Goal: Task Accomplishment & Management: Complete application form

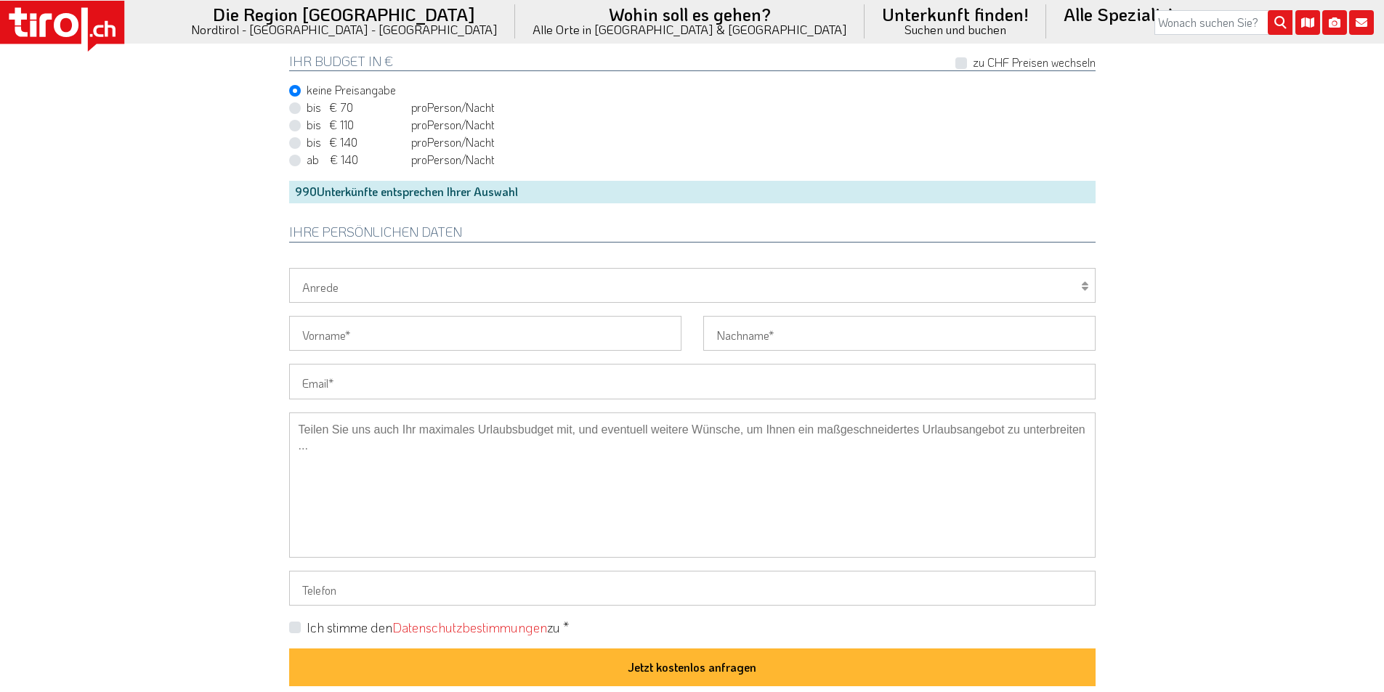
click at [369, 375] on input "Email" at bounding box center [692, 381] width 806 height 35
paste input "[EMAIL_ADDRESS][DOMAIN_NAME]"
type input "m-p-h-ju-ka@web.de"
drag, startPoint x: 211, startPoint y: 321, endPoint x: 199, endPoint y: 250, distance: 72.3
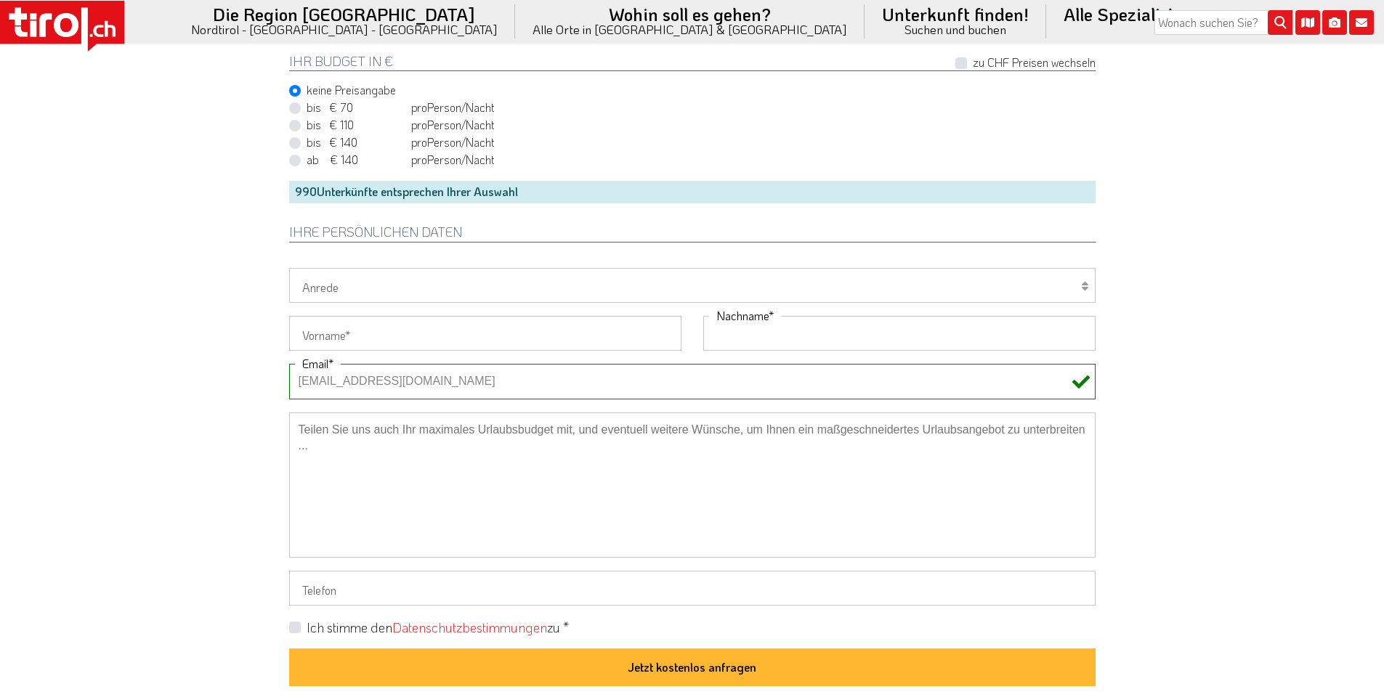
click at [727, 339] on input "Nachname" at bounding box center [899, 333] width 392 height 35
paste input "Klabes-Juretzko"
type input "Klabes-Juretzko"
click at [332, 328] on input "Vorname" at bounding box center [485, 333] width 392 height 35
paste input "Petra"
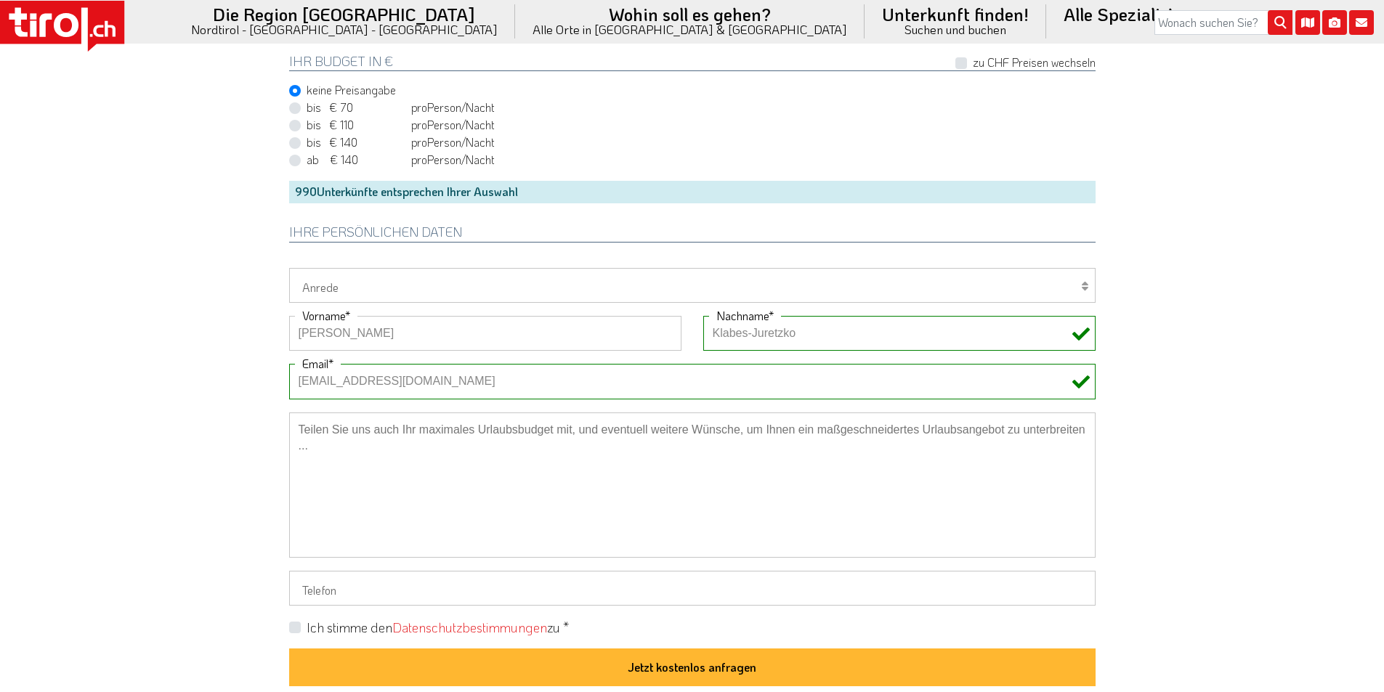
type input "Petra"
click at [337, 291] on select "Herr Frau Familie" at bounding box center [692, 285] width 806 height 35
select select "Frau"
click at [289, 268] on select "Herr Frau Familie" at bounding box center [692, 285] width 806 height 35
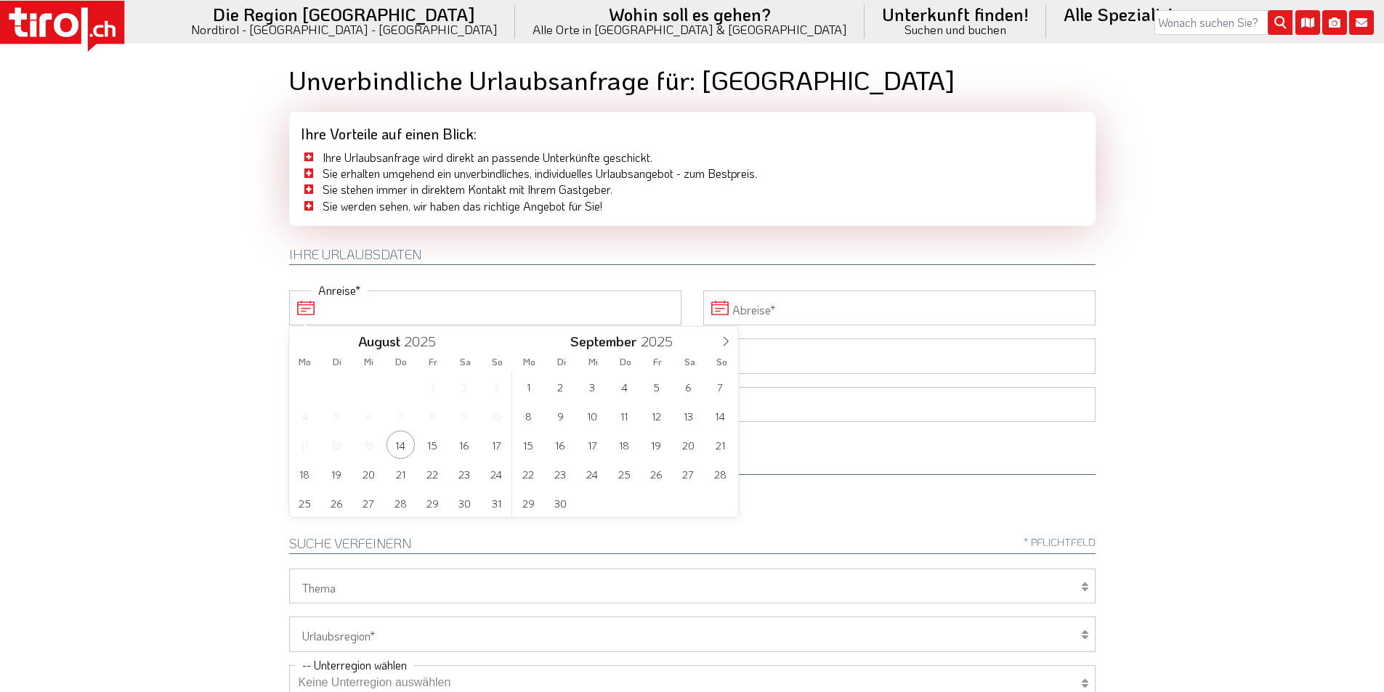
click at [406, 307] on input "Anreise" at bounding box center [485, 308] width 392 height 35
click at [400, 477] on span "21" at bounding box center [400, 474] width 28 height 28
click at [462, 474] on span "23" at bounding box center [464, 474] width 28 height 28
type input "21-08-2025"
type input "23-08-2025"
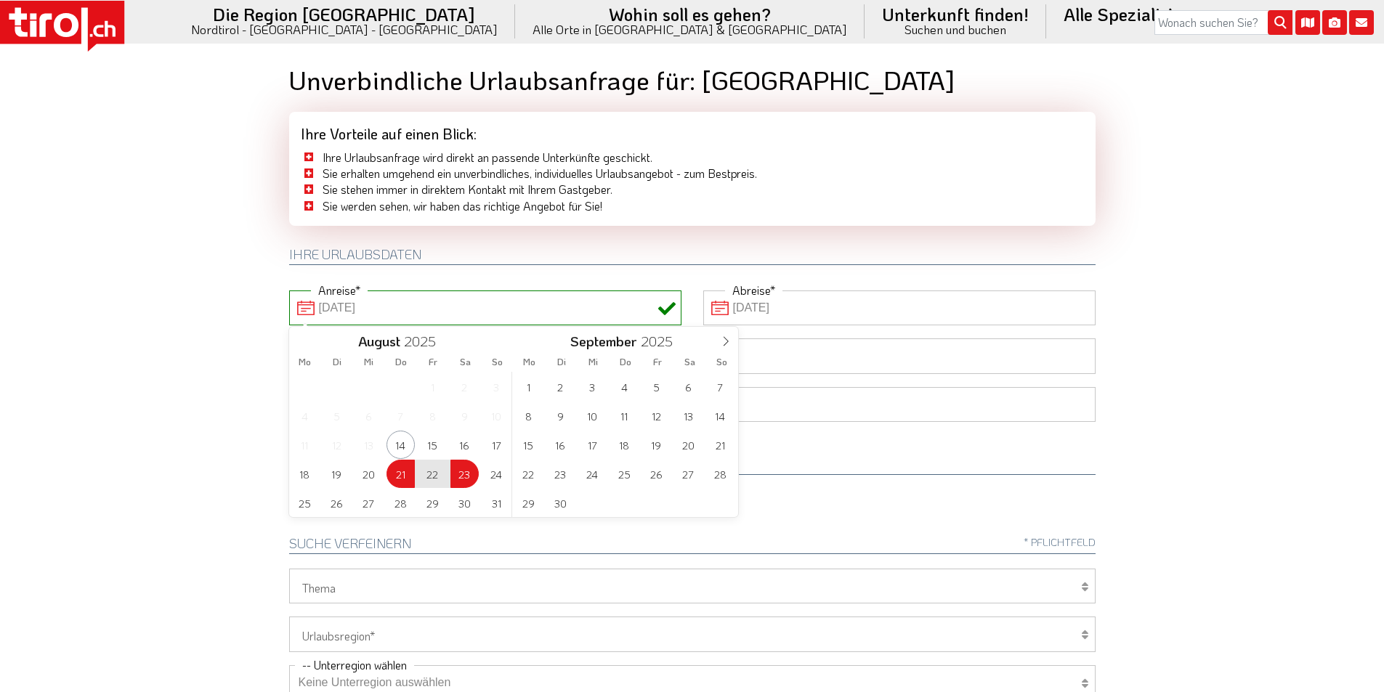
click at [200, 366] on body ".st0{fill:#FFFFFF}.st1{fill:#E31017} Die Region Tirol Nordtirol - Südtirol - Os…" at bounding box center [692, 346] width 1384 height 692
type input "21-08-2025"
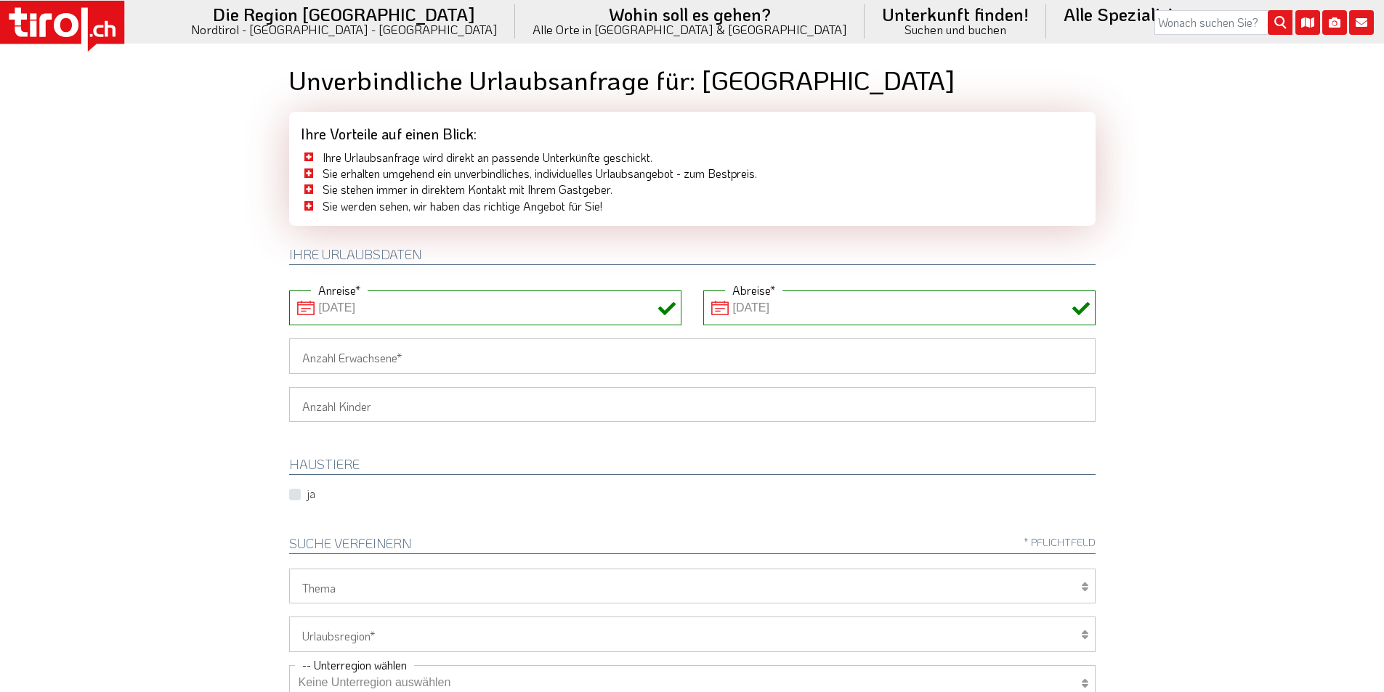
click at [322, 353] on input "Anzahl Erwachsene" at bounding box center [692, 356] width 806 height 35
type input "2"
click at [222, 349] on body ".st0{fill:#FFFFFF}.st1{fill:#E31017} Die Region Tirol Nordtirol - Südtirol - Os…" at bounding box center [692, 346] width 1384 height 692
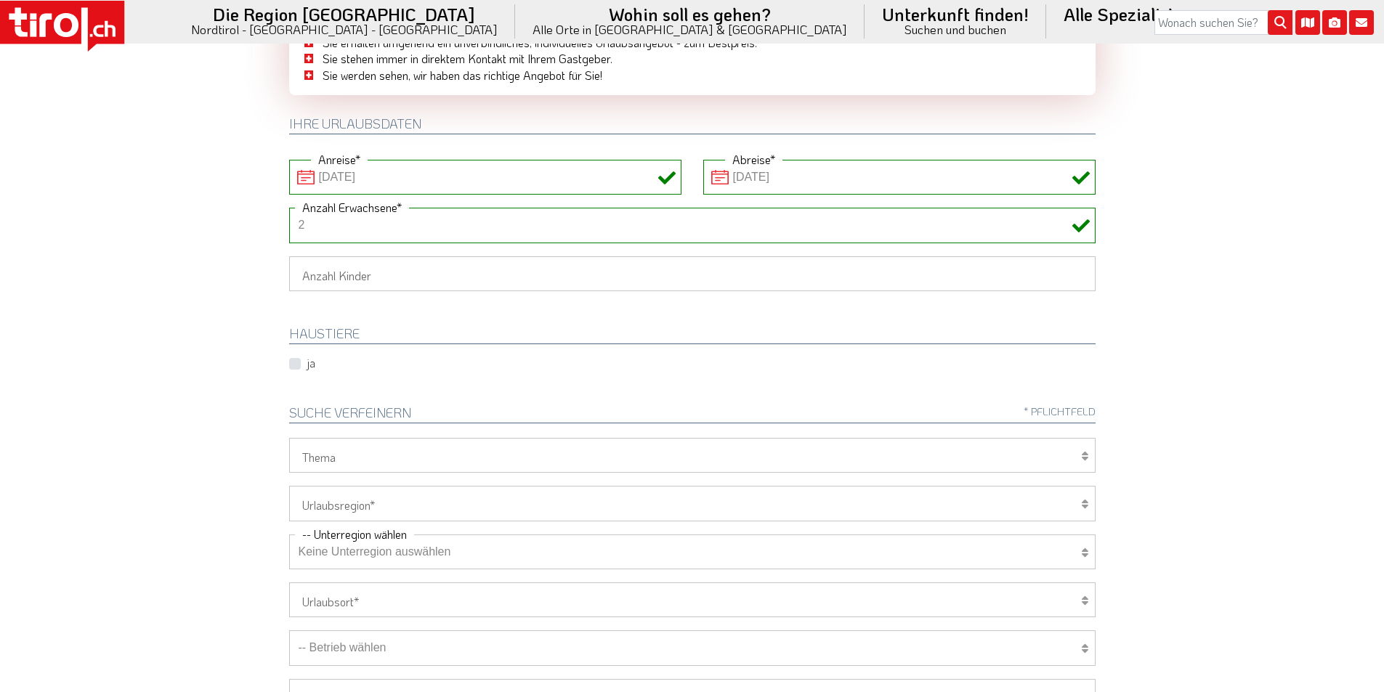
scroll to position [363, 0]
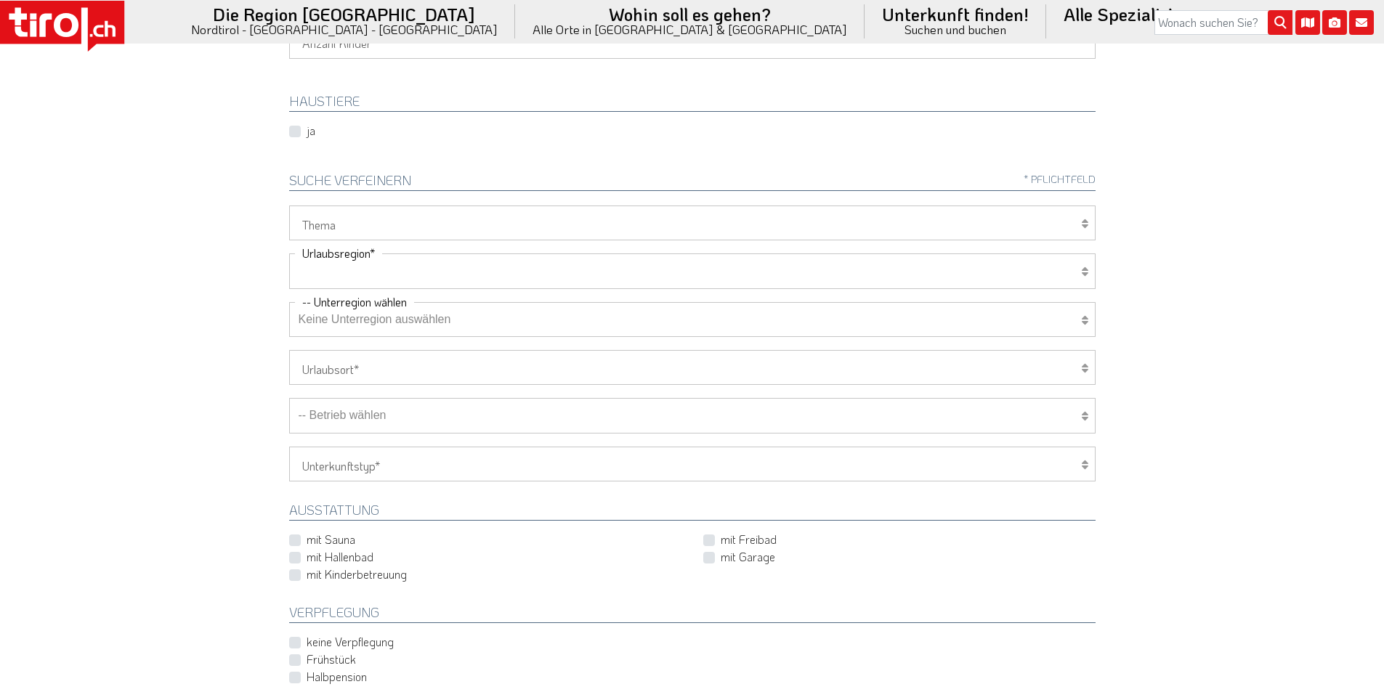
click at [325, 272] on select "Tirol/Nordtirol Osttirol Südtirol Tirols Nachbarn" at bounding box center [692, 271] width 806 height 35
select select "7272"
click at [289, 254] on select "Tirol/Nordtirol Osttirol Südtirol Tirols Nachbarn" at bounding box center [692, 271] width 806 height 35
click at [335, 321] on select "Keine Unterregion auswählen Achensee Alpbachtal & Tiroler Seenland Arlberg Feri…" at bounding box center [692, 319] width 806 height 35
select select "7273"
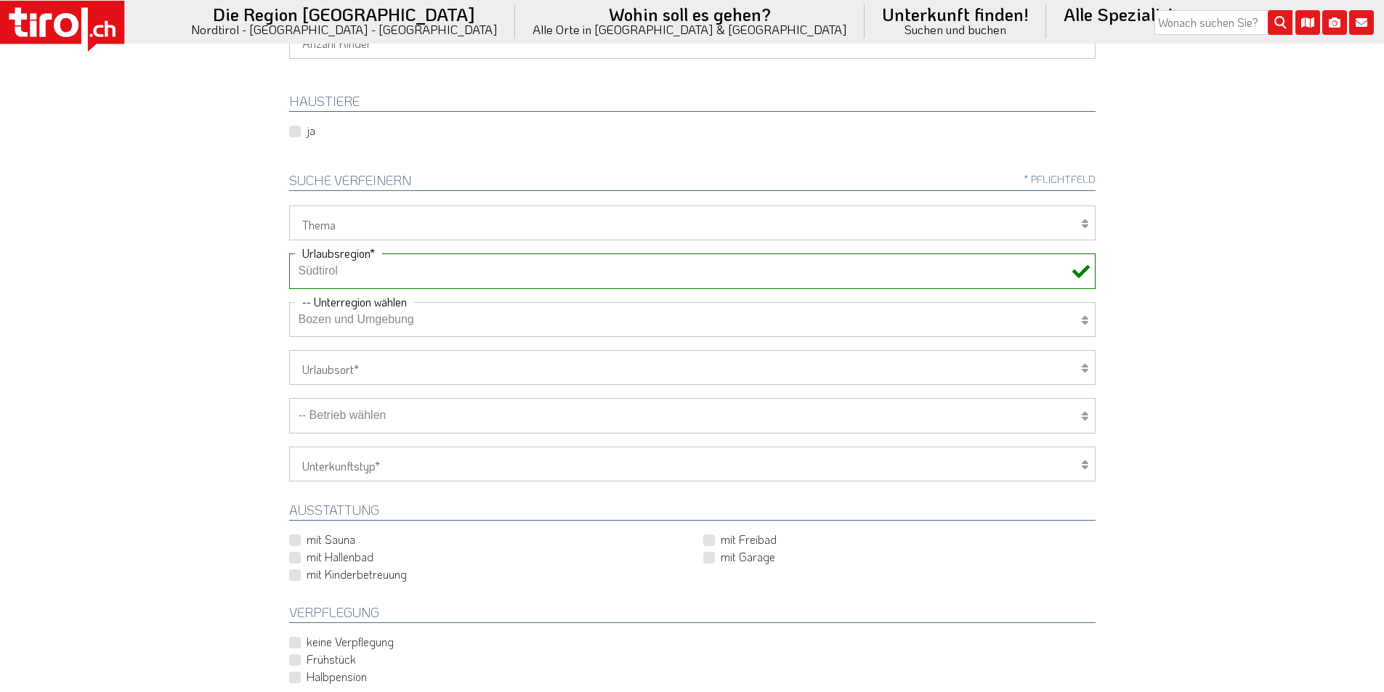
click at [289, 302] on select "Keine Unterregion auswählen Achensee Alpbachtal & Tiroler Seenland Arlberg Feri…" at bounding box center [692, 319] width 806 height 35
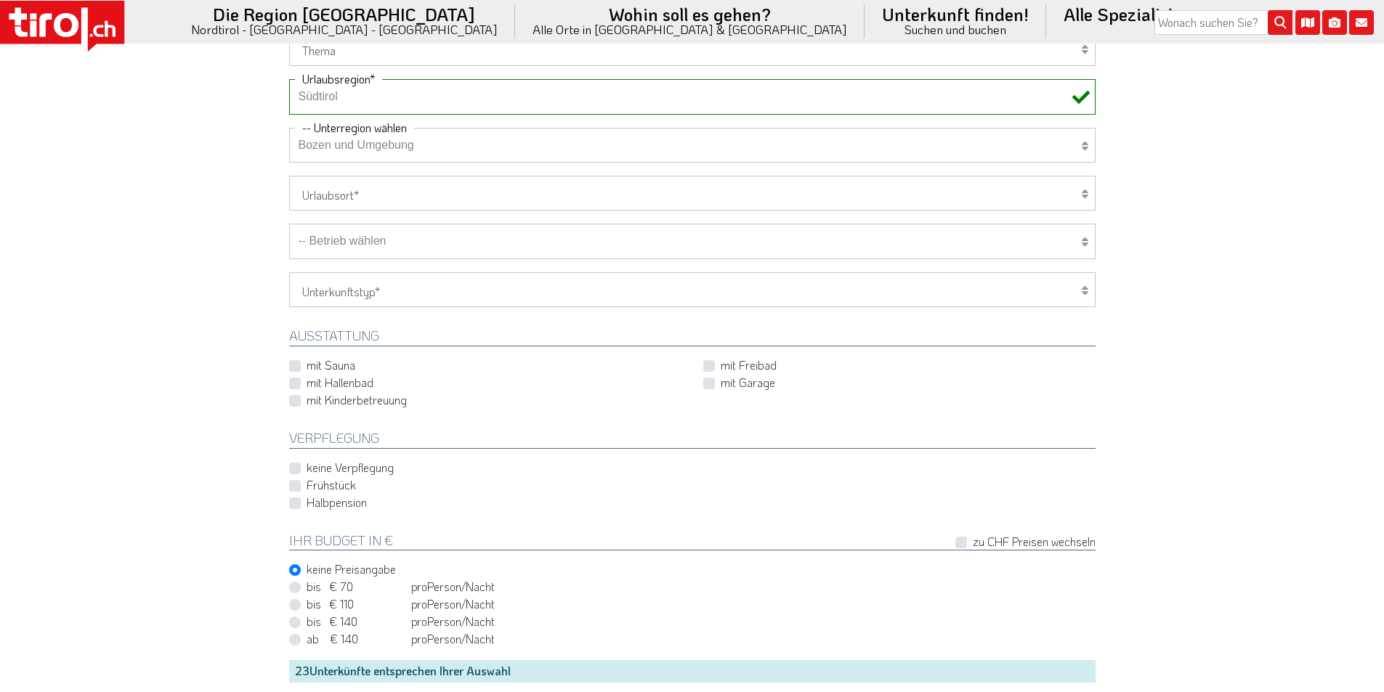
scroll to position [581, 0]
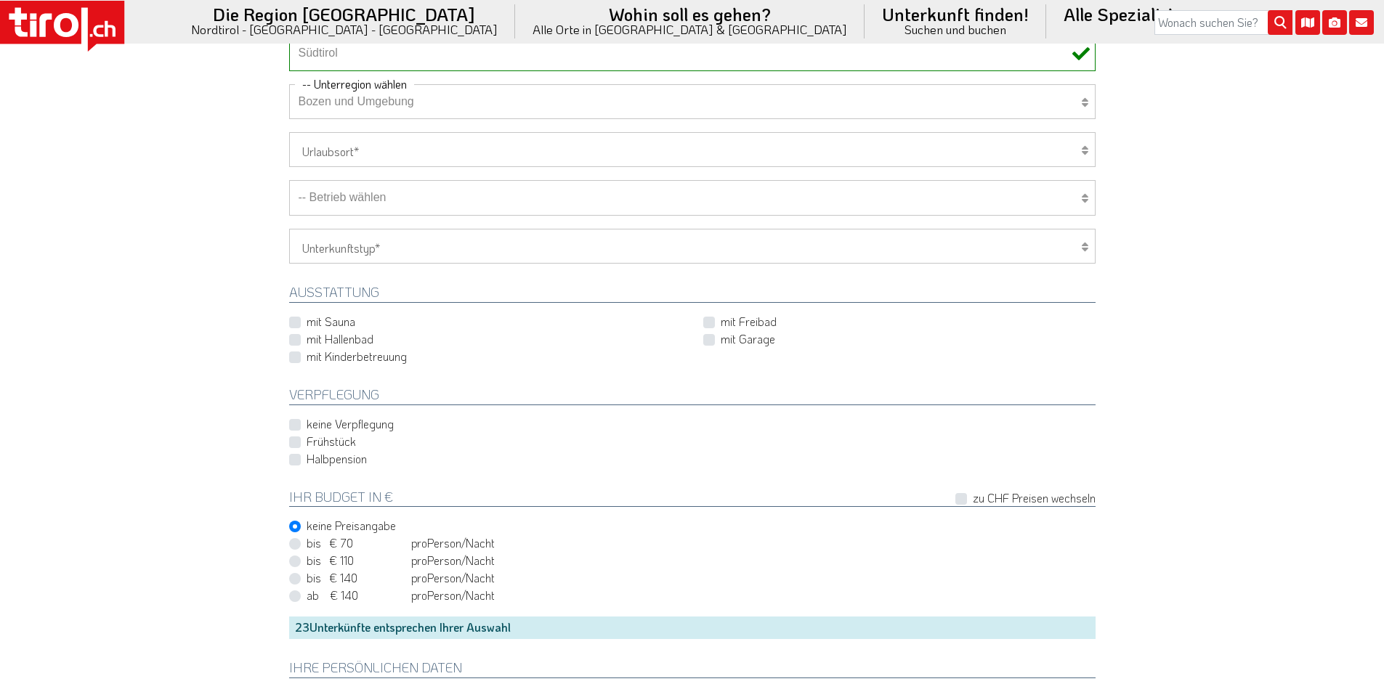
click at [365, 198] on select "-- Betrieb wählen ABINEA Dolomiti Romantic SPA Hotel Aktivhotel Waldhof - Oetz …" at bounding box center [692, 197] width 806 height 35
select select "29014"
click at [289, 180] on select "-- Betrieb wählen ABINEA Dolomiti Romantic SPA Hotel Aktivhotel Waldhof - Oetz …" at bounding box center [692, 197] width 806 height 35
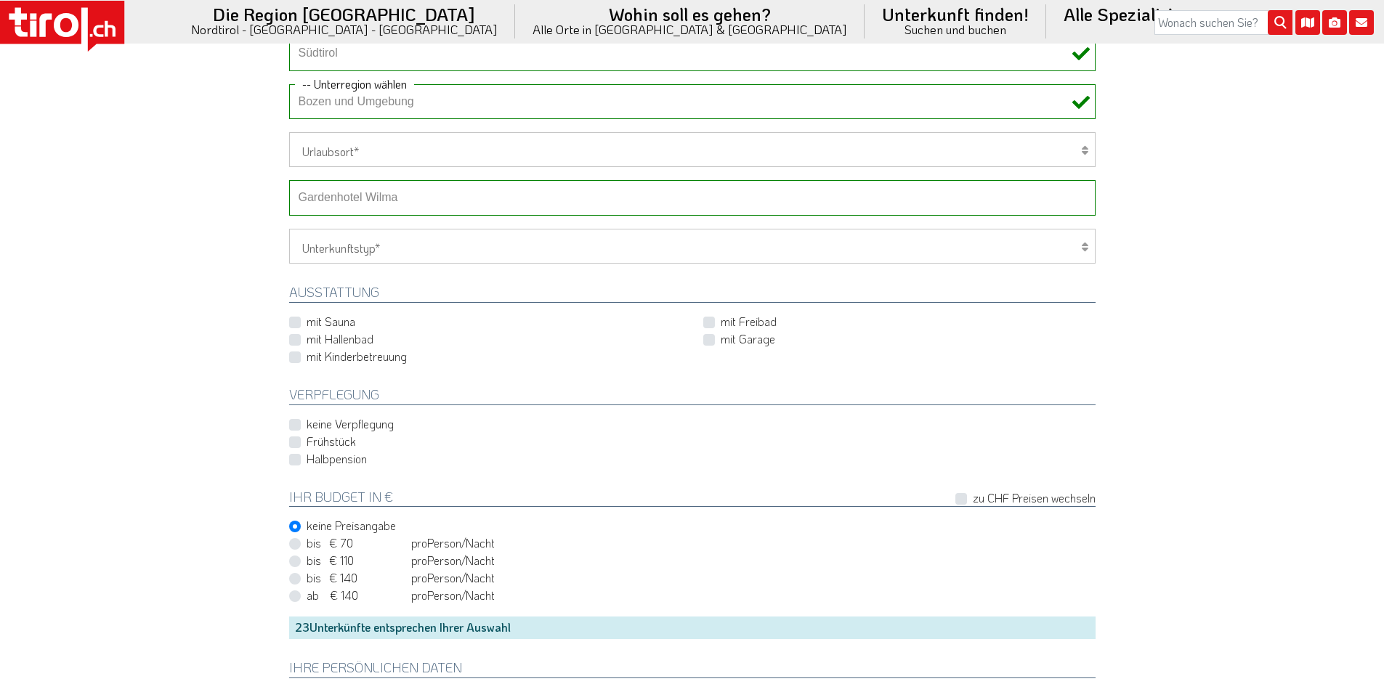
click at [307, 461] on label "Halbpension" at bounding box center [337, 459] width 60 height 16
click at [295, 461] on input "Halbpension" at bounding box center [695, 458] width 806 height 9
checkbox input "true"
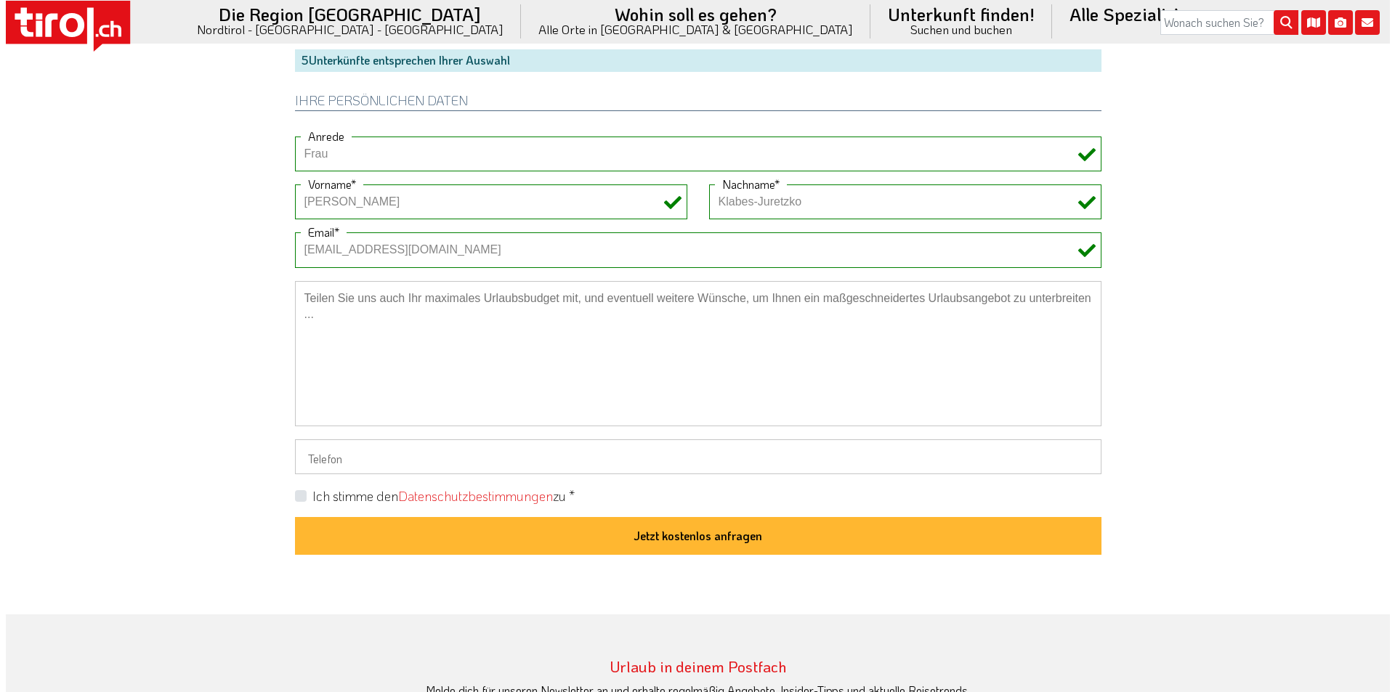
scroll to position [1162, 0]
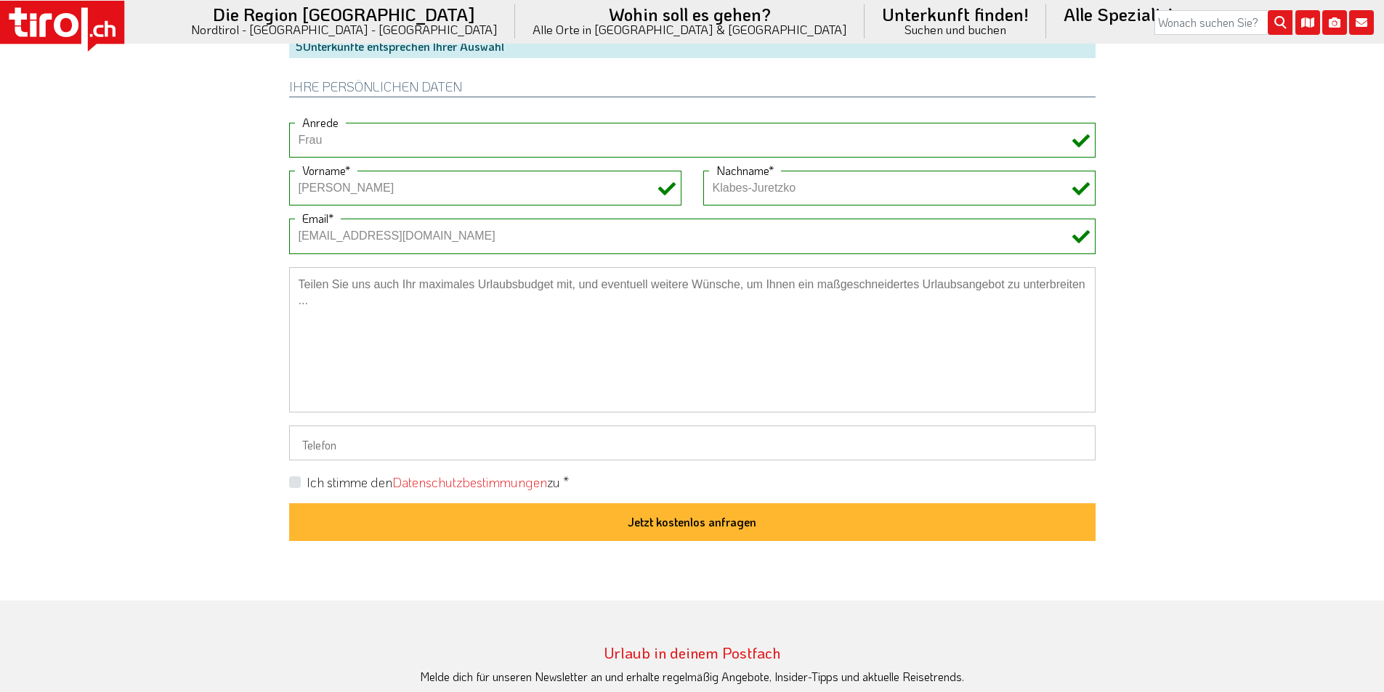
click at [307, 478] on label "Ich stimme den Datenschutzbestimmungen zu *" at bounding box center [438, 483] width 262 height 18
click at [296, 478] on input "Ich stimme den Datenschutzbestimmungen zu *" at bounding box center [695, 481] width 806 height 9
checkbox input "true"
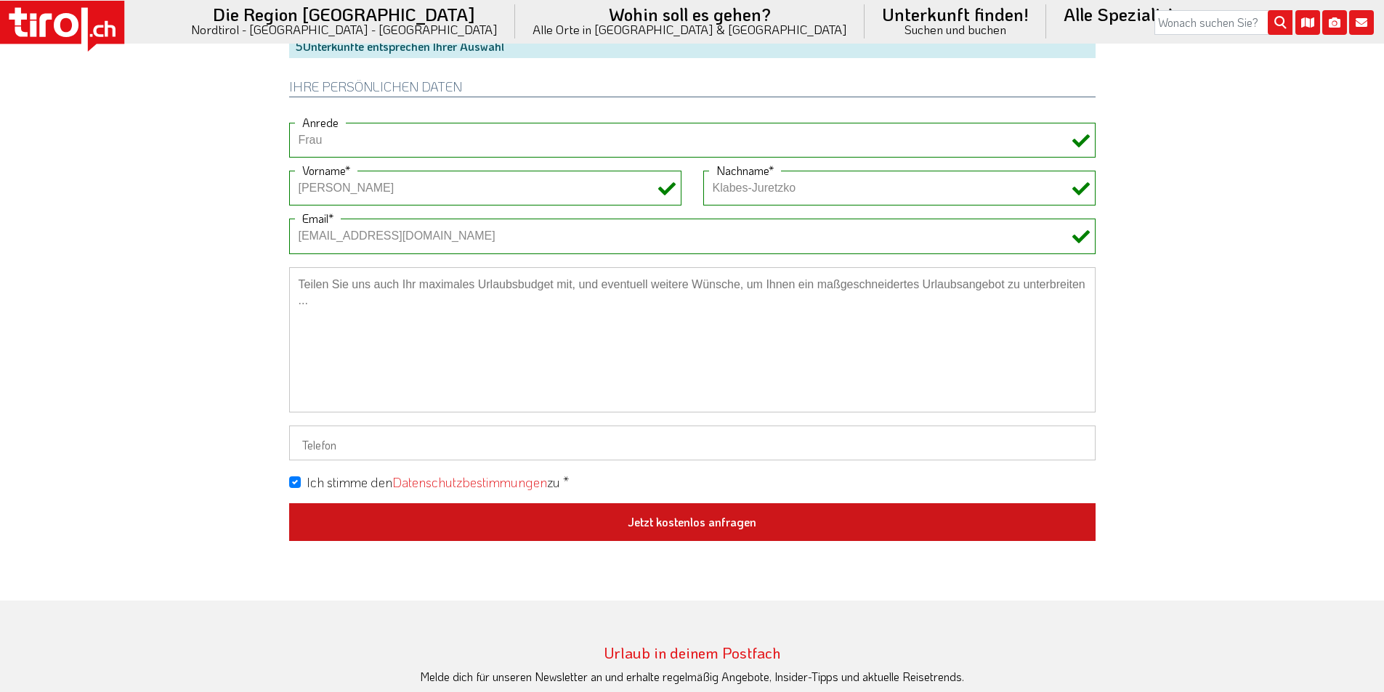
click at [686, 527] on button "Jetzt kostenlos anfragen" at bounding box center [692, 522] width 806 height 38
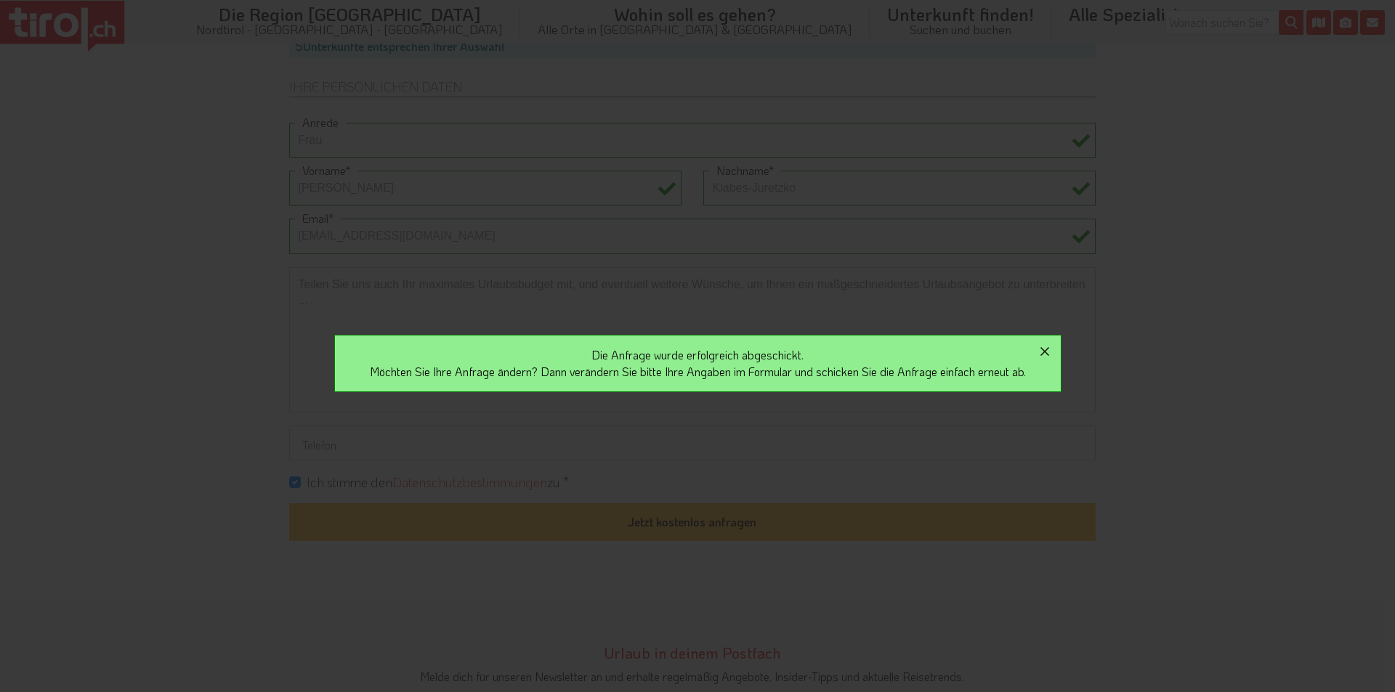
click at [1053, 347] on icon "button" at bounding box center [1044, 351] width 17 height 17
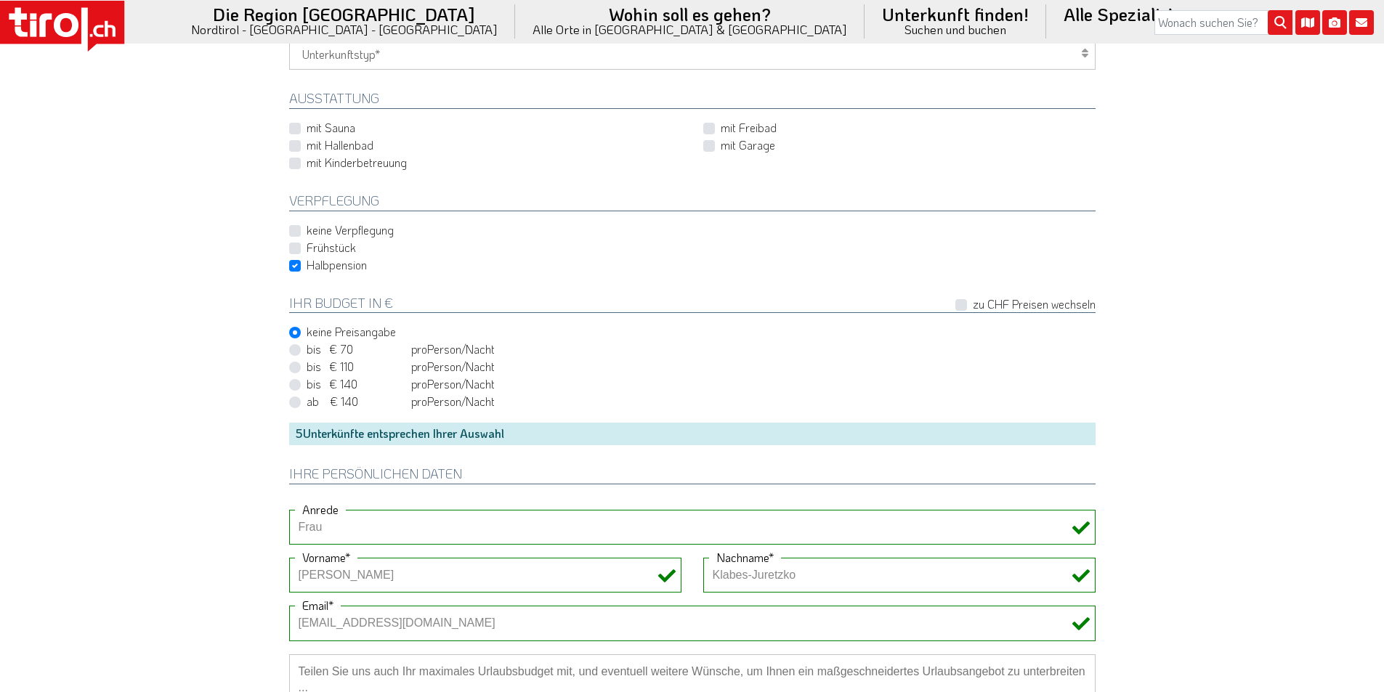
scroll to position [581, 0]
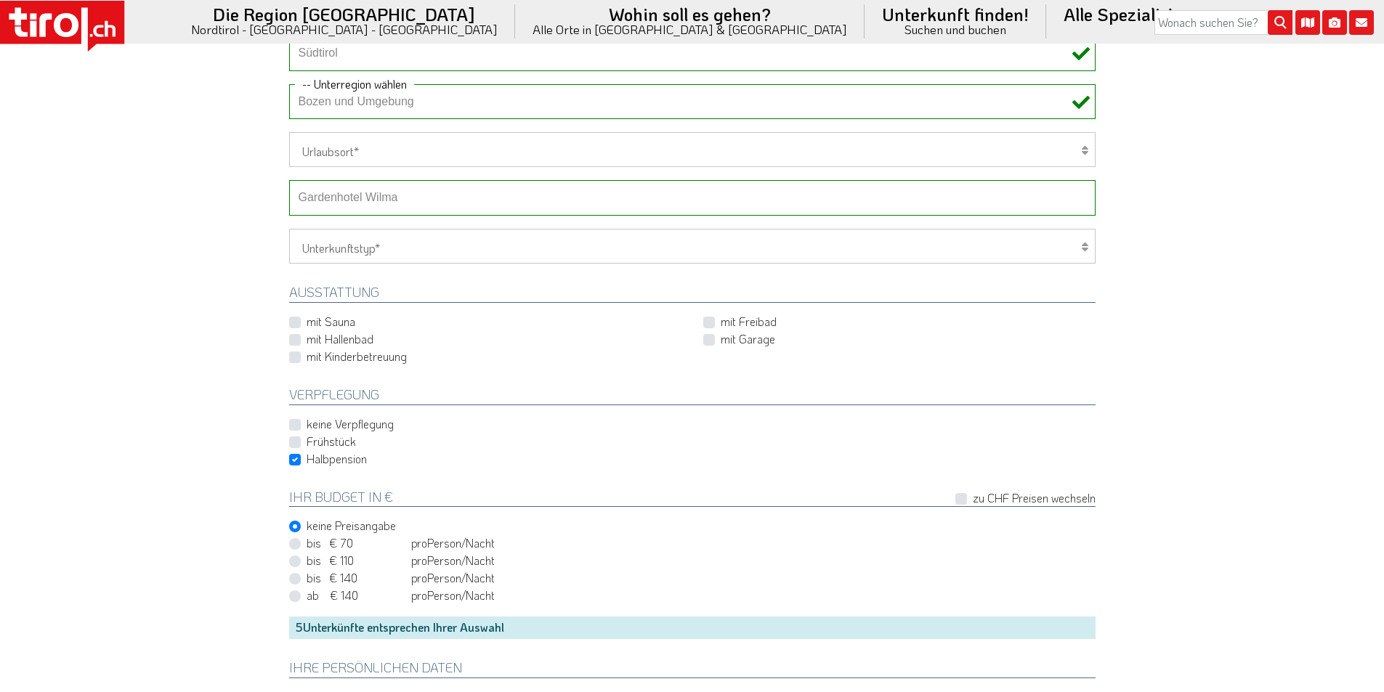
click at [380, 196] on select "-- Betrieb wählen ABINEA Dolomiti Romantic SPA Hotel [GEOGRAPHIC_DATA] - Oetz A…" at bounding box center [692, 197] width 806 height 35
select select "7849"
click at [289, 180] on select "-- Betrieb wählen ABINEA Dolomiti Romantic SPA Hotel [GEOGRAPHIC_DATA] - Oetz A…" at bounding box center [692, 197] width 806 height 35
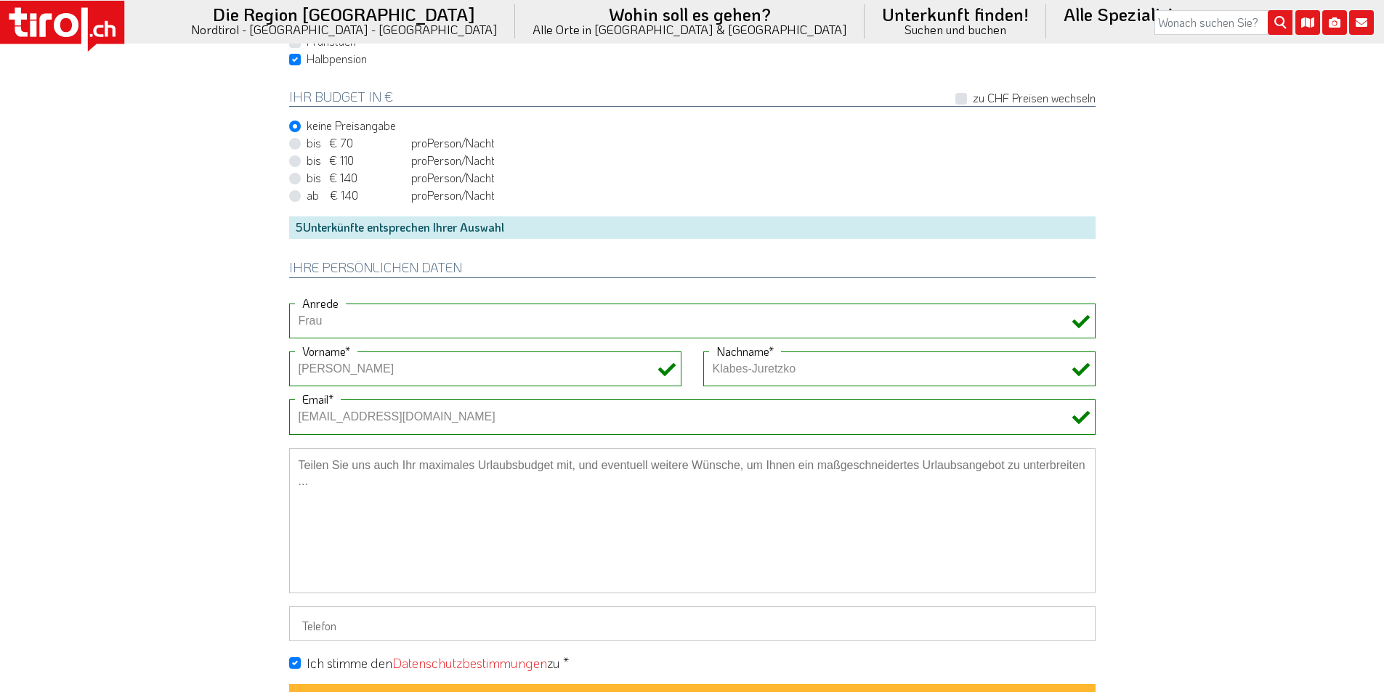
scroll to position [1090, 0]
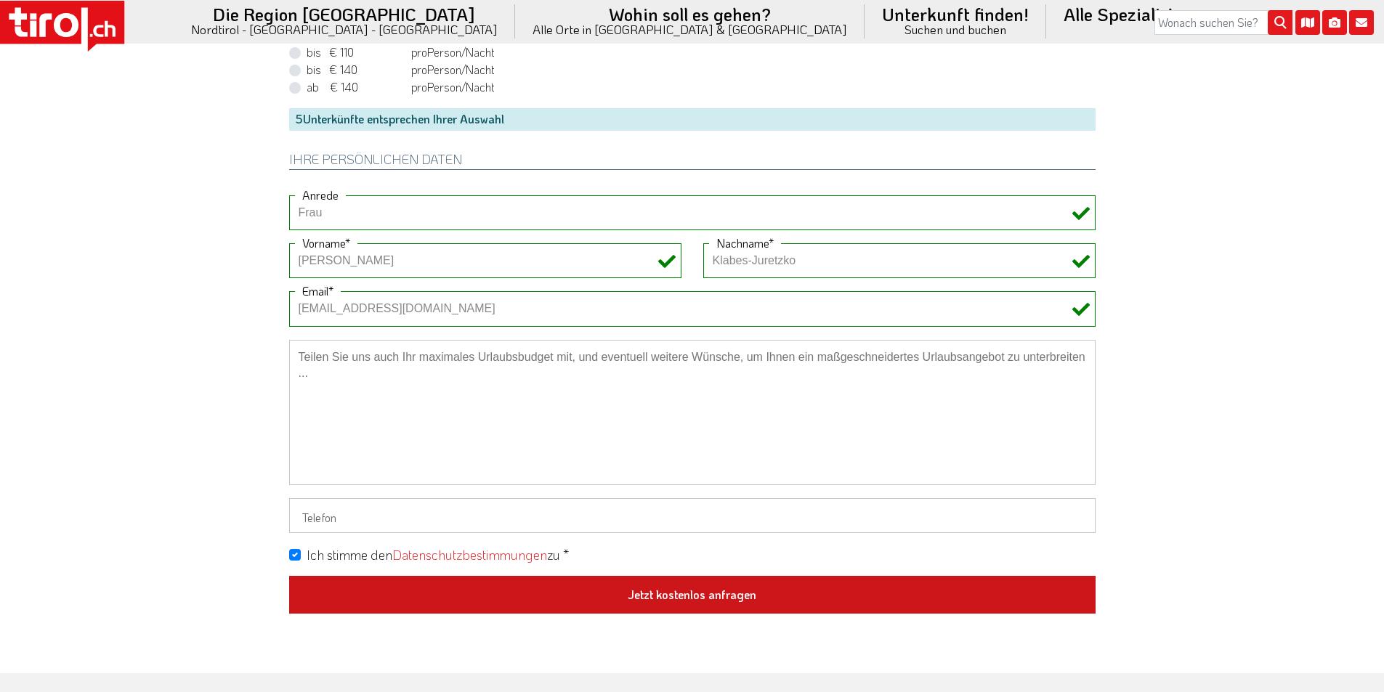
click at [663, 588] on button "Jetzt kostenlos anfragen" at bounding box center [692, 595] width 806 height 38
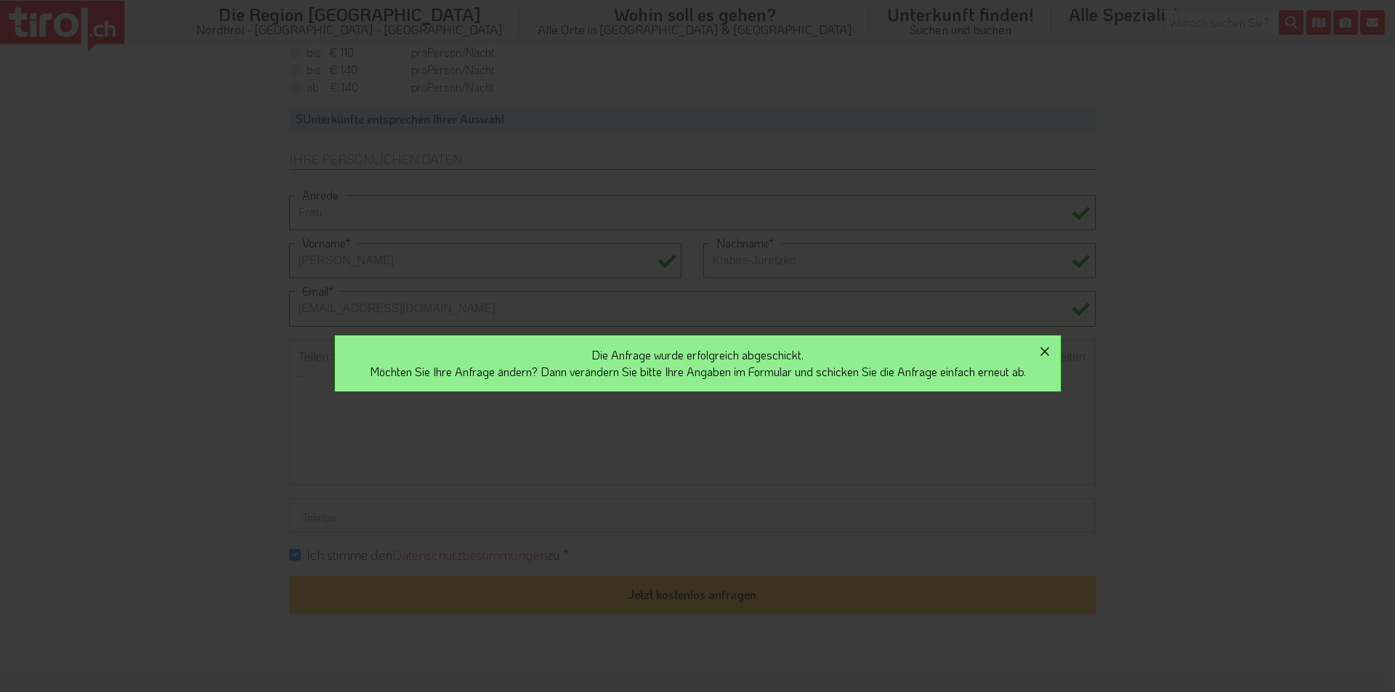
click at [1051, 349] on icon "button" at bounding box center [1044, 351] width 17 height 17
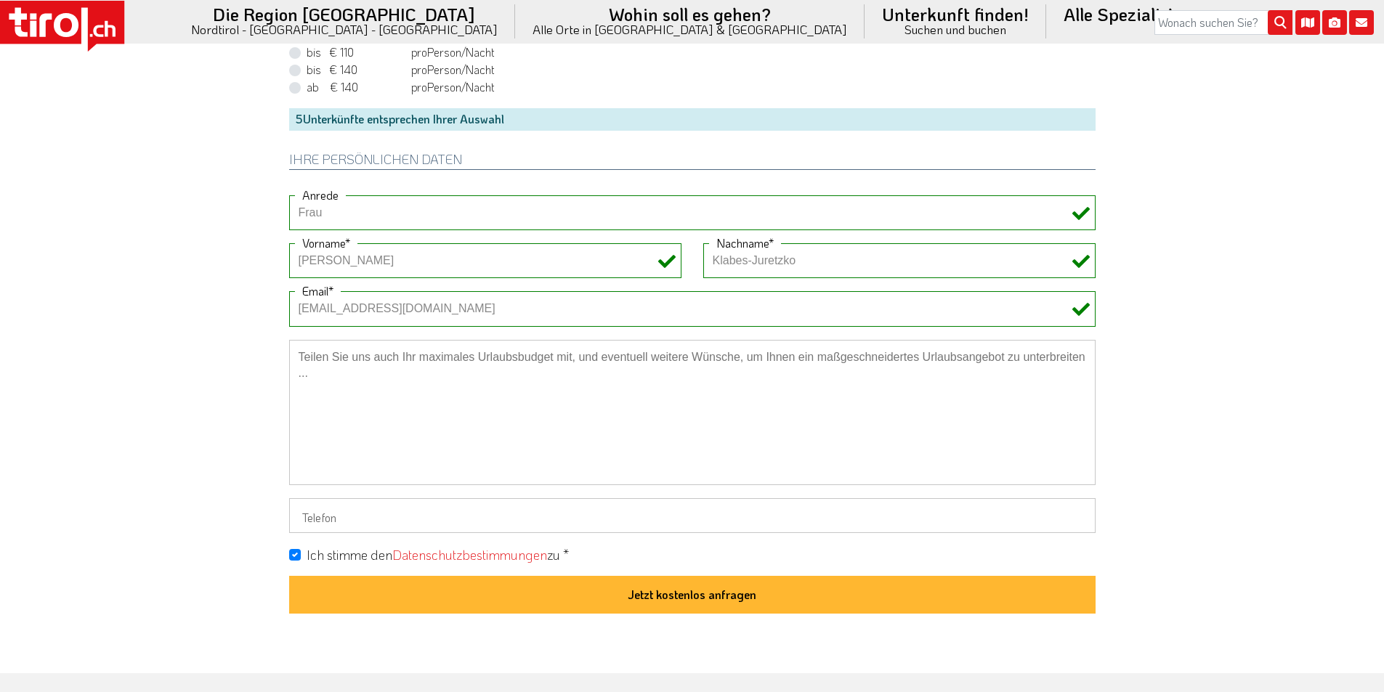
click at [52, 25] on icon at bounding box center [62, 26] width 124 height 51
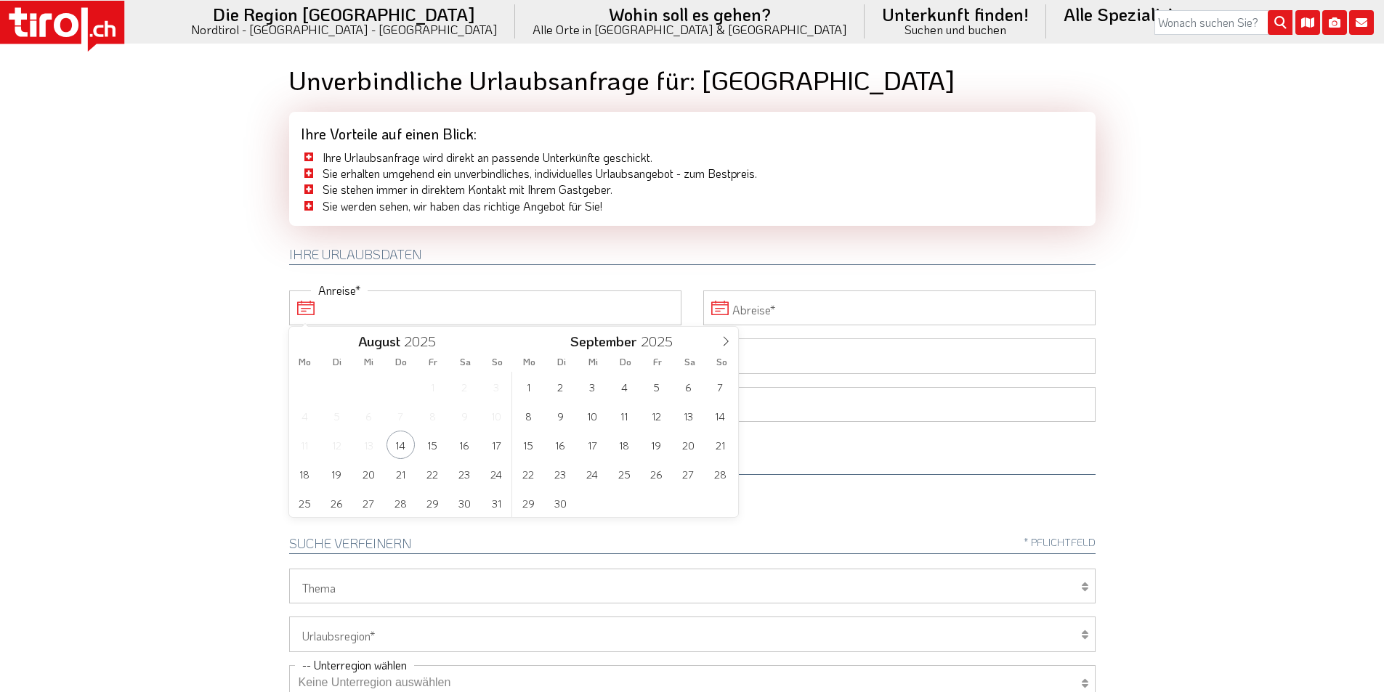
click at [376, 312] on input "Anreise" at bounding box center [485, 308] width 392 height 35
click at [726, 340] on icon at bounding box center [726, 341] width 10 height 10
click at [620, 386] on span "2" at bounding box center [624, 387] width 28 height 28
click at [362, 416] on span "8" at bounding box center [368, 416] width 28 height 28
type input "02-10-2025"
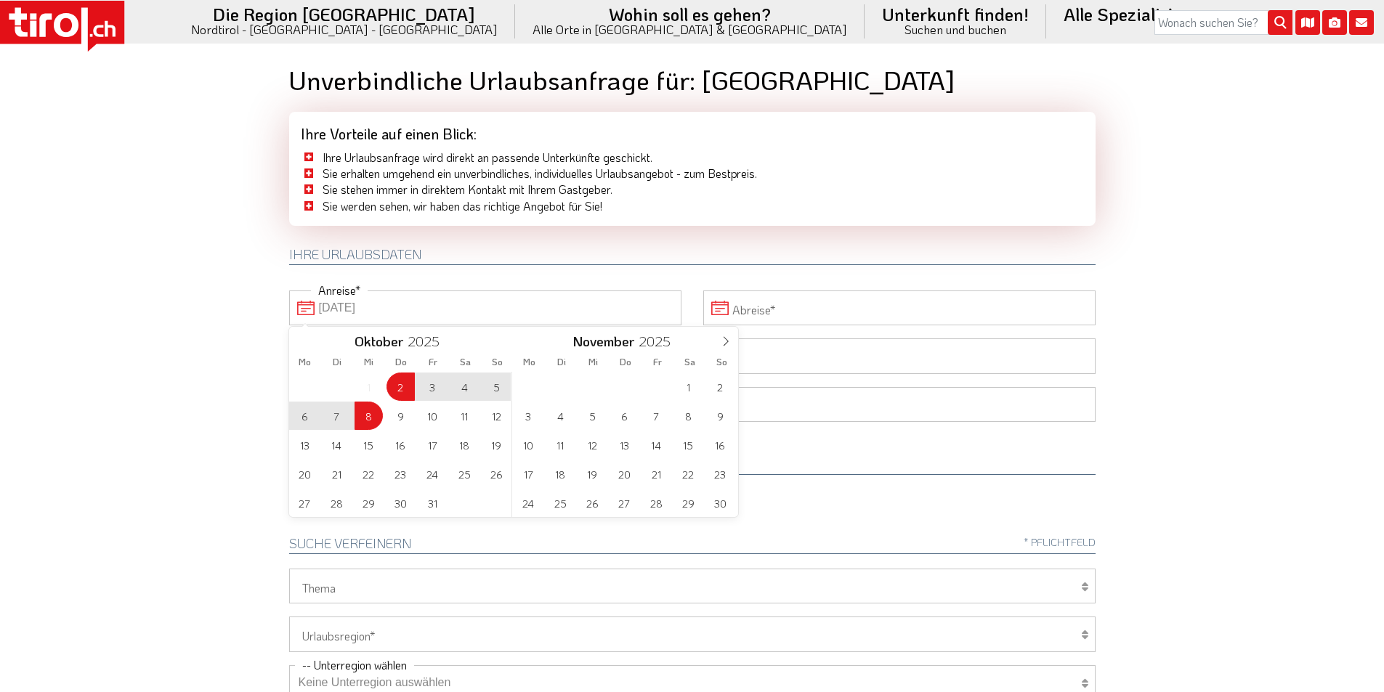
type input "08-10-2025"
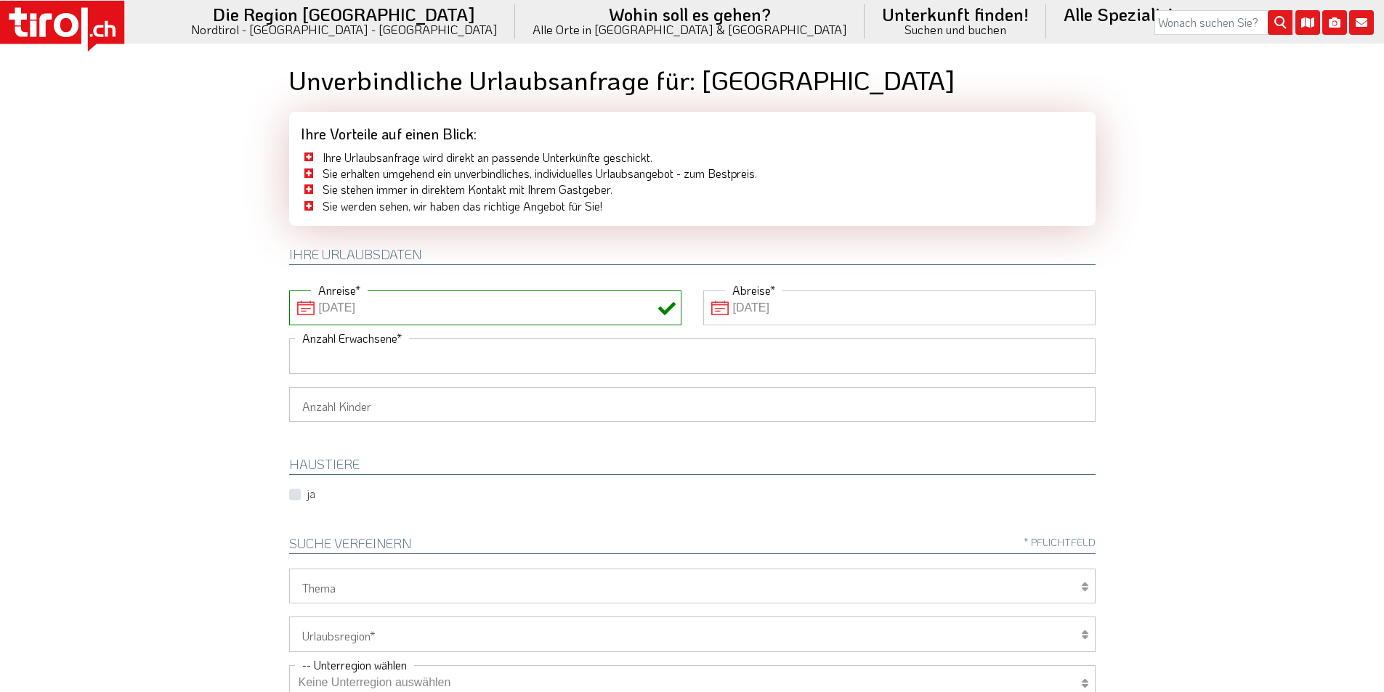
drag, startPoint x: 323, startPoint y: 350, endPoint x: 209, endPoint y: 343, distance: 114.3
click at [323, 350] on input "Anzahl Erwachsene" at bounding box center [692, 356] width 806 height 35
type input "2"
click at [197, 341] on body ".st0{fill:#FFFFFF}.st1{fill:#E31017} Die Region Tirol Nordtirol - Südtirol - Os…" at bounding box center [692, 346] width 1384 height 692
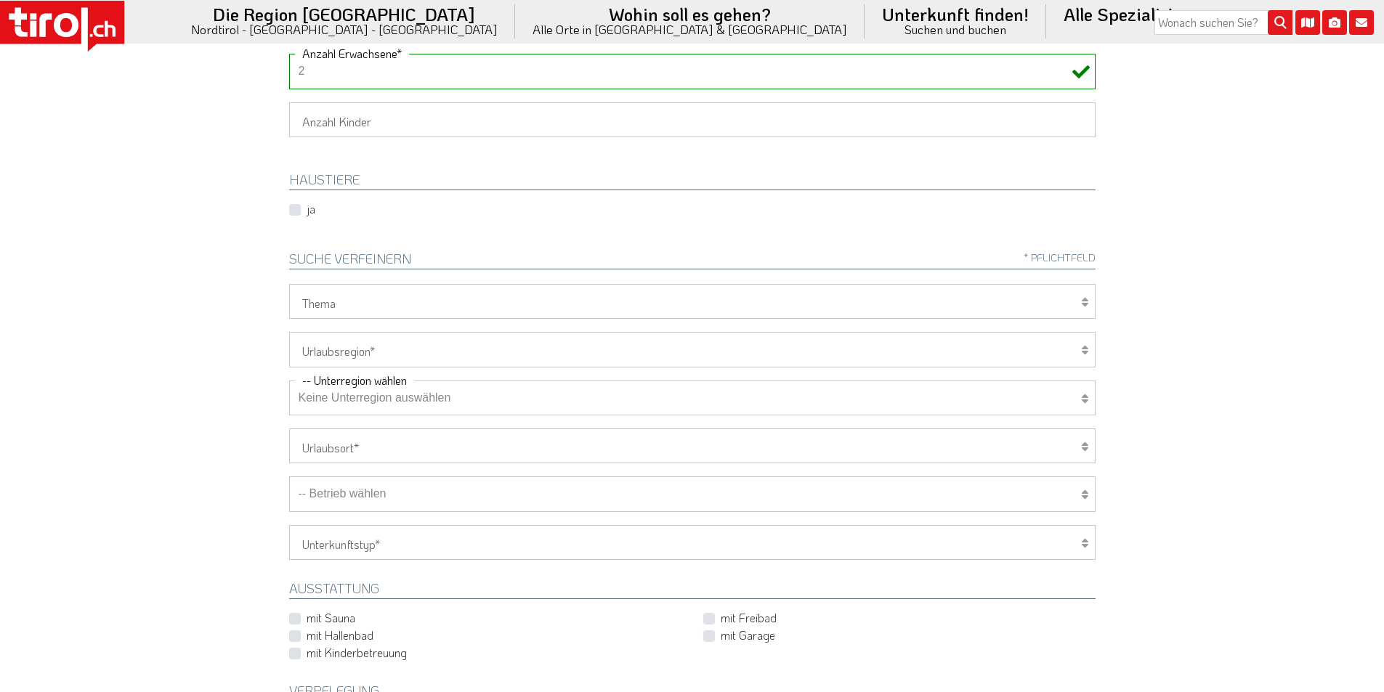
scroll to position [363, 0]
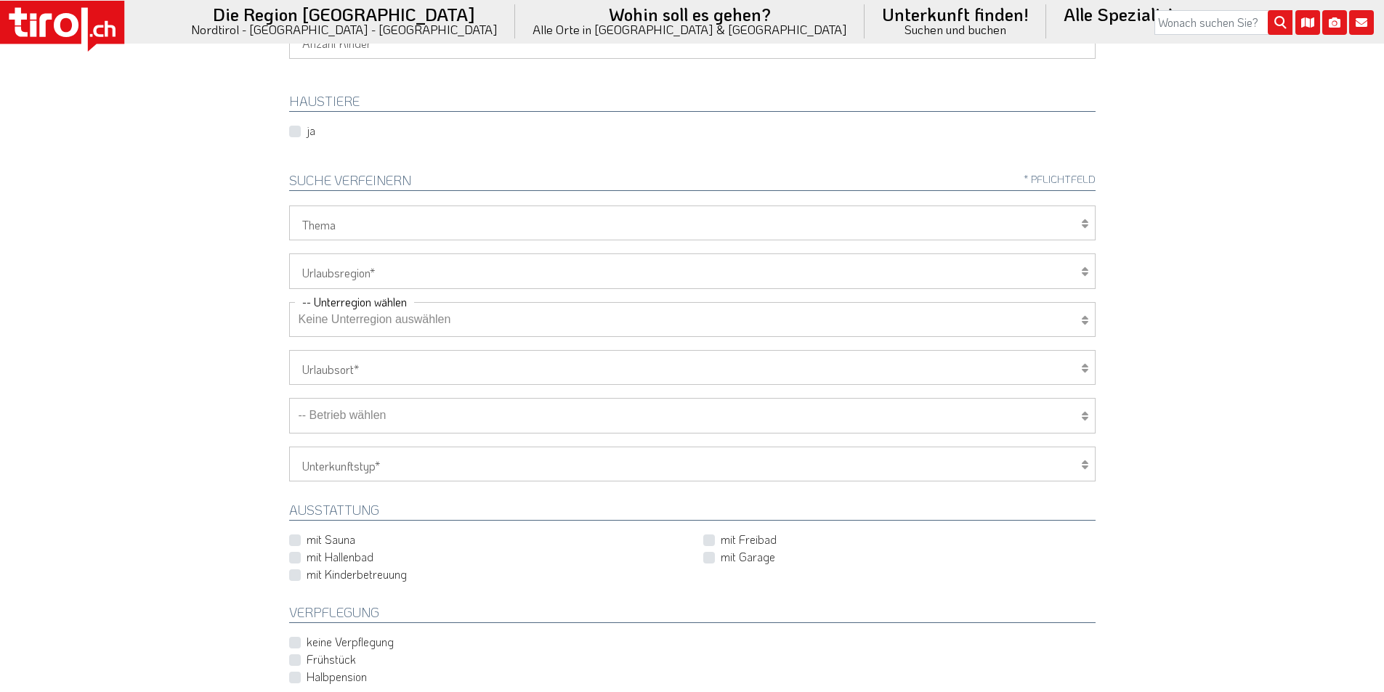
click at [324, 273] on select "Tirol/Nordtirol Osttirol Südtirol Tirols Nachbarn" at bounding box center [692, 271] width 806 height 35
select select "7272"
click at [289, 254] on select "Tirol/Nordtirol Osttirol Südtirol Tirols Nachbarn" at bounding box center [692, 271] width 806 height 35
click at [344, 320] on select "Keine Unterregion auswählen Achensee Alpbachtal & Tiroler Seenland Arlberg Feri…" at bounding box center [692, 319] width 806 height 35
select select "7322"
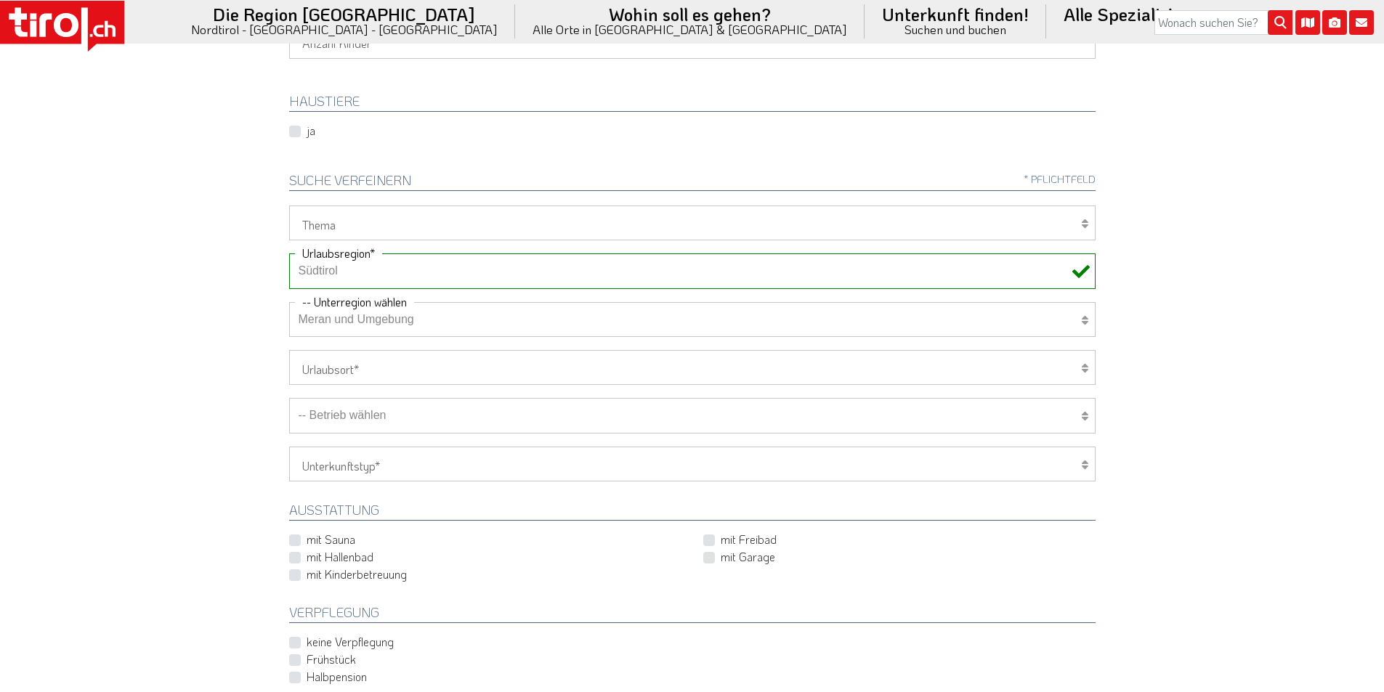
click at [289, 302] on select "Keine Unterregion auswählen Achensee Alpbachtal & Tiroler Seenland Arlberg Feri…" at bounding box center [692, 319] width 806 height 35
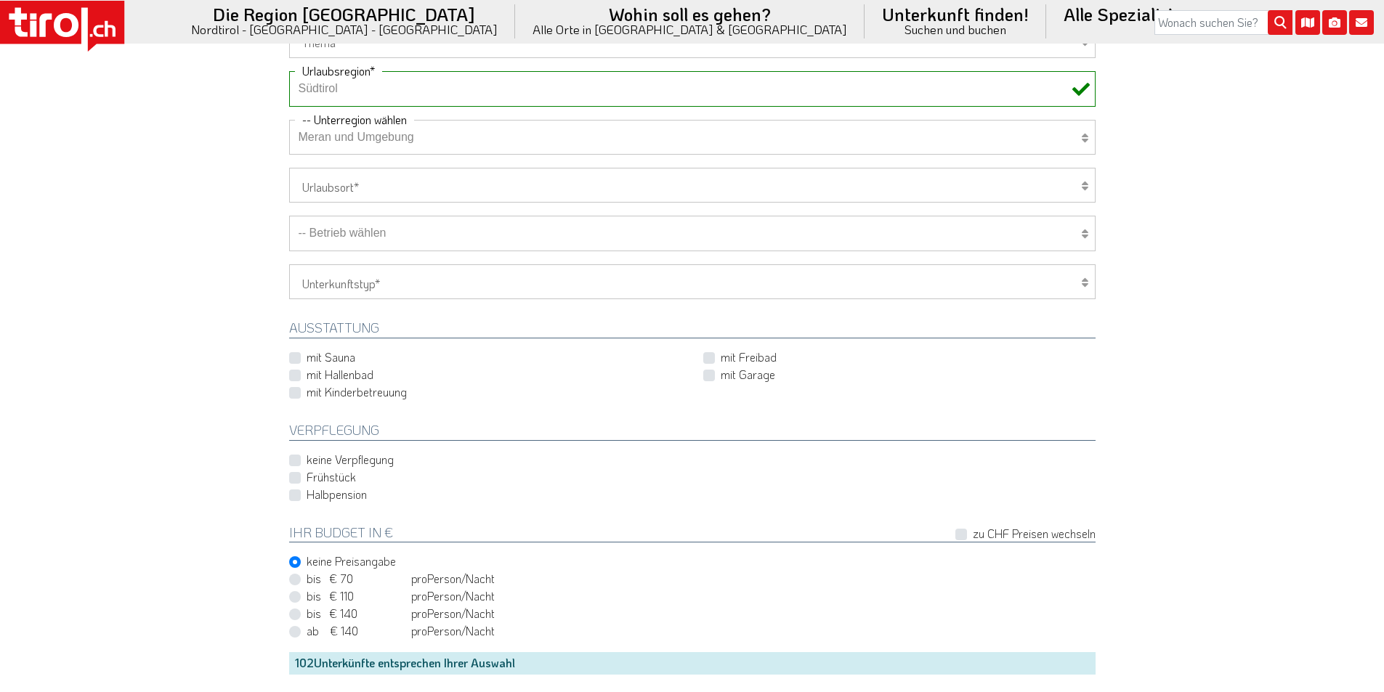
scroll to position [654, 0]
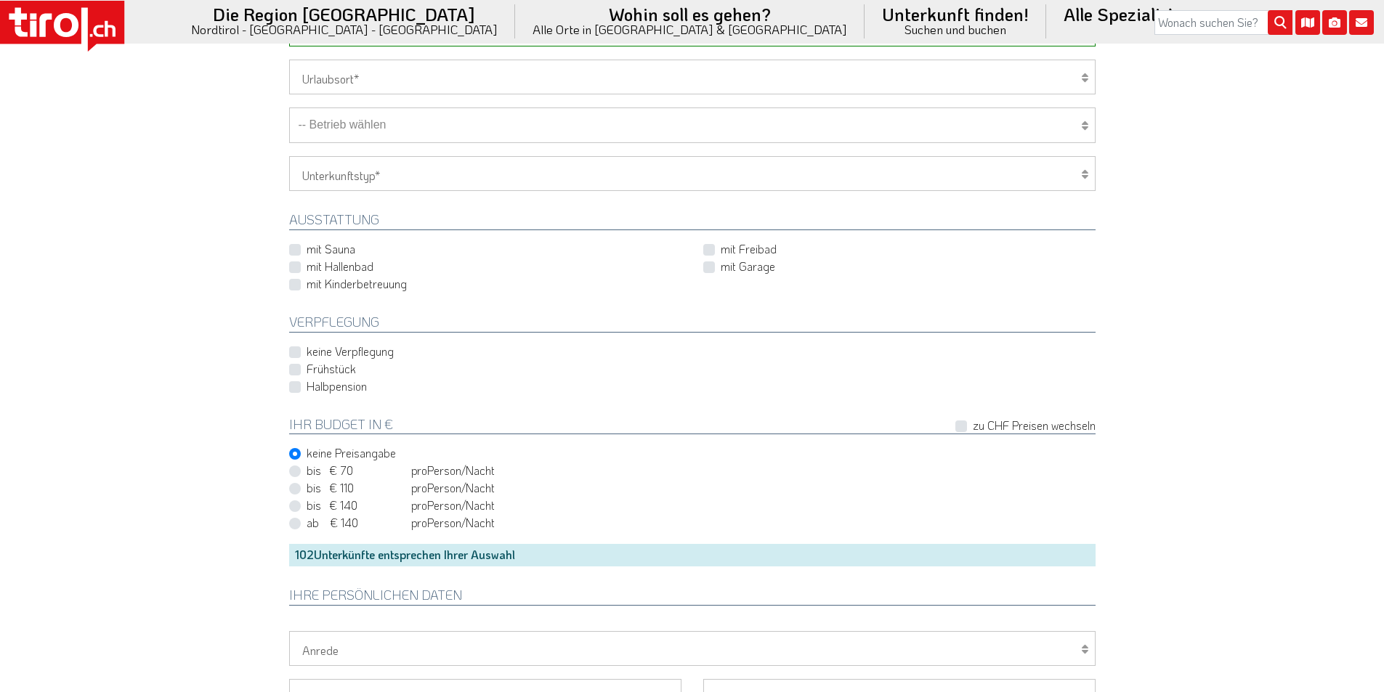
click at [307, 372] on label "Frühstück" at bounding box center [331, 369] width 49 height 16
click at [294, 372] on input "Frühstück" at bounding box center [695, 368] width 806 height 9
checkbox input "true"
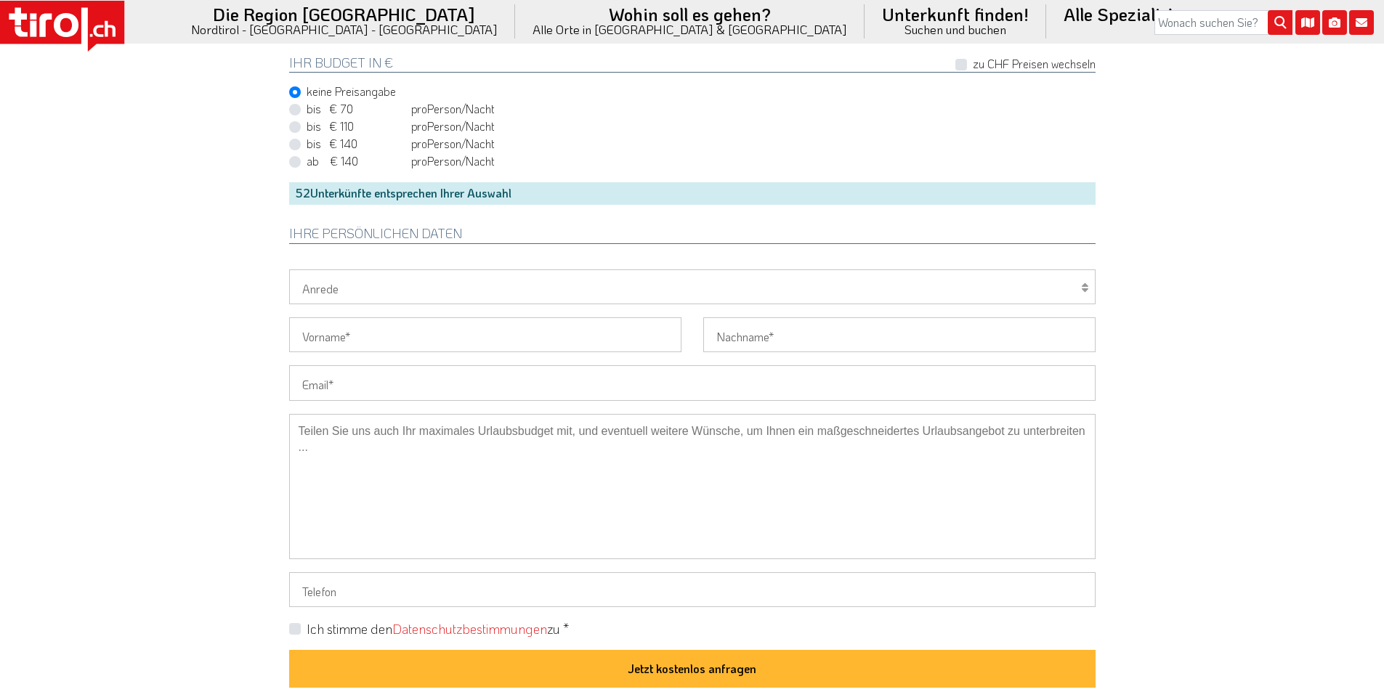
scroll to position [1017, 0]
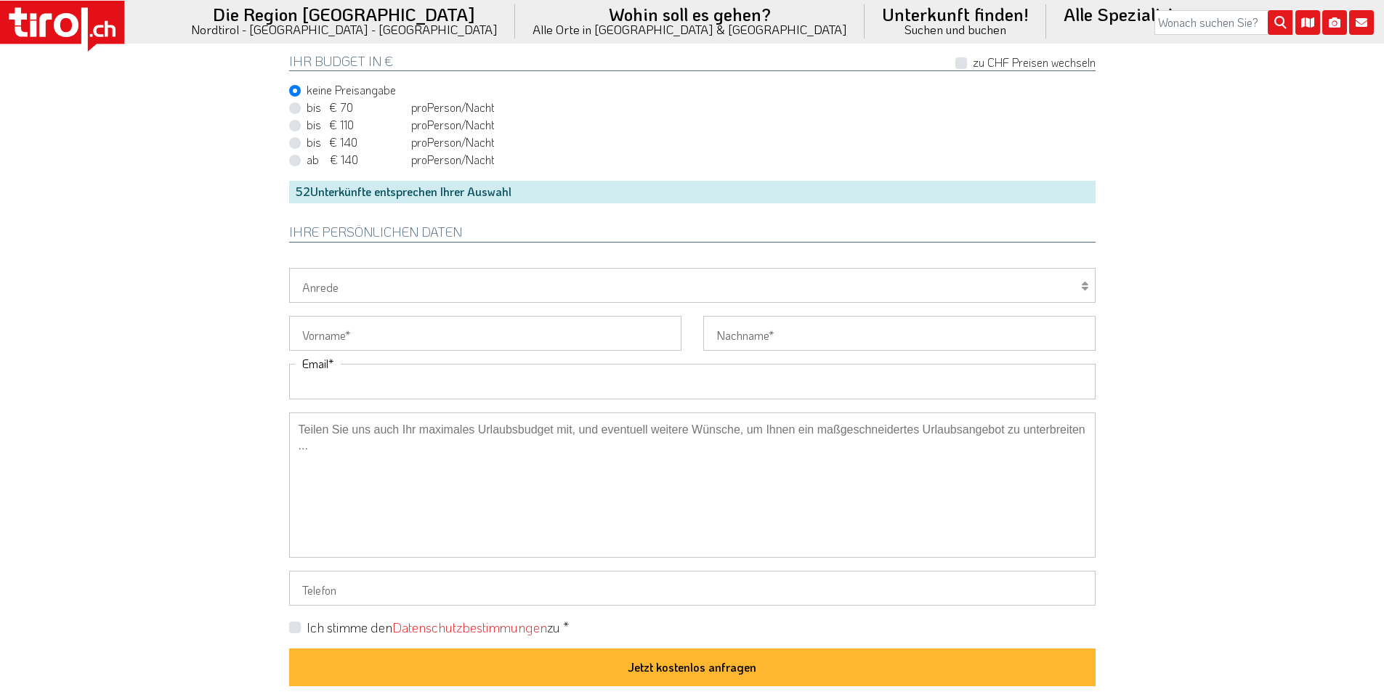
drag, startPoint x: 345, startPoint y: 373, endPoint x: 280, endPoint y: 370, distance: 64.8
click at [343, 373] on input "Email" at bounding box center [692, 381] width 806 height 35
paste input "regulaschoch@bluewin.ch"
type input "regulaschoch@bluewin.ch"
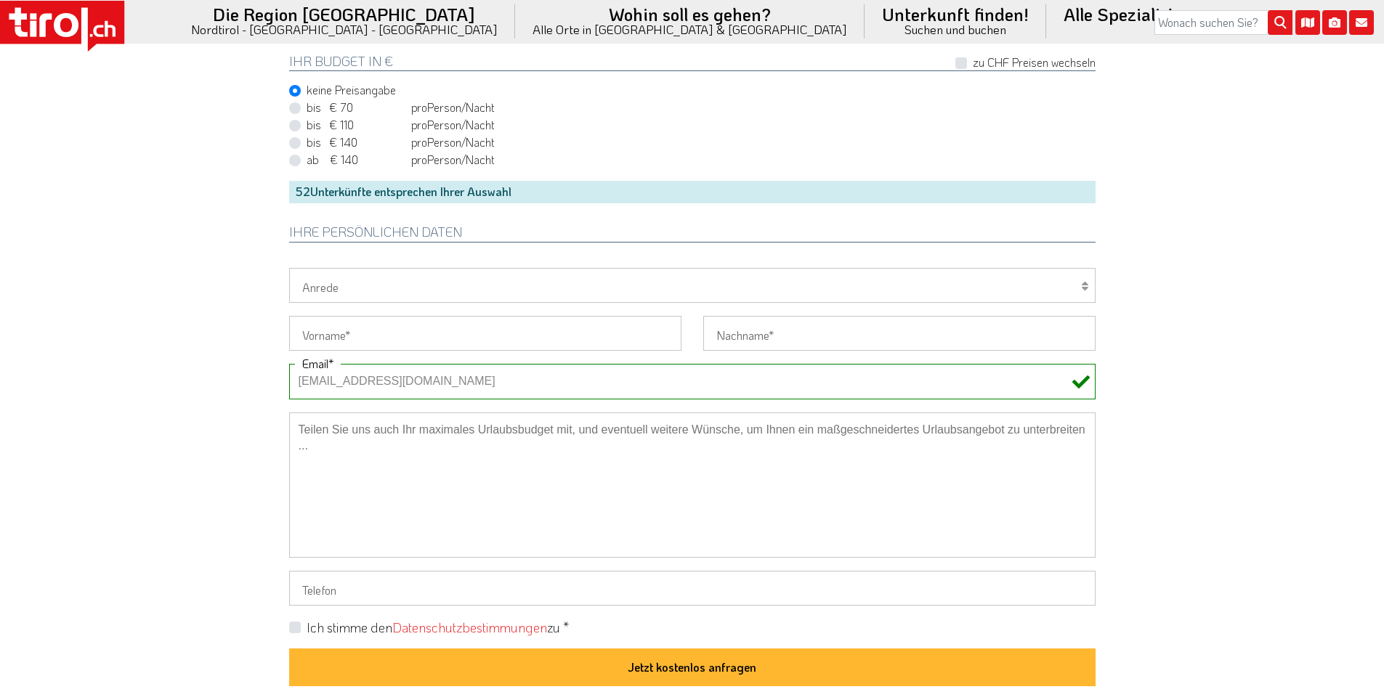
click at [331, 292] on select "Herr Frau Familie" at bounding box center [692, 285] width 806 height 35
select select "Frau"
click at [289, 268] on select "Herr Frau Familie" at bounding box center [692, 285] width 806 height 35
drag, startPoint x: 317, startPoint y: 341, endPoint x: 288, endPoint y: 336, distance: 29.5
click at [317, 341] on input "Vorname" at bounding box center [485, 333] width 392 height 35
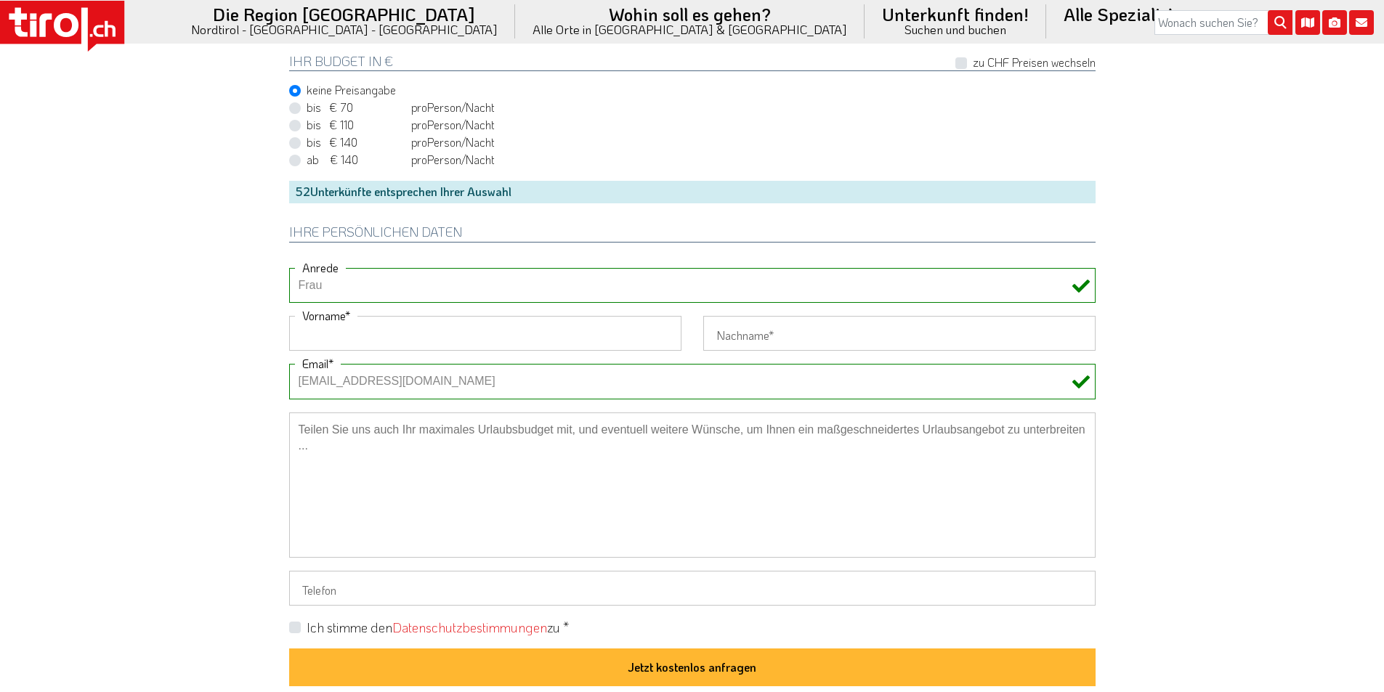
paste input "Regula"
type input "Regula"
drag, startPoint x: 766, startPoint y: 331, endPoint x: 749, endPoint y: 279, distance: 55.1
click at [766, 331] on input "Nachname" at bounding box center [899, 333] width 392 height 35
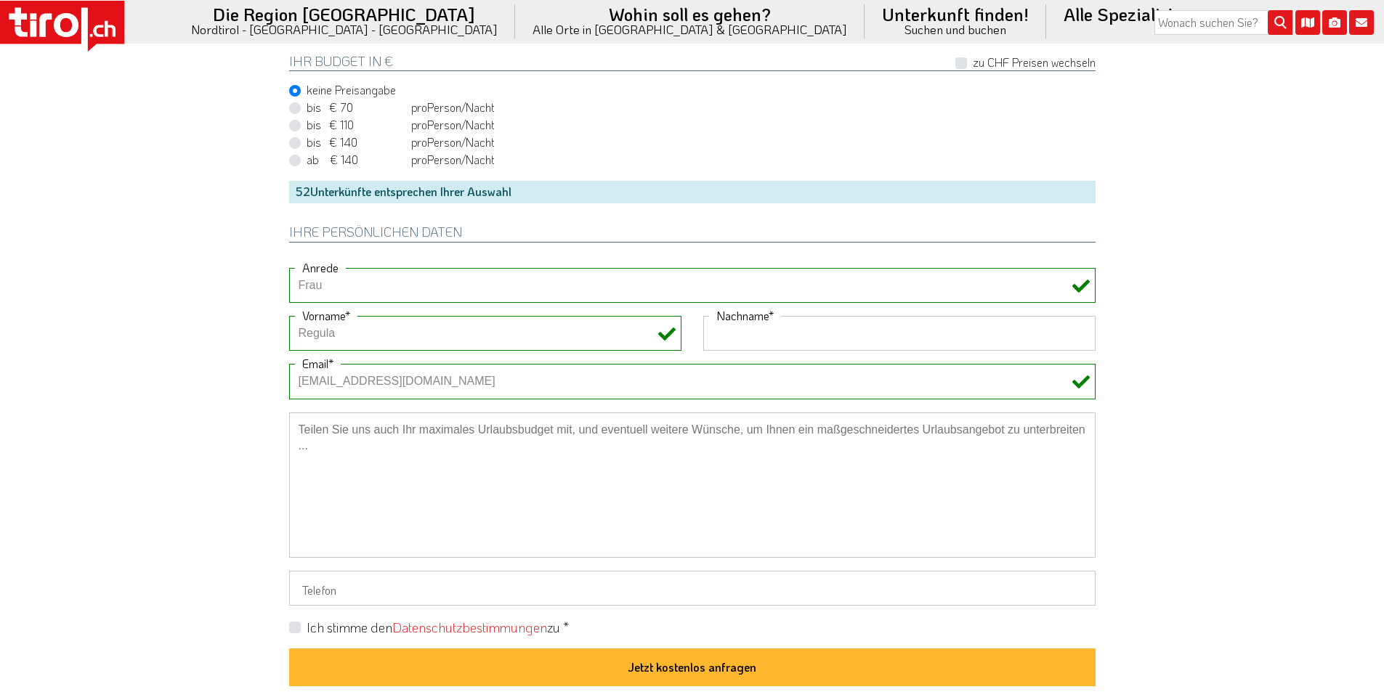
paste input "Schoch"
type input "Schoch"
click at [713, 138] on div "bis € 140 bis CHF 131 pro Person Einheit /Nacht" at bounding box center [692, 142] width 806 height 17
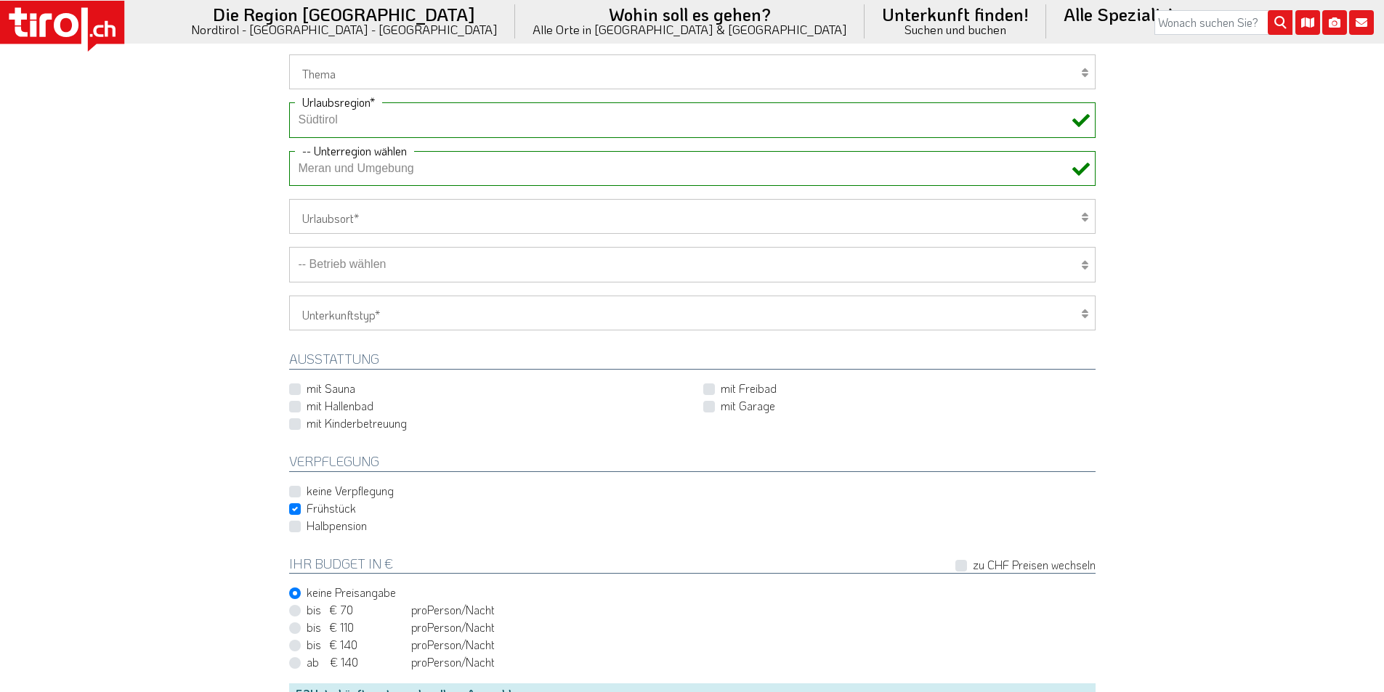
scroll to position [509, 0]
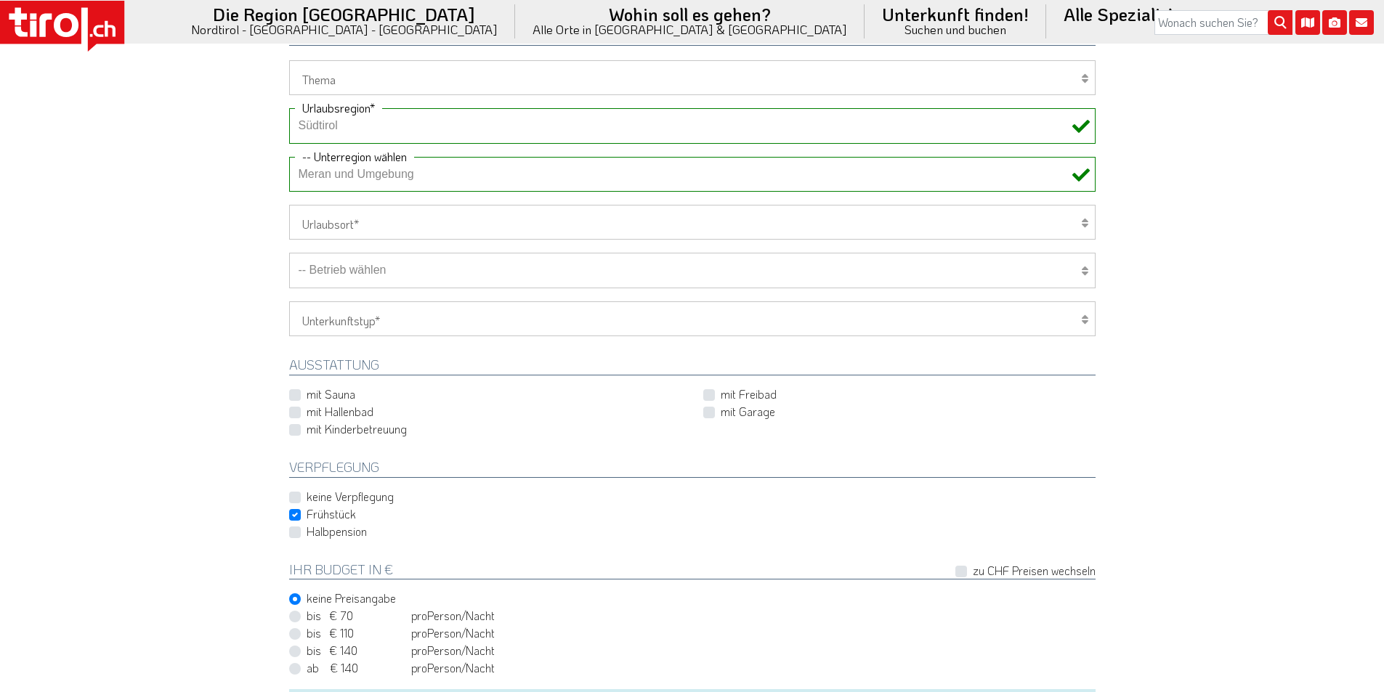
click at [352, 272] on select "-- Betrieb wählen ABINEA Dolomiti Romantic SPA Hotel Aktivhotel Waldhof - Oetz …" at bounding box center [692, 270] width 806 height 35
select select "28584"
click at [289, 253] on select "-- Betrieb wählen ABINEA Dolomiti Romantic SPA Hotel Aktivhotel Waldhof - Oetz …" at bounding box center [692, 270] width 806 height 35
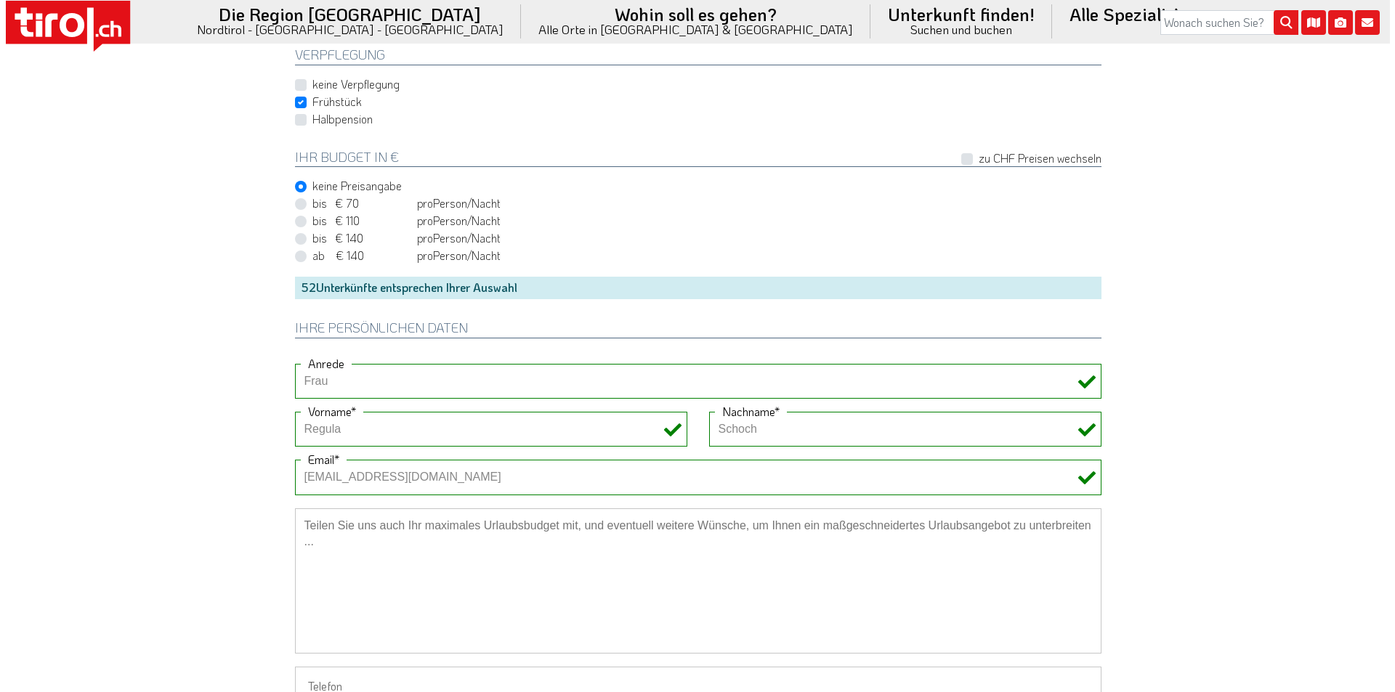
scroll to position [1162, 0]
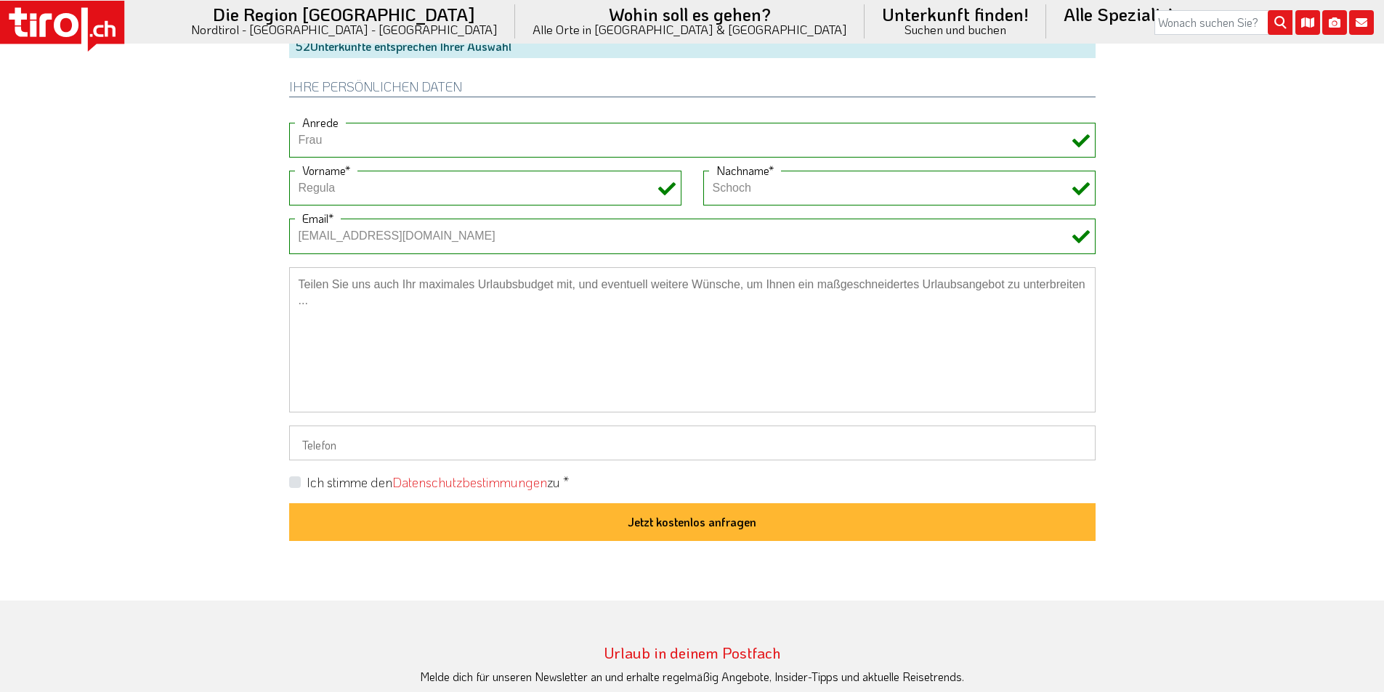
click at [307, 482] on label "Ich stimme den Datenschutzbestimmungen zu *" at bounding box center [438, 483] width 262 height 18
click at [296, 482] on input "Ich stimme den Datenschutzbestimmungen zu *" at bounding box center [695, 481] width 806 height 9
checkbox input "true"
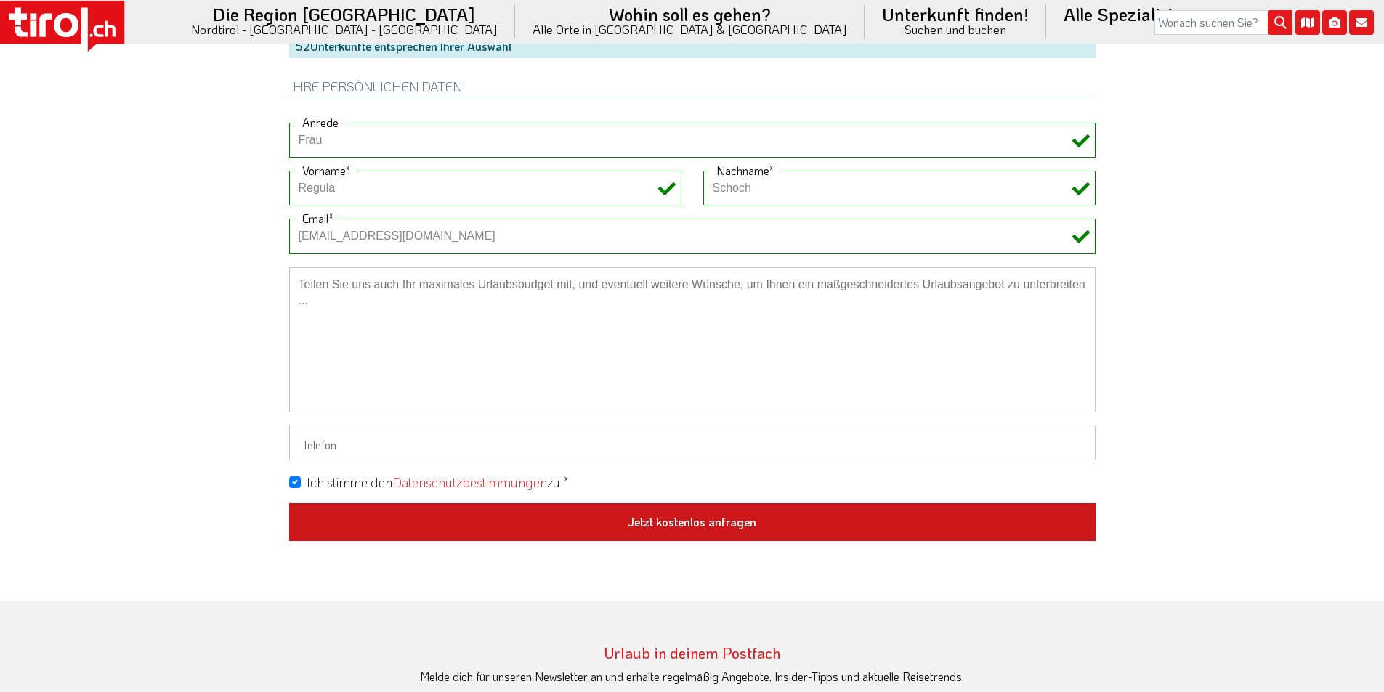
click at [679, 525] on button "Jetzt kostenlos anfragen" at bounding box center [692, 522] width 806 height 38
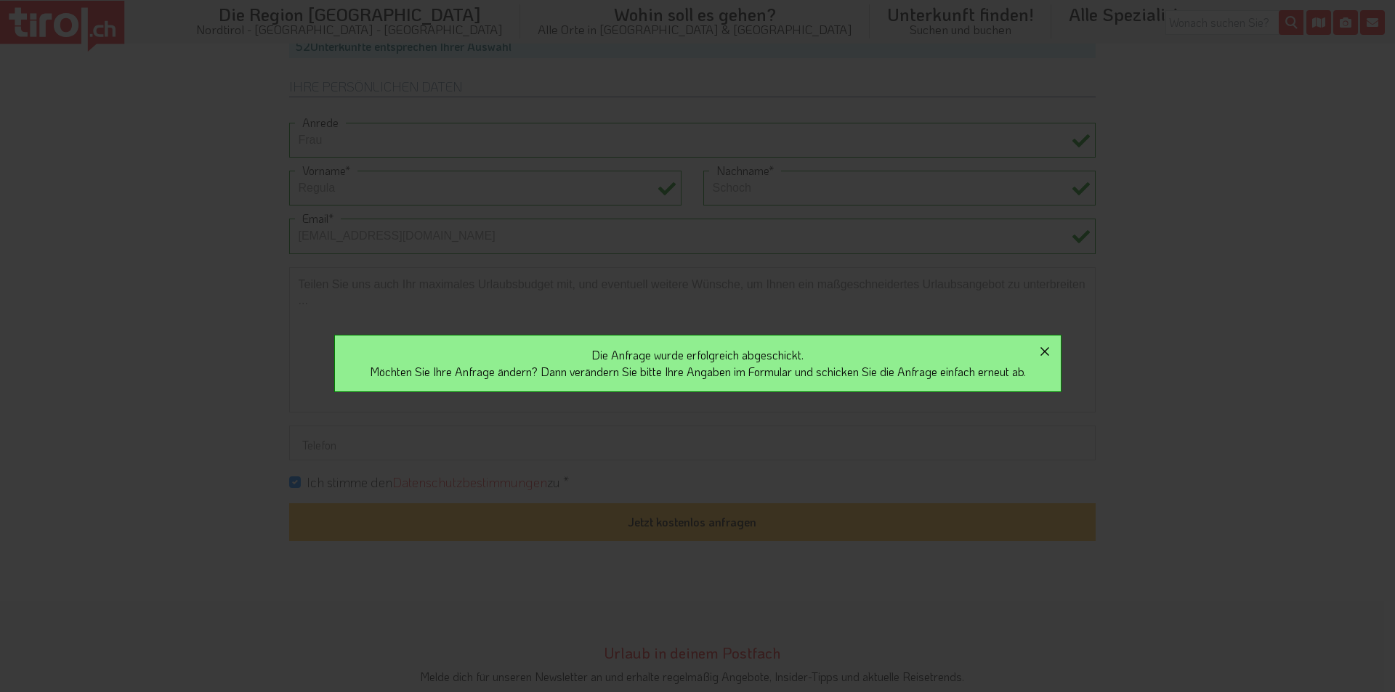
click at [1050, 347] on icon "button" at bounding box center [1044, 351] width 17 height 17
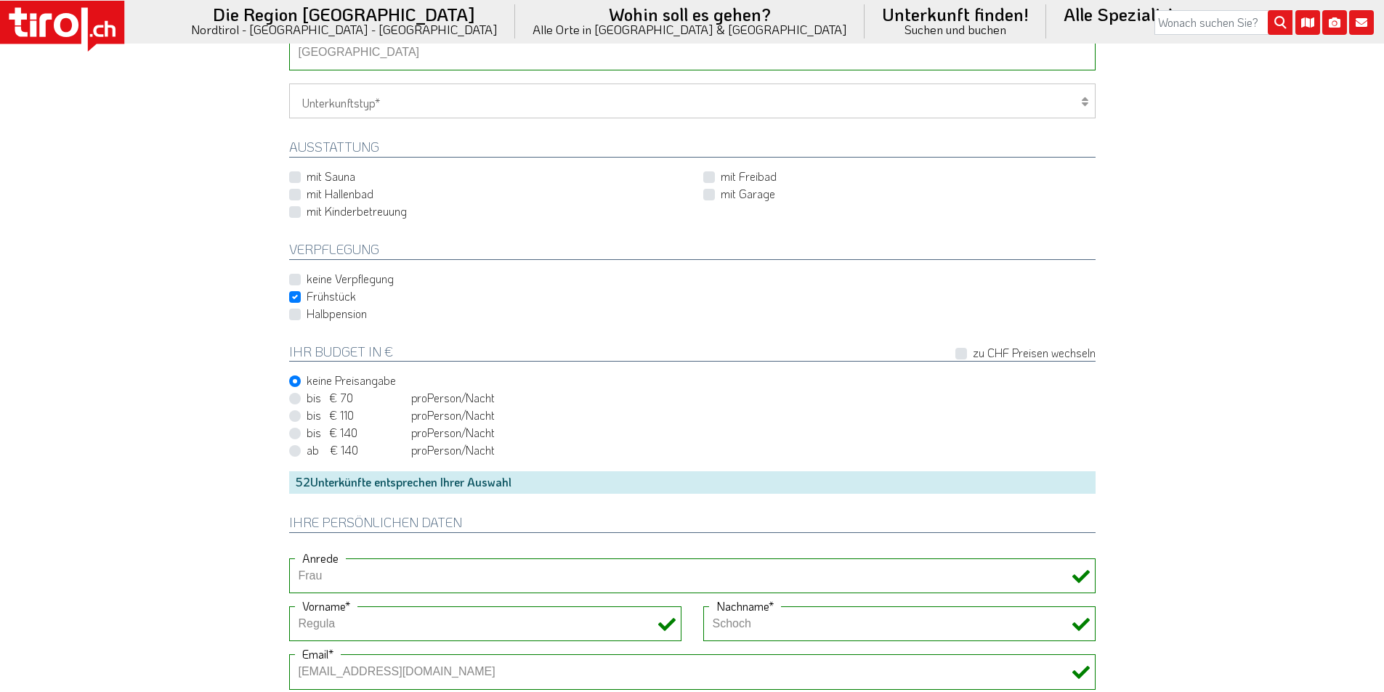
scroll to position [509, 0]
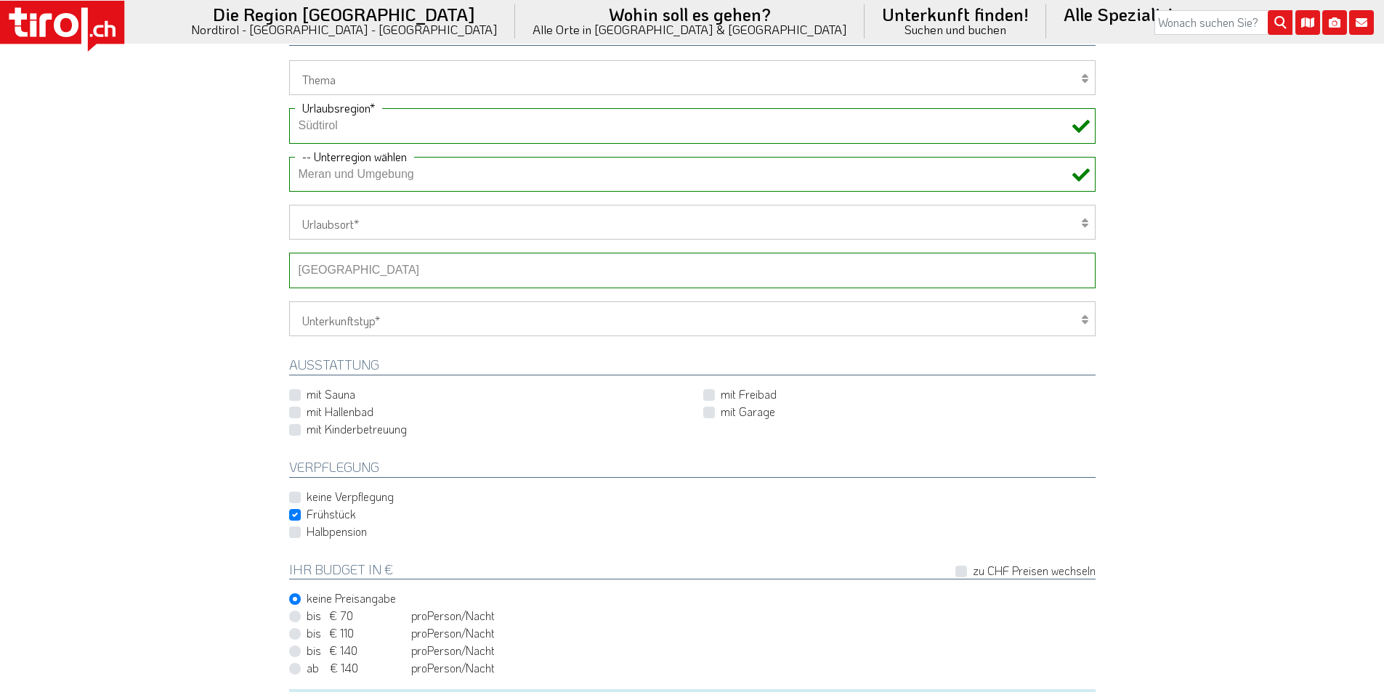
click at [355, 270] on select "-- Betrieb wählen ABINEA Dolomiti Romantic SPA Hotel [GEOGRAPHIC_DATA] - Oetz A…" at bounding box center [692, 270] width 806 height 35
click at [289, 253] on select "-- Betrieb wählen ABINEA Dolomiti Romantic SPA Hotel [GEOGRAPHIC_DATA] - Oetz A…" at bounding box center [692, 270] width 806 height 35
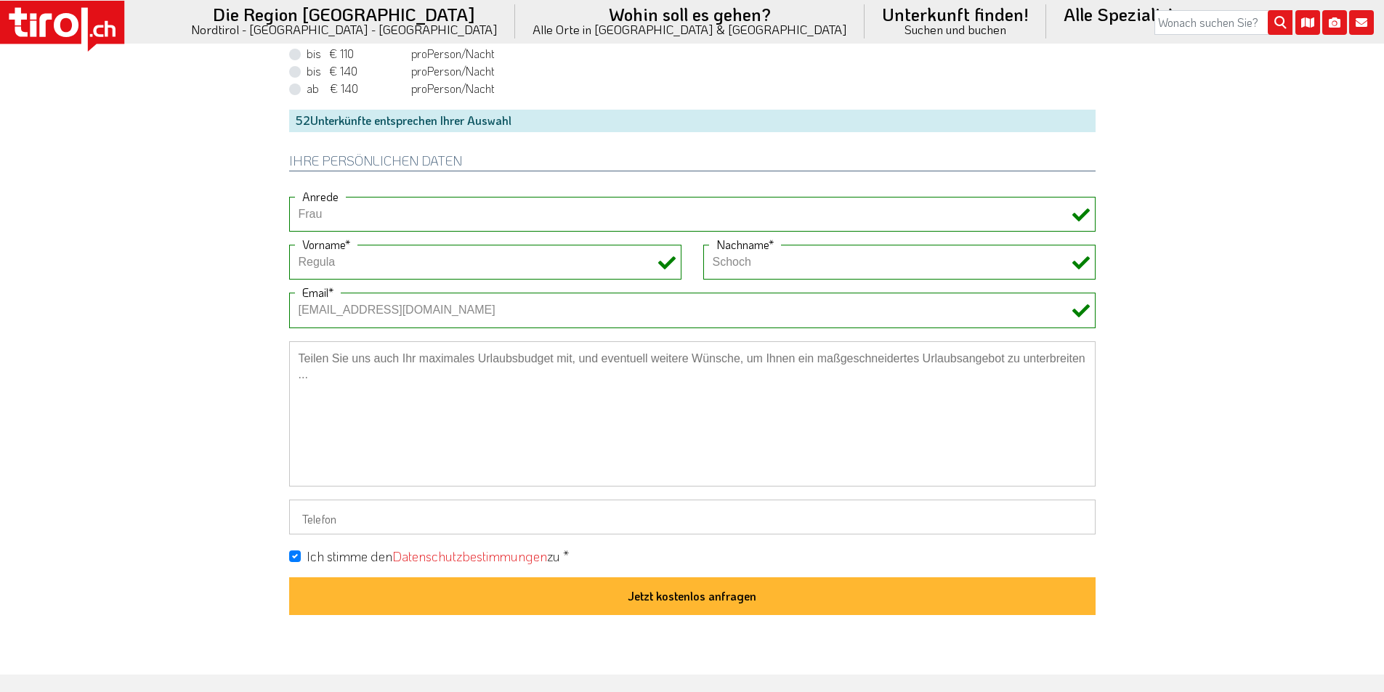
scroll to position [1090, 0]
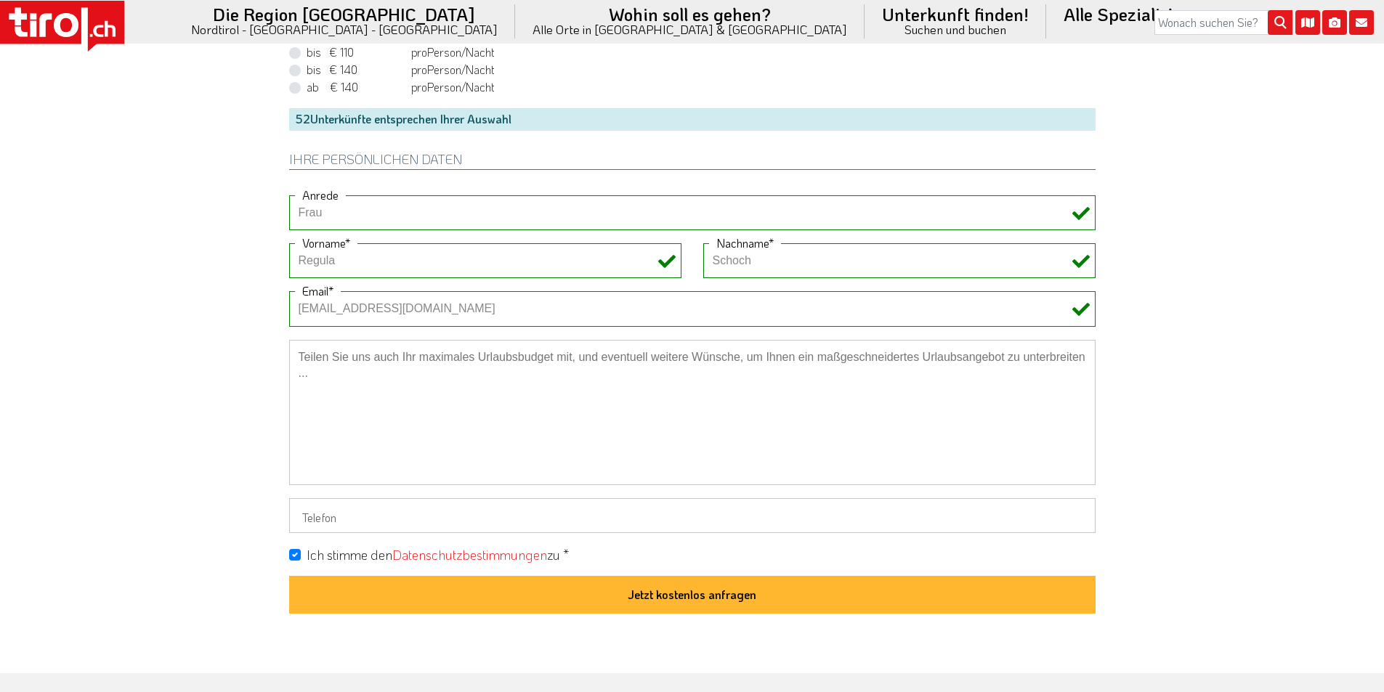
click at [705, 588] on button "Jetzt kostenlos anfragen" at bounding box center [692, 595] width 806 height 38
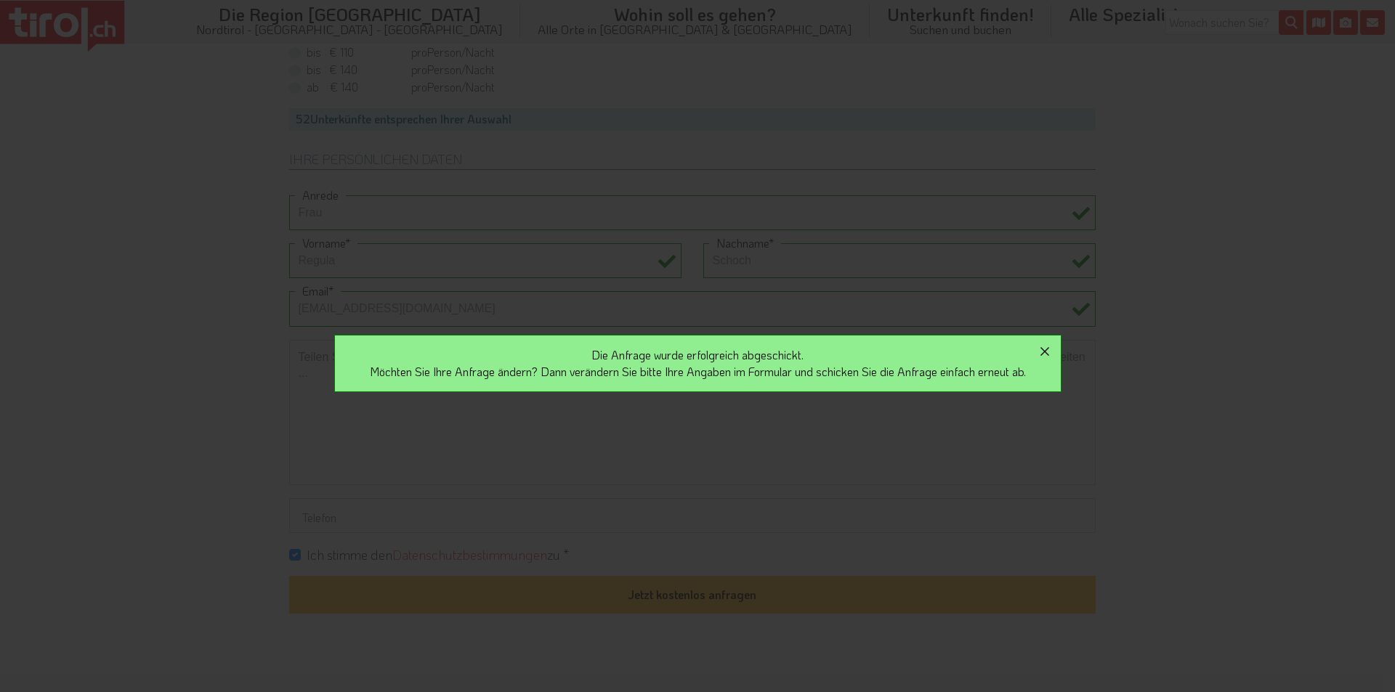
click at [1053, 349] on icon "button" at bounding box center [1044, 351] width 17 height 17
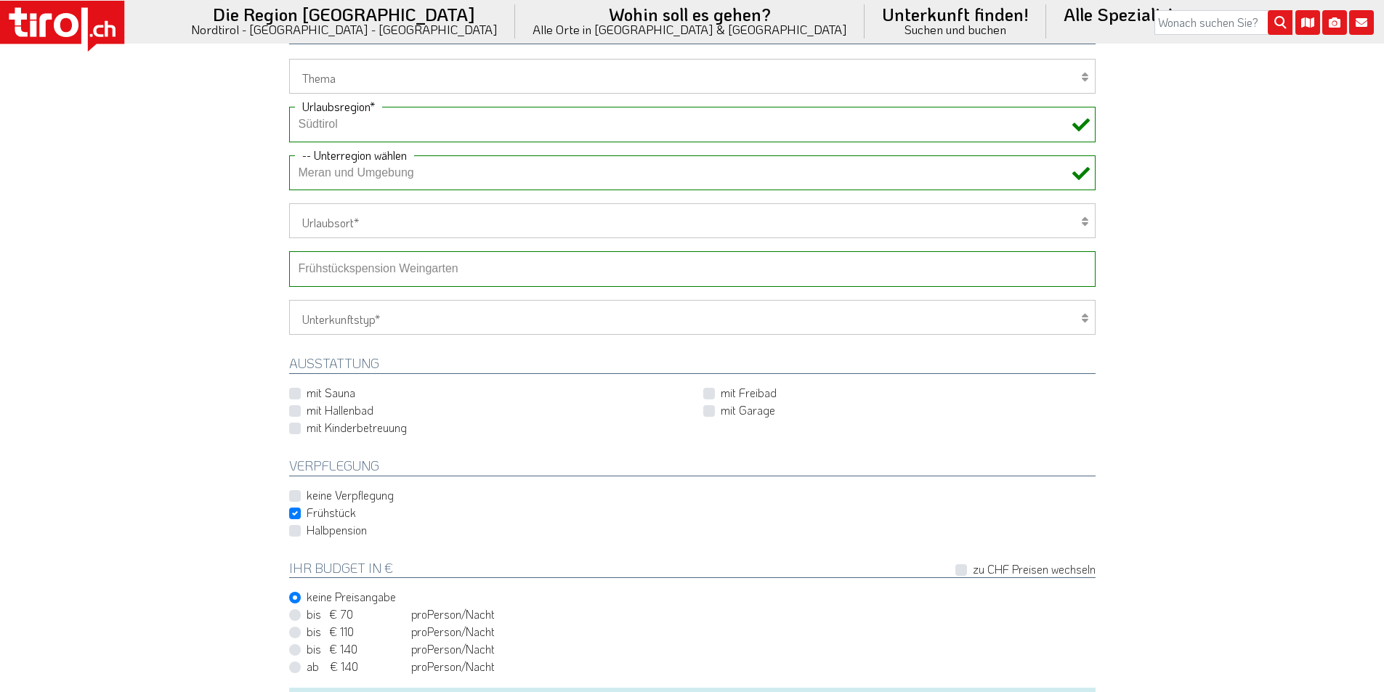
scroll to position [509, 0]
click at [367, 266] on select "-- Betrieb wählen ABINEA Dolomiti Romantic SPA Hotel [GEOGRAPHIC_DATA] - Oetz A…" at bounding box center [692, 270] width 806 height 35
click at [289, 253] on select "-- Betrieb wählen ABINEA Dolomiti Romantic SPA Hotel [GEOGRAPHIC_DATA] - Oetz A…" at bounding box center [692, 270] width 806 height 35
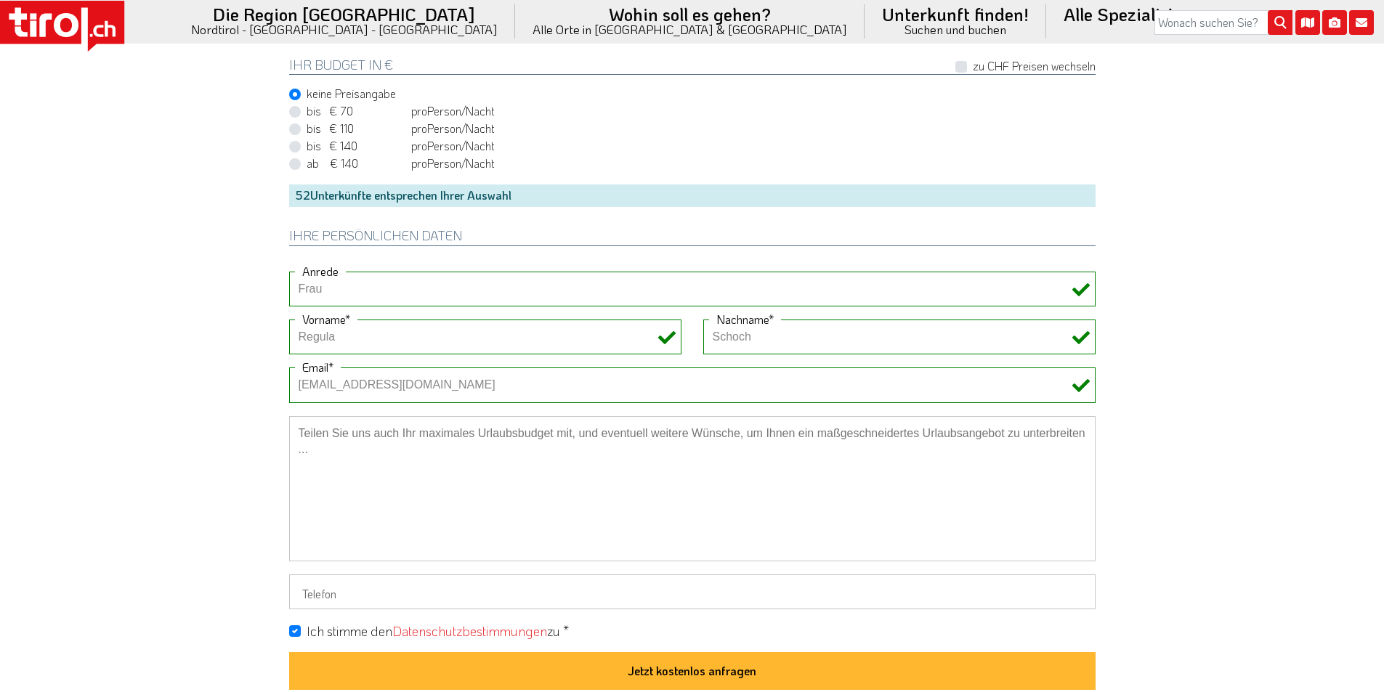
scroll to position [1017, 0]
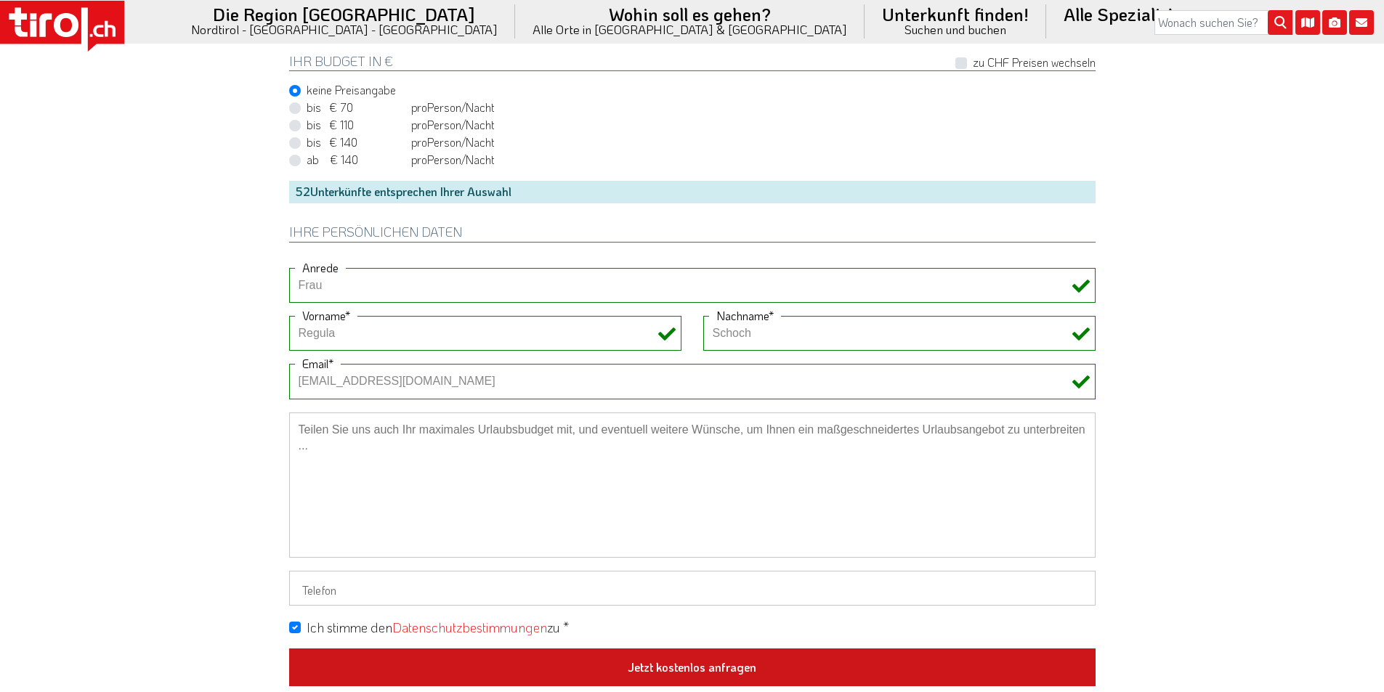
click at [699, 670] on button "Jetzt kostenlos anfragen" at bounding box center [692, 668] width 806 height 38
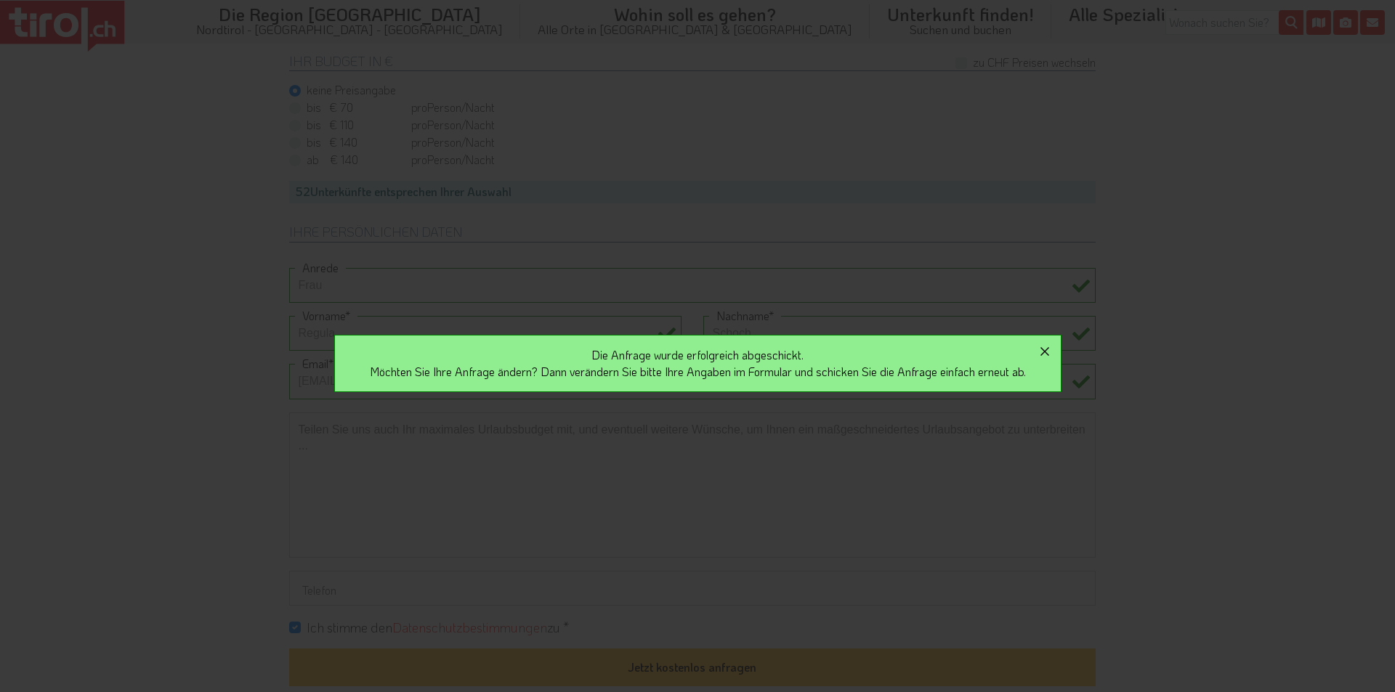
click at [1052, 348] on icon "button" at bounding box center [1044, 351] width 17 height 17
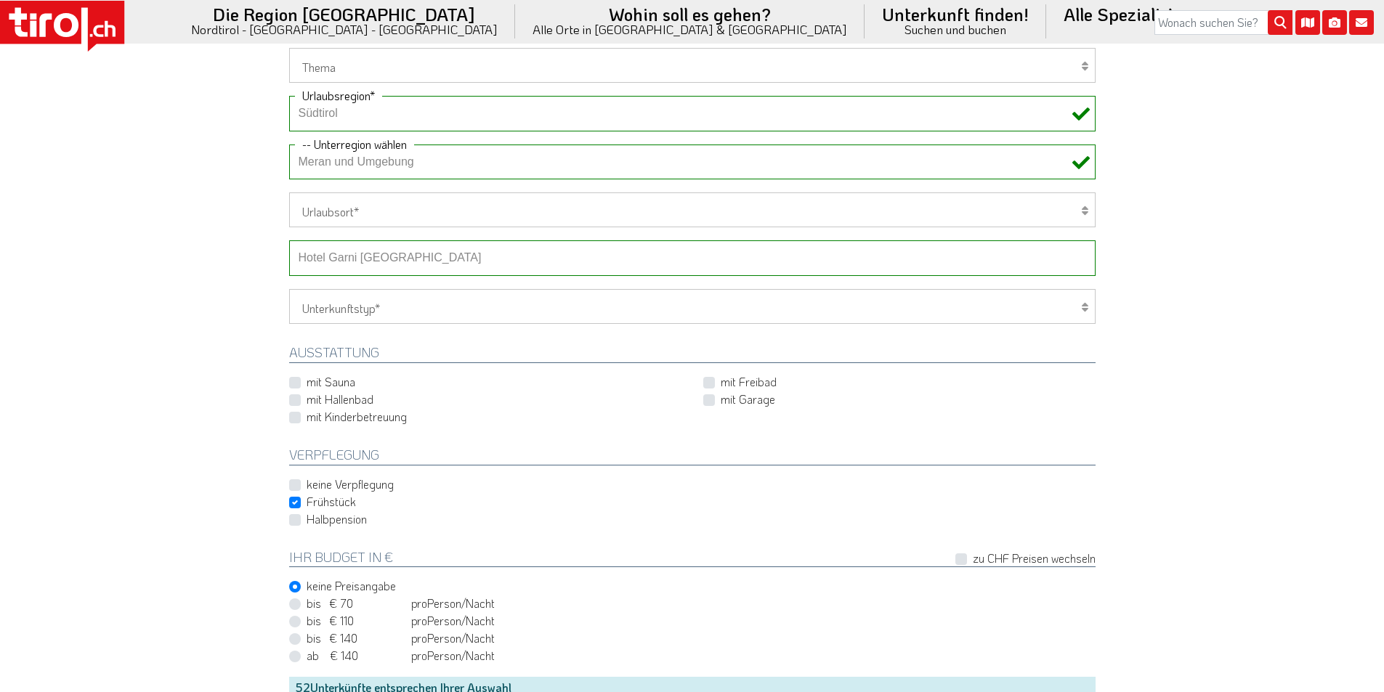
scroll to position [509, 0]
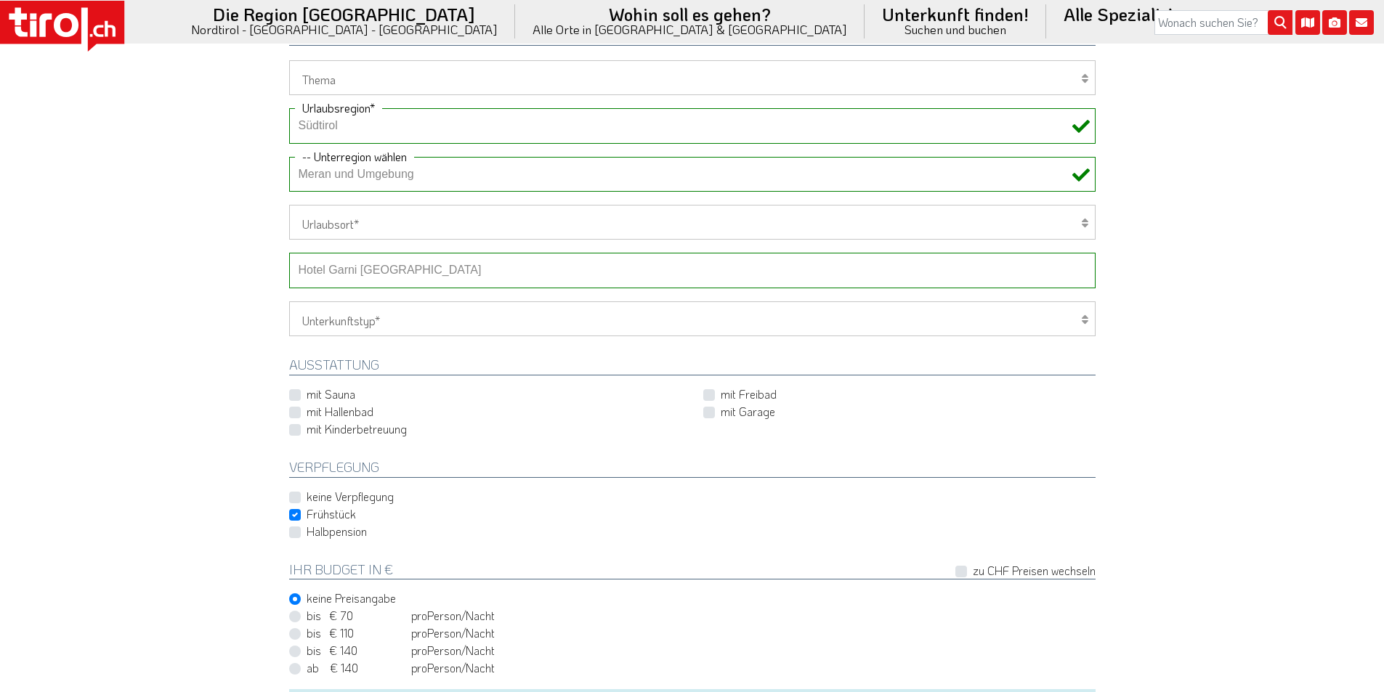
click at [361, 273] on select "-- Betrieb wählen ABINEA Dolomiti Romantic SPA Hotel [GEOGRAPHIC_DATA] - Oetz A…" at bounding box center [692, 270] width 806 height 35
click at [289, 253] on select "-- Betrieb wählen ABINEA Dolomiti Romantic SPA Hotel [GEOGRAPHIC_DATA] - Oetz A…" at bounding box center [692, 270] width 806 height 35
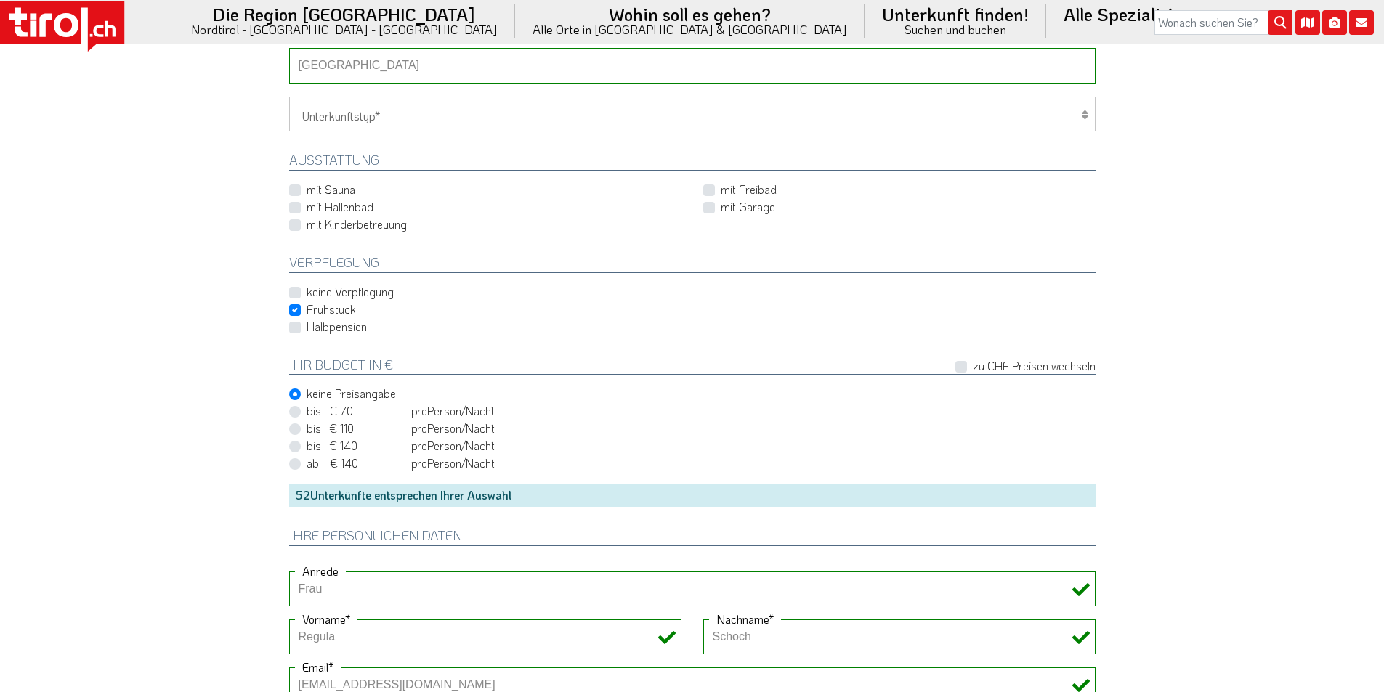
scroll to position [1017, 0]
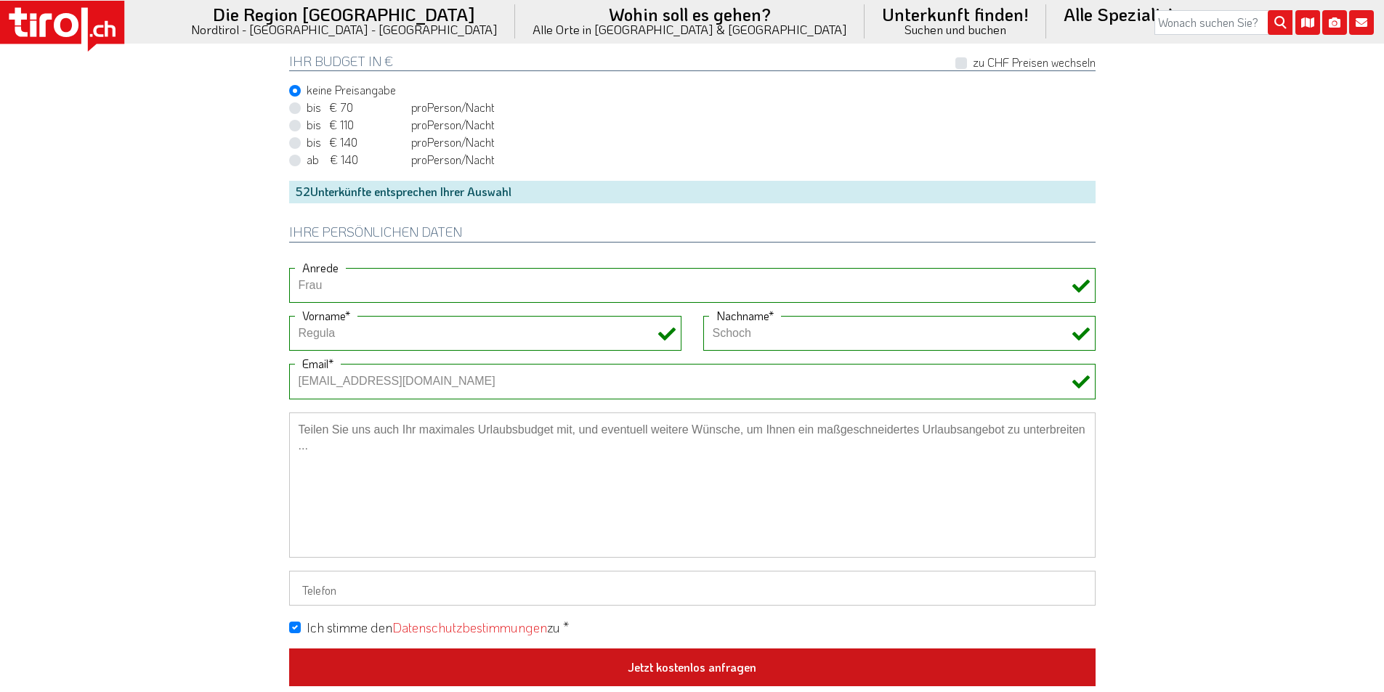
click at [655, 666] on button "Jetzt kostenlos anfragen" at bounding box center [692, 668] width 806 height 38
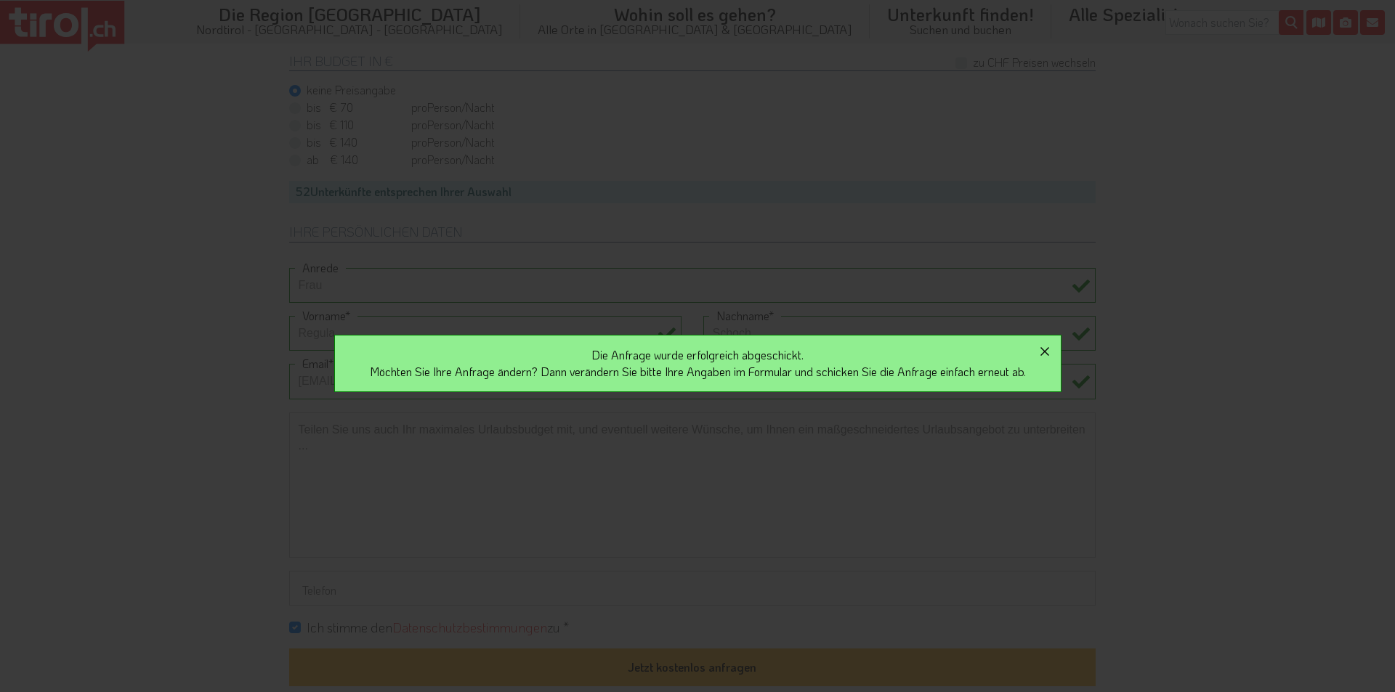
click at [1049, 352] on icon "button" at bounding box center [1044, 351] width 9 height 9
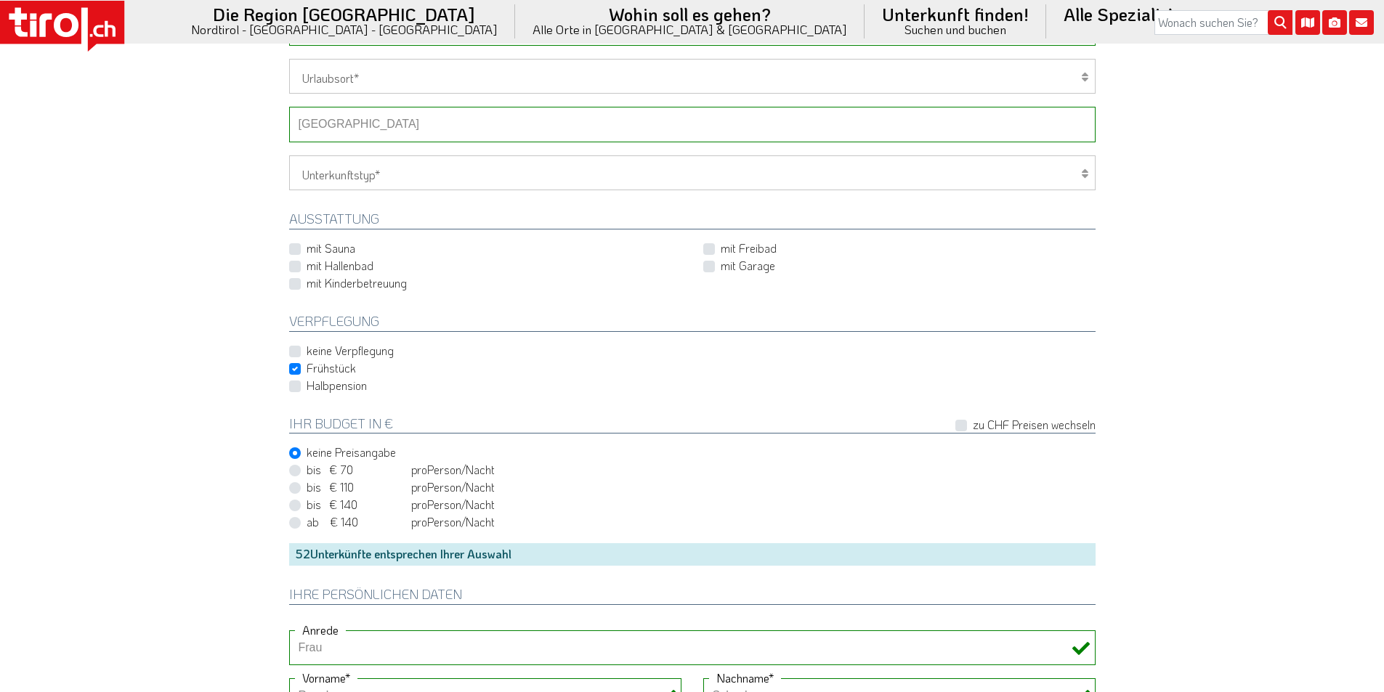
scroll to position [654, 0]
click at [348, 130] on select "-- Betrieb wählen ABINEA Dolomiti Romantic SPA Hotel [GEOGRAPHIC_DATA] - Oetz A…" at bounding box center [692, 125] width 806 height 35
select select "28811"
click at [289, 108] on select "-- Betrieb wählen ABINEA Dolomiti Romantic SPA Hotel [GEOGRAPHIC_DATA] - Oetz A…" at bounding box center [692, 125] width 806 height 35
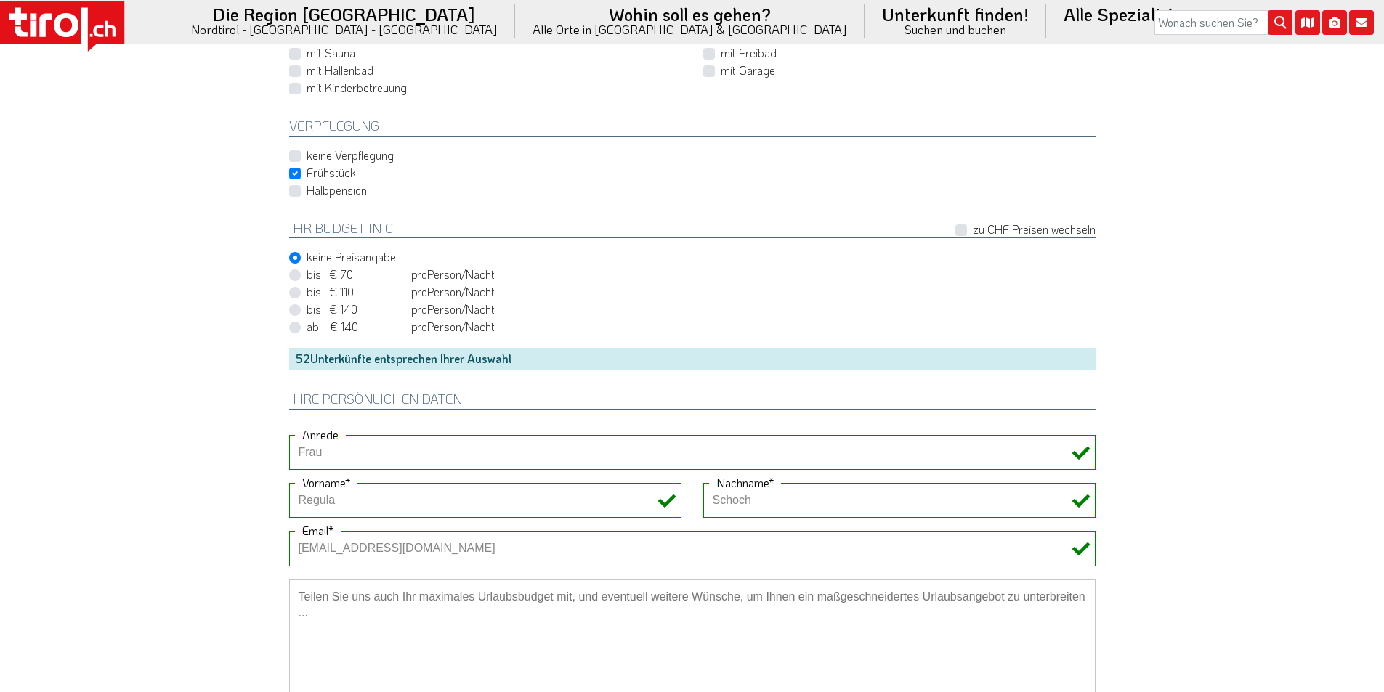
scroll to position [1235, 0]
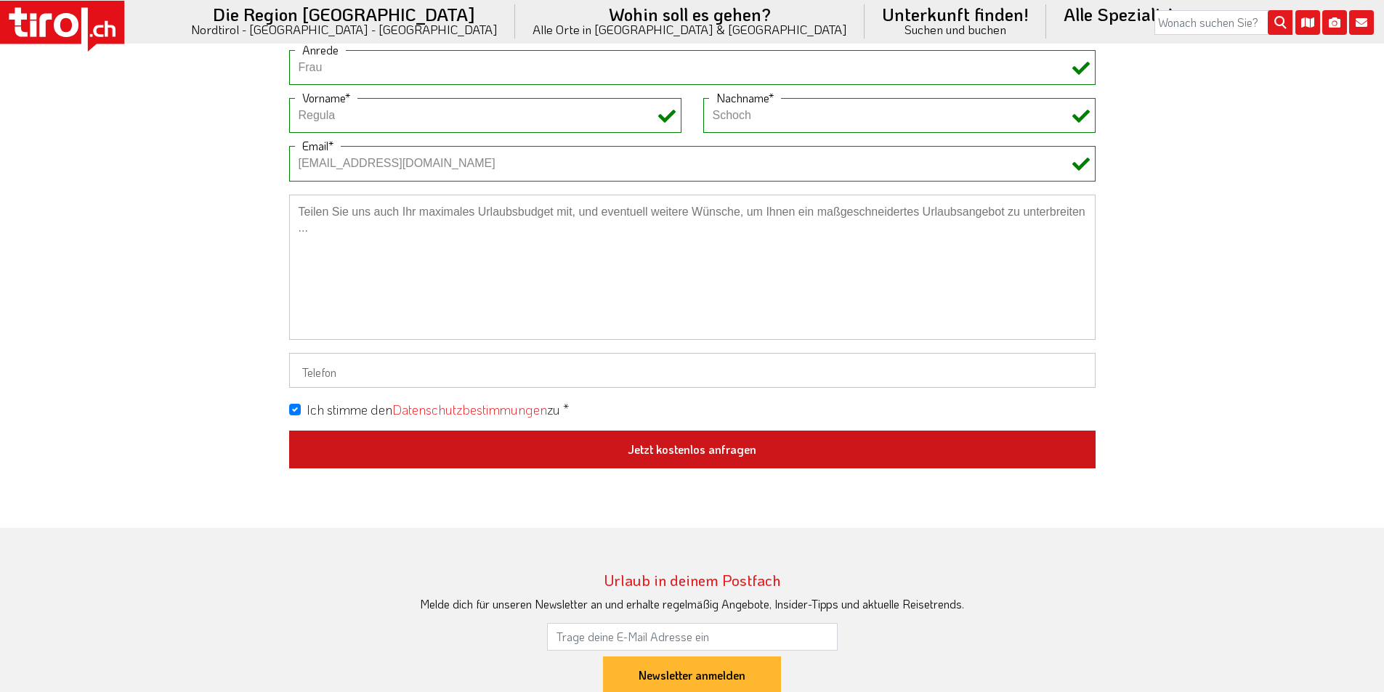
click at [719, 455] on button "Jetzt kostenlos anfragen" at bounding box center [692, 450] width 806 height 38
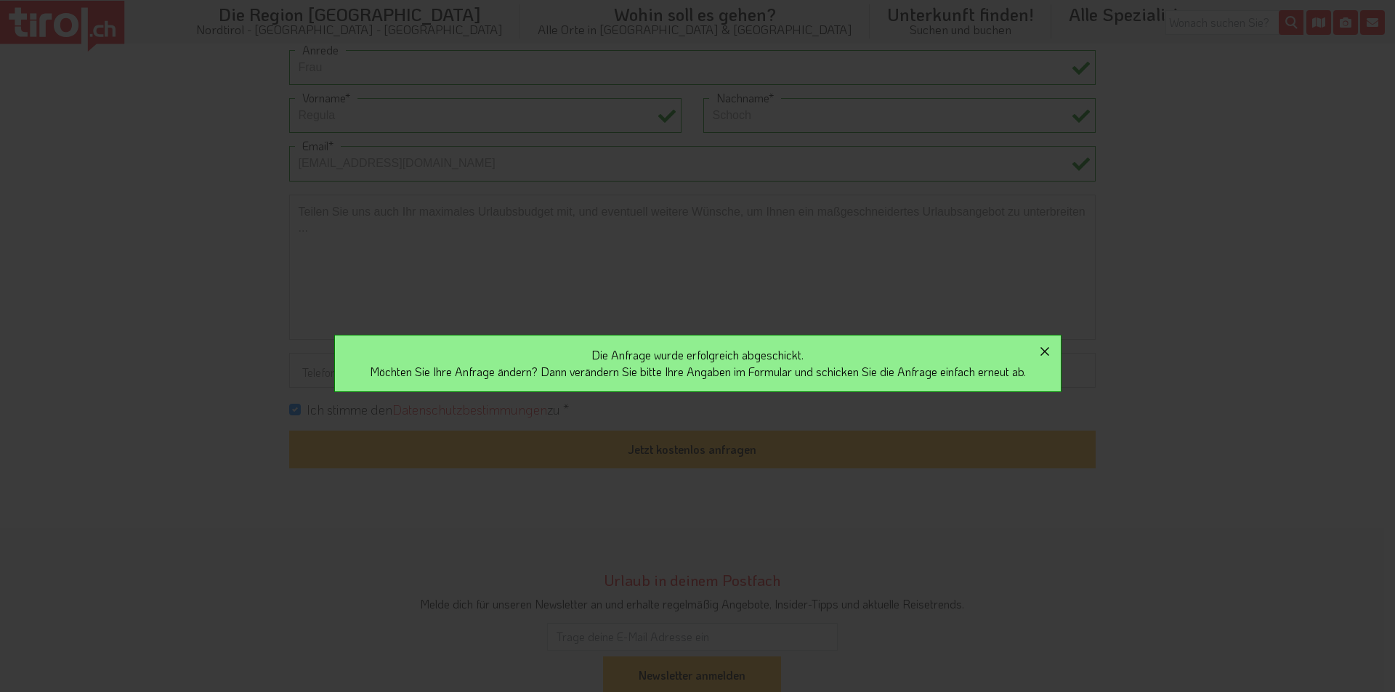
click at [1050, 346] on icon "button" at bounding box center [1044, 351] width 17 height 17
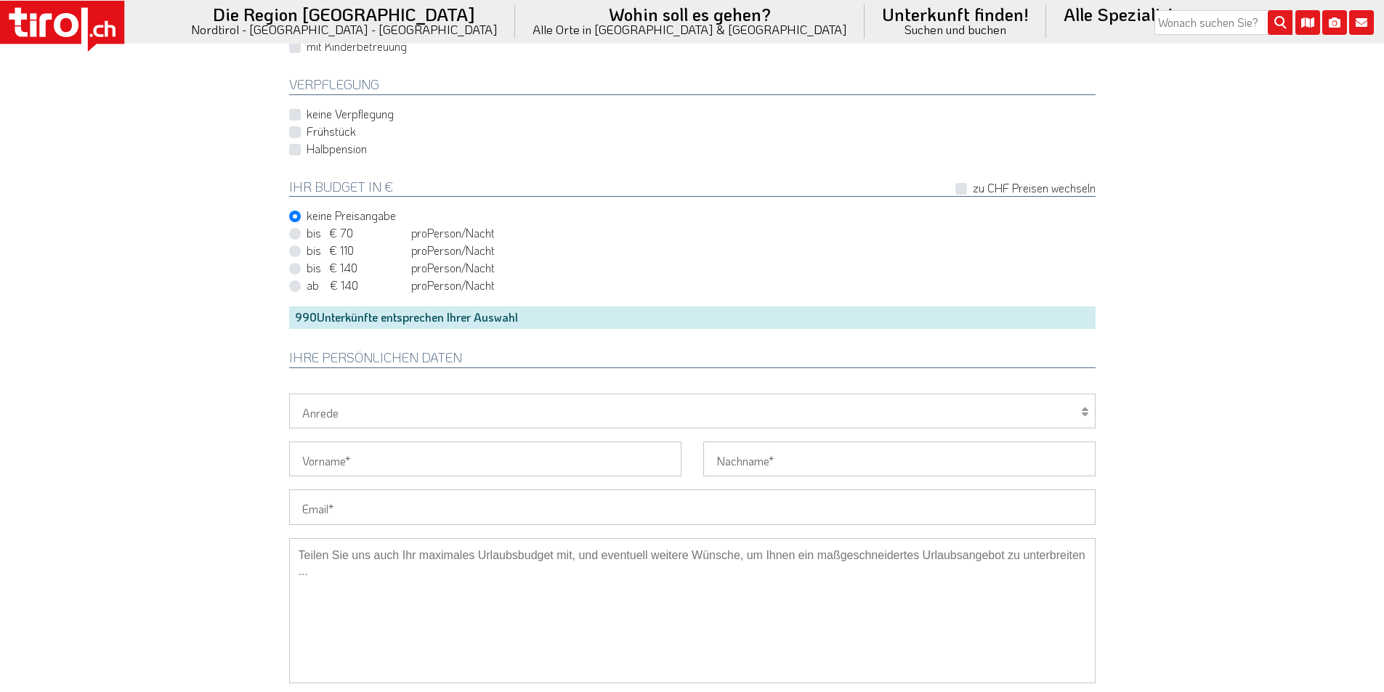
scroll to position [1090, 0]
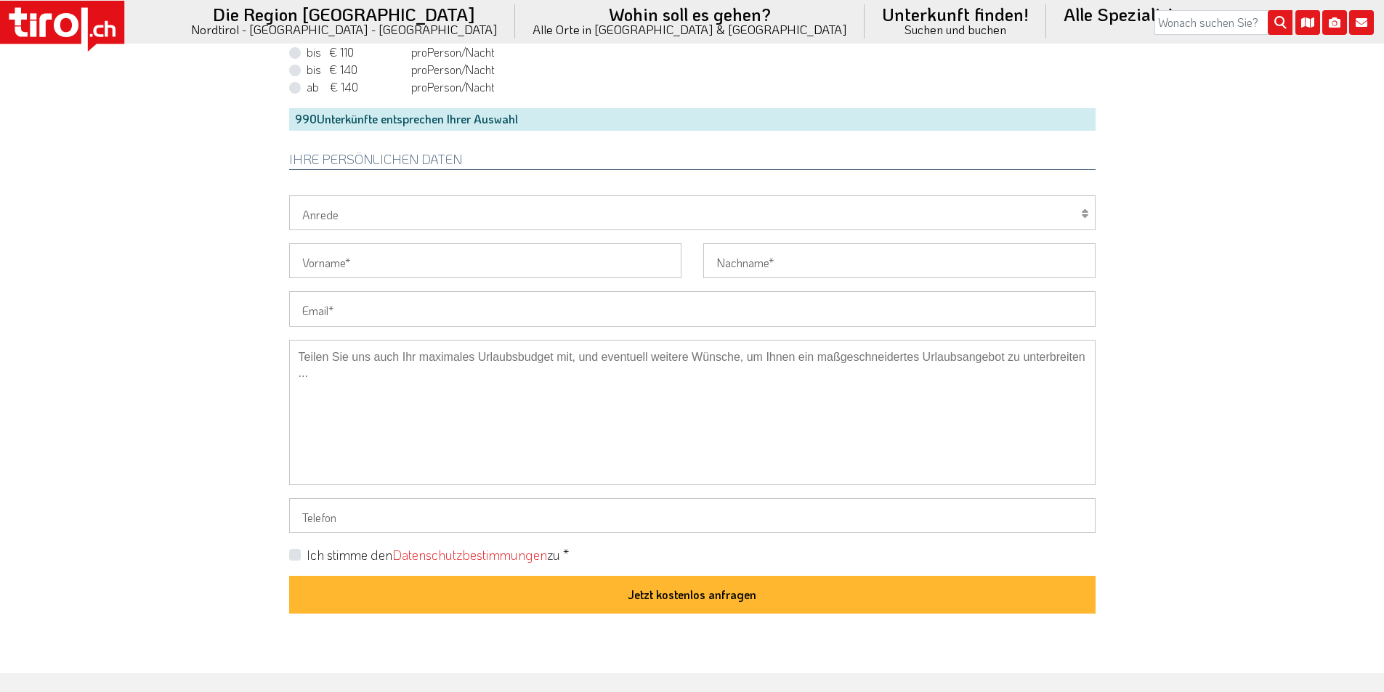
click at [328, 317] on input "Email" at bounding box center [692, 308] width 806 height 35
paste input "karry20@gmx.de"
type input "karry20@gmx.de"
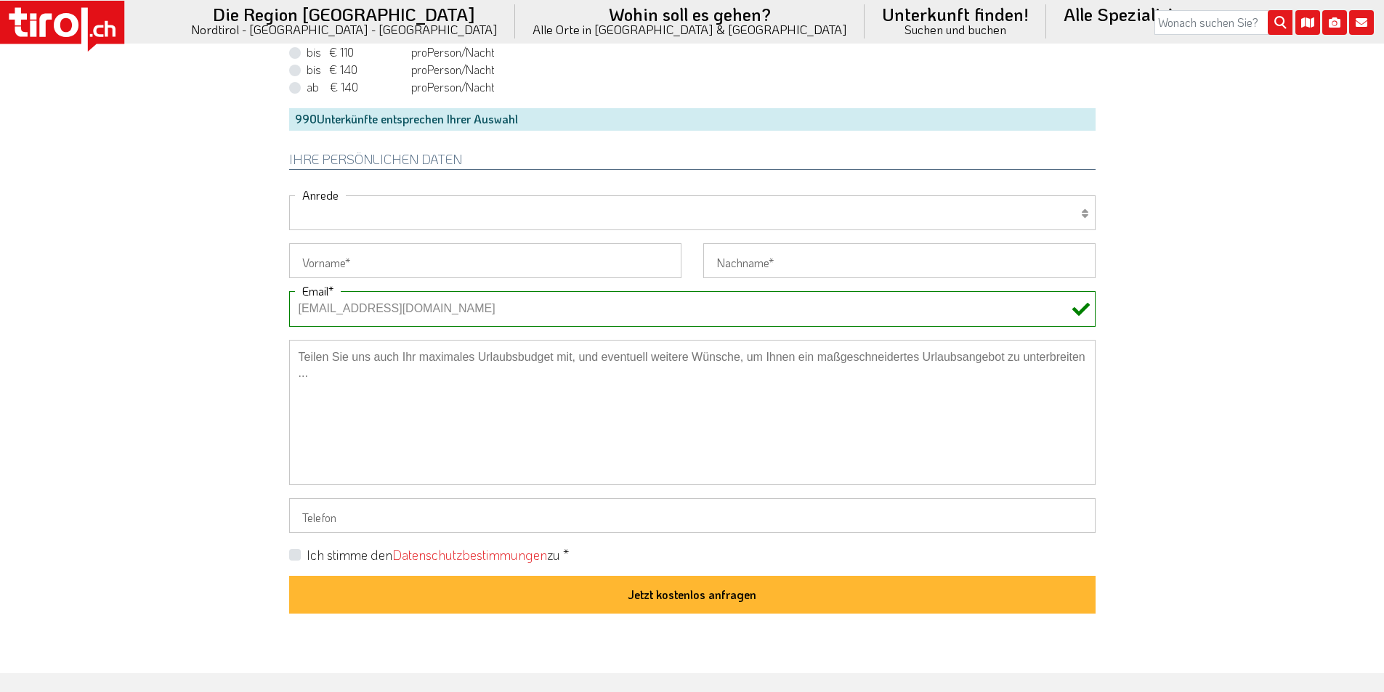
click at [325, 208] on select "Herr Frau Familie" at bounding box center [692, 212] width 806 height 35
select select "Frau"
click at [289, 195] on select "Herr Frau Familie" at bounding box center [692, 212] width 806 height 35
click at [323, 264] on input "Vorname" at bounding box center [485, 260] width 392 height 35
paste input "Karin - Krause"
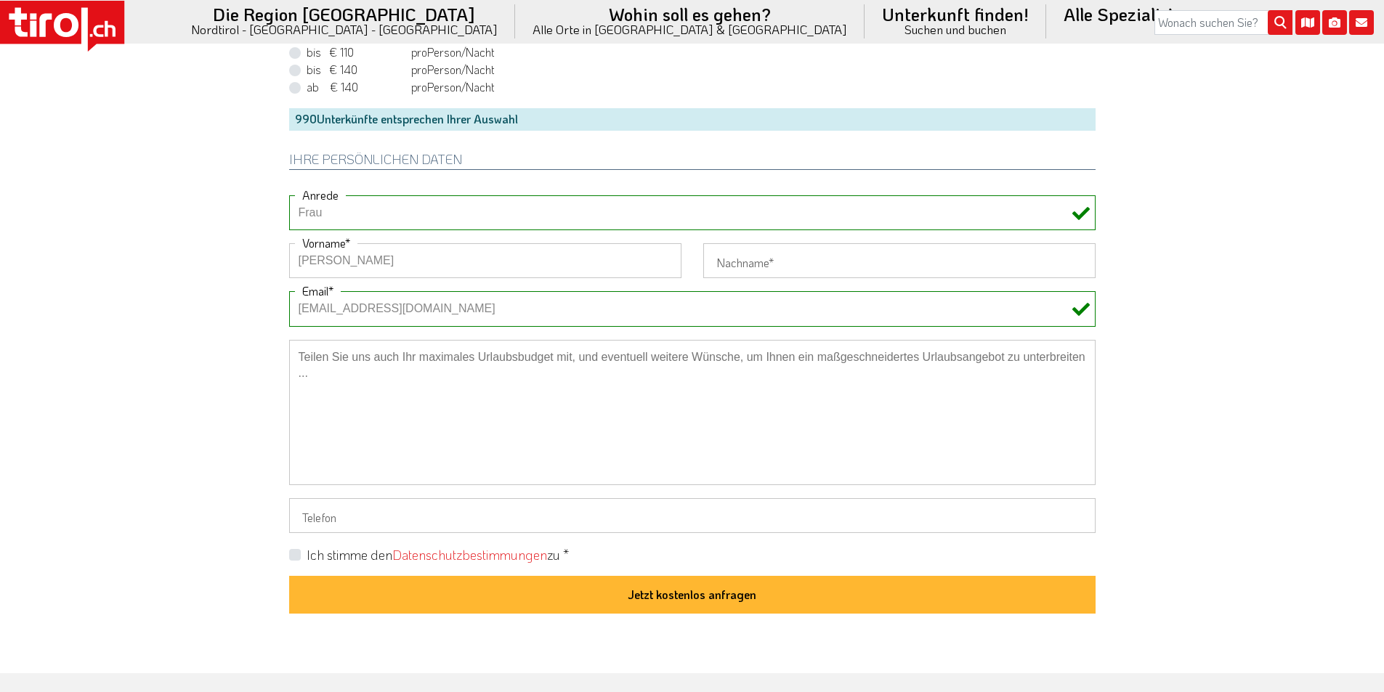
click at [359, 262] on input "Karin - Krause" at bounding box center [485, 260] width 392 height 35
type input "Karin -"
type input "Krause"
click at [548, 257] on input "Karin -" at bounding box center [485, 260] width 392 height 35
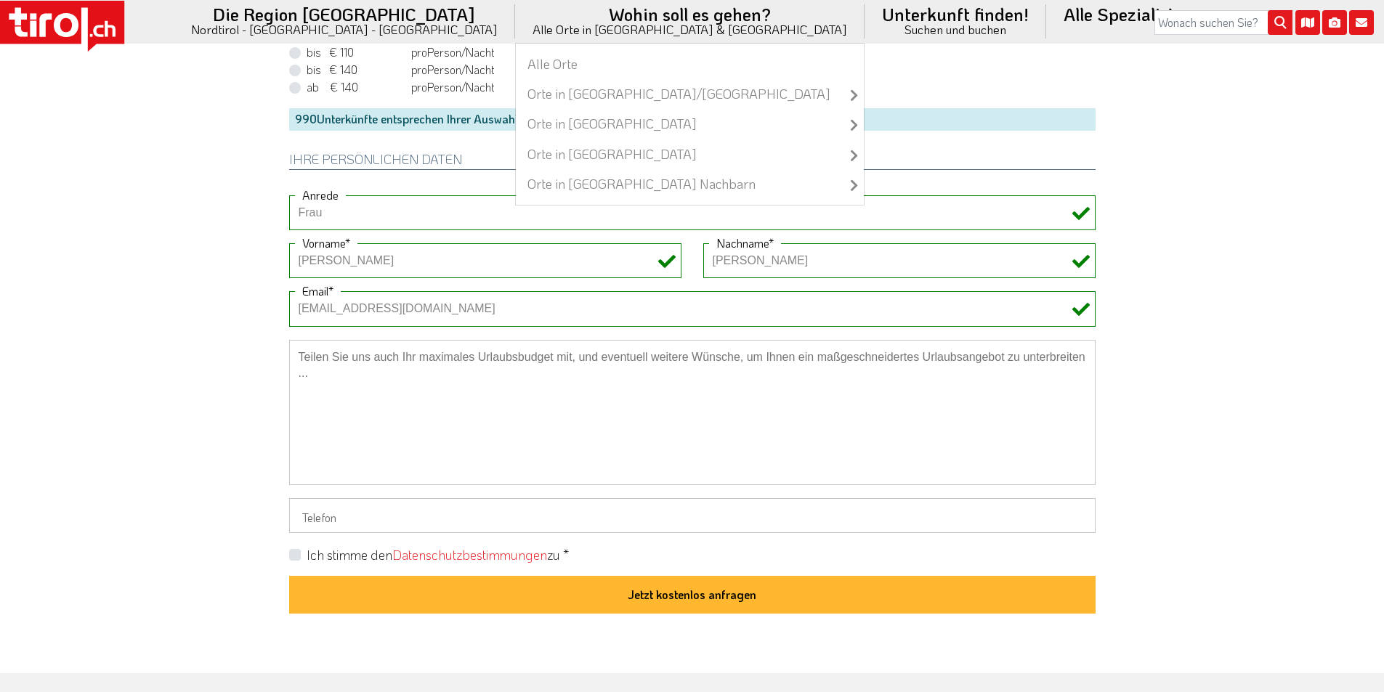
type input "Karin"
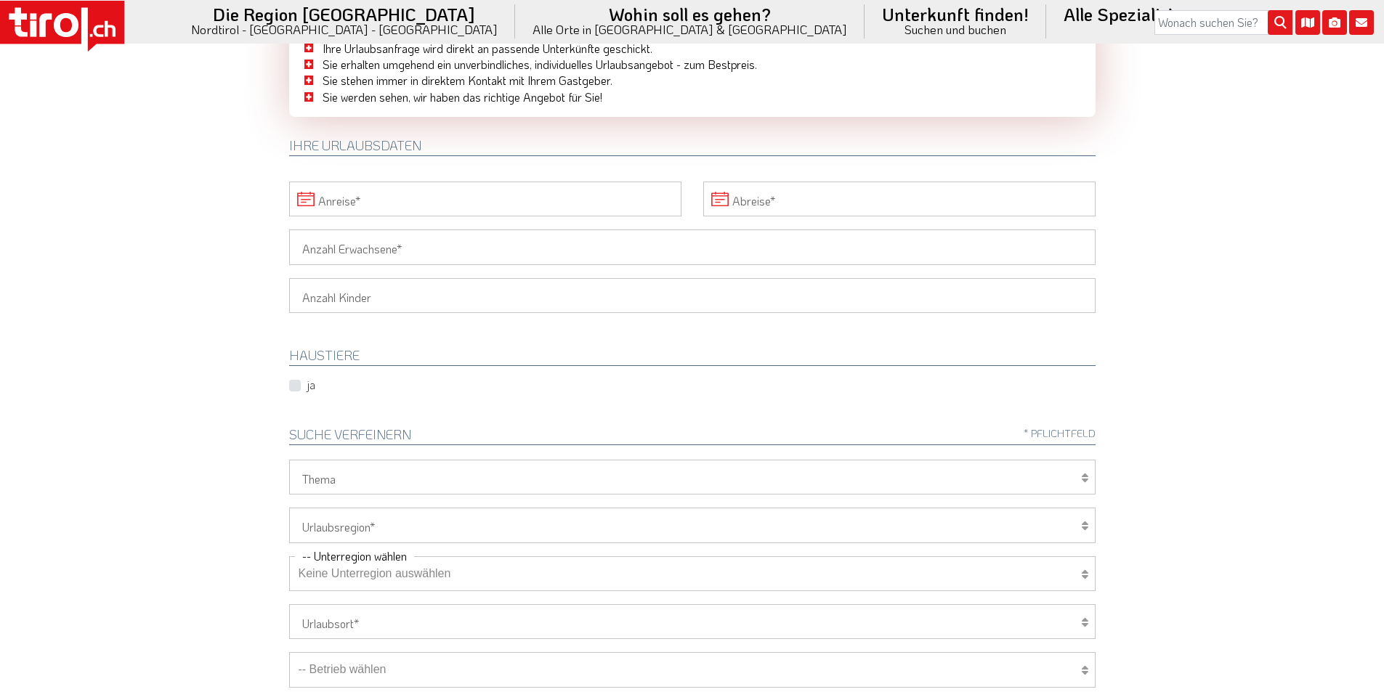
scroll to position [0, 0]
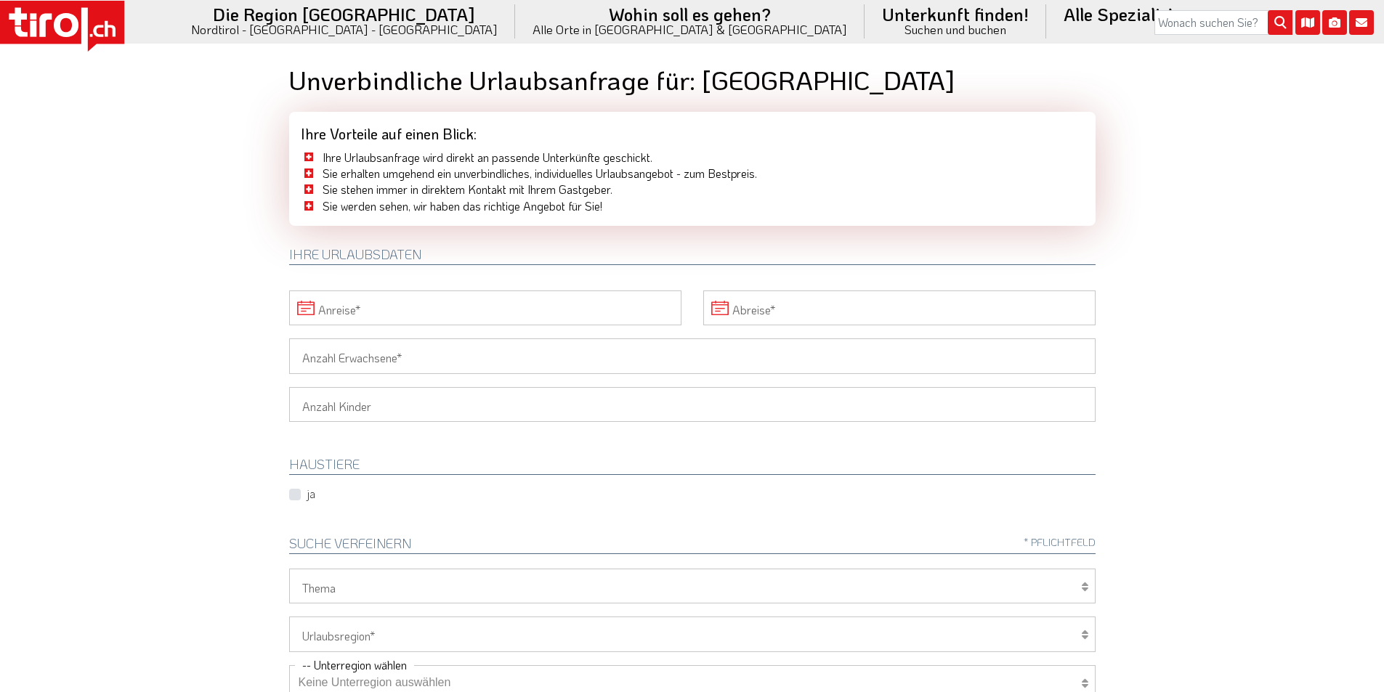
click at [399, 304] on input "Anreise" at bounding box center [485, 308] width 392 height 35
click at [488, 442] on span "17" at bounding box center [496, 445] width 28 height 28
click at [360, 473] on span "20" at bounding box center [368, 474] width 28 height 28
type input "17-08-2025"
type input "20-08-2025"
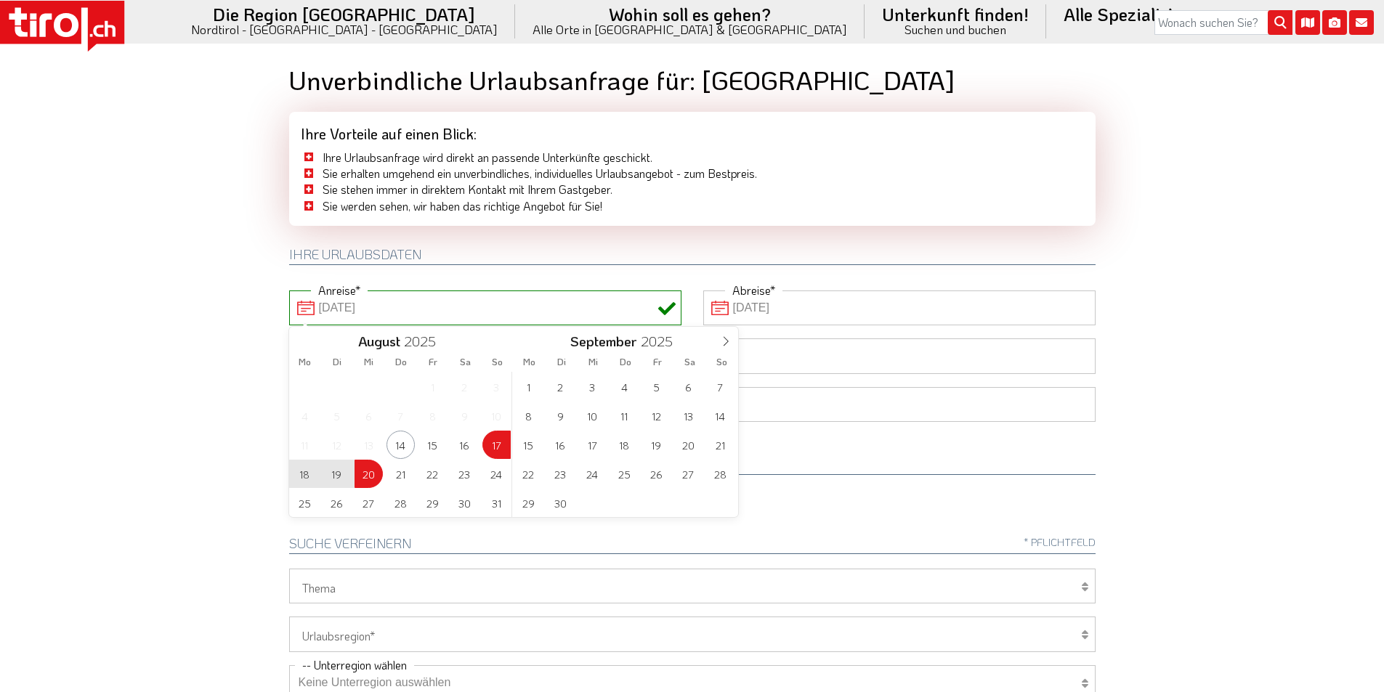
click at [172, 308] on body ".st0{fill:#FFFFFF}.st1{fill:#E31017} Die Region [GEOGRAPHIC_DATA] [GEOGRAPHIC_D…" at bounding box center [692, 346] width 1384 height 692
type input "17-08-2025"
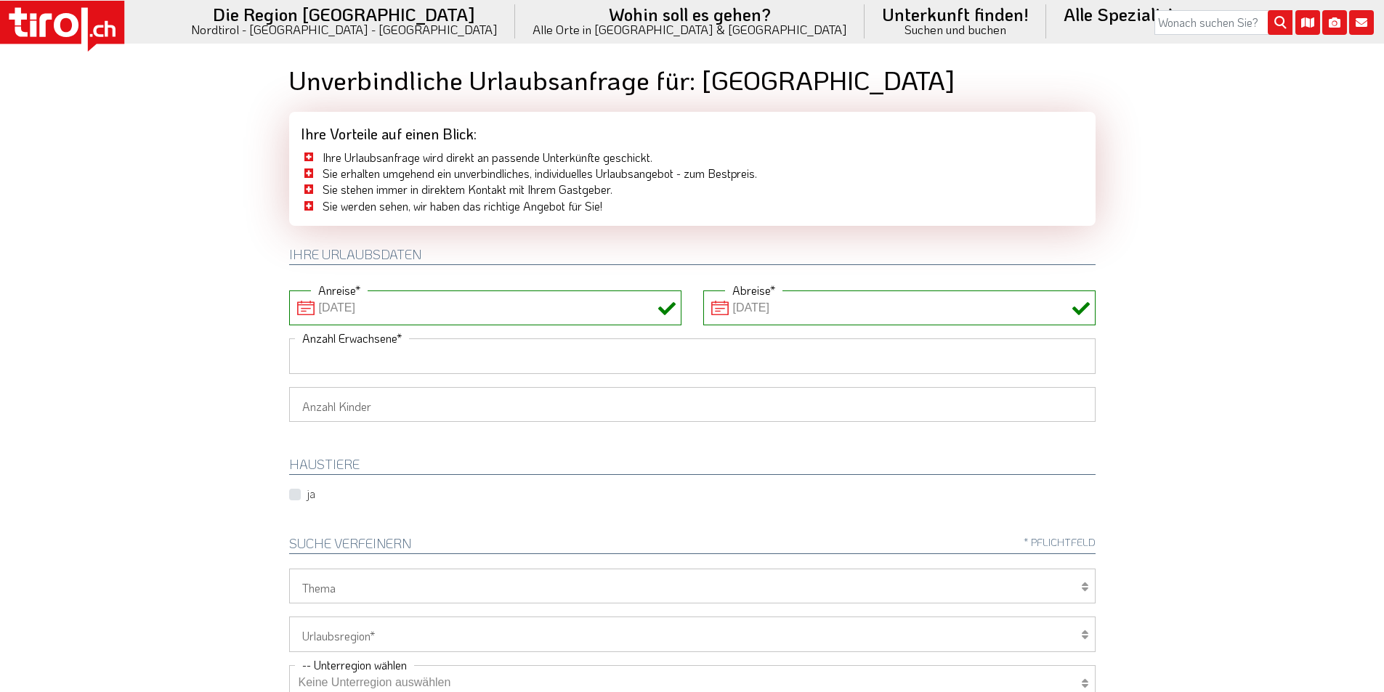
drag, startPoint x: 311, startPoint y: 360, endPoint x: 221, endPoint y: 355, distance: 90.2
click at [311, 360] on input "Anzahl Erwachsene" at bounding box center [692, 356] width 806 height 35
type input "3"
click at [221, 355] on body ".st0{fill:#FFFFFF}.st1{fill:#E31017} Die Region Tirol Nordtirol - Südtirol - Os…" at bounding box center [692, 346] width 1384 height 692
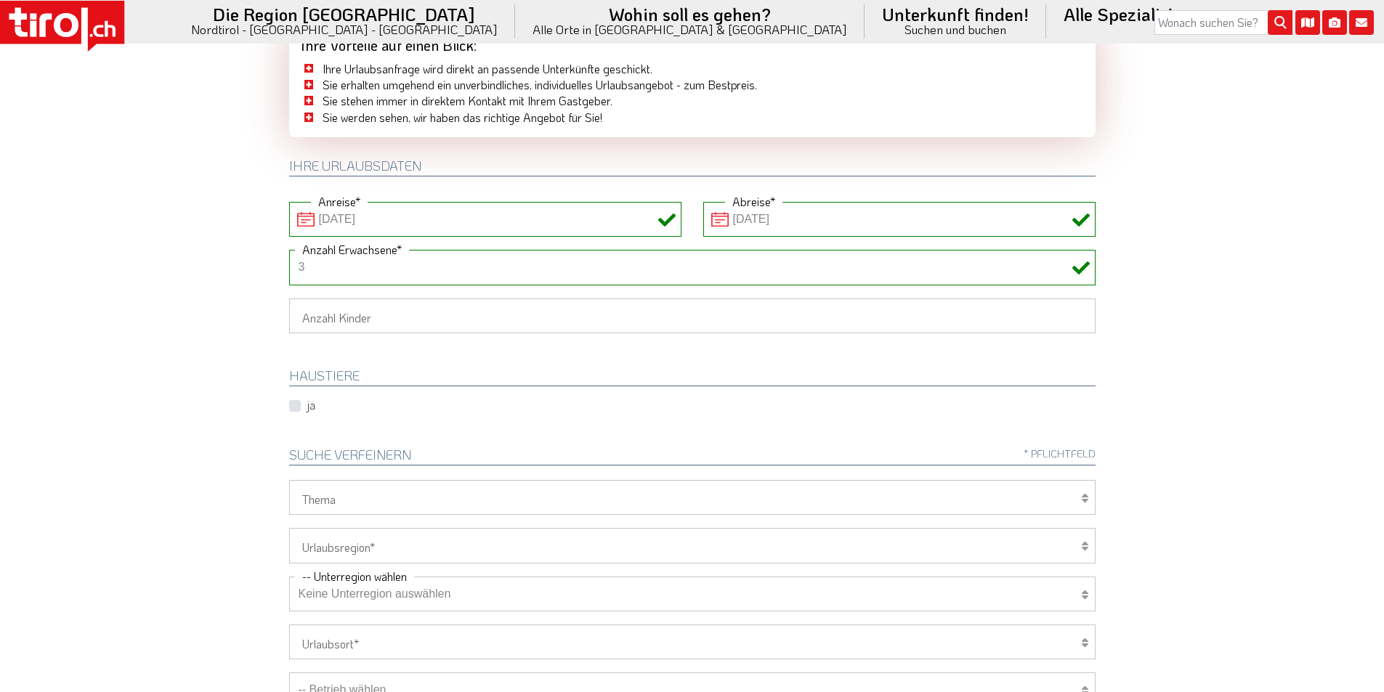
scroll to position [218, 0]
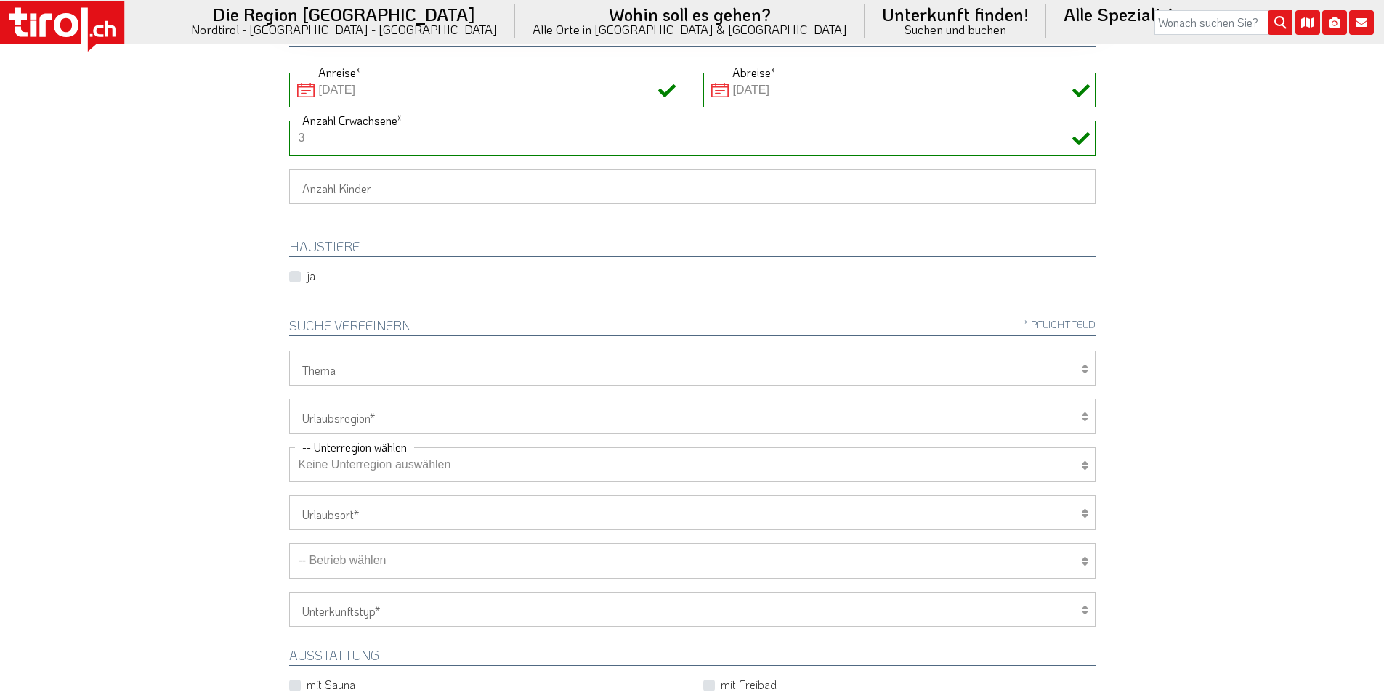
click at [357, 418] on select "Tirol/Nordtirol Osttirol Südtirol Tirols Nachbarn" at bounding box center [692, 416] width 806 height 35
select select "7094"
click at [289, 399] on select "Tirol/Nordtirol Osttirol Südtirol Tirols Nachbarn" at bounding box center [692, 416] width 806 height 35
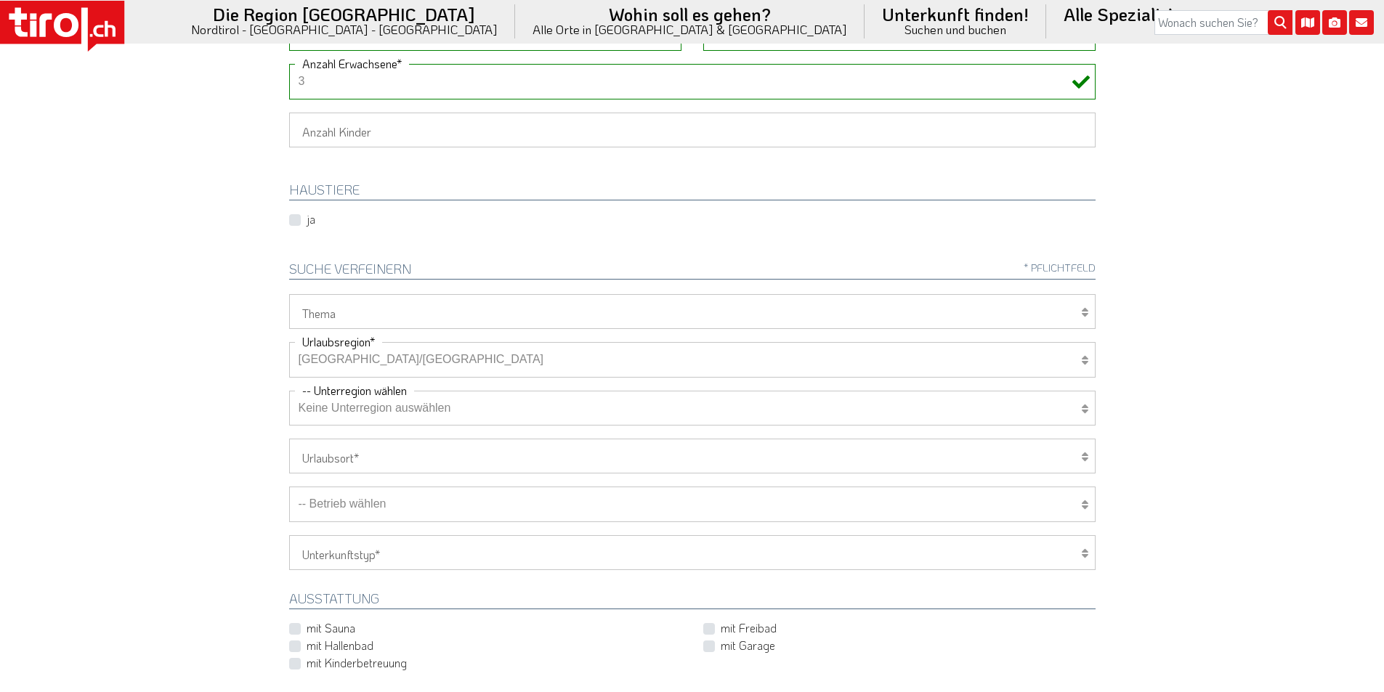
scroll to position [363, 0]
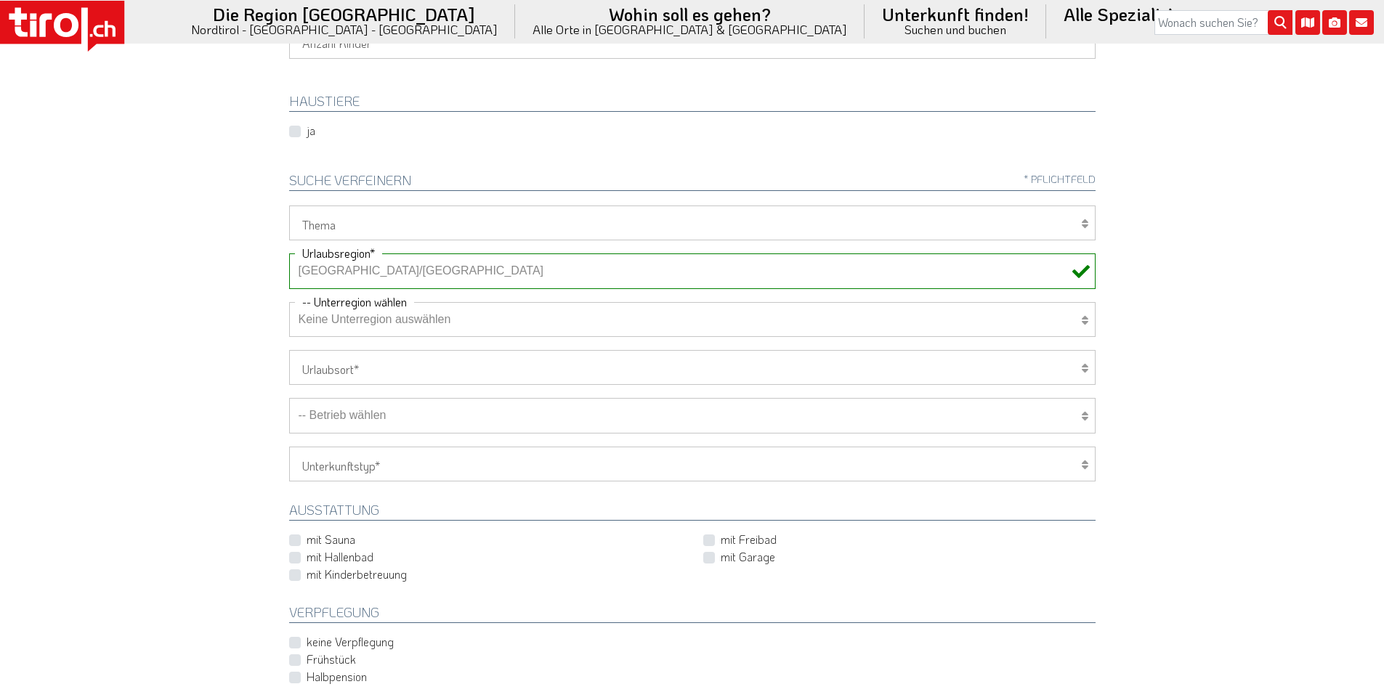
click at [307, 660] on label "Frühstück" at bounding box center [331, 660] width 49 height 16
click at [296, 660] on input "Frühstück" at bounding box center [695, 659] width 806 height 9
checkbox input "true"
click at [388, 472] on select "Hotel 1-3 Sterne Hotel 4-5 Sterne Ferienwohnung Chalet/Ferienhaus Bauernhöfe" at bounding box center [692, 464] width 806 height 35
select select "2"
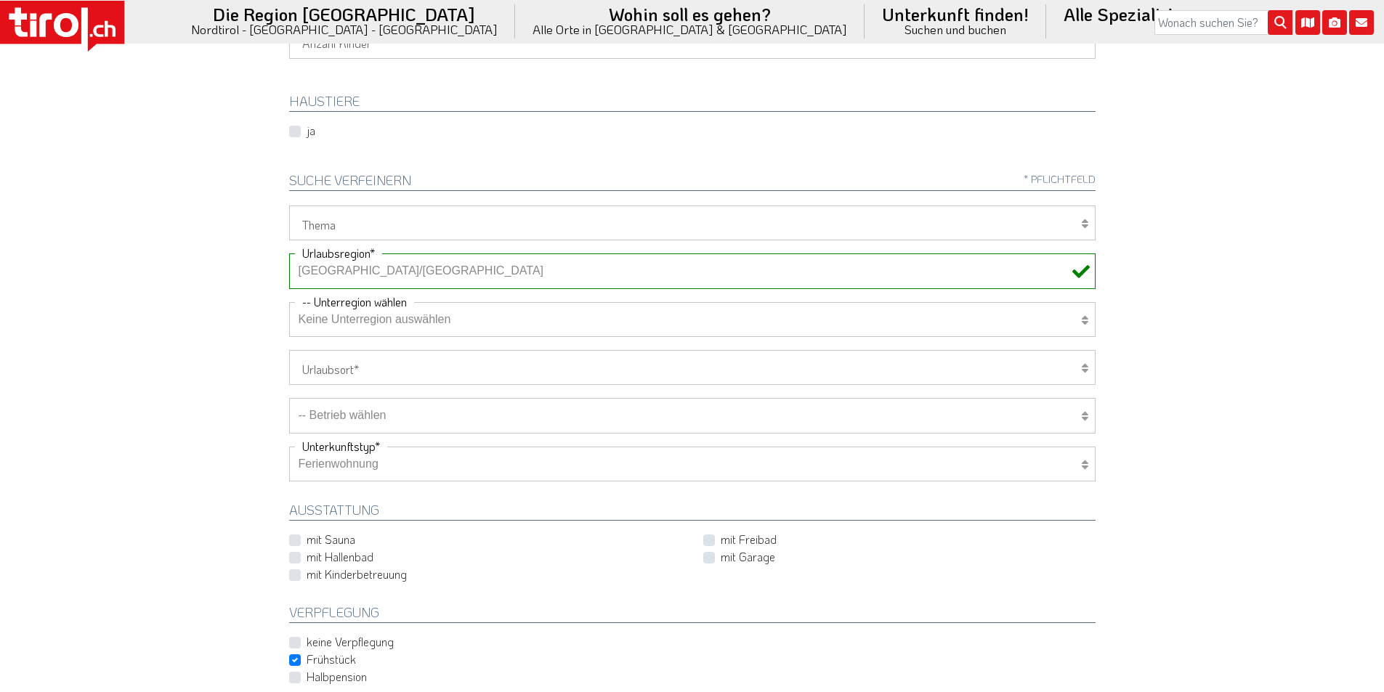
click at [289, 447] on select "Hotel 1-3 Sterne Hotel 4-5 Sterne Ferienwohnung Chalet/Ferienhaus Bauernhöfe" at bounding box center [692, 464] width 806 height 35
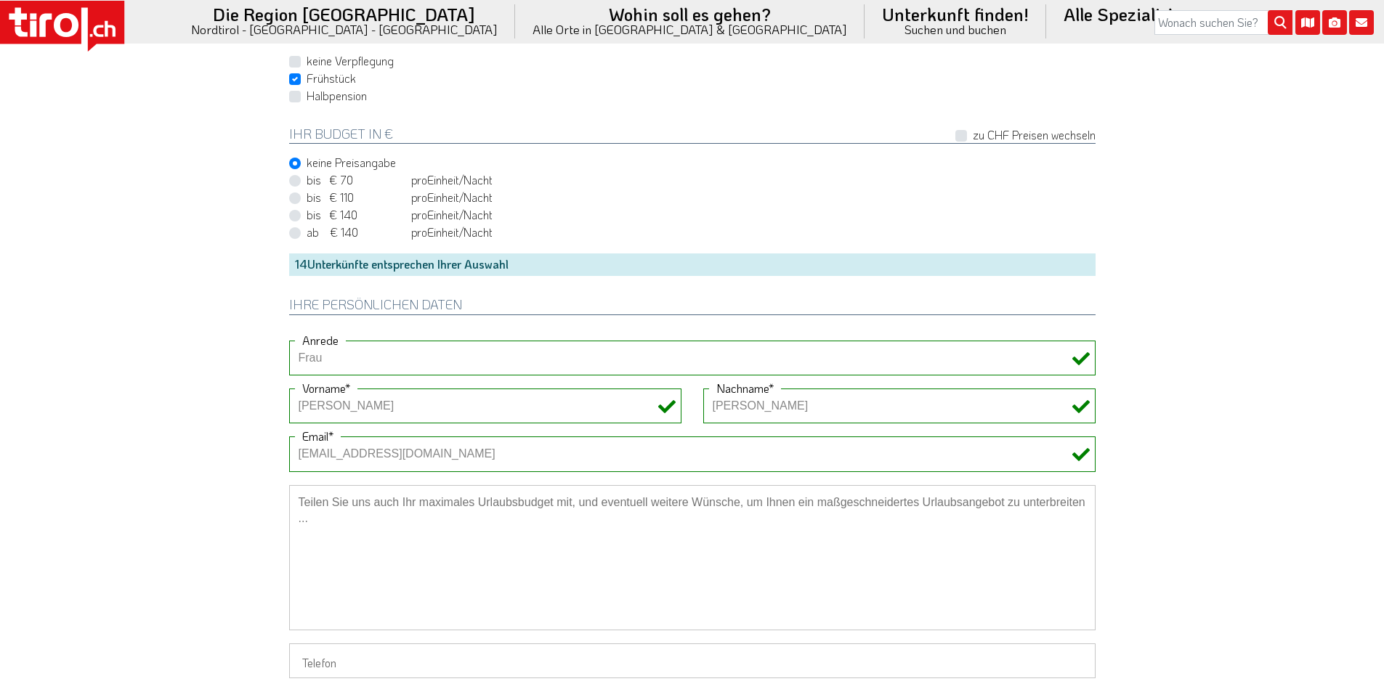
scroll to position [1090, 0]
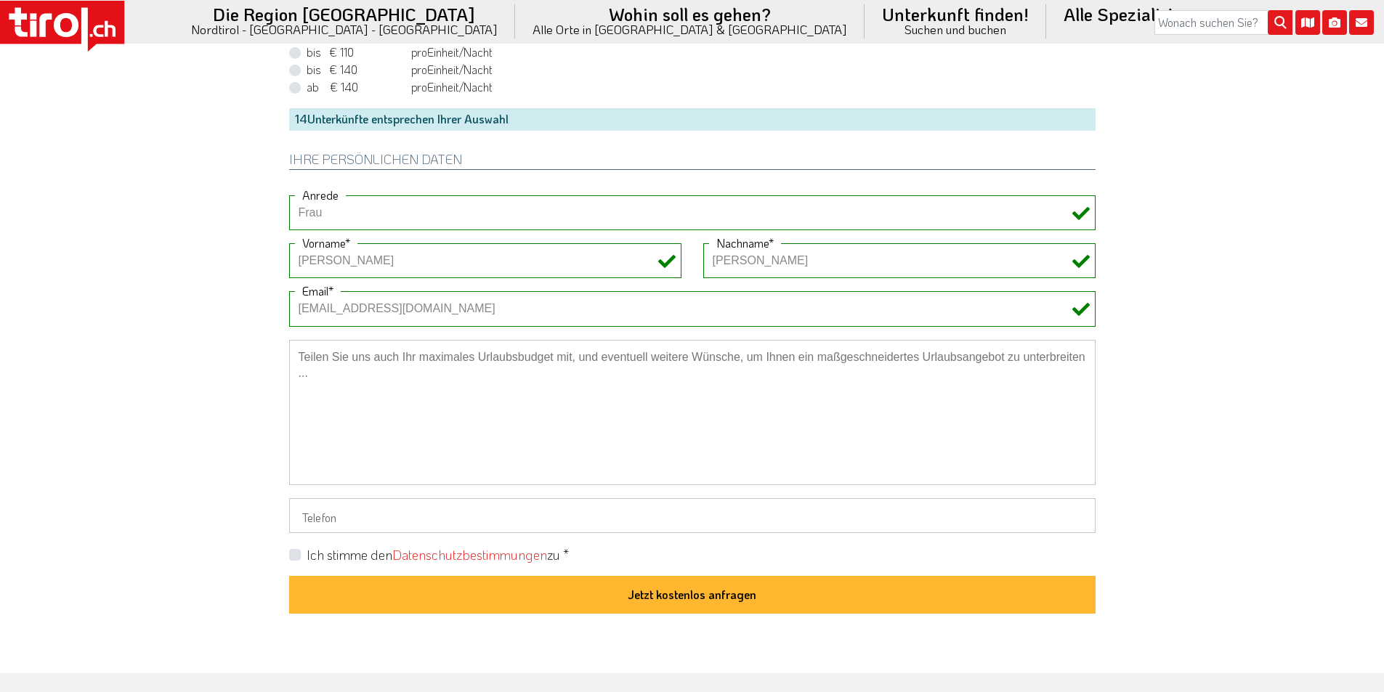
click at [307, 554] on label "Ich stimme den Datenschutzbestimmungen zu *" at bounding box center [438, 555] width 262 height 18
click at [293, 554] on input "Ich stimme den Datenschutzbestimmungen zu *" at bounding box center [695, 554] width 806 height 9
checkbox input "true"
click at [89, 23] on icon at bounding box center [62, 26] width 124 height 51
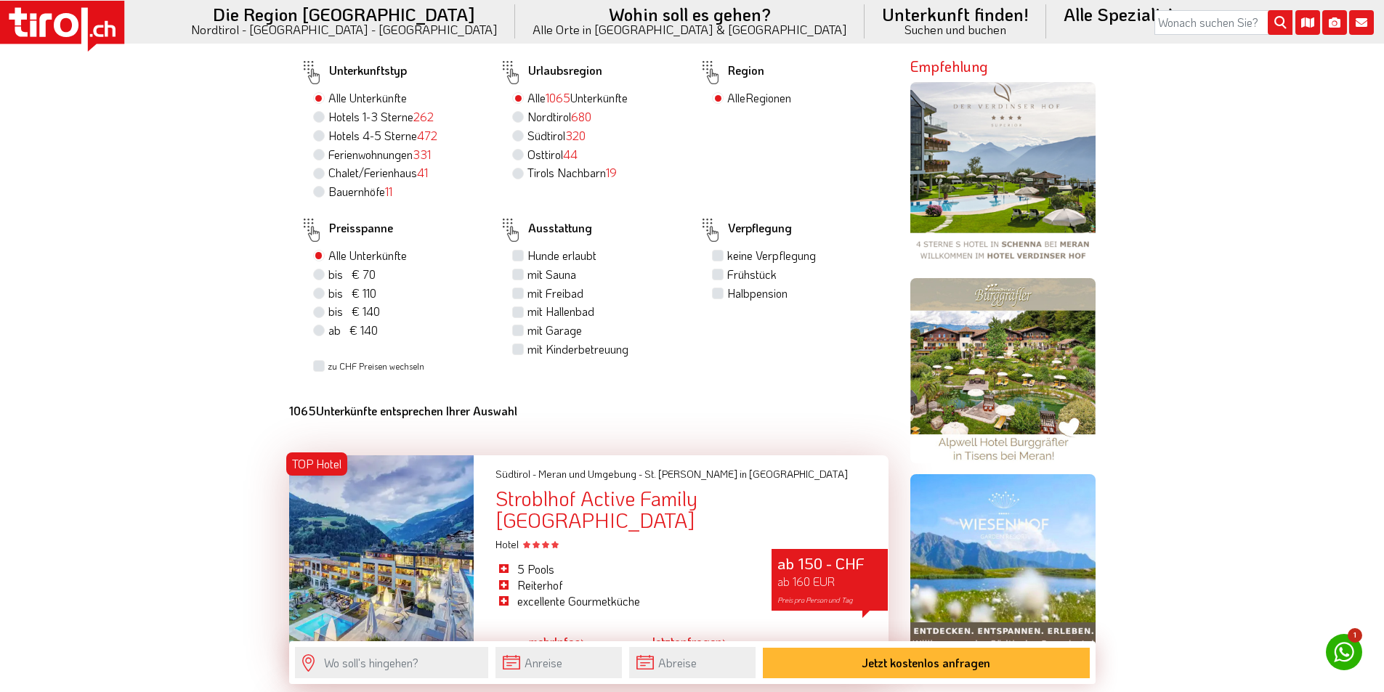
click at [527, 109] on label "Nordtirol 680" at bounding box center [559, 117] width 64 height 16
click at [520, 112] on input "Nordtirol 680" at bounding box center [519, 116] width 9 height 9
radio input "true"
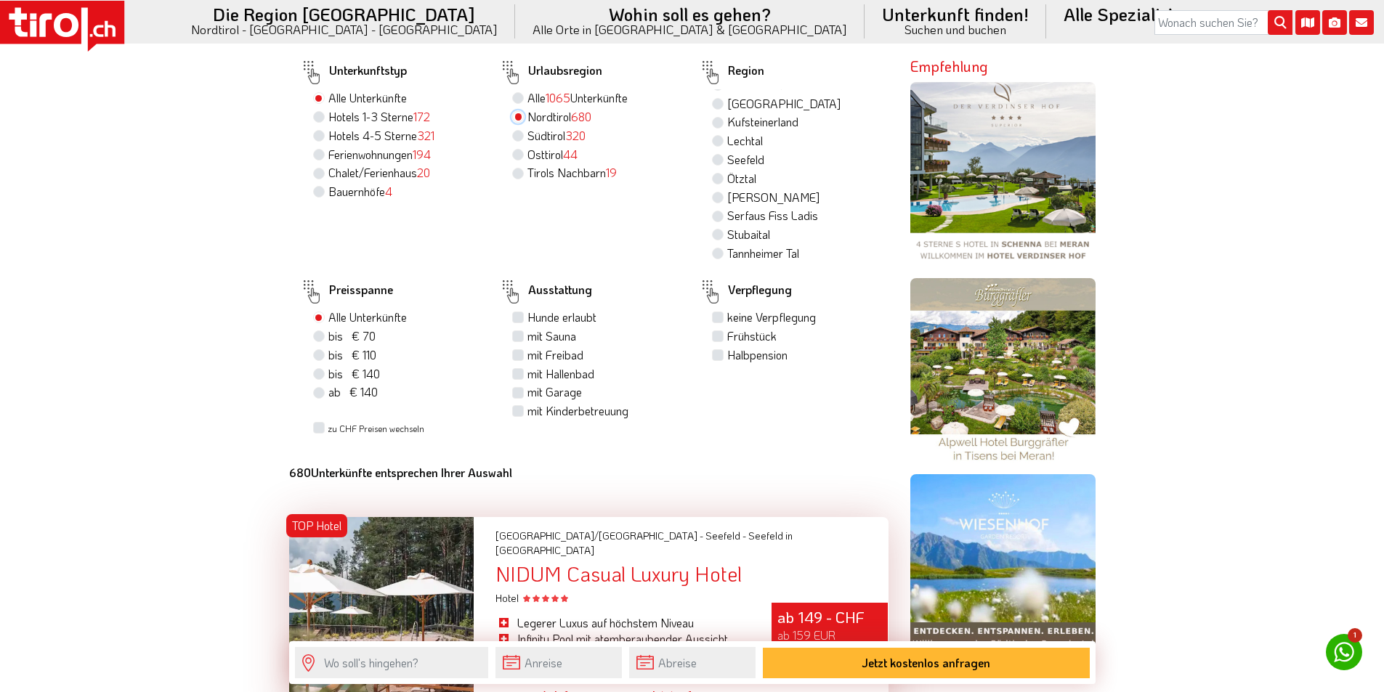
scroll to position [145, 0]
click at [727, 189] on label "[PERSON_NAME]" at bounding box center [773, 197] width 92 height 16
click at [717, 192] on input "[PERSON_NAME]" at bounding box center [719, 196] width 9 height 9
radio input "true"
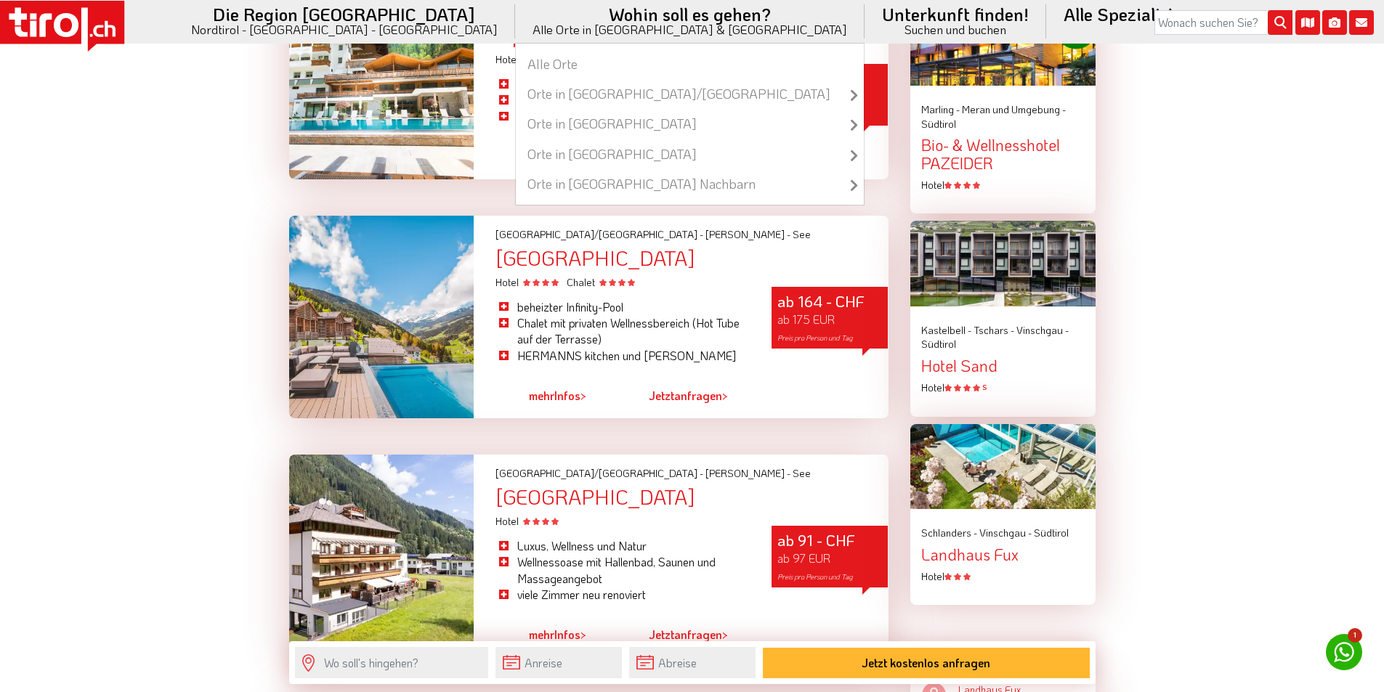
scroll to position [1598, 0]
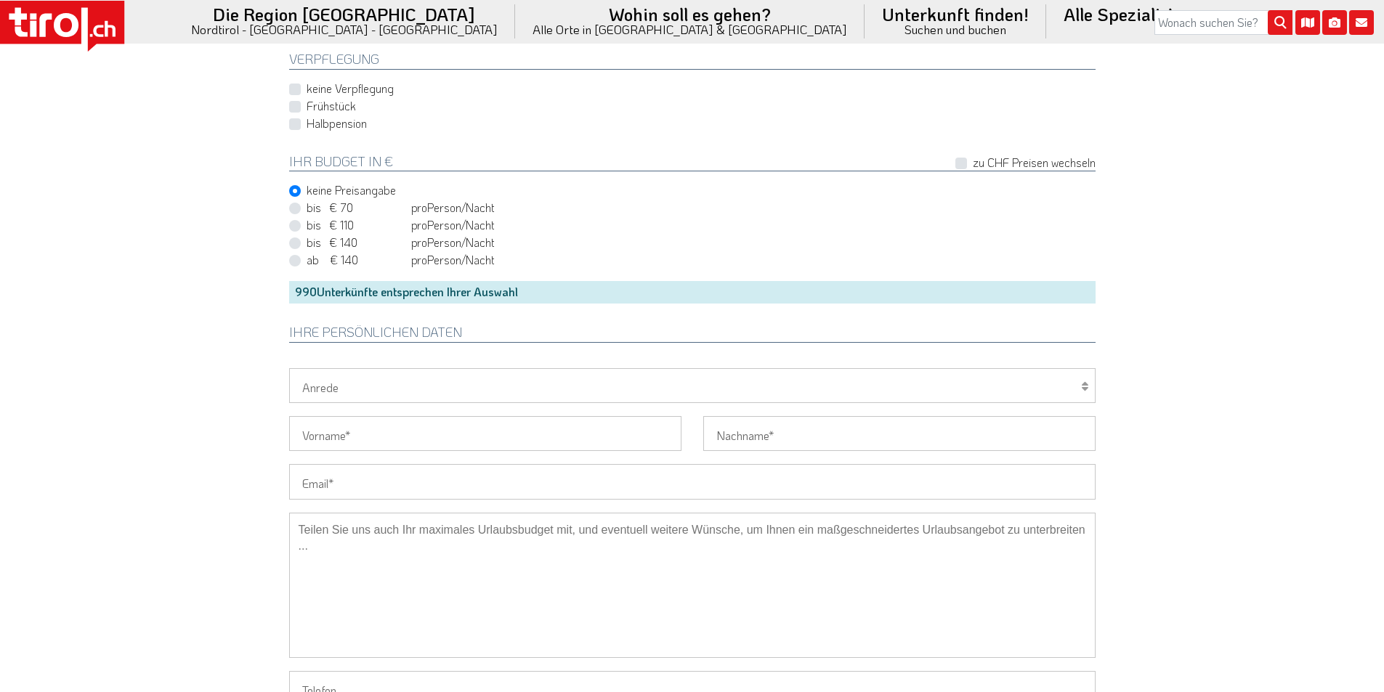
scroll to position [1090, 0]
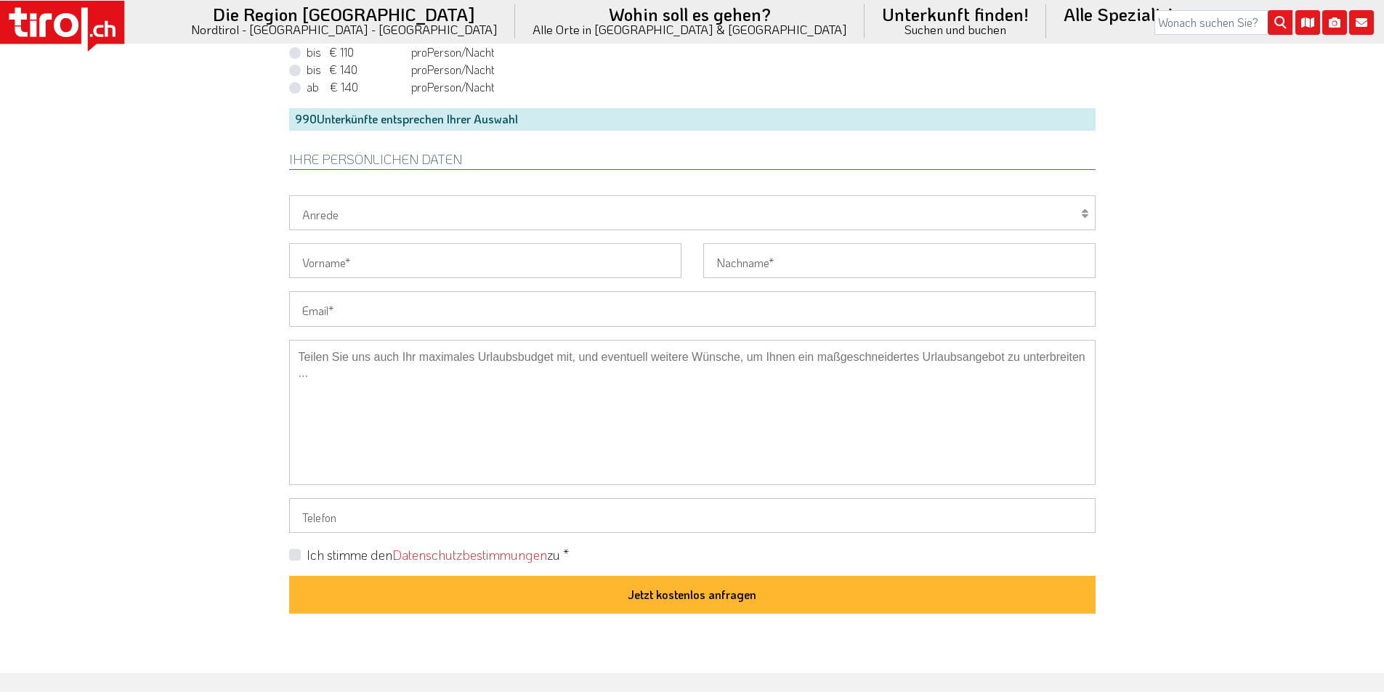
click at [335, 318] on input "Email" at bounding box center [692, 308] width 806 height 35
paste input "[EMAIL_ADDRESS][DOMAIN_NAME]"
type input "[EMAIL_ADDRESS][DOMAIN_NAME]"
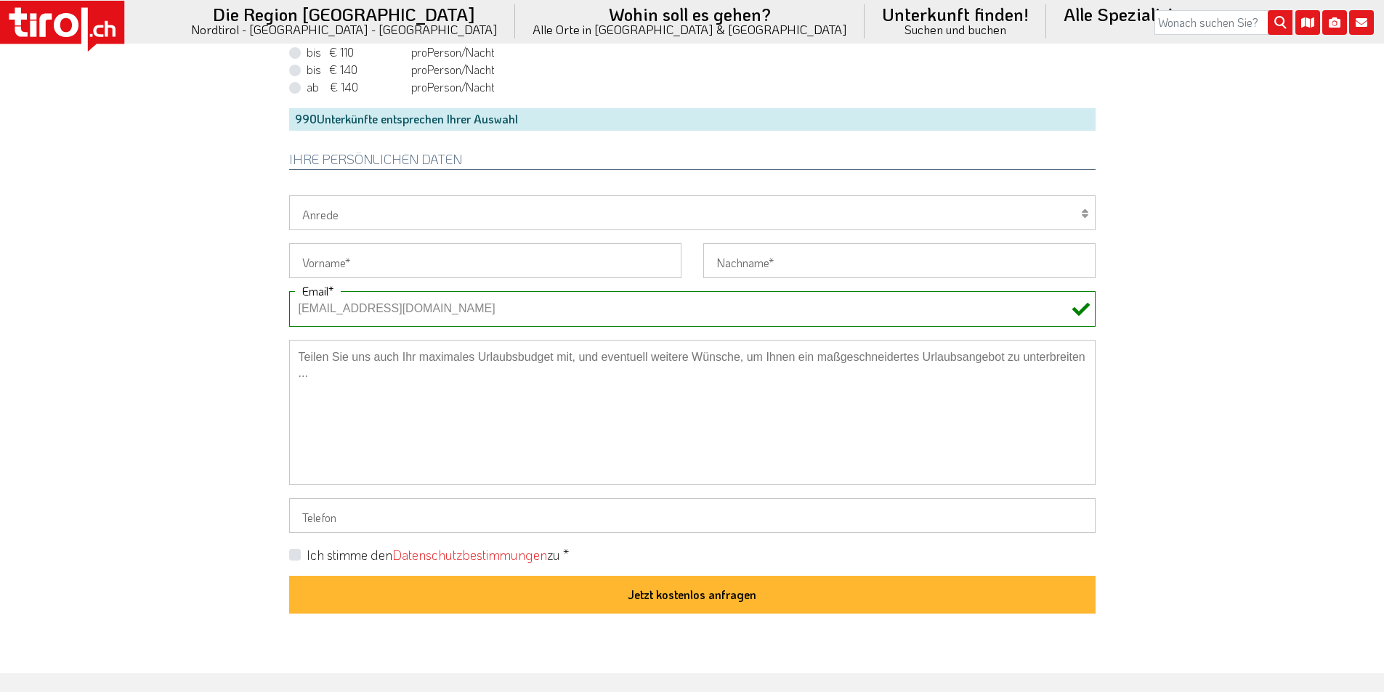
click at [339, 208] on select "Herr Frau Familie" at bounding box center [692, 212] width 806 height 35
select select "Herr"
click at [289, 195] on select "Herr Frau Familie" at bounding box center [692, 212] width 806 height 35
drag, startPoint x: 311, startPoint y: 259, endPoint x: 299, endPoint y: 256, distance: 12.9
click at [311, 259] on input "Vorname" at bounding box center [485, 260] width 392 height 35
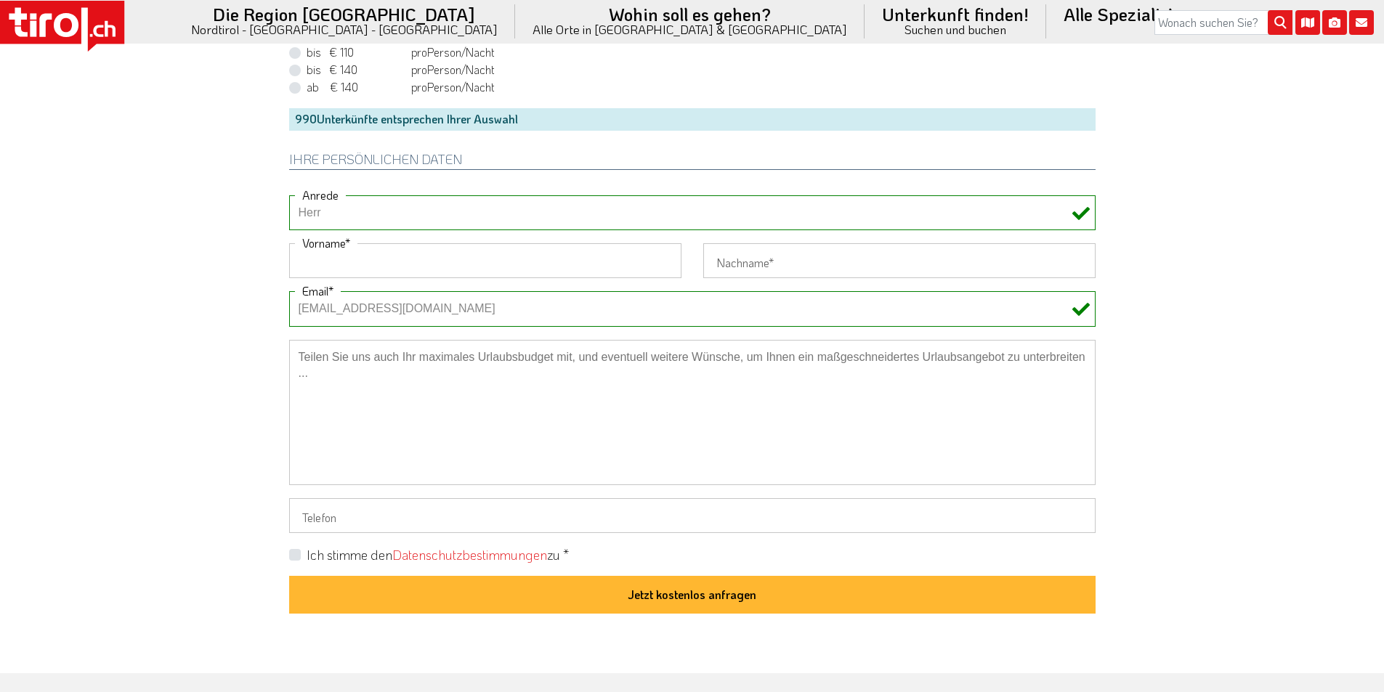
paste input "Friedhelm"
type input "Friedhelm"
drag, startPoint x: 210, startPoint y: 249, endPoint x: 463, endPoint y: 95, distance: 296.0
drag, startPoint x: 786, startPoint y: 255, endPoint x: 773, endPoint y: 256, distance: 13.1
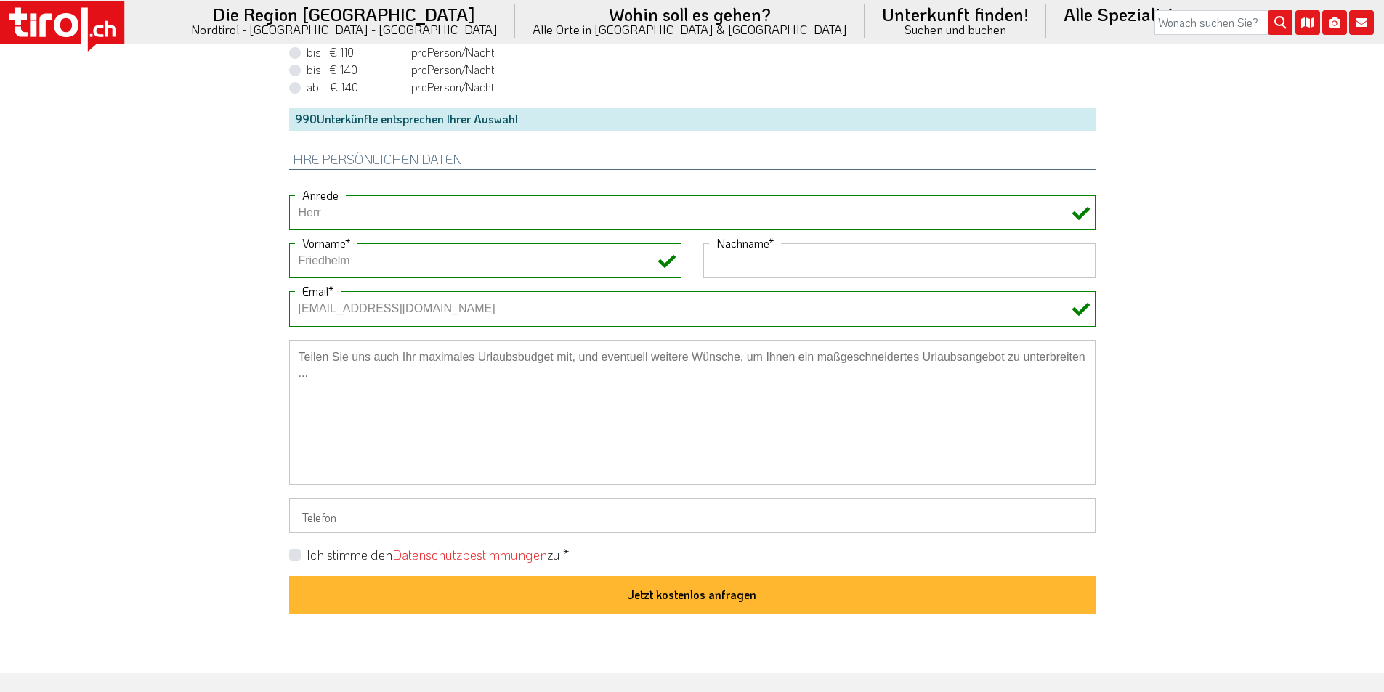
click at [786, 256] on input "Nachname" at bounding box center [899, 260] width 392 height 35
paste input "[PERSON_NAME]"
type input "Schäfer"
click at [307, 553] on label "Ich stimme den Datenschutzbestimmungen zu *" at bounding box center [438, 555] width 262 height 18
click at [295, 553] on input "Ich stimme den Datenschutzbestimmungen zu *" at bounding box center [695, 554] width 806 height 9
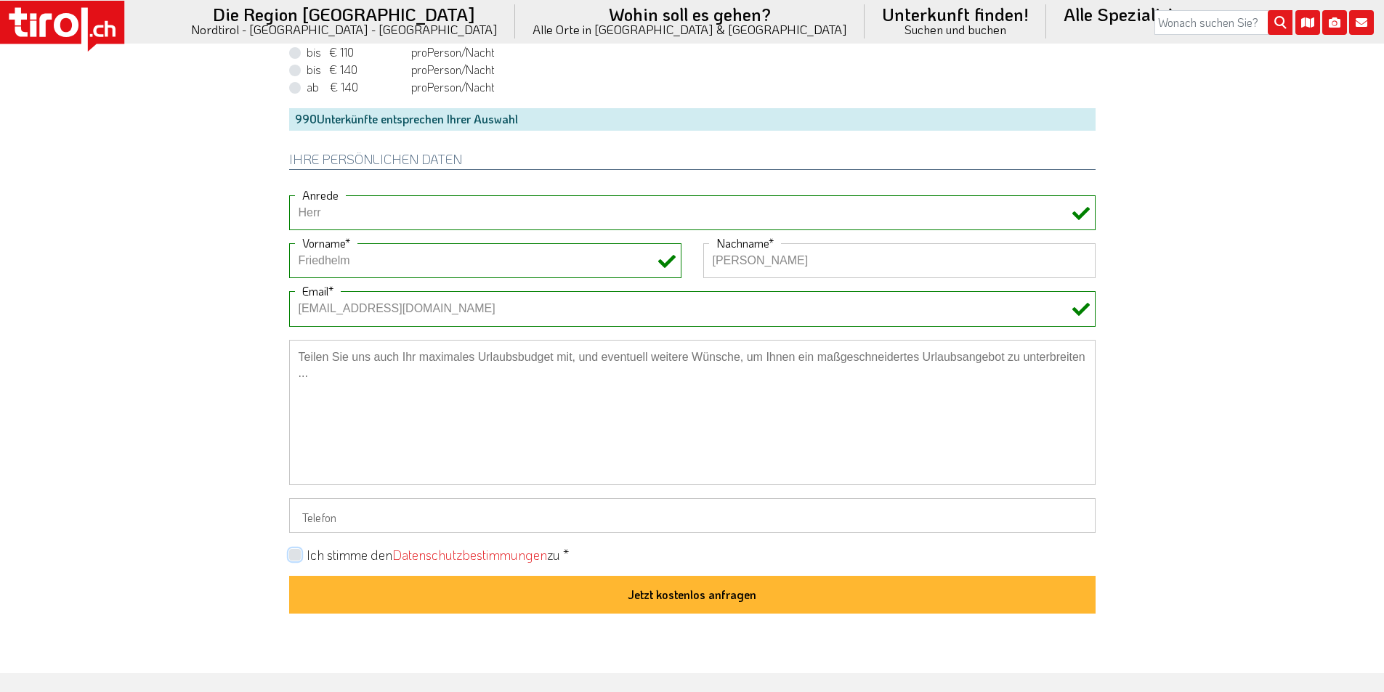
checkbox input "true"
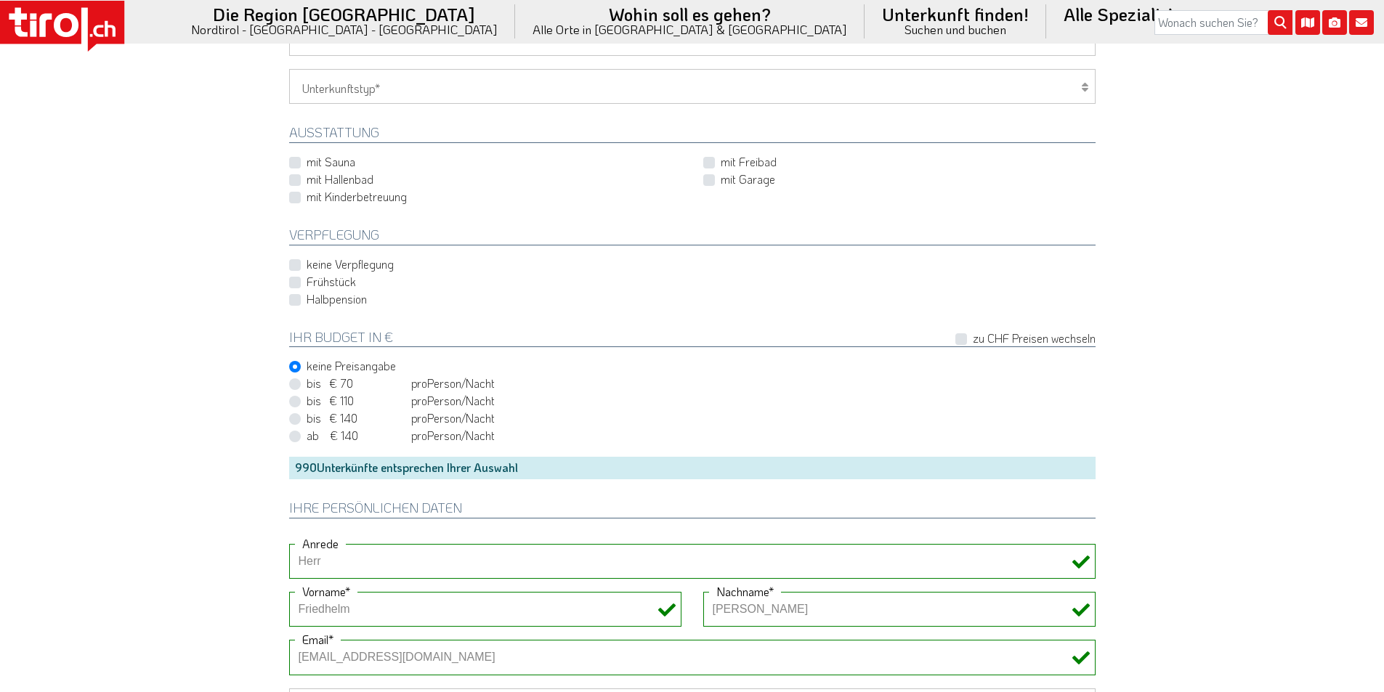
scroll to position [654, 0]
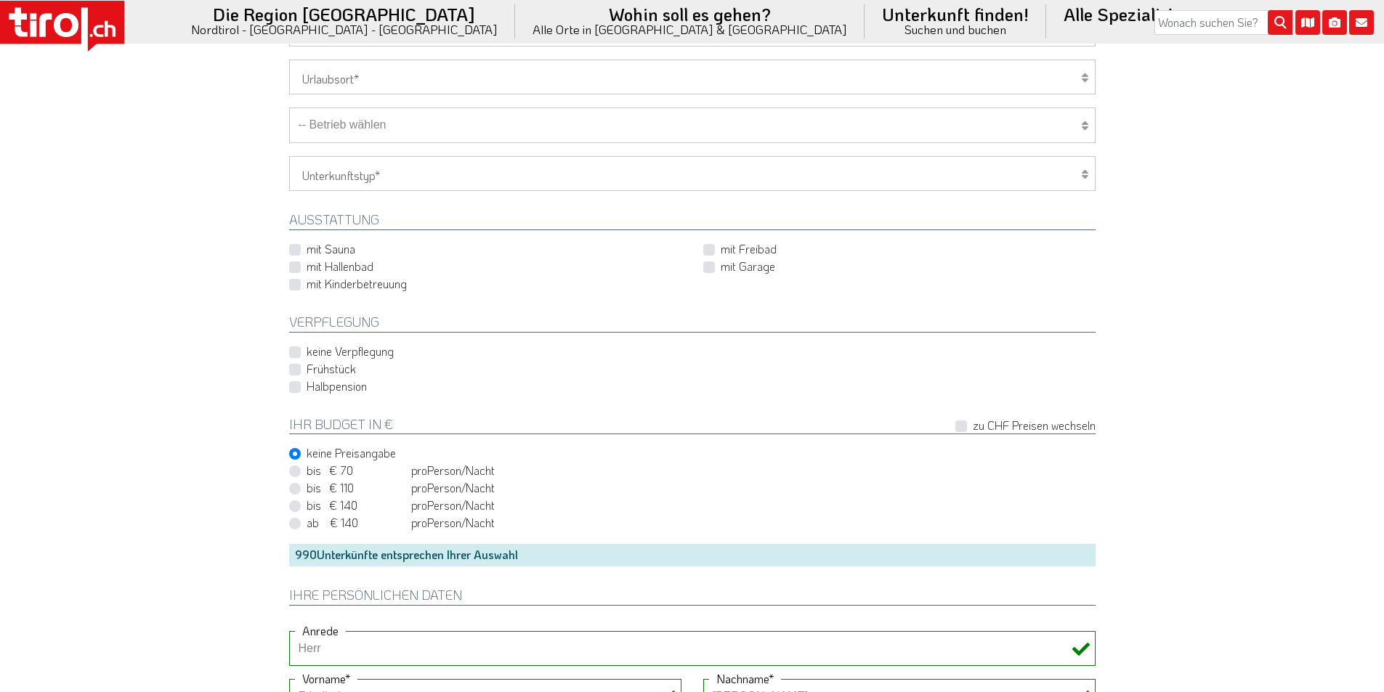
click at [296, 394] on div "Halbpension" at bounding box center [692, 386] width 806 height 17
click at [307, 389] on label "Halbpension" at bounding box center [337, 386] width 60 height 16
click at [292, 389] on input "Halbpension" at bounding box center [695, 385] width 806 height 9
checkbox input "true"
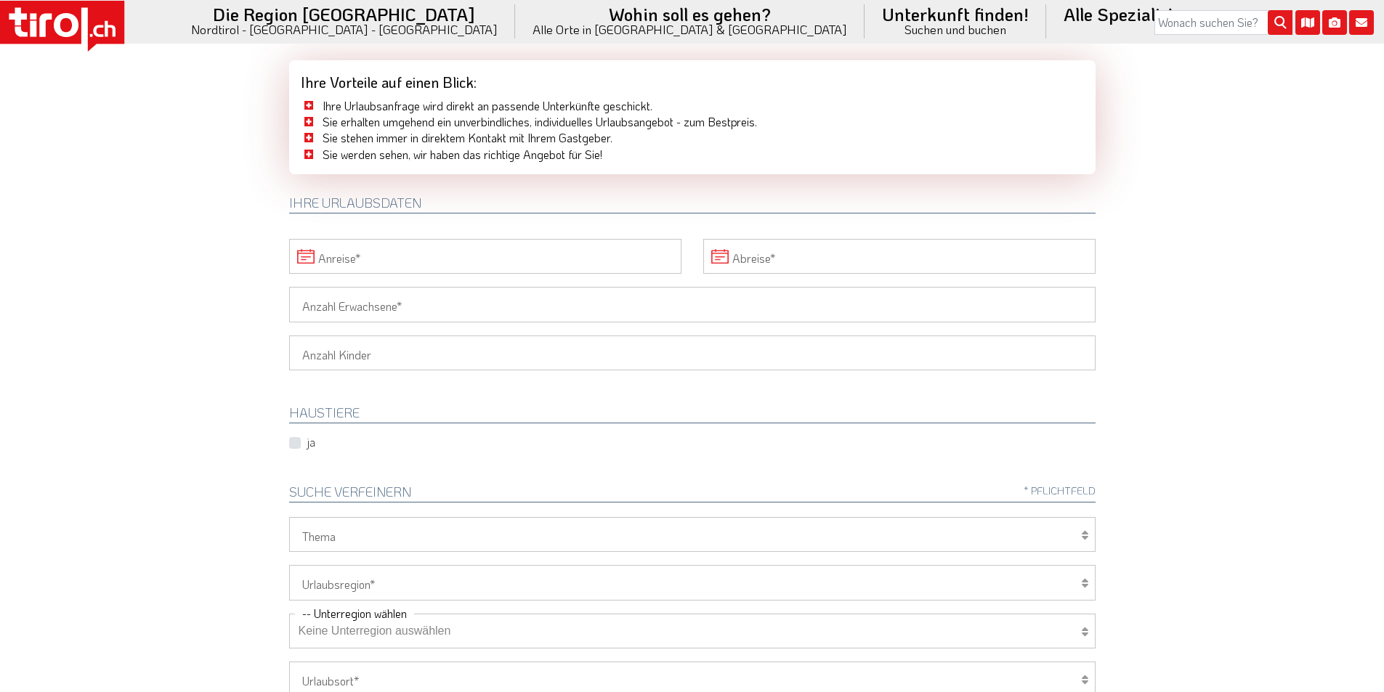
scroll to position [0, 0]
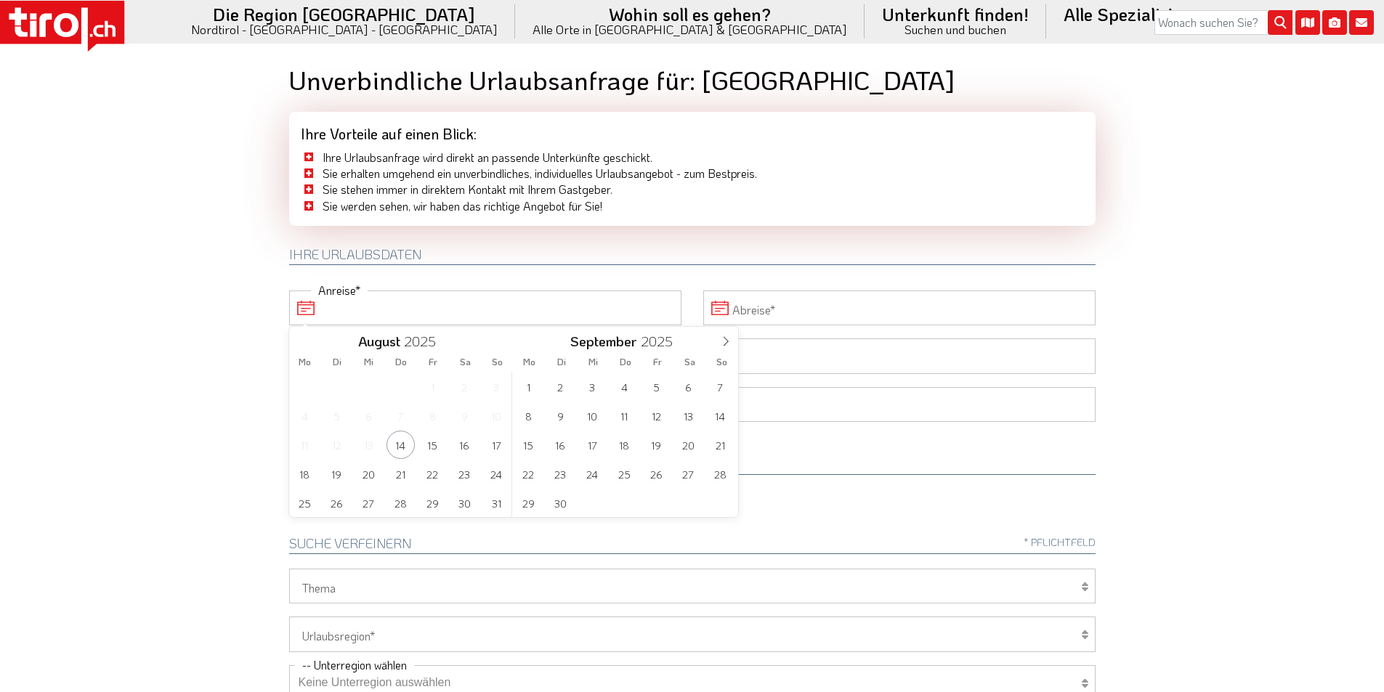
click at [388, 306] on input "Anreise" at bounding box center [485, 308] width 392 height 35
click at [496, 502] on span "31" at bounding box center [496, 503] width 28 height 28
click at [625, 411] on span "11" at bounding box center [624, 416] width 28 height 28
type input "31-08-2025"
type input "11-09-2025"
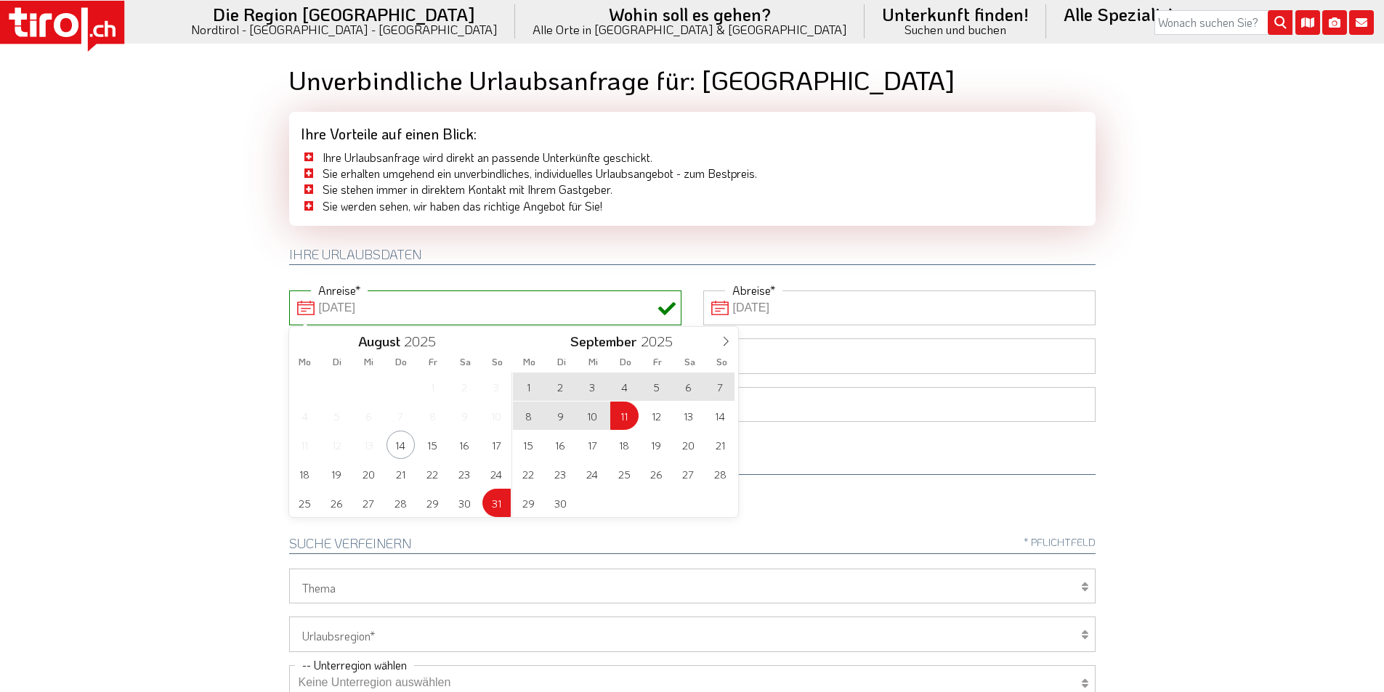
click at [174, 318] on body ".st0{fill:#FFFFFF}.st1{fill:#E31017} Die Region Tirol Nordtirol - Südtirol - Os…" at bounding box center [692, 346] width 1384 height 692
type input "31-08-2025"
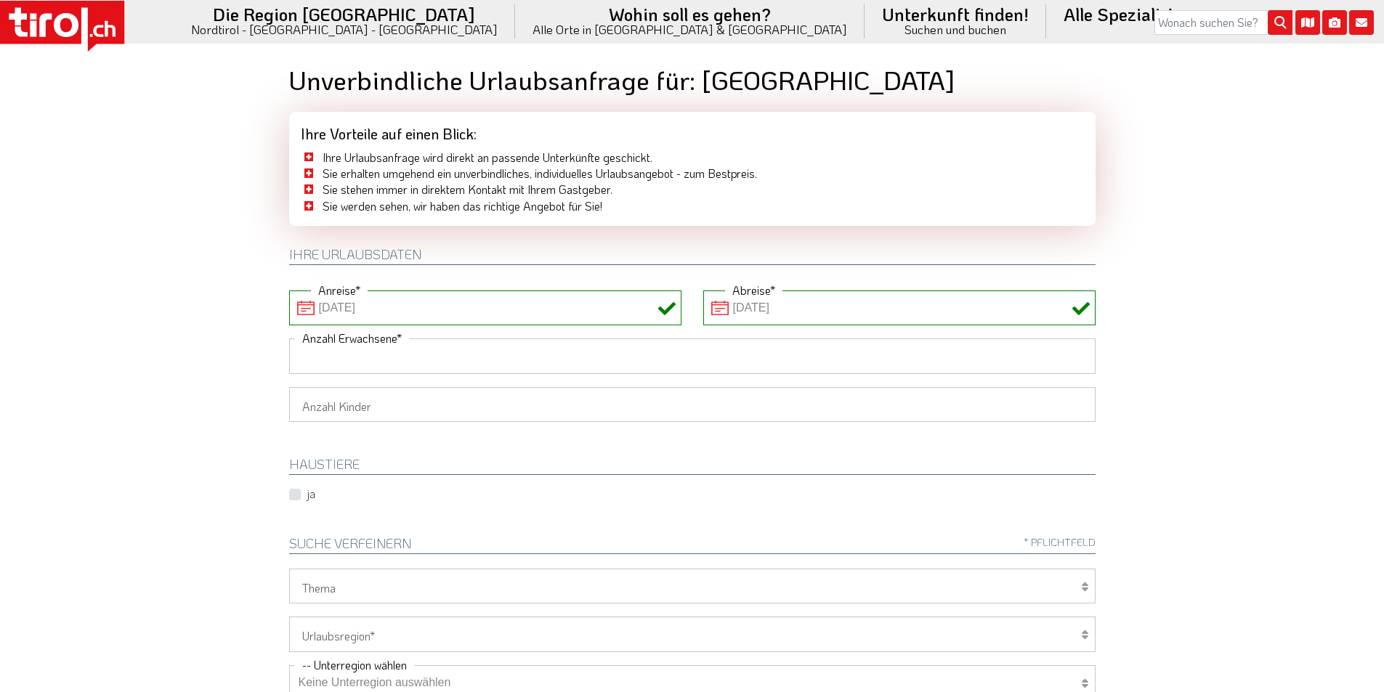
drag, startPoint x: 307, startPoint y: 351, endPoint x: 264, endPoint y: 351, distance: 42.1
click at [307, 351] on input "Anzahl Erwachsene" at bounding box center [692, 356] width 806 height 35
type input "2"
click at [235, 351] on body ".st0{fill:#FFFFFF}.st1{fill:#E31017} Die Region Tirol Nordtirol - Südtirol - Os…" at bounding box center [692, 346] width 1384 height 692
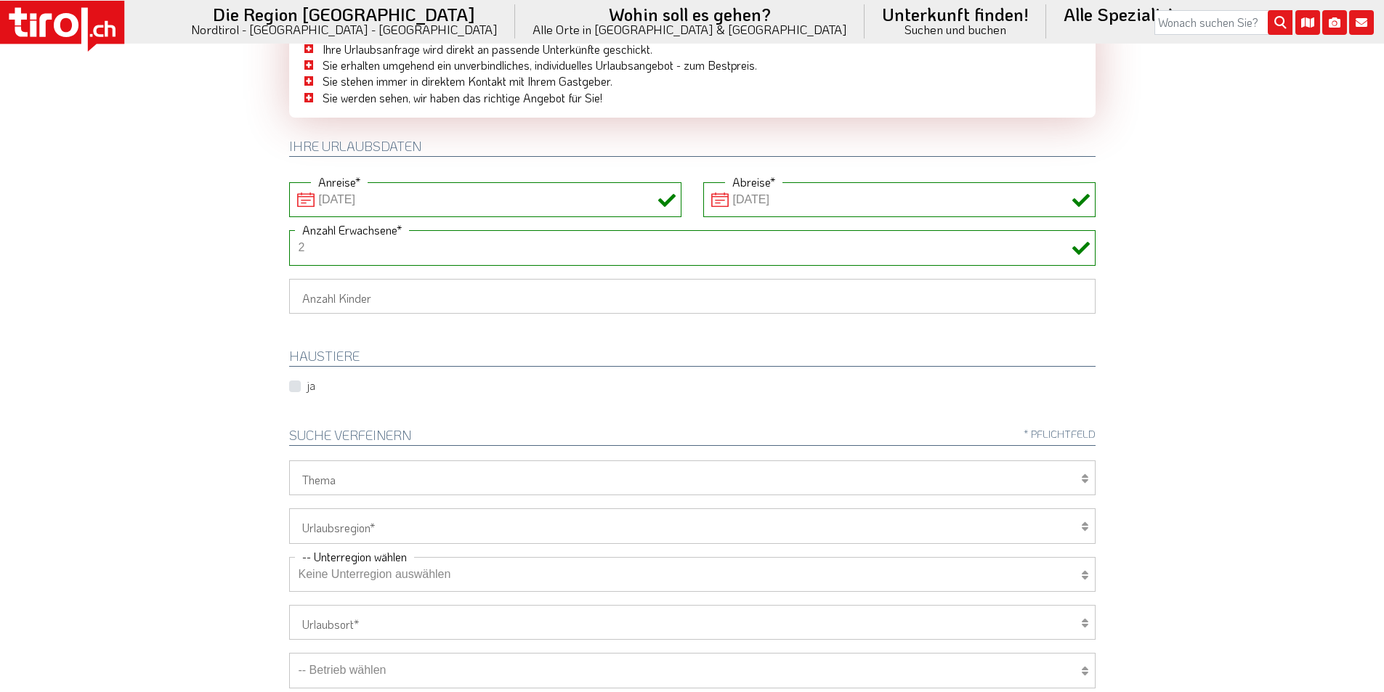
scroll to position [291, 0]
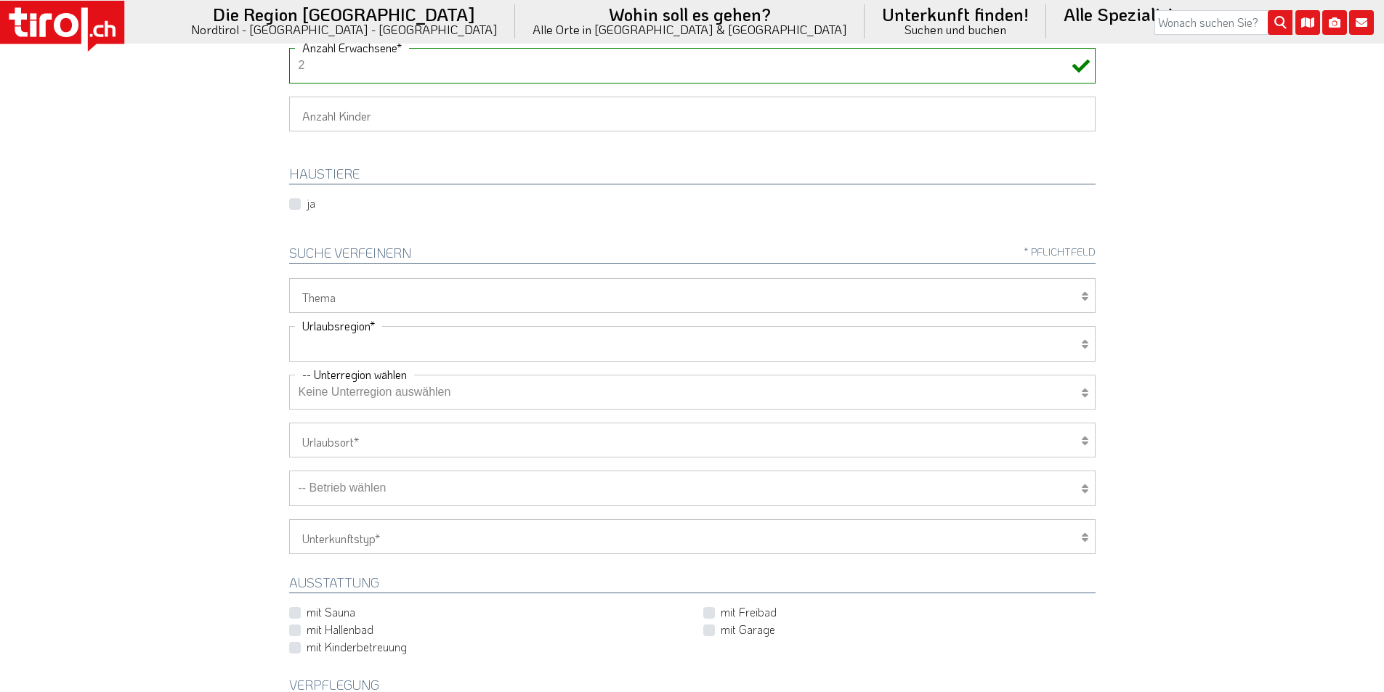
click at [344, 344] on select "Tirol/Nordtirol Osttirol Südtirol Tirols Nachbarn" at bounding box center [692, 343] width 806 height 35
select select "7272"
click at [289, 326] on select "Tirol/Nordtirol Osttirol Südtirol Tirols Nachbarn" at bounding box center [692, 343] width 806 height 35
click at [323, 400] on select "Keine Unterregion auswählen Achensee Alpbachtal & Tiroler Seenland Arlberg Feri…" at bounding box center [692, 392] width 806 height 35
select select "7273"
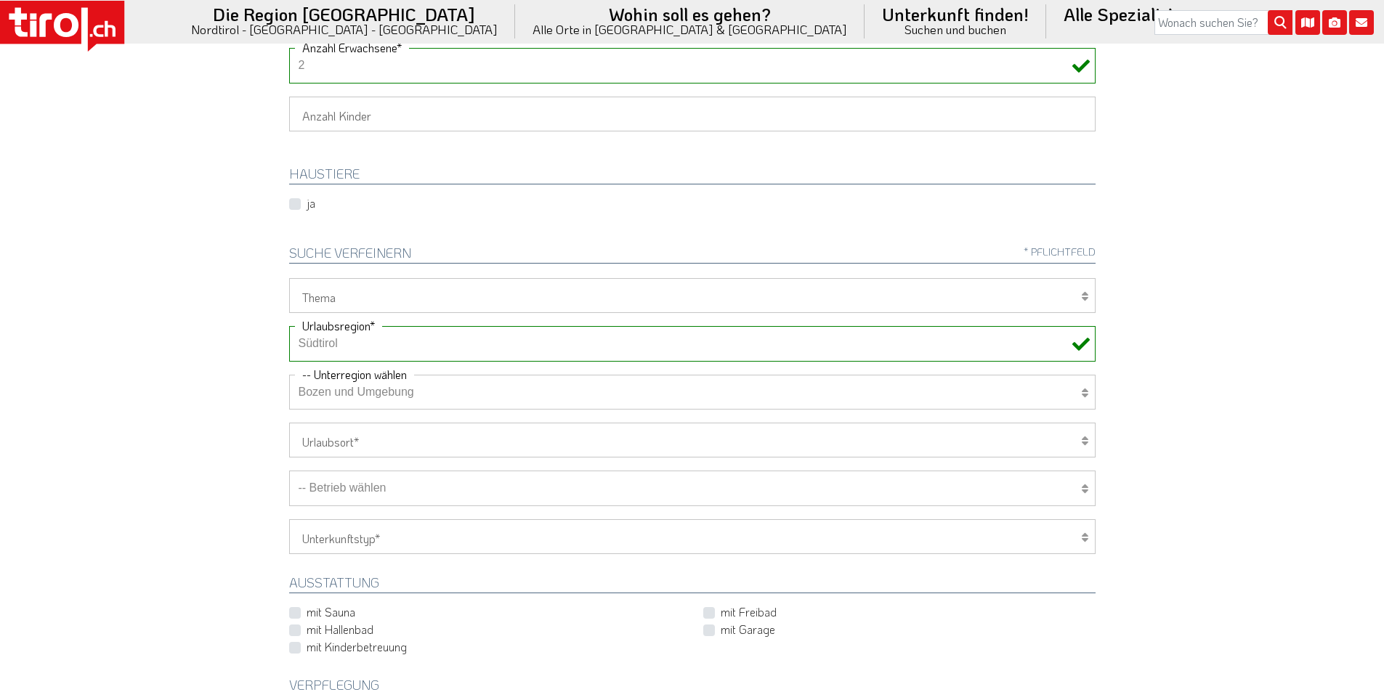
click at [289, 375] on select "Keine Unterregion auswählen Achensee Alpbachtal & Tiroler Seenland Arlberg Feri…" at bounding box center [692, 392] width 806 height 35
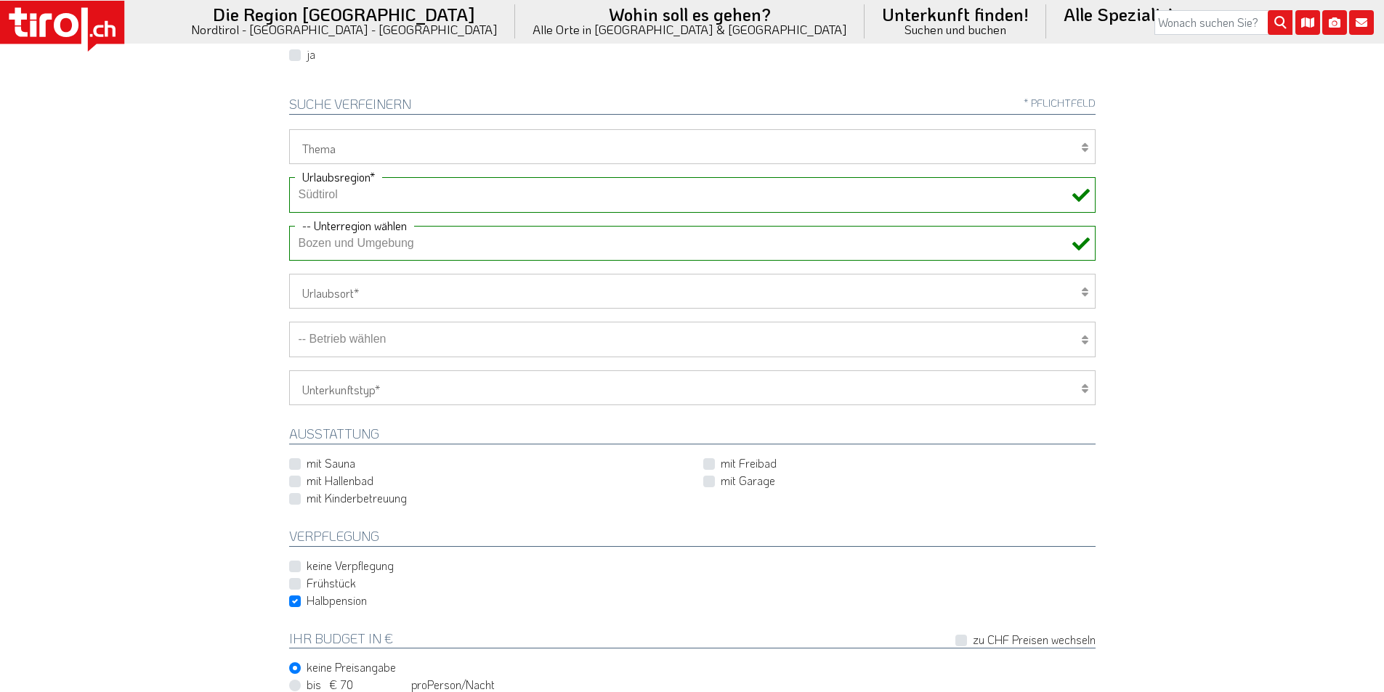
scroll to position [436, 0]
click at [371, 342] on select "-- Betrieb wählen ABINEA Dolomiti Romantic SPA Hotel Aktivhotel Waldhof - Oetz …" at bounding box center [692, 342] width 806 height 35
click at [289, 325] on select "-- Betrieb wählen ABINEA Dolomiti Romantic SPA Hotel Aktivhotel Waldhof - Oetz …" at bounding box center [692, 342] width 806 height 35
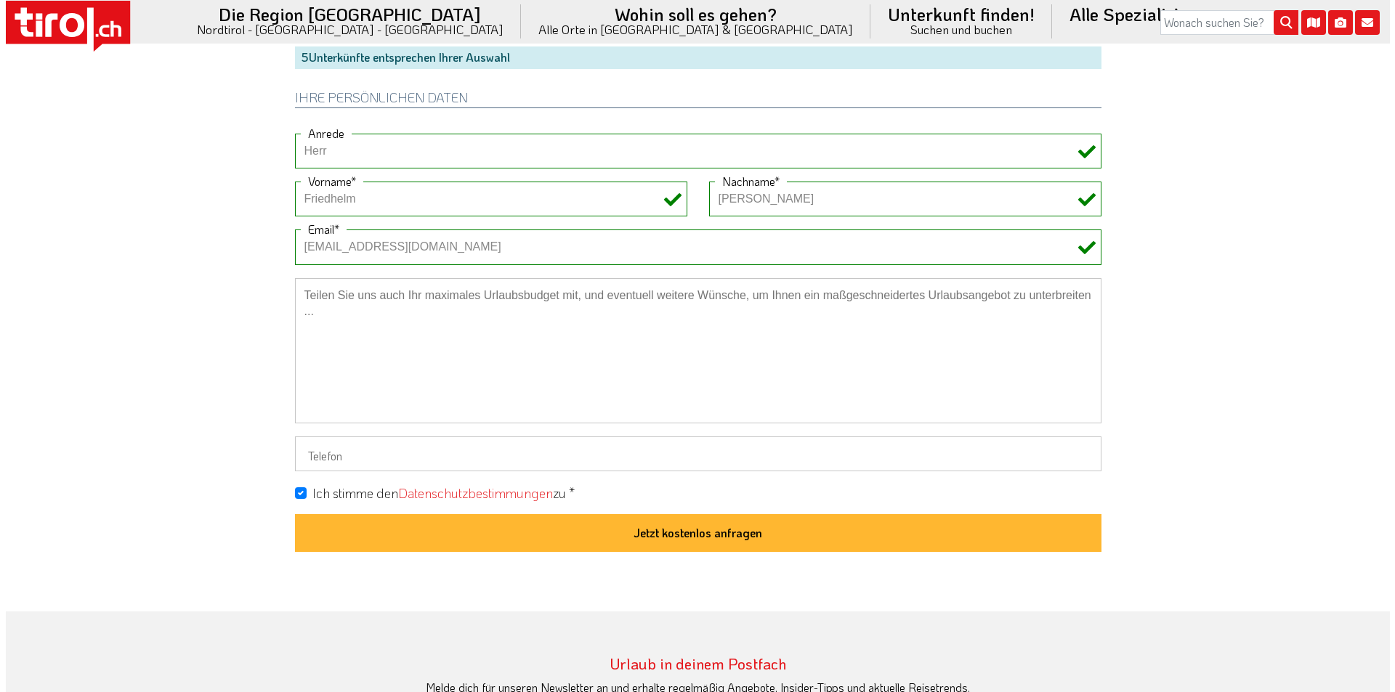
scroll to position [1162, 0]
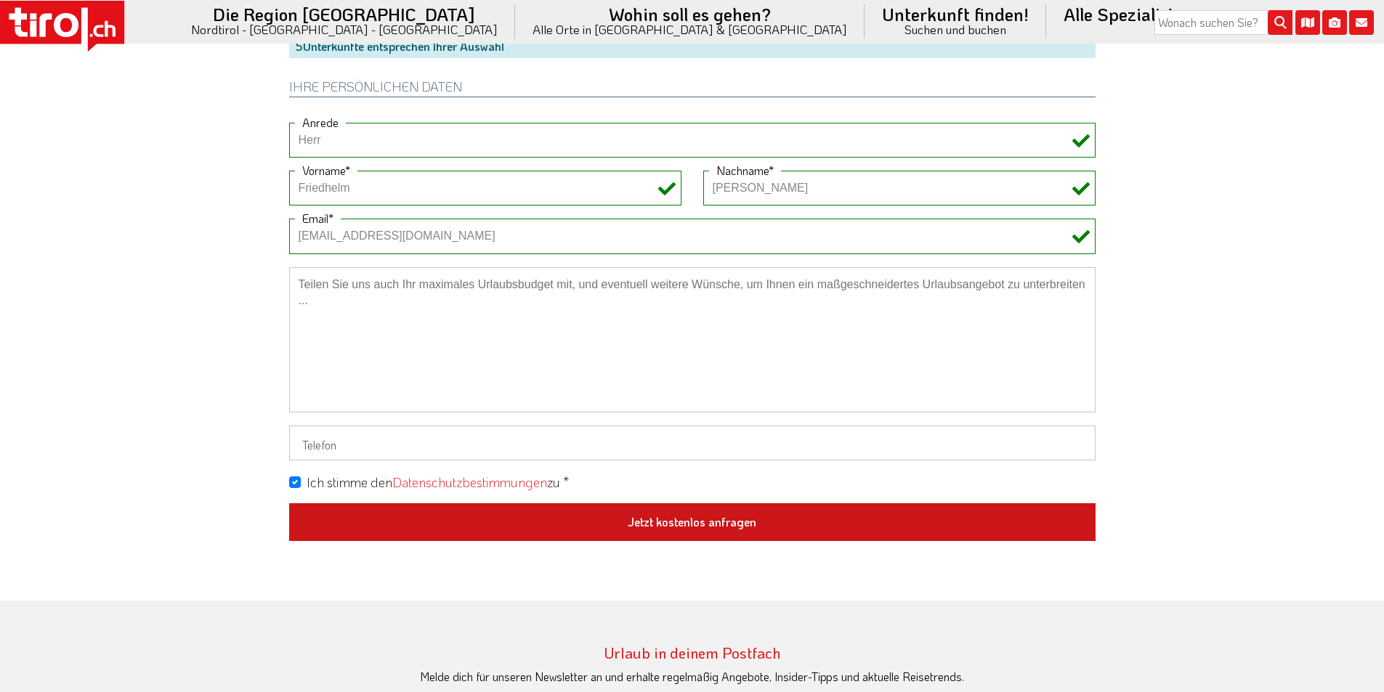
click at [721, 513] on button "Jetzt kostenlos anfragen" at bounding box center [692, 522] width 806 height 38
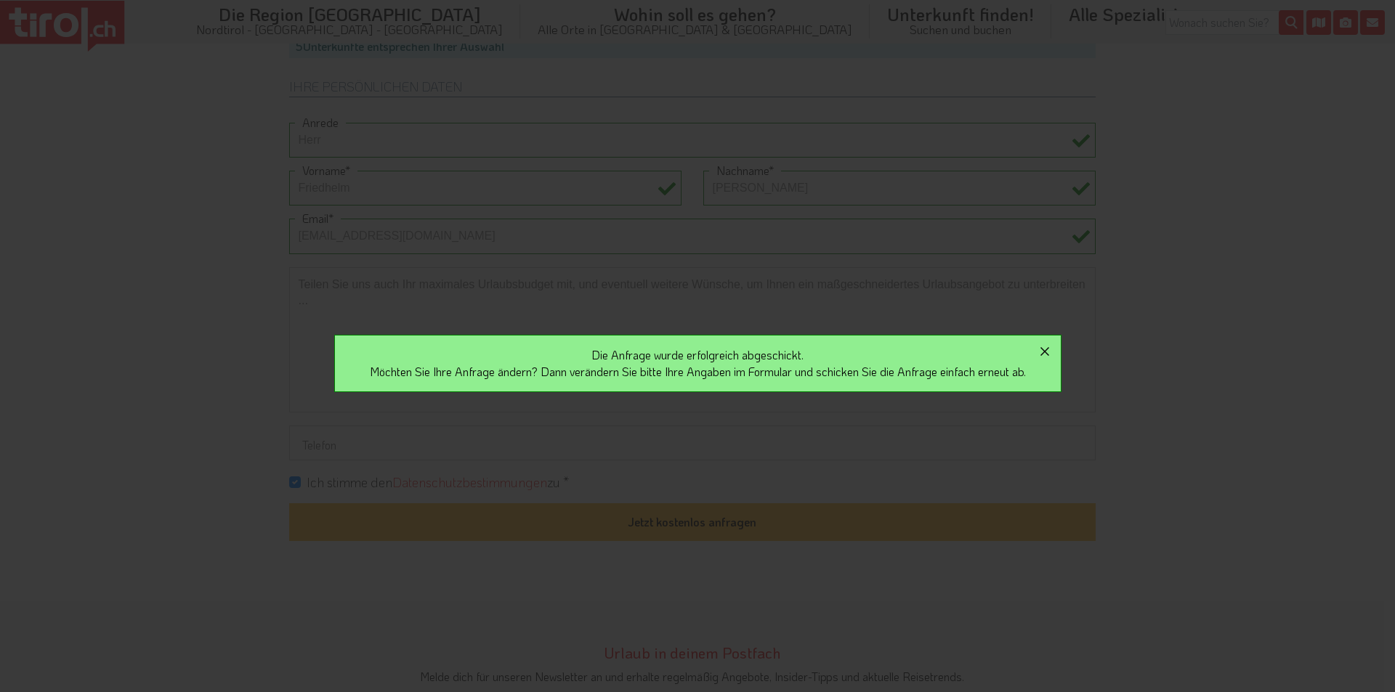
click at [1050, 348] on icon "button" at bounding box center [1044, 351] width 17 height 17
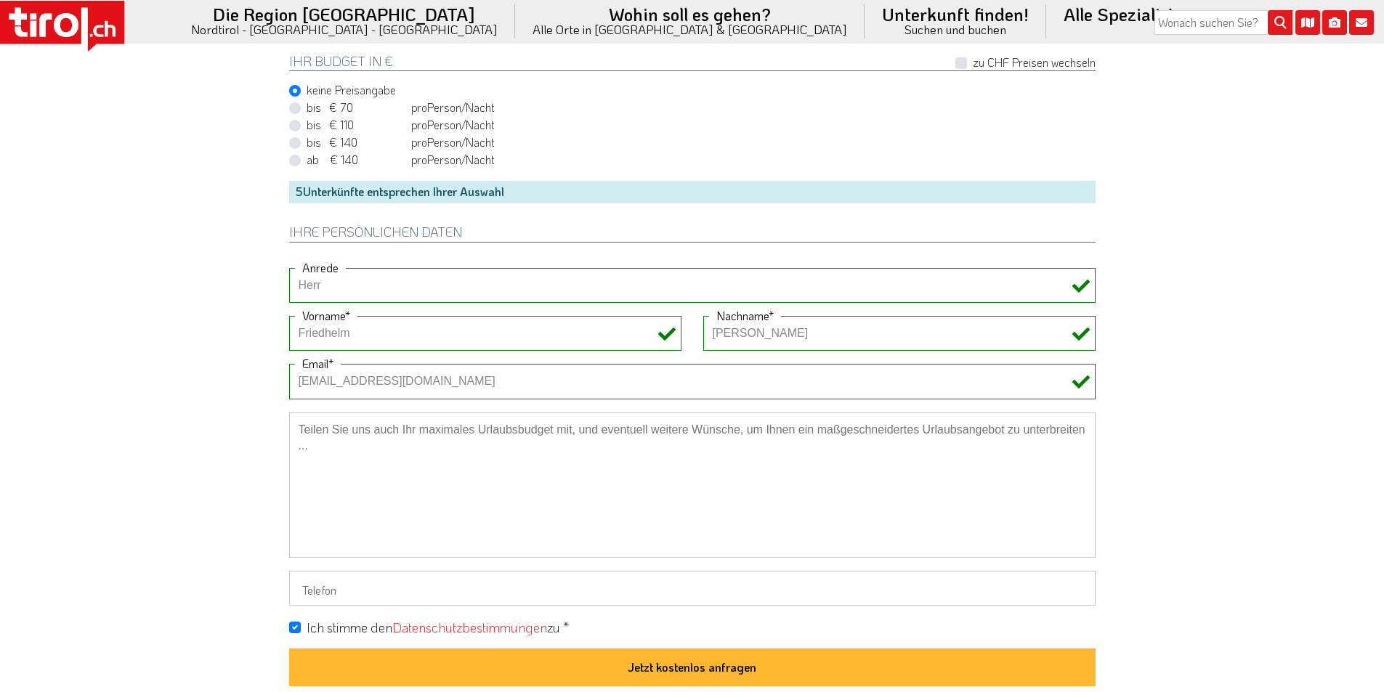
scroll to position [654, 0]
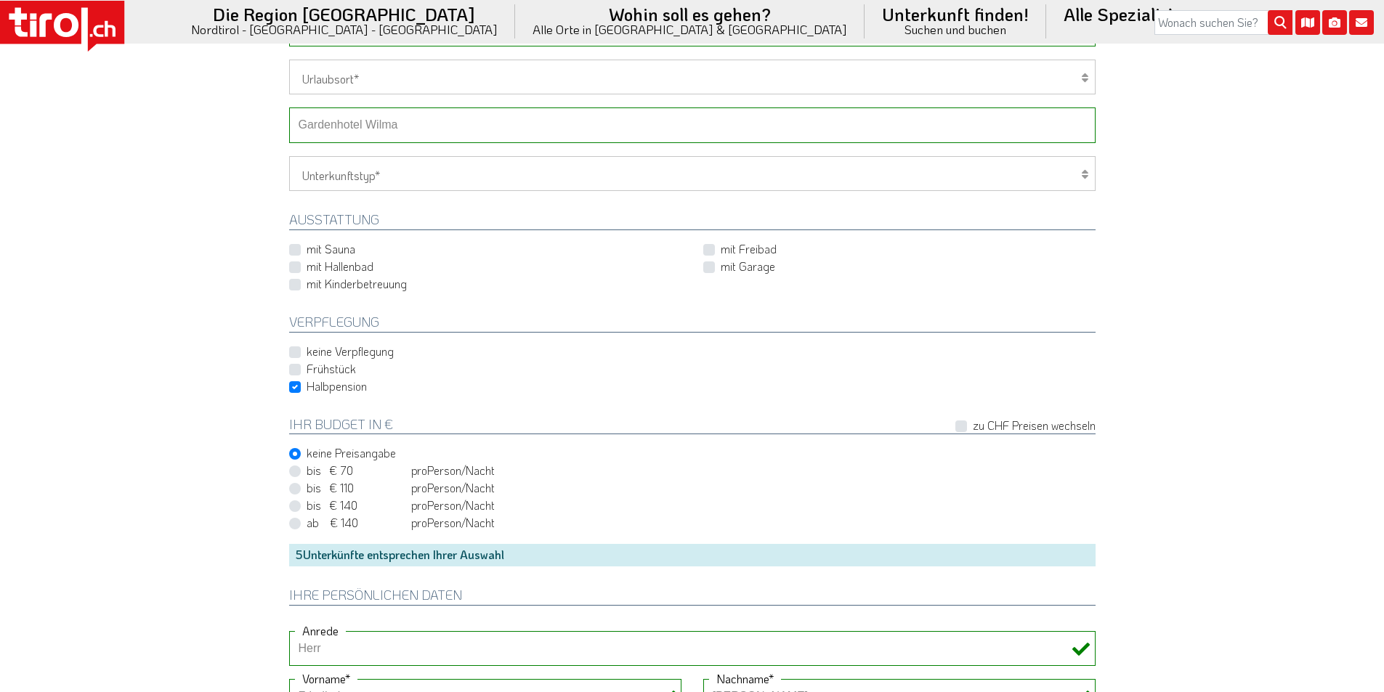
click at [392, 118] on select "-- Betrieb wählen ABINEA Dolomiti Romantic SPA Hotel Aktivhotel Waldhof - Oetz …" at bounding box center [692, 125] width 806 height 35
select select "28748"
click at [289, 108] on select "-- Betrieb wählen ABINEA Dolomiti Romantic SPA Hotel [GEOGRAPHIC_DATA] - Oetz A…" at bounding box center [692, 125] width 806 height 35
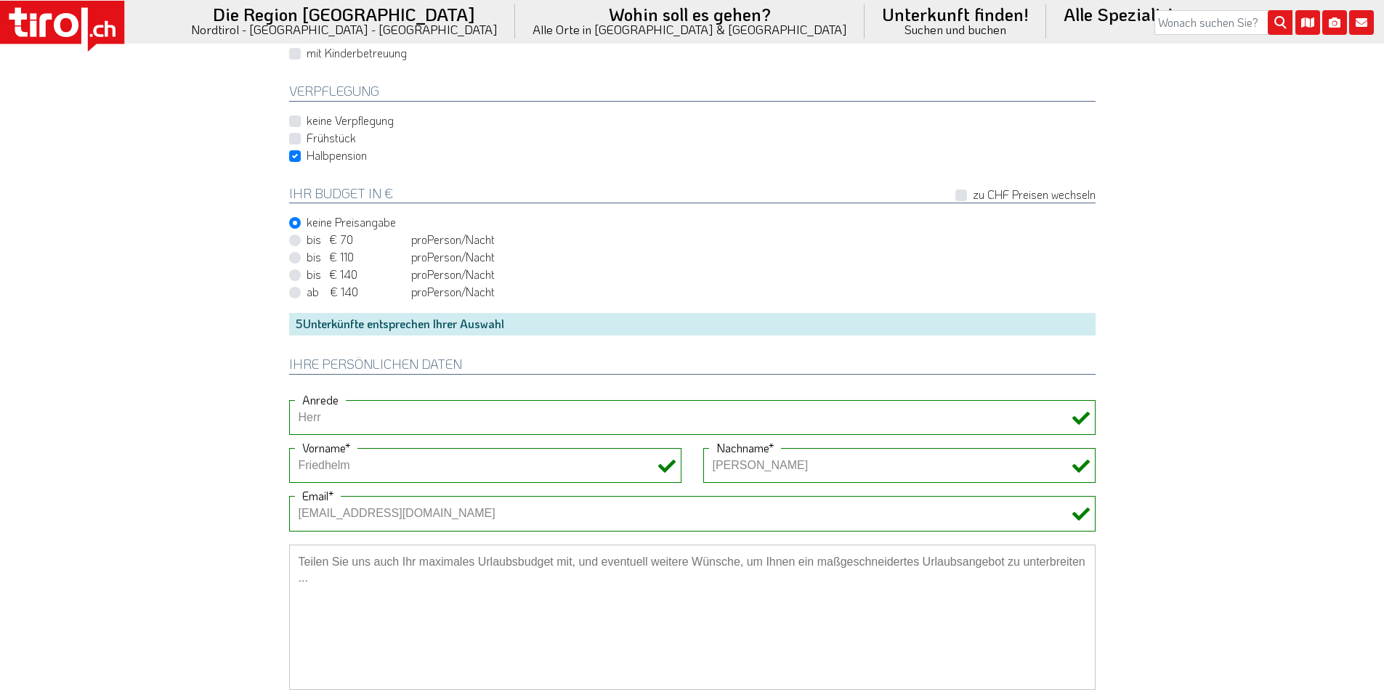
scroll to position [1235, 0]
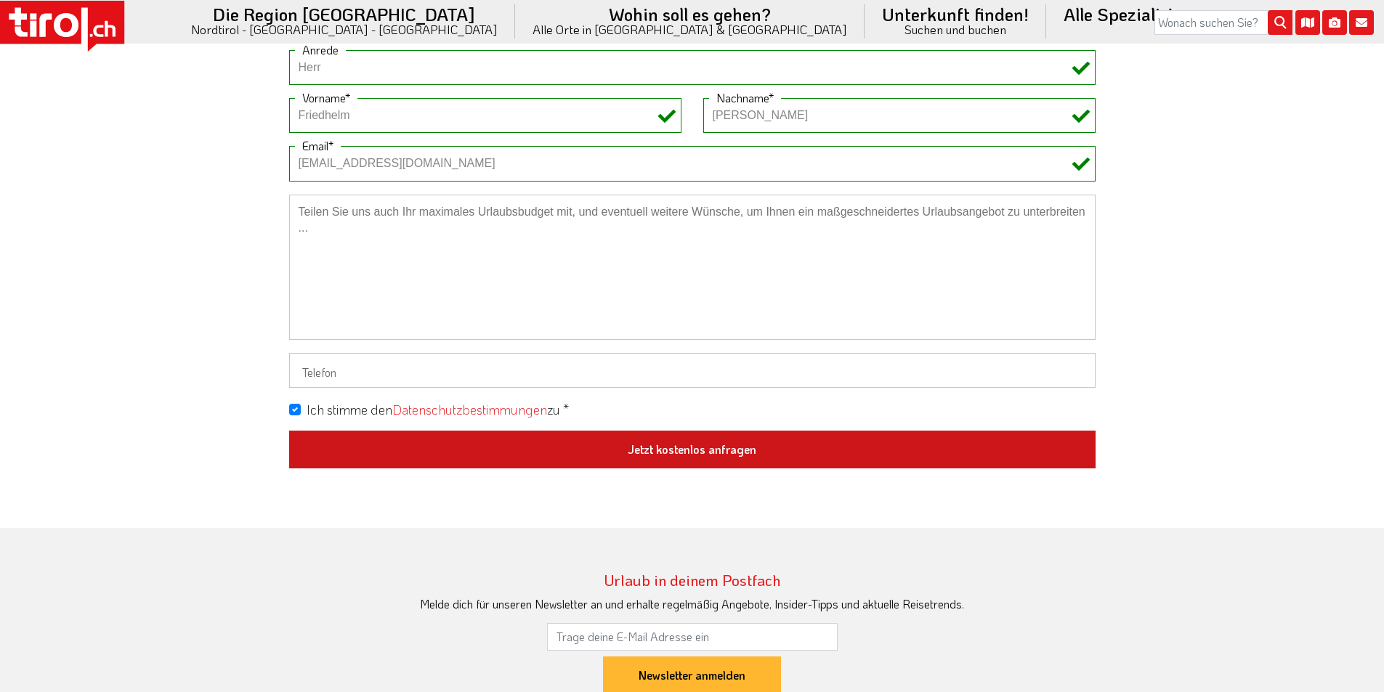
click at [702, 446] on button "Jetzt kostenlos anfragen" at bounding box center [692, 450] width 806 height 38
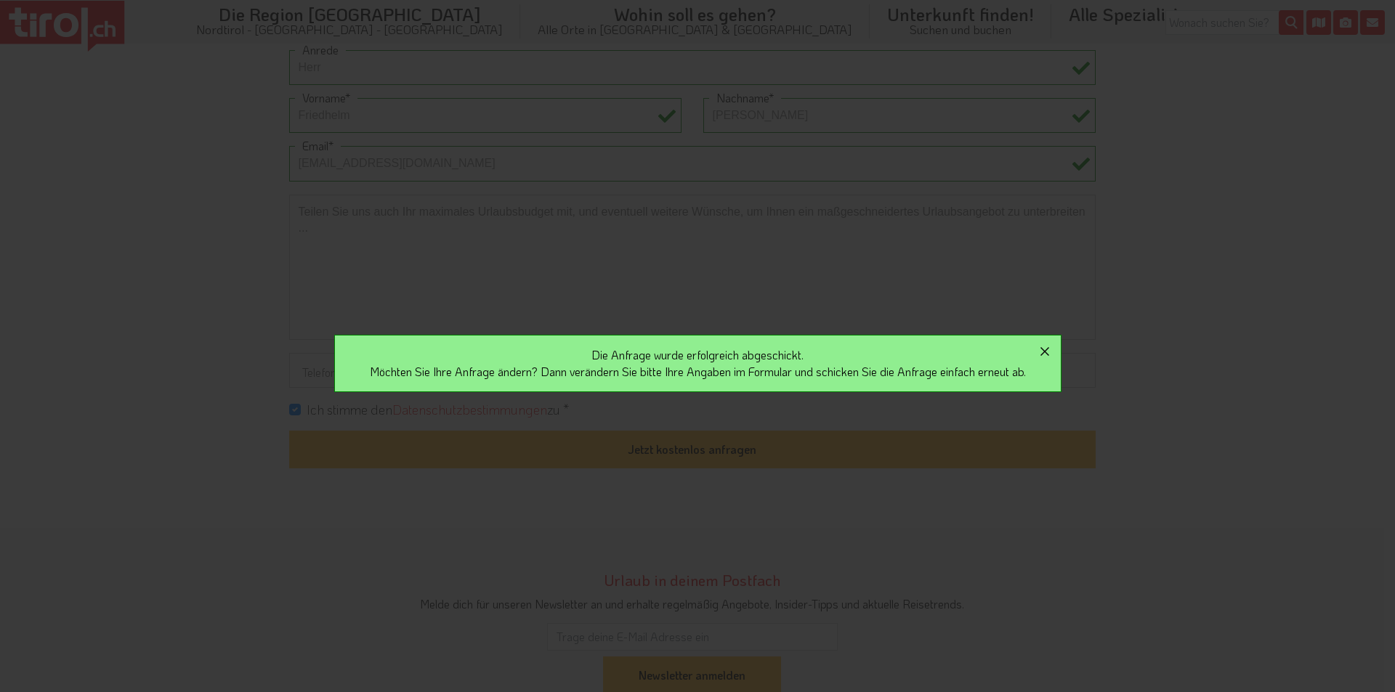
click at [1052, 353] on icon "button" at bounding box center [1044, 351] width 17 height 17
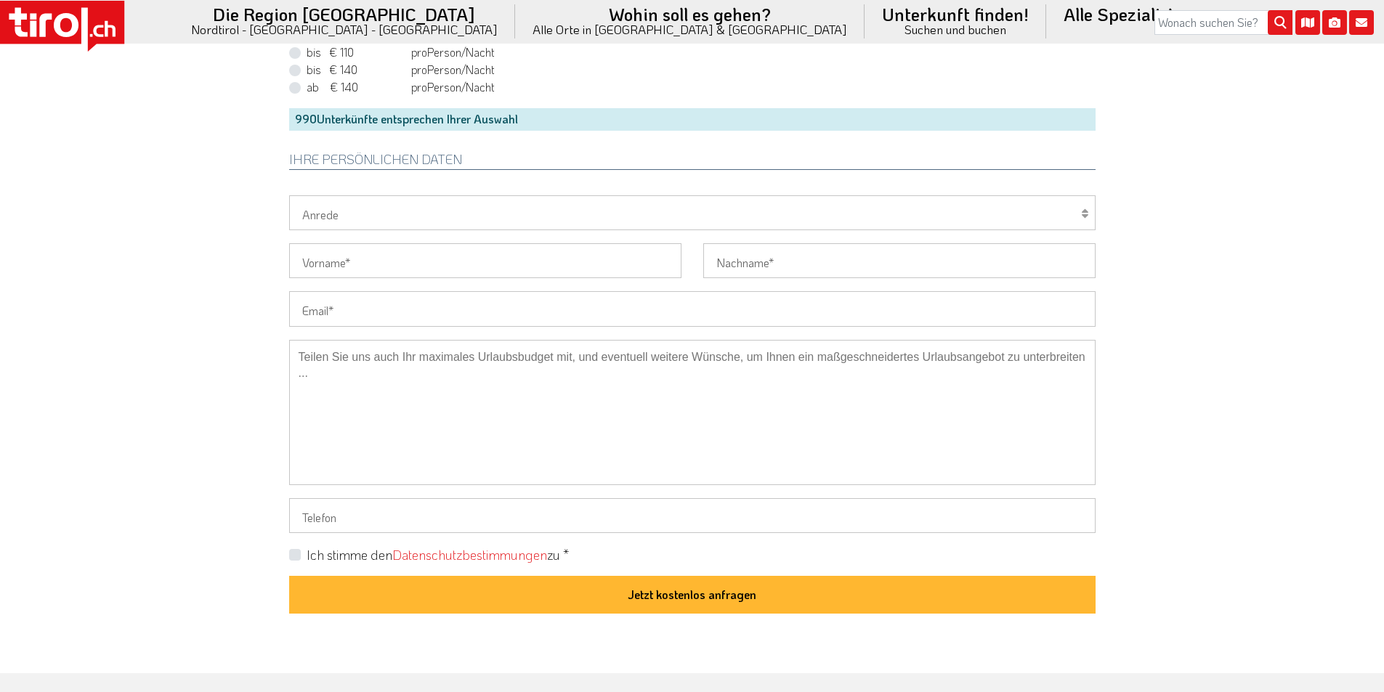
drag, startPoint x: 333, startPoint y: 304, endPoint x: 323, endPoint y: 301, distance: 11.3
click at [333, 304] on input "Email" at bounding box center [692, 308] width 806 height 35
paste input "pmhofmann@web.de"
type input "pmhofmann@web.de"
drag, startPoint x: 187, startPoint y: 287, endPoint x: 195, endPoint y: 283, distance: 8.8
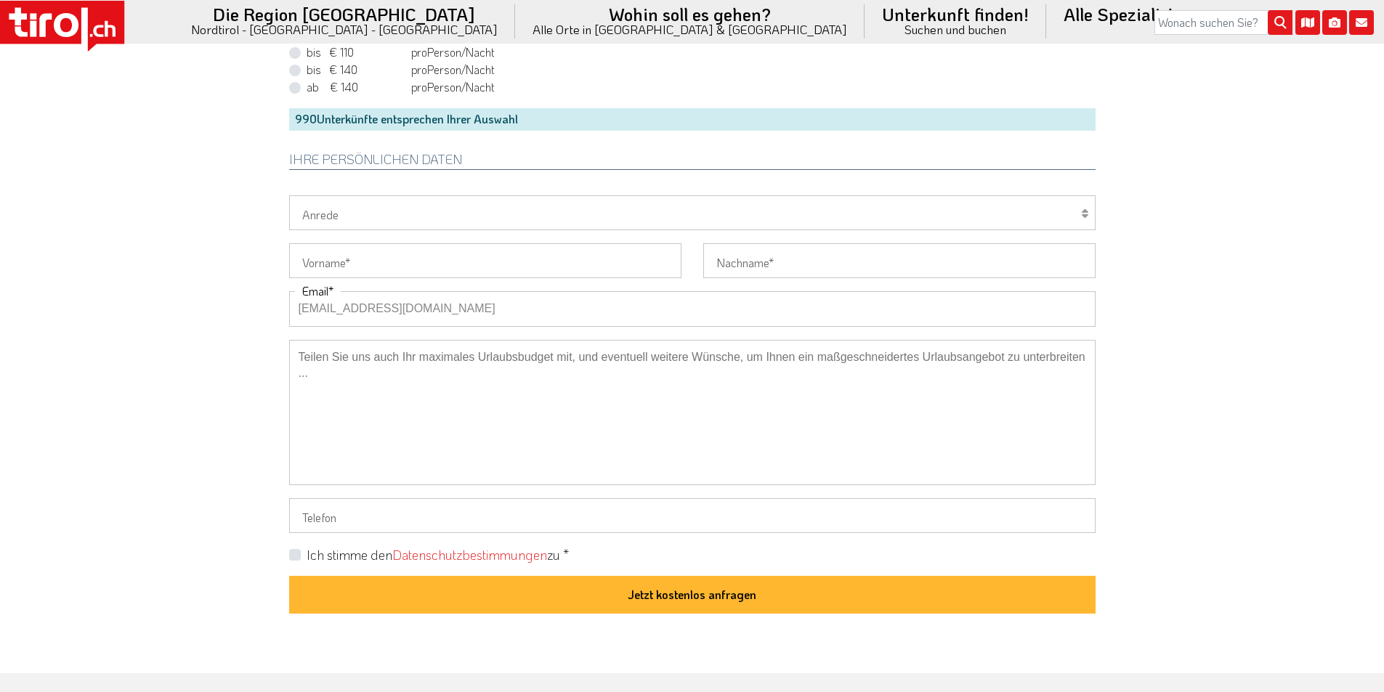
click at [340, 227] on select "Herr Frau Familie" at bounding box center [692, 212] width 806 height 35
select select "Herr"
click at [289, 195] on select "Herr Frau Familie" at bounding box center [692, 212] width 806 height 35
click at [325, 264] on input "Vorname" at bounding box center [485, 260] width 392 height 35
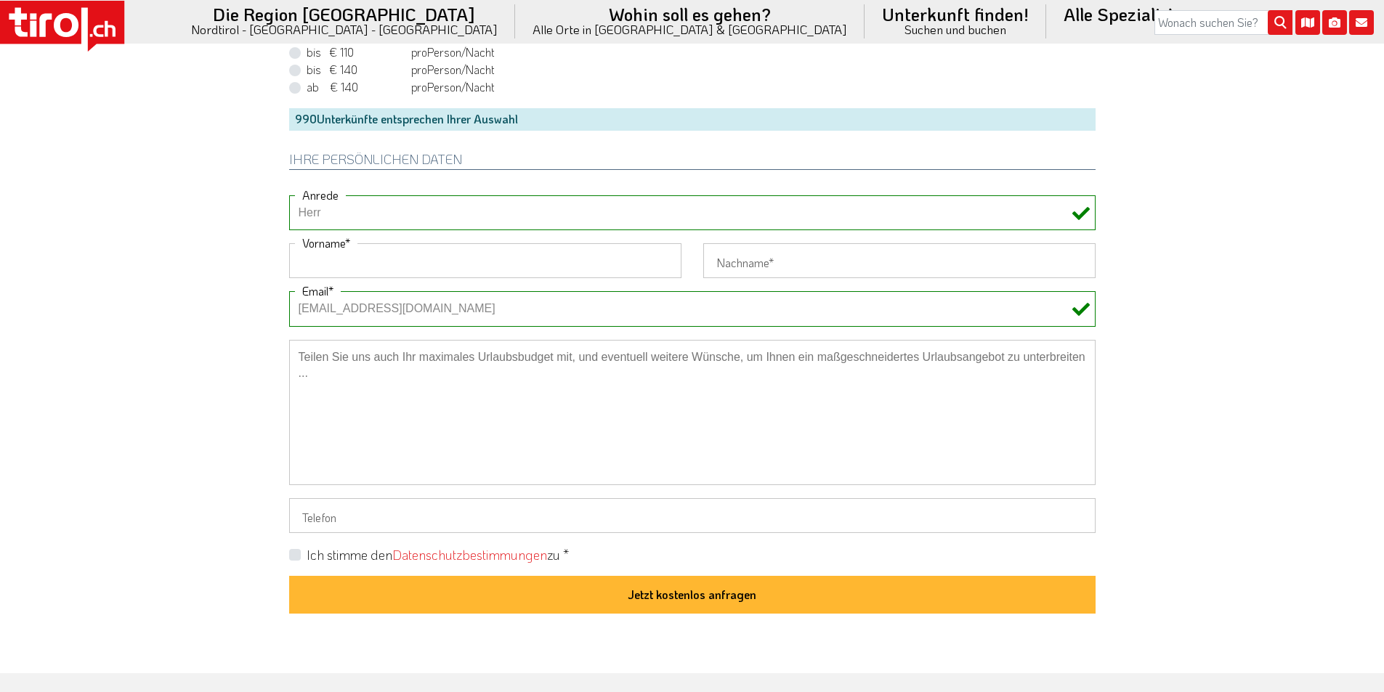
paste input "Peter - Hofmann"
click at [390, 254] on input "Peter - Hofmann" at bounding box center [485, 260] width 392 height 35
drag, startPoint x: 390, startPoint y: 254, endPoint x: 373, endPoint y: 261, distance: 18.6
click at [387, 256] on input "Peter - Hofmann" at bounding box center [485, 260] width 392 height 35
type input "Peter -"
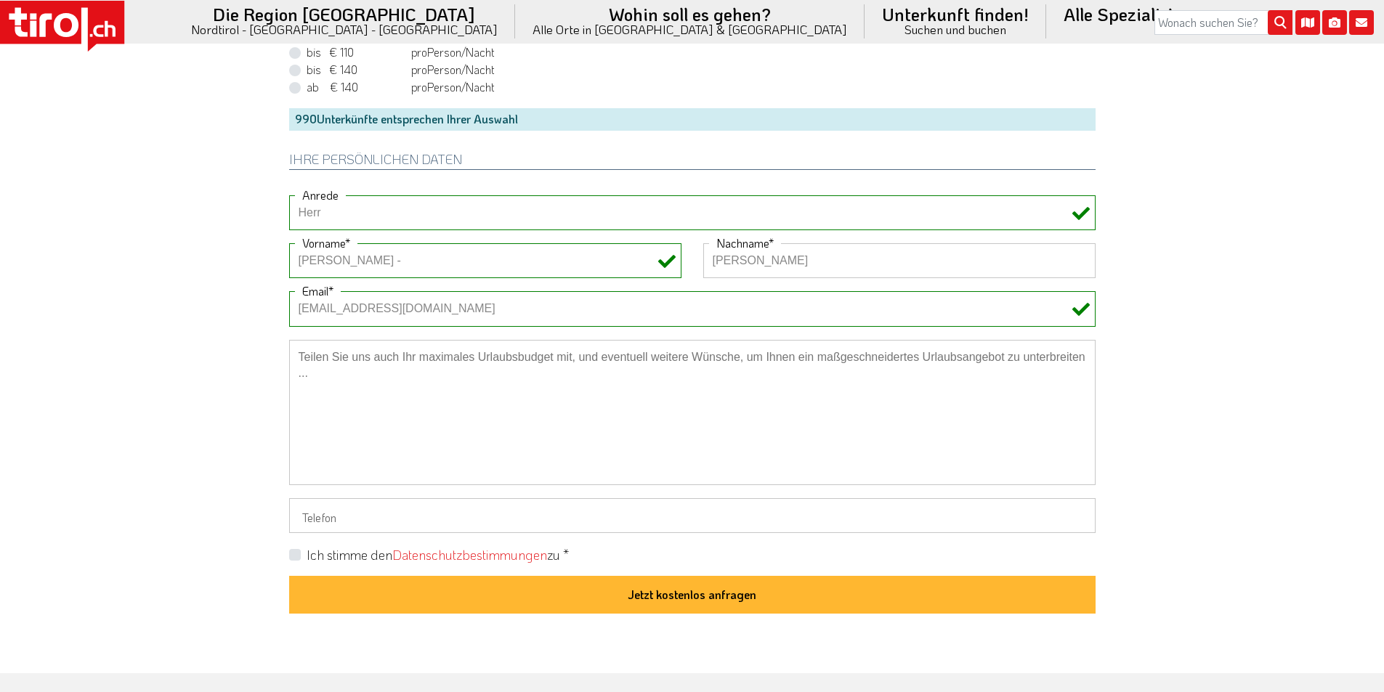
type input "Hofmann"
click at [491, 270] on input "Peter -" at bounding box center [485, 260] width 392 height 35
drag, startPoint x: 317, startPoint y: 260, endPoint x: 259, endPoint y: 259, distance: 58.1
type input "Peter"
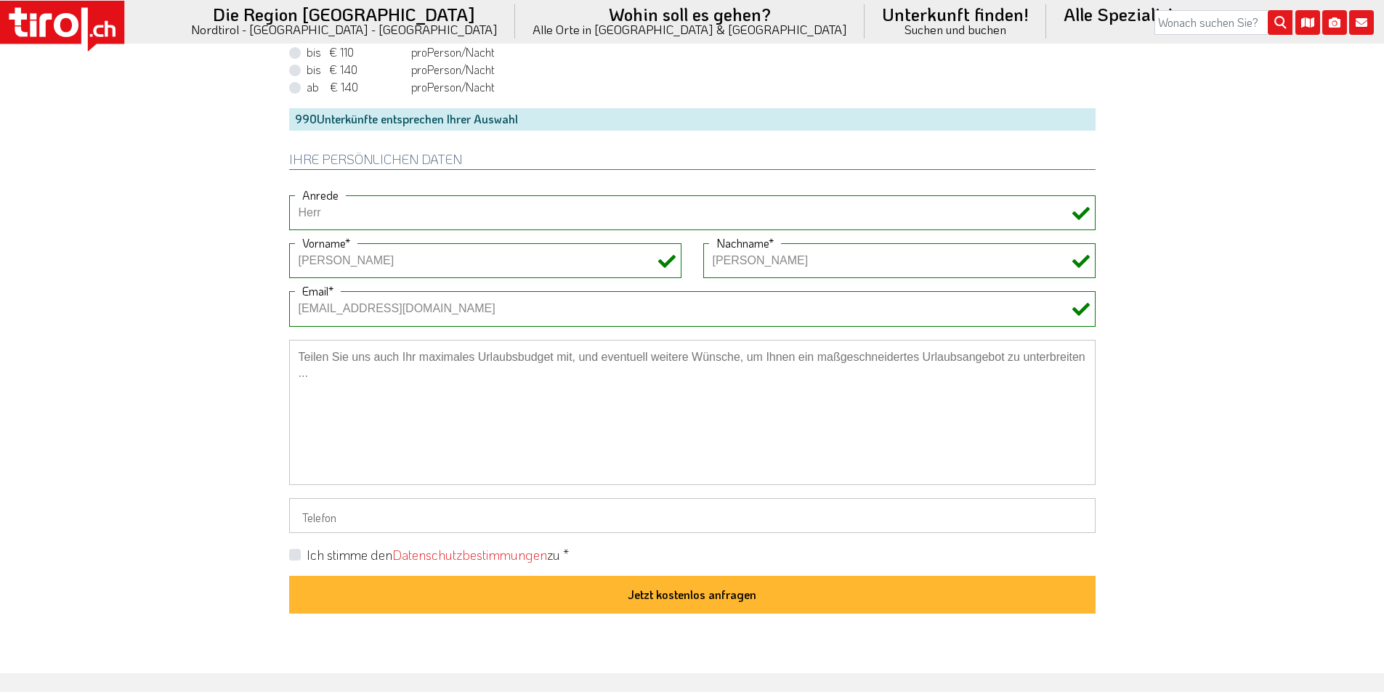
click at [332, 526] on input "Telefon" at bounding box center [692, 515] width 806 height 35
paste input "+49373698152"
type input "+49373698152"
click at [307, 551] on label "Ich stimme den Datenschutzbestimmungen zu *" at bounding box center [438, 555] width 262 height 18
click at [293, 551] on input "Ich stimme den Datenschutzbestimmungen zu *" at bounding box center [695, 554] width 806 height 9
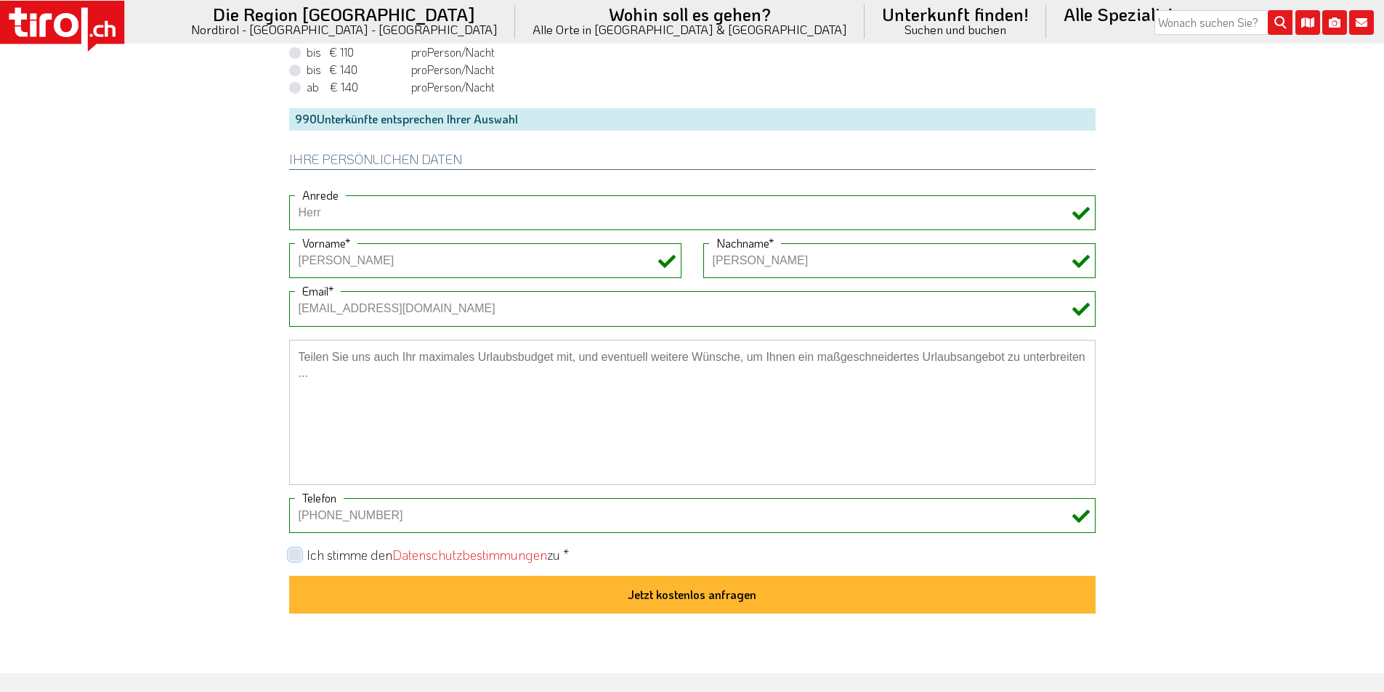
checkbox input "true"
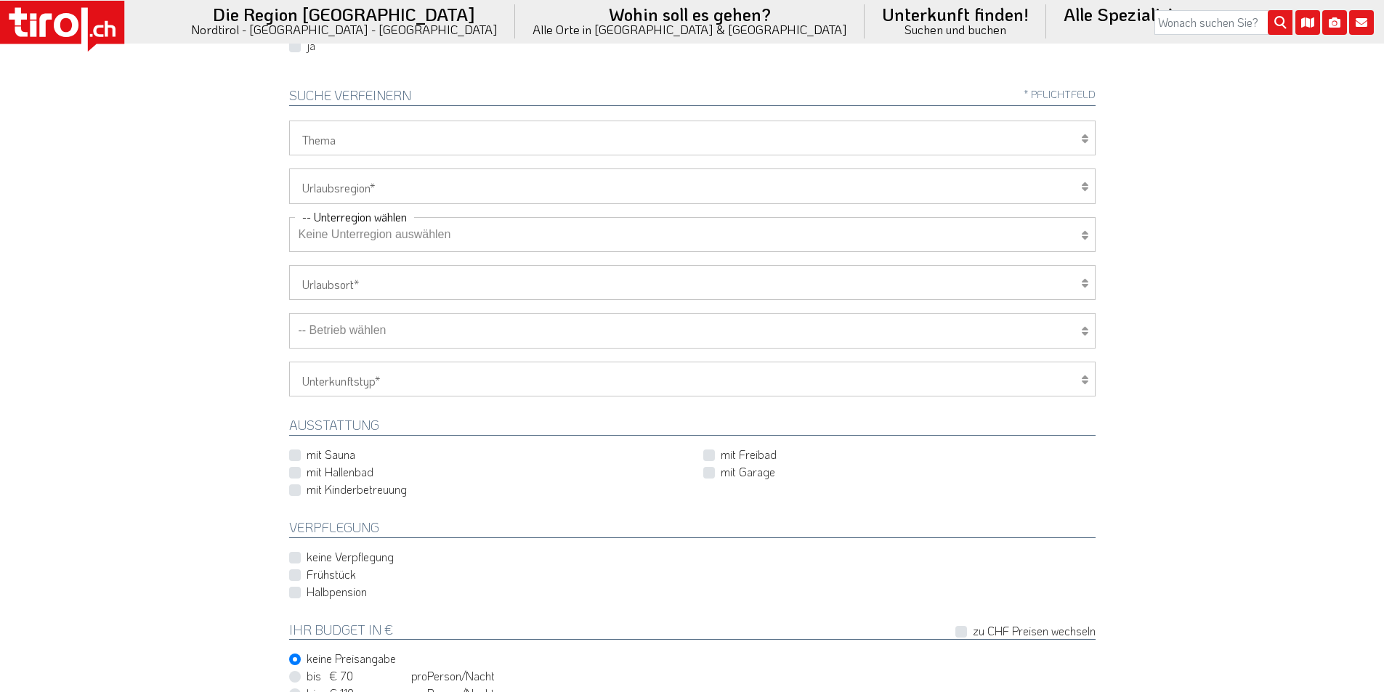
scroll to position [218, 0]
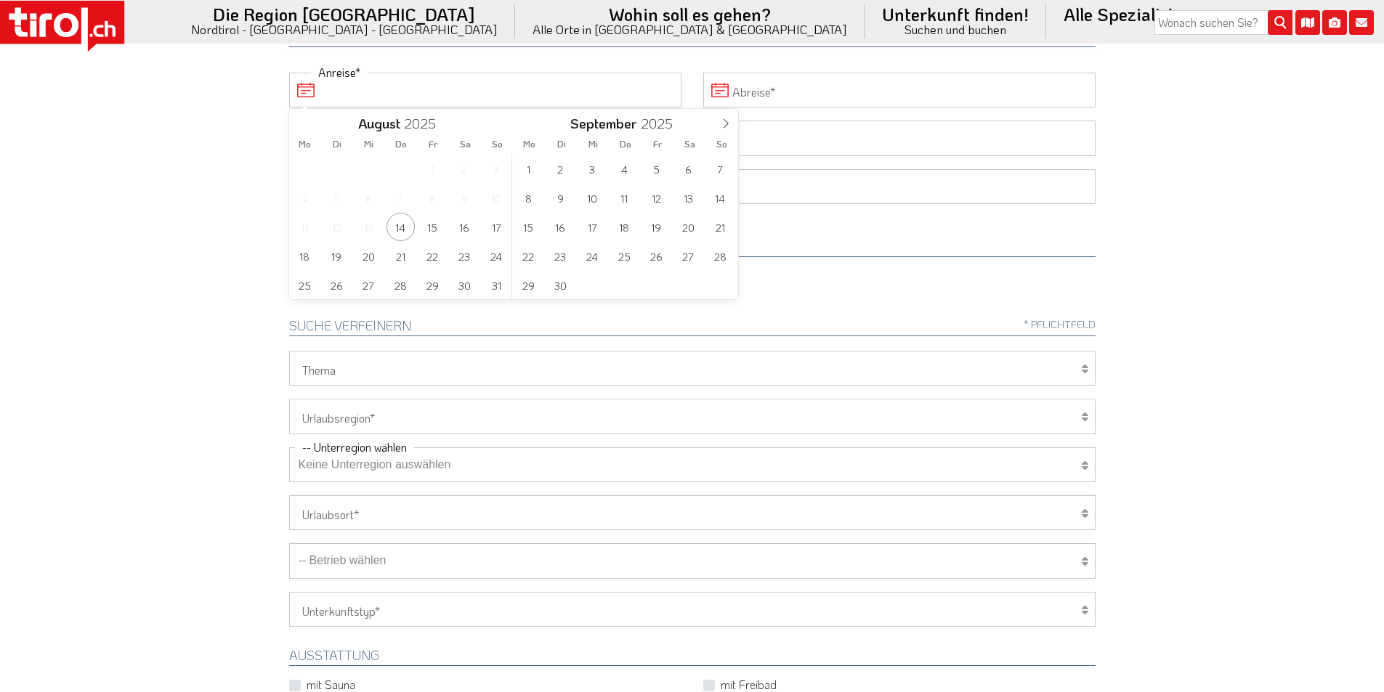
click at [393, 84] on input "Anreise" at bounding box center [485, 90] width 392 height 35
click at [621, 196] on span "11" at bounding box center [624, 198] width 28 height 28
click at [307, 227] on span "15" at bounding box center [305, 227] width 28 height 28
type input "11-09-2025"
type input "15-09-2025"
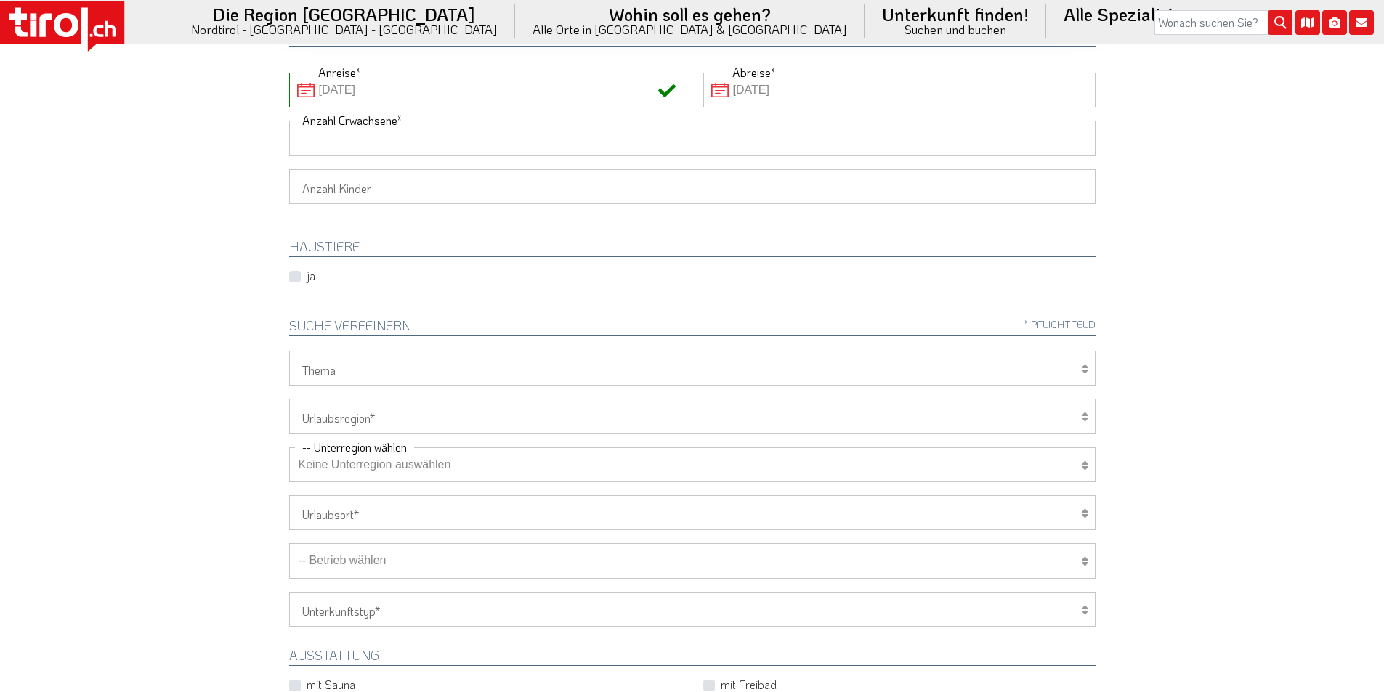
drag, startPoint x: 339, startPoint y: 133, endPoint x: 259, endPoint y: 134, distance: 79.9
click at [339, 133] on input "Anzahl Erwachsene" at bounding box center [692, 138] width 806 height 35
type input "2"
click at [157, 137] on body ".st0{fill:#FFFFFF}.st1{fill:#E31017} Die Region [GEOGRAPHIC_DATA] [GEOGRAPHIC_D…" at bounding box center [692, 128] width 1384 height 692
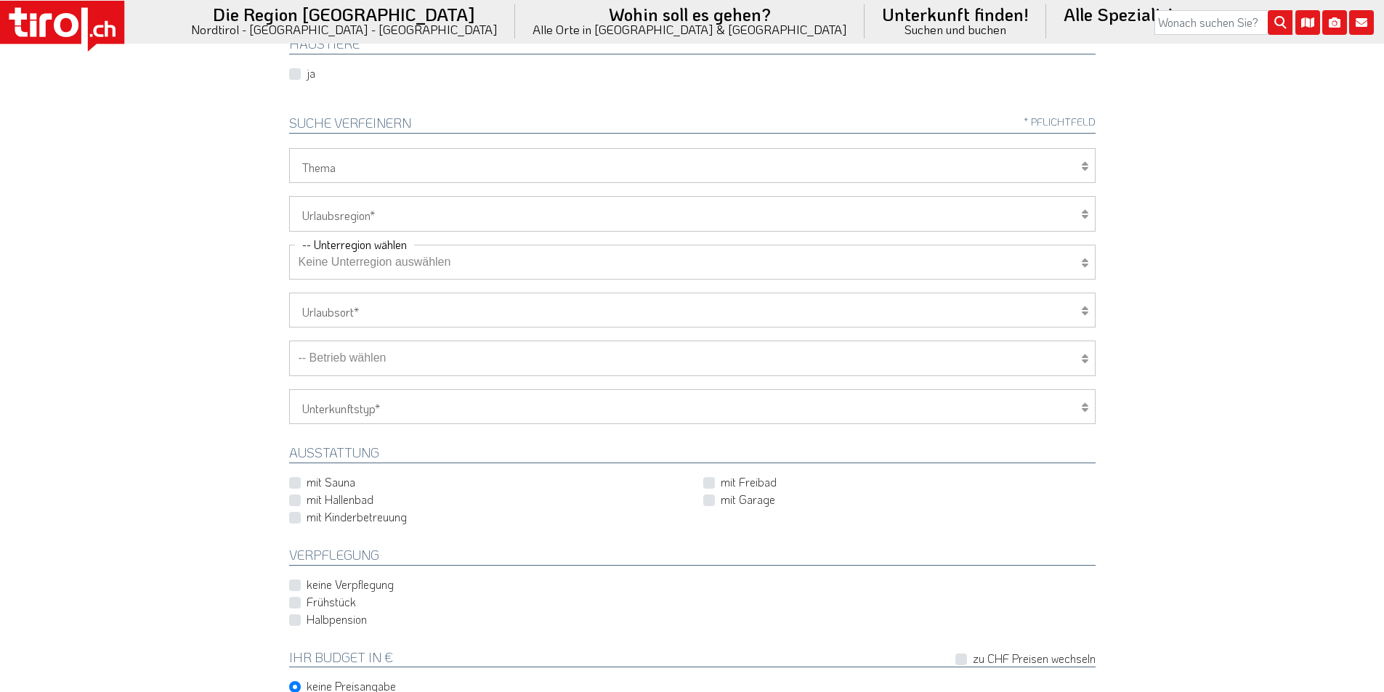
scroll to position [436, 0]
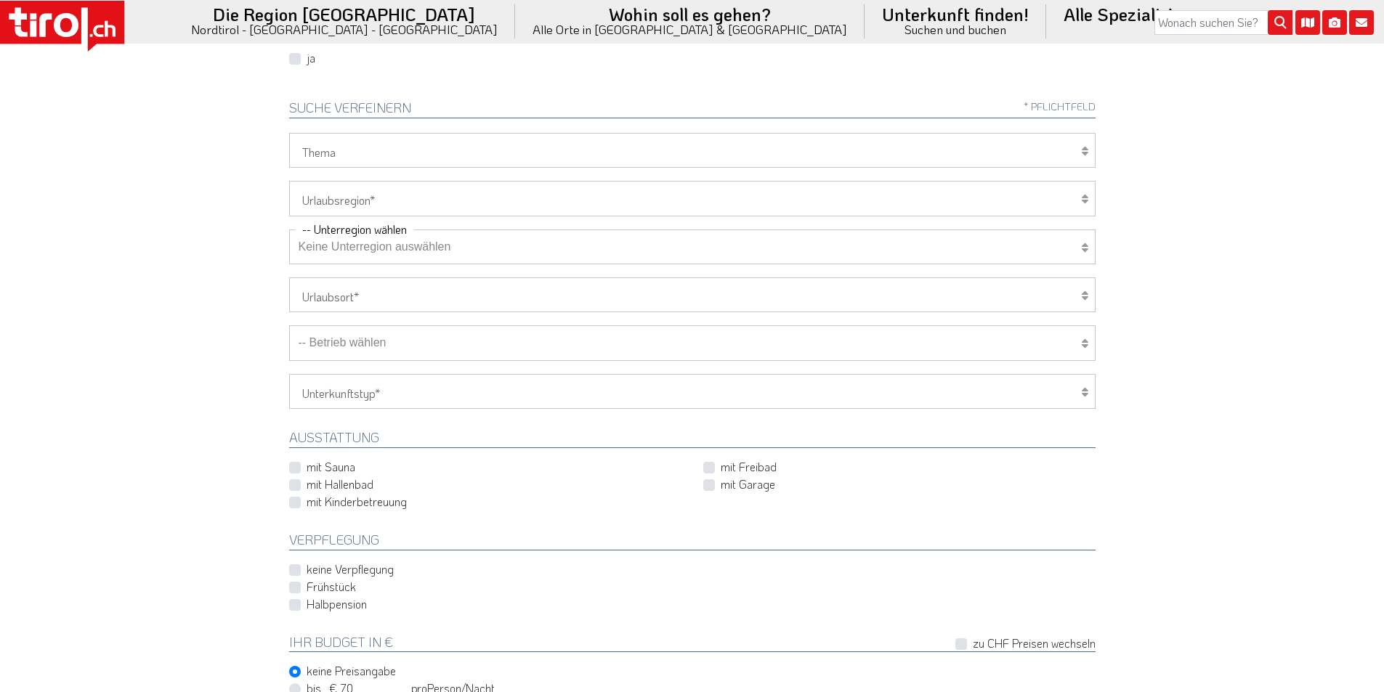
click at [360, 187] on select "[GEOGRAPHIC_DATA]/Nordtirol Osttirol [GEOGRAPHIC_DATA] Tirols Nachbarn" at bounding box center [692, 198] width 806 height 35
select select "7272"
click at [289, 181] on select "[GEOGRAPHIC_DATA]/Nordtirol Osttirol [GEOGRAPHIC_DATA] Tirols Nachbarn" at bounding box center [692, 198] width 806 height 35
click at [354, 243] on select "Keine Unterregion auswählen Achensee Alpbachtal & Tiroler Seenland Arlberg Feri…" at bounding box center [692, 247] width 806 height 35
select select "7322"
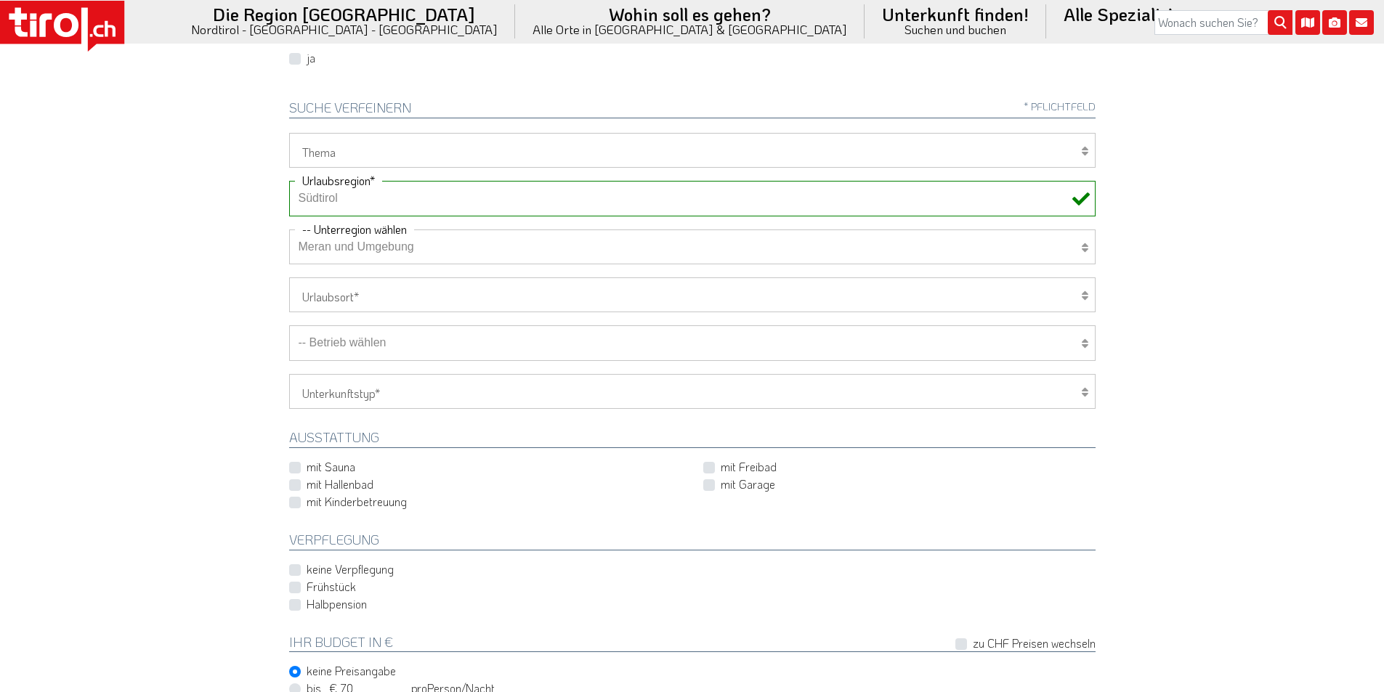
click at [289, 230] on select "Keine Unterregion auswählen Achensee Alpbachtal & Tiroler Seenland Arlberg Feri…" at bounding box center [692, 247] width 806 height 35
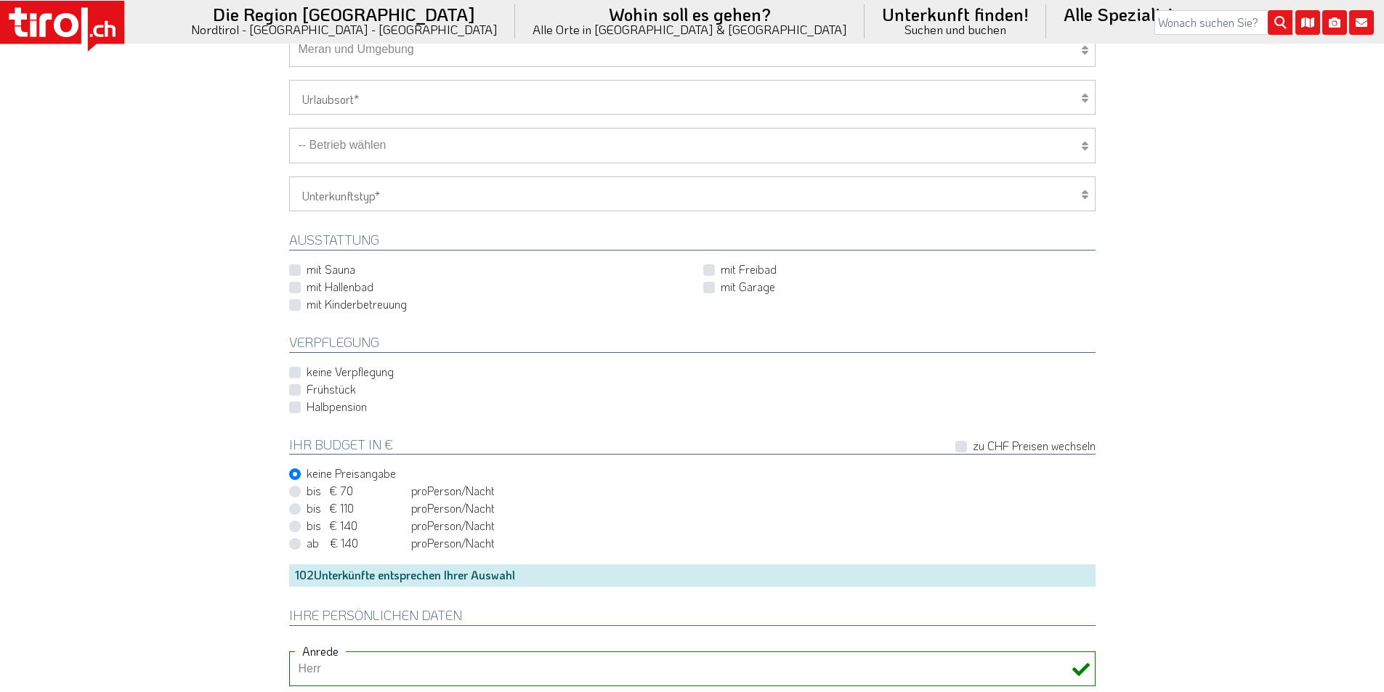
scroll to position [654, 0]
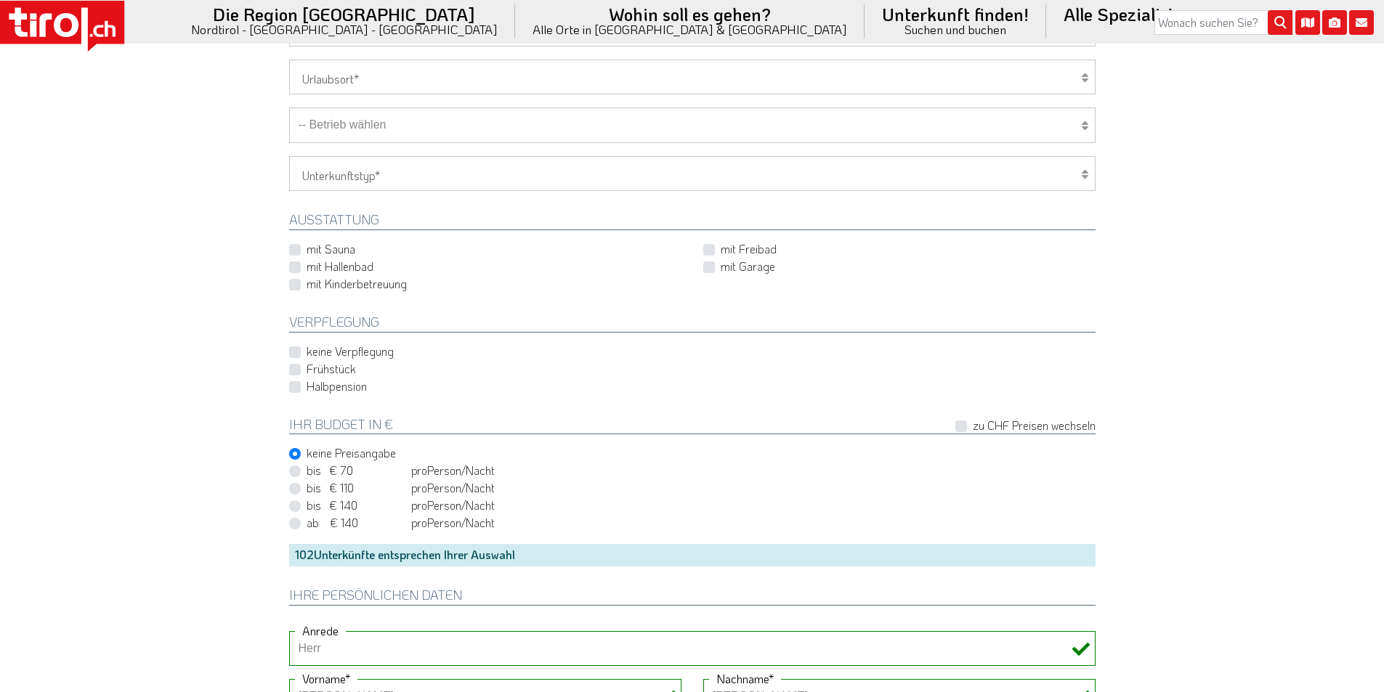
click at [307, 389] on label "Halbpension" at bounding box center [337, 386] width 60 height 16
click at [299, 389] on input "Halbpension" at bounding box center [695, 385] width 806 height 9
checkbox input "true"
click at [307, 267] on label "mit Hallenbad" at bounding box center [340, 267] width 67 height 16
click at [297, 267] on input "mit Hallenbad" at bounding box center [488, 266] width 392 height 9
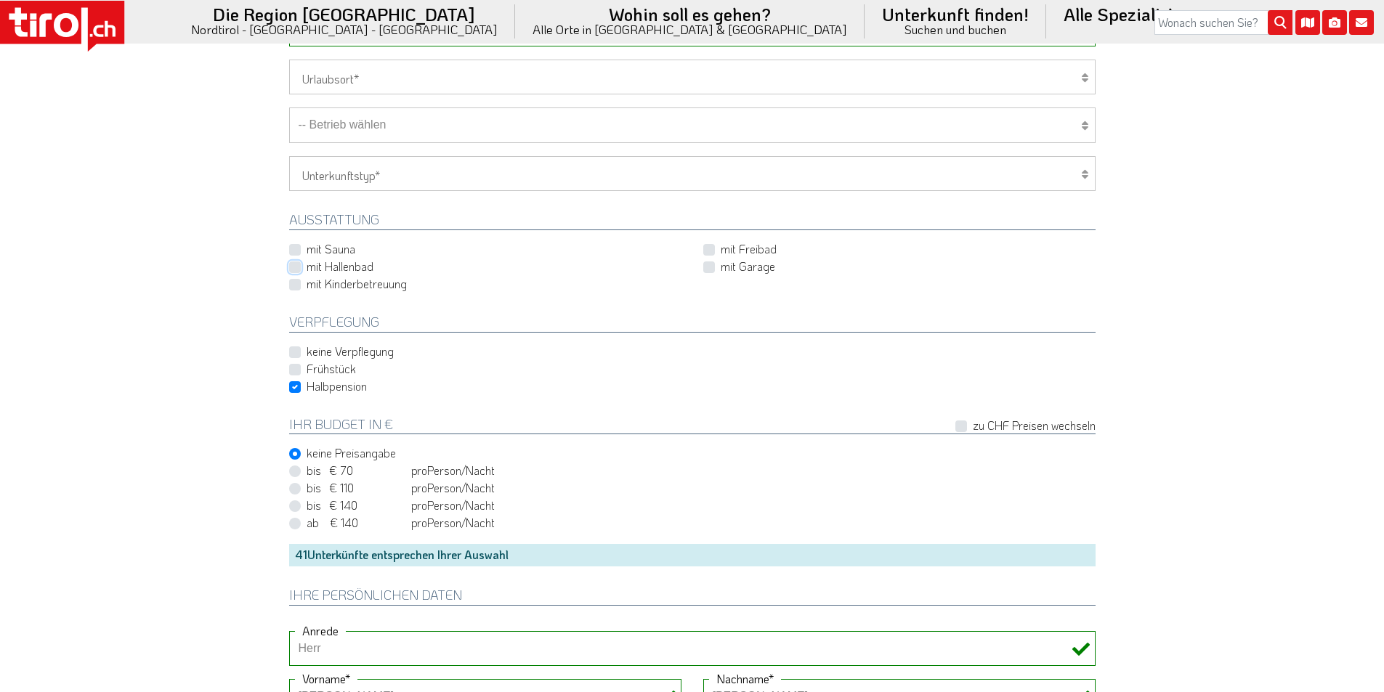
checkbox input "true"
drag, startPoint x: 357, startPoint y: 125, endPoint x: 373, endPoint y: 138, distance: 21.2
click at [357, 125] on select "-- Betrieb wählen ABINEA Dolomiti Romantic SPA Hotel [GEOGRAPHIC_DATA] - Oetz A…" at bounding box center [692, 125] width 806 height 35
select select "7849"
click at [289, 108] on select "-- Betrieb wählen ABINEA Dolomiti Romantic SPA Hotel [GEOGRAPHIC_DATA] - Oetz A…" at bounding box center [692, 125] width 806 height 35
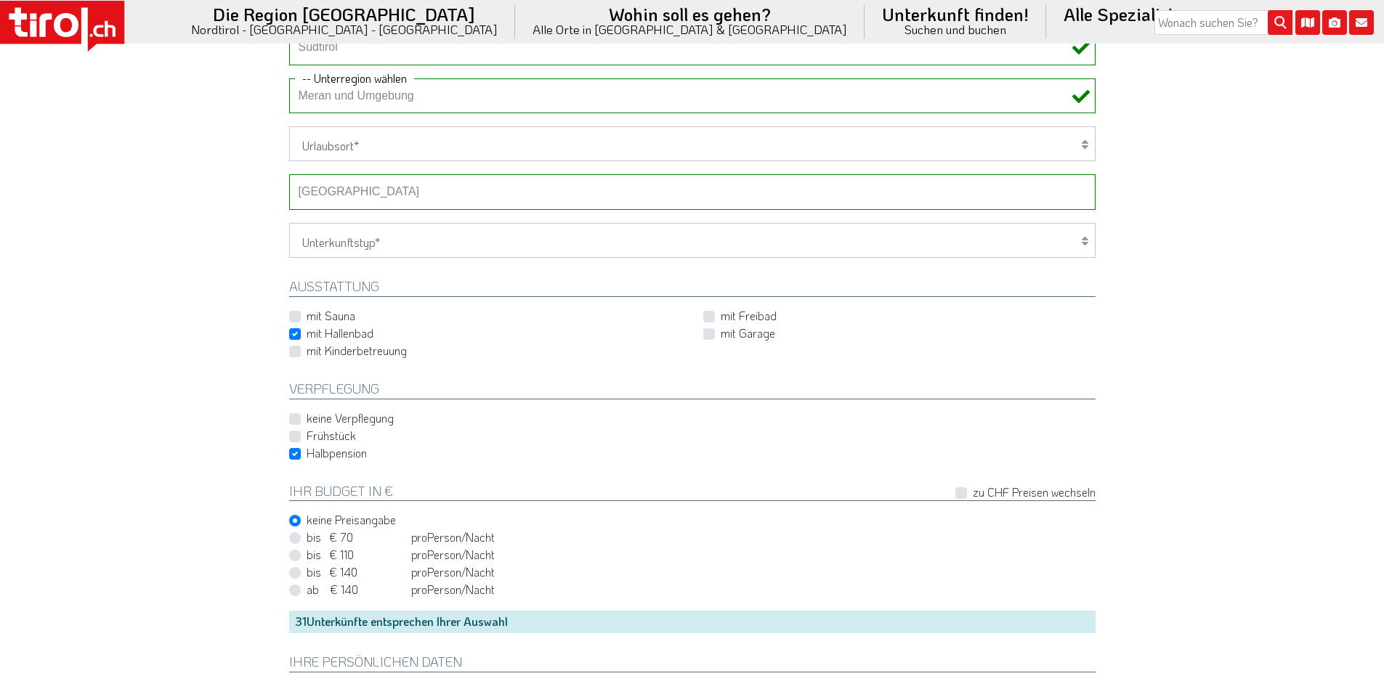
scroll to position [726, 0]
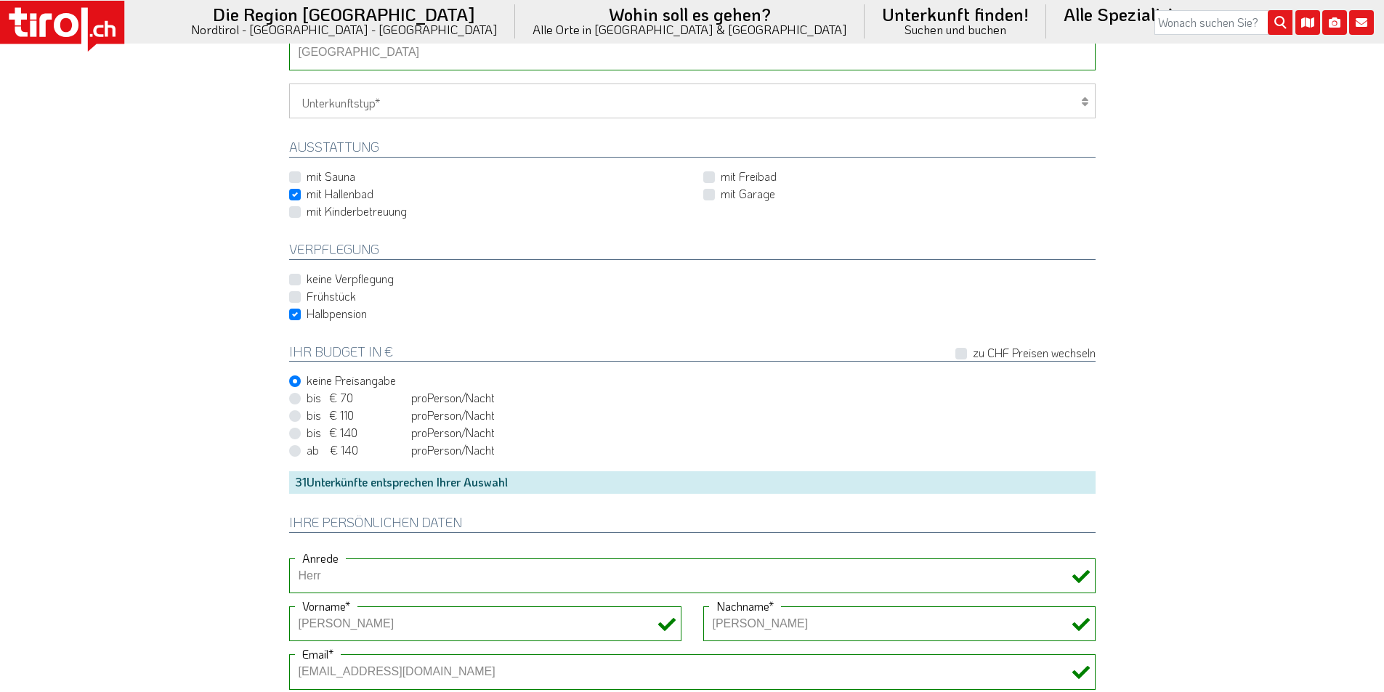
click at [307, 193] on label "mit Hallenbad" at bounding box center [340, 194] width 67 height 16
click at [298, 193] on input "mit Hallenbad" at bounding box center [488, 194] width 392 height 9
checkbox input "false"
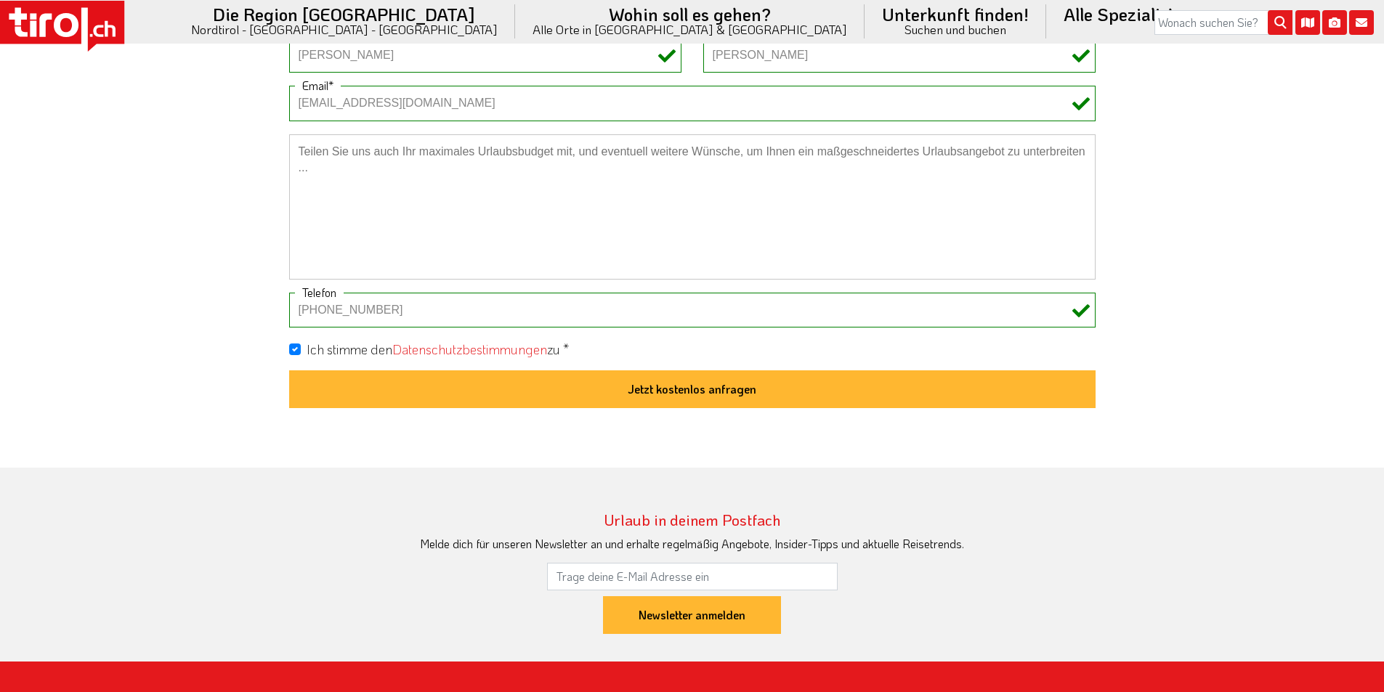
scroll to position [1308, 0]
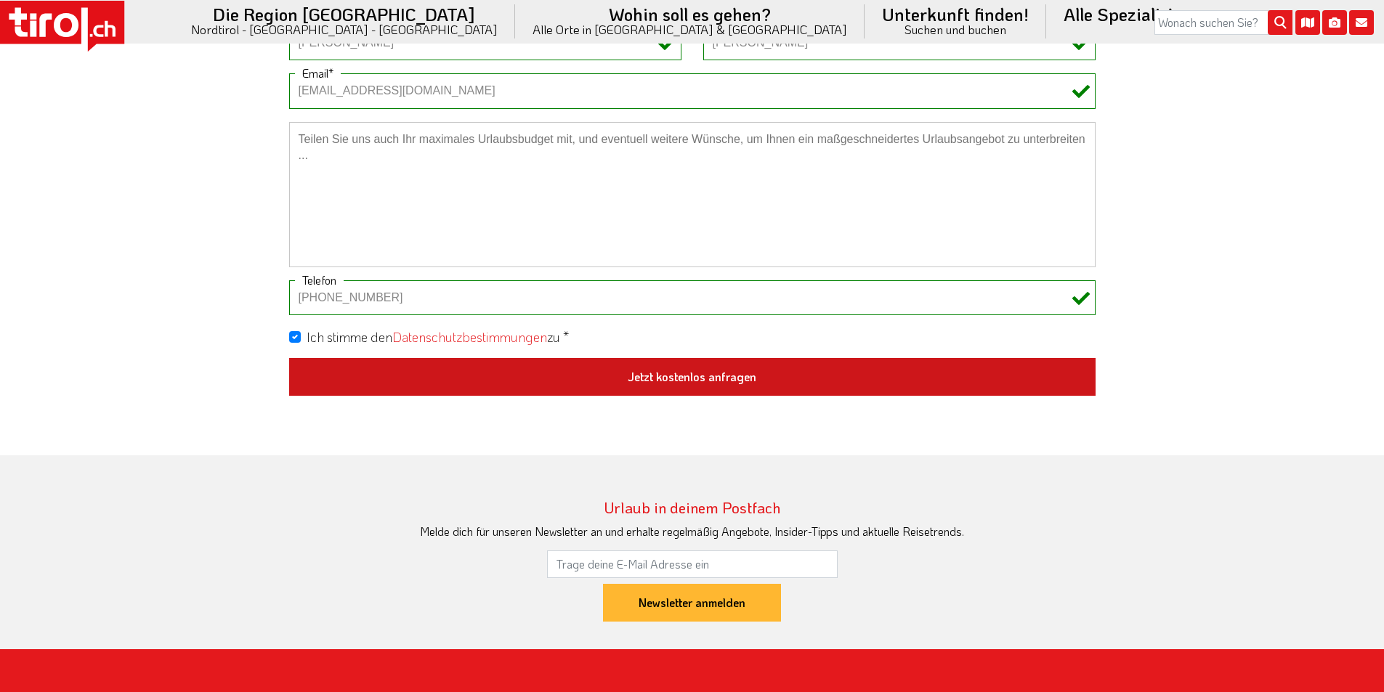
click at [689, 368] on button "Jetzt kostenlos anfragen" at bounding box center [692, 377] width 806 height 38
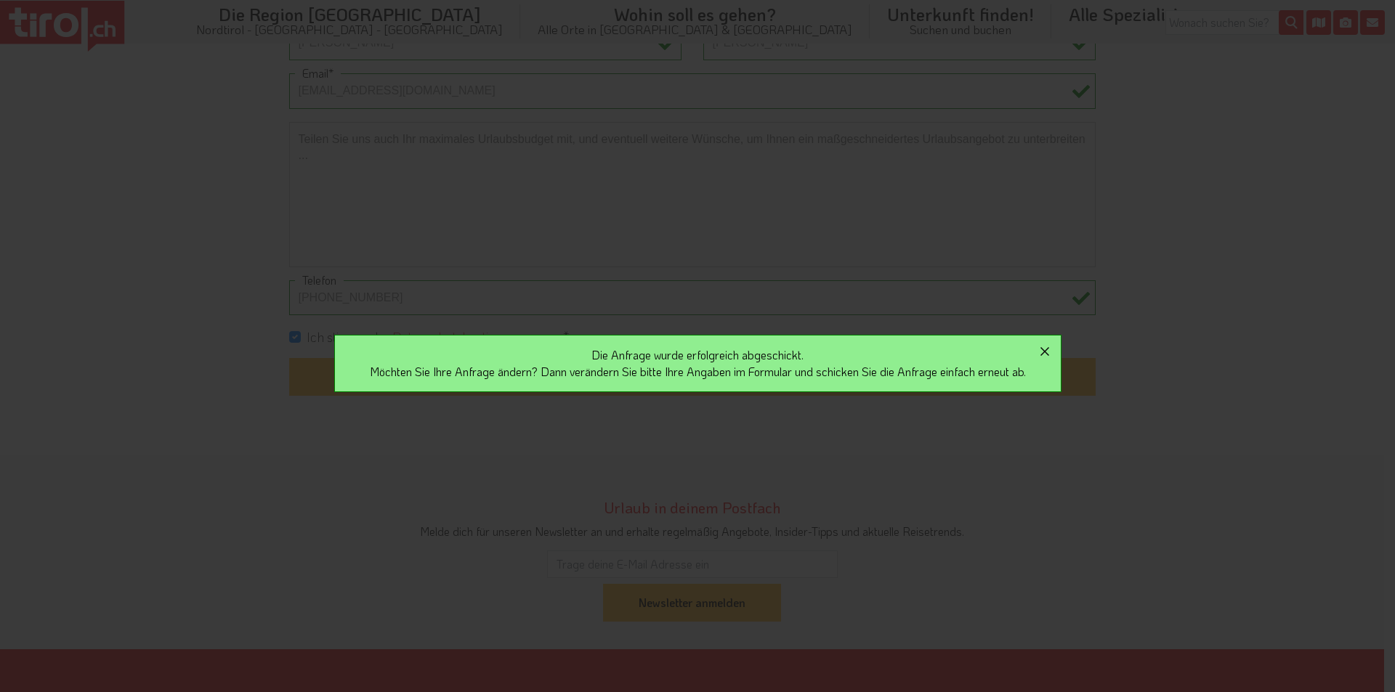
click at [1053, 350] on icon "button" at bounding box center [1044, 351] width 17 height 17
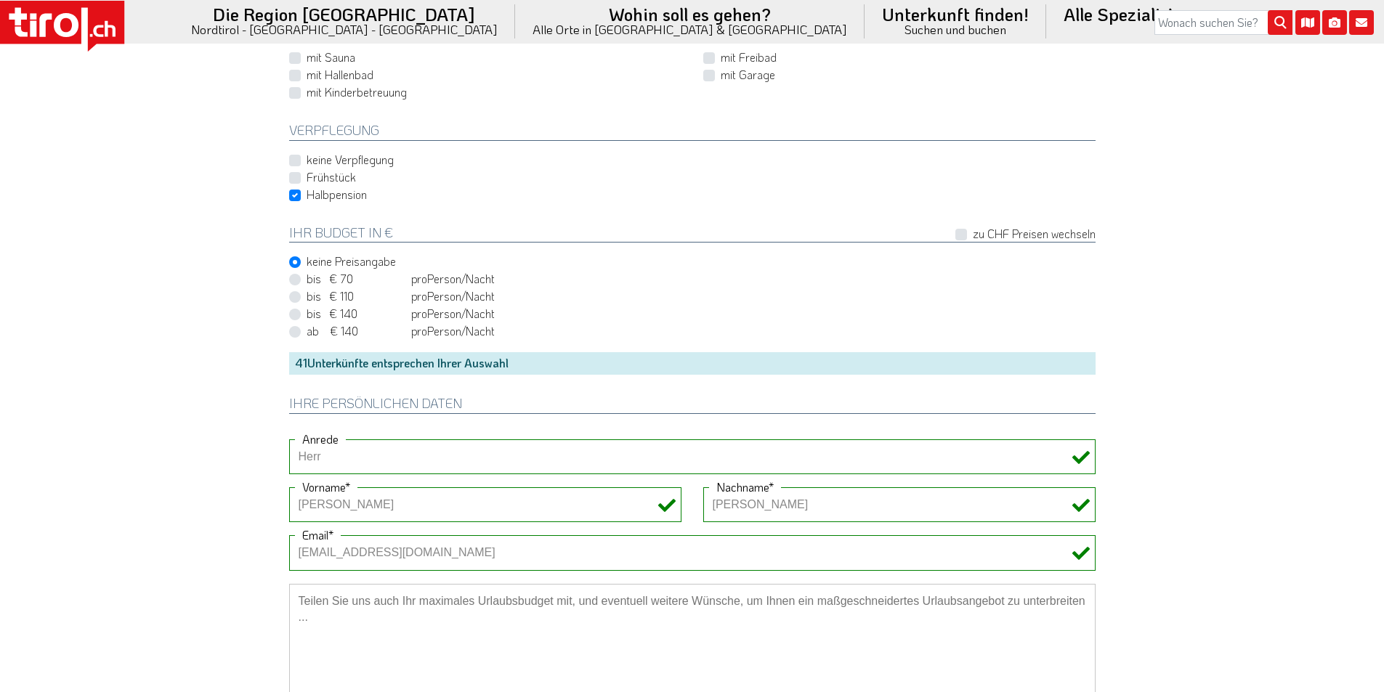
scroll to position [654, 0]
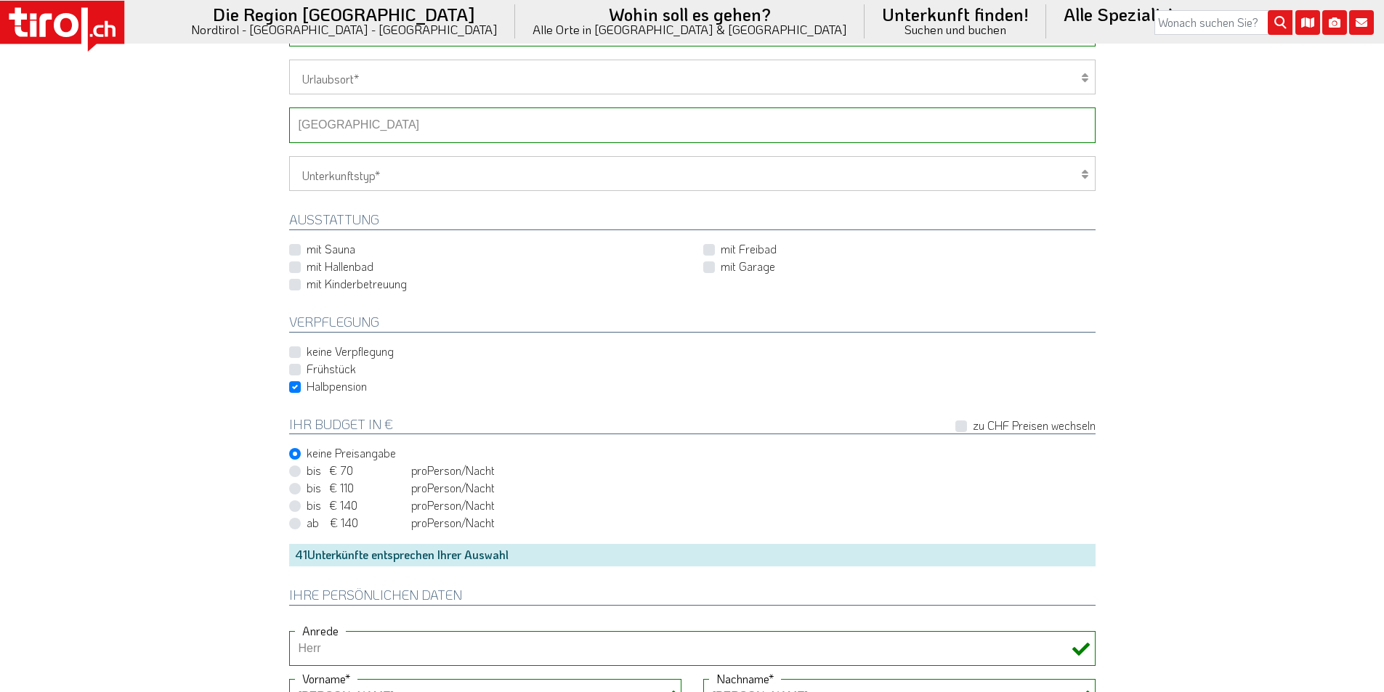
click at [365, 122] on select "-- Betrieb wählen ABINEA Dolomiti Romantic SPA Hotel [GEOGRAPHIC_DATA] - Oetz A…" at bounding box center [692, 125] width 806 height 35
click at [289, 108] on select "-- Betrieb wählen ABINEA Dolomiti Romantic SPA Hotel [GEOGRAPHIC_DATA] - Oetz A…" at bounding box center [692, 125] width 806 height 35
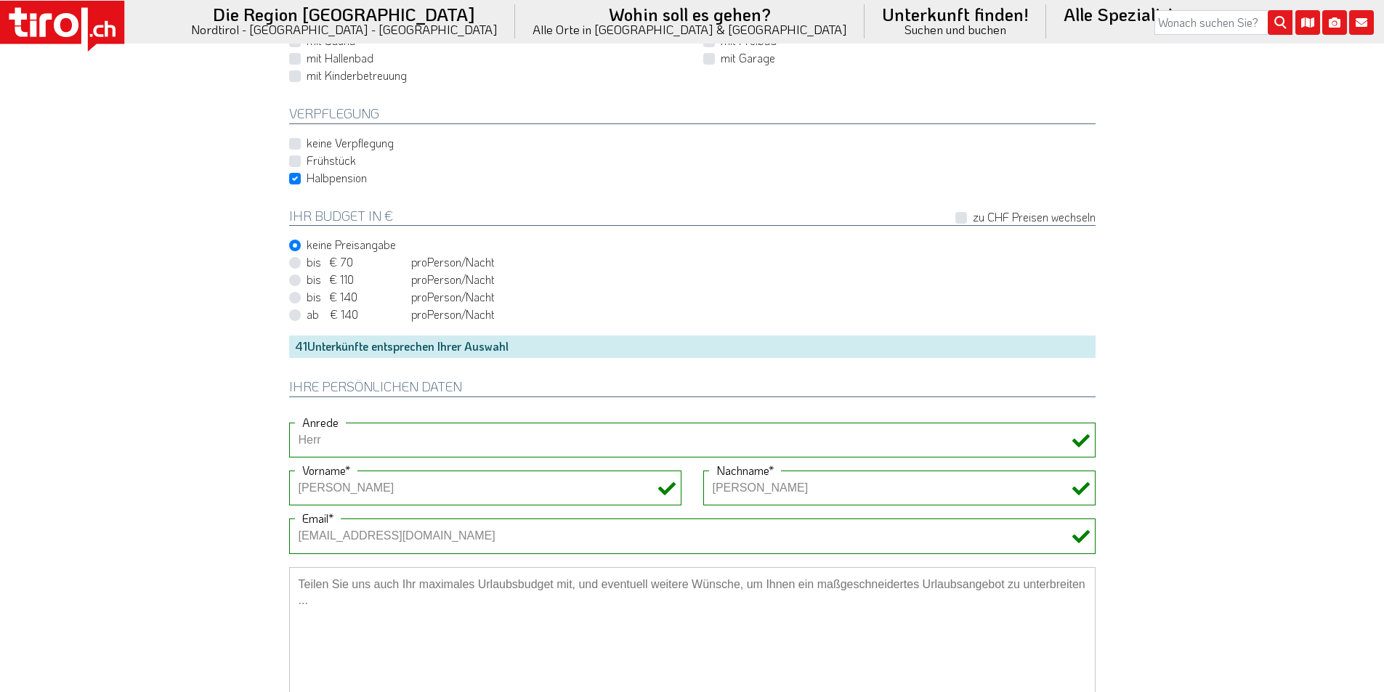
scroll to position [1235, 0]
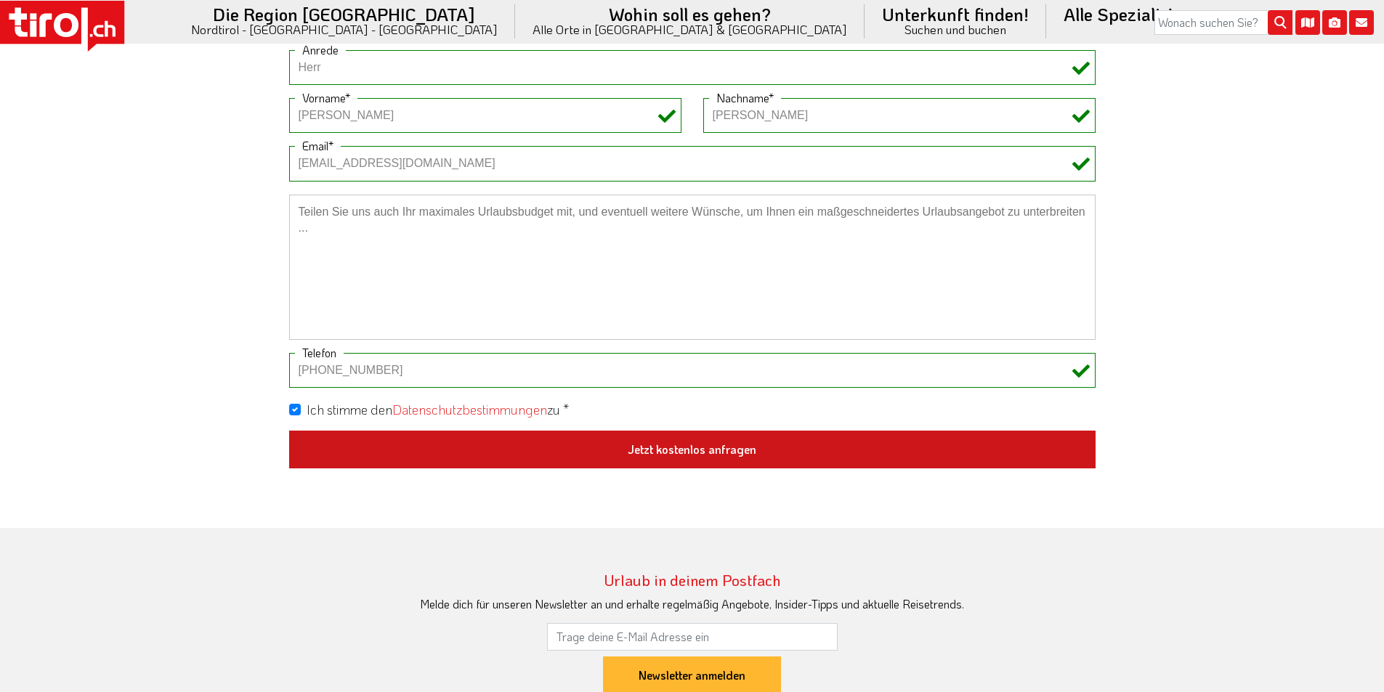
click at [737, 440] on button "Jetzt kostenlos anfragen" at bounding box center [692, 450] width 806 height 38
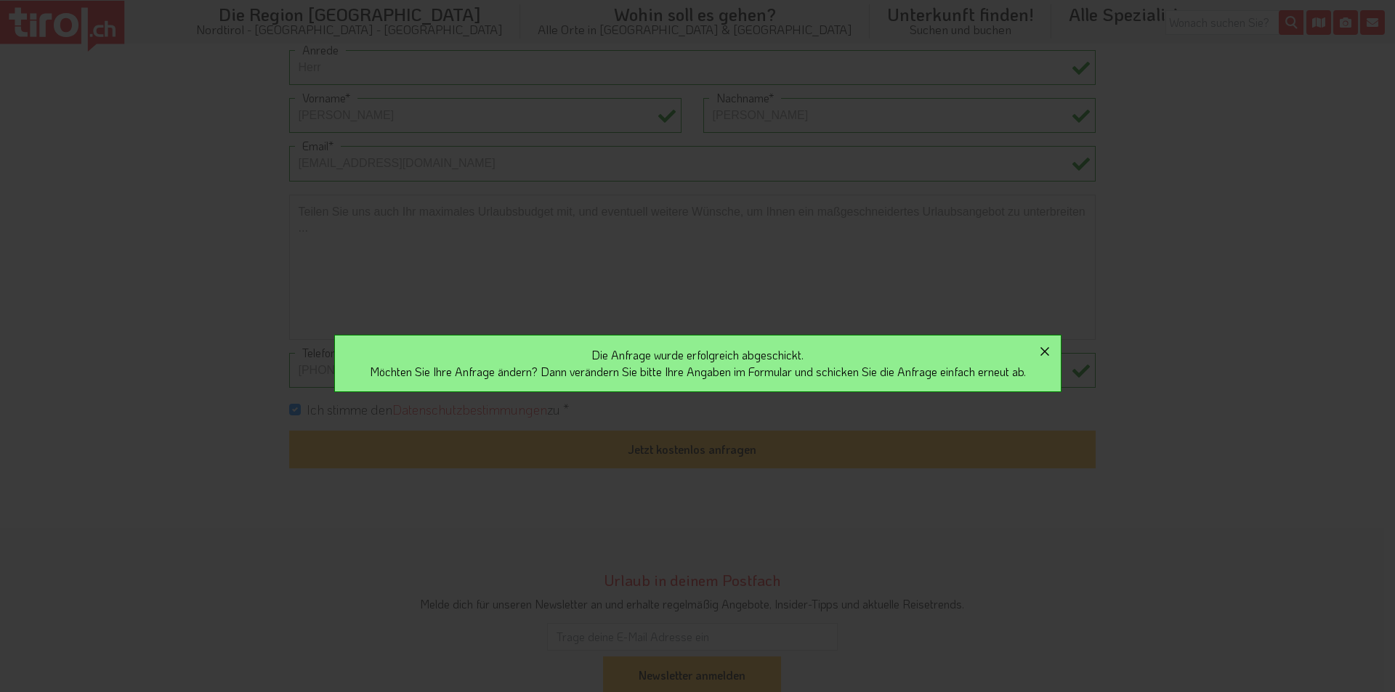
click at [1053, 348] on icon "button" at bounding box center [1044, 351] width 17 height 17
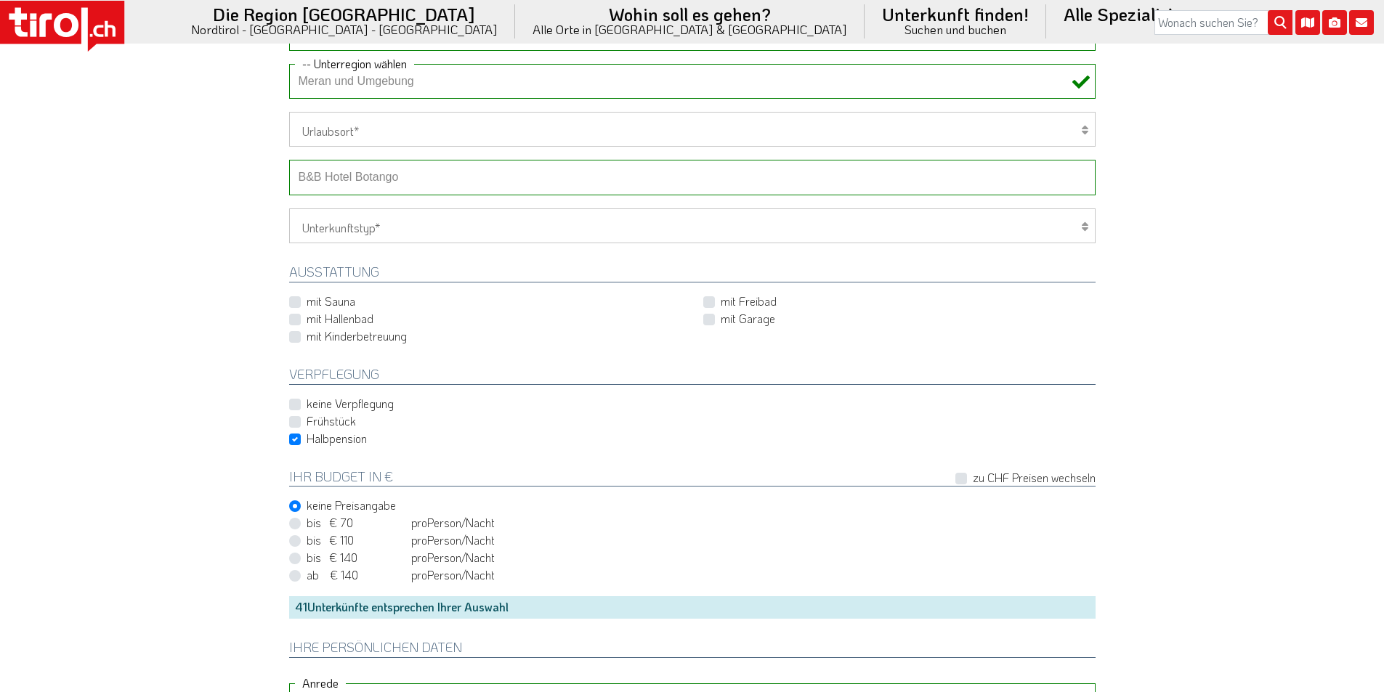
scroll to position [581, 0]
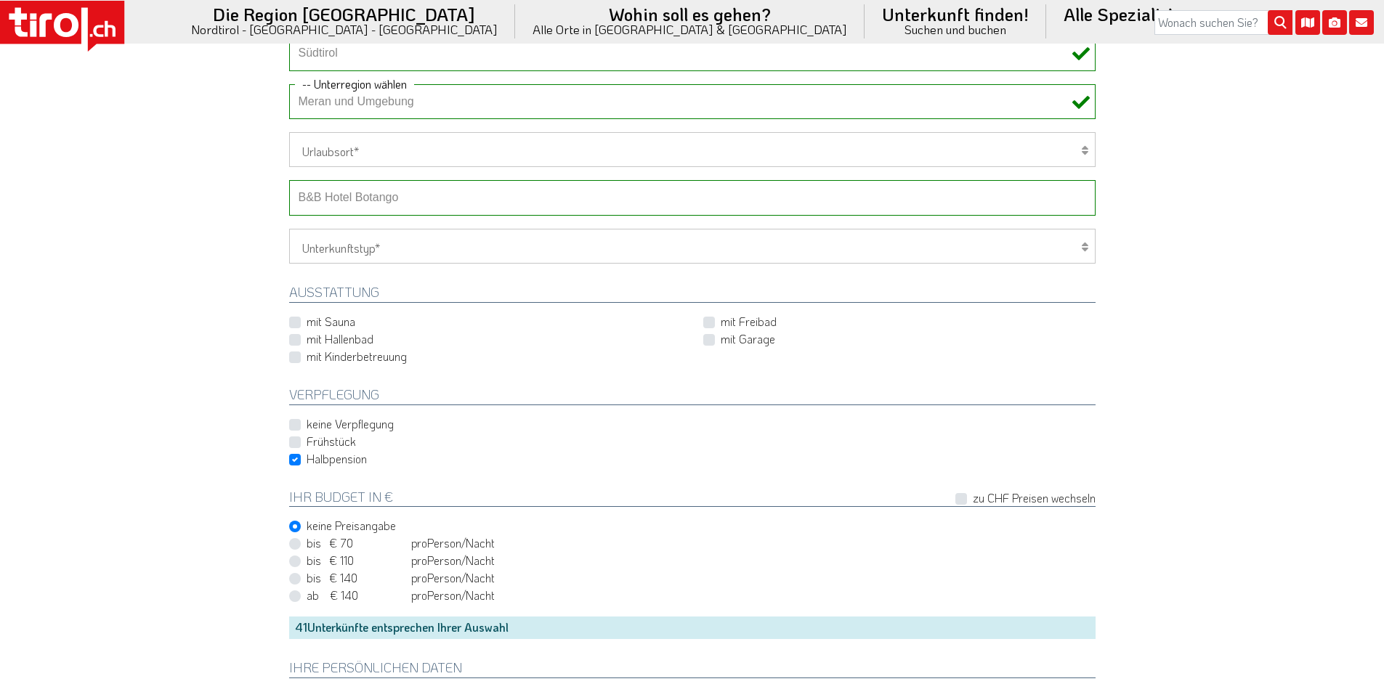
click at [347, 196] on select "-- Betrieb wählen ABINEA Dolomiti Romantic SPA Hotel [GEOGRAPHIC_DATA] - Oetz A…" at bounding box center [692, 197] width 806 height 35
click at [289, 180] on select "-- Betrieb wählen ABINEA Dolomiti Romantic SPA Hotel [GEOGRAPHIC_DATA] - Oetz A…" at bounding box center [692, 197] width 806 height 35
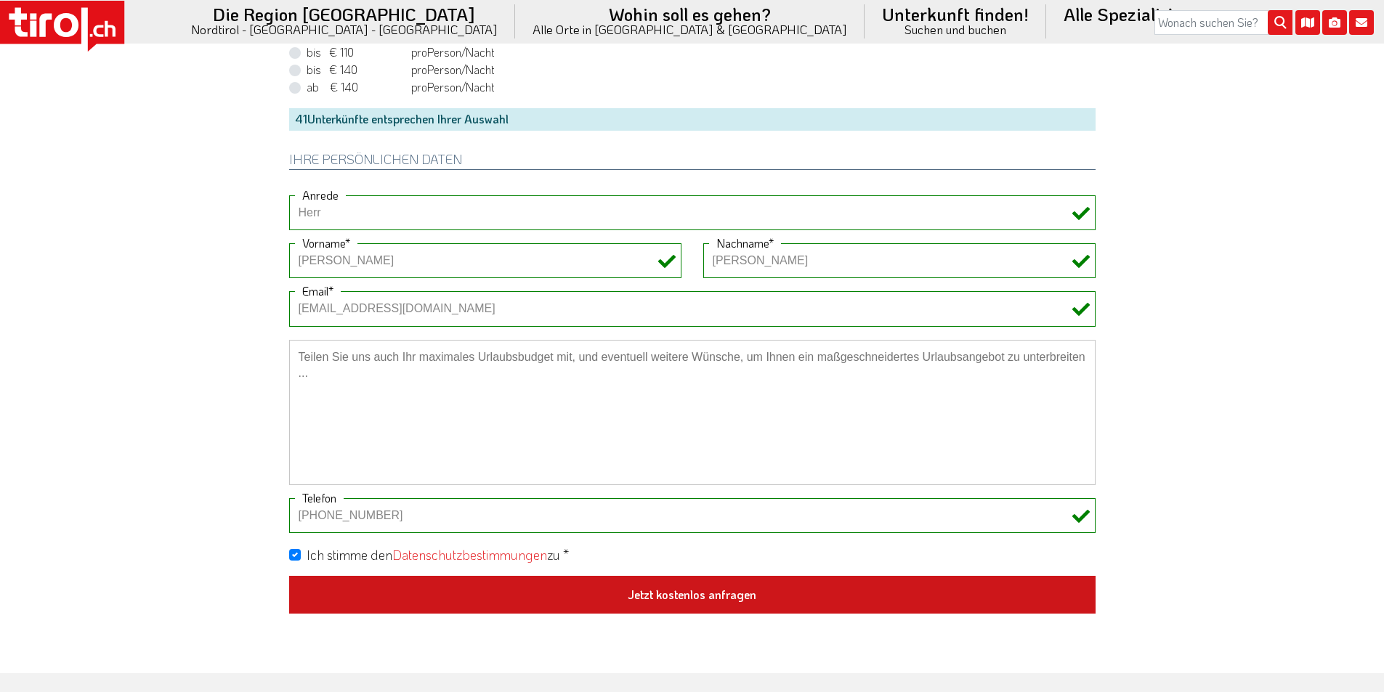
click at [716, 595] on button "Jetzt kostenlos anfragen" at bounding box center [692, 595] width 806 height 38
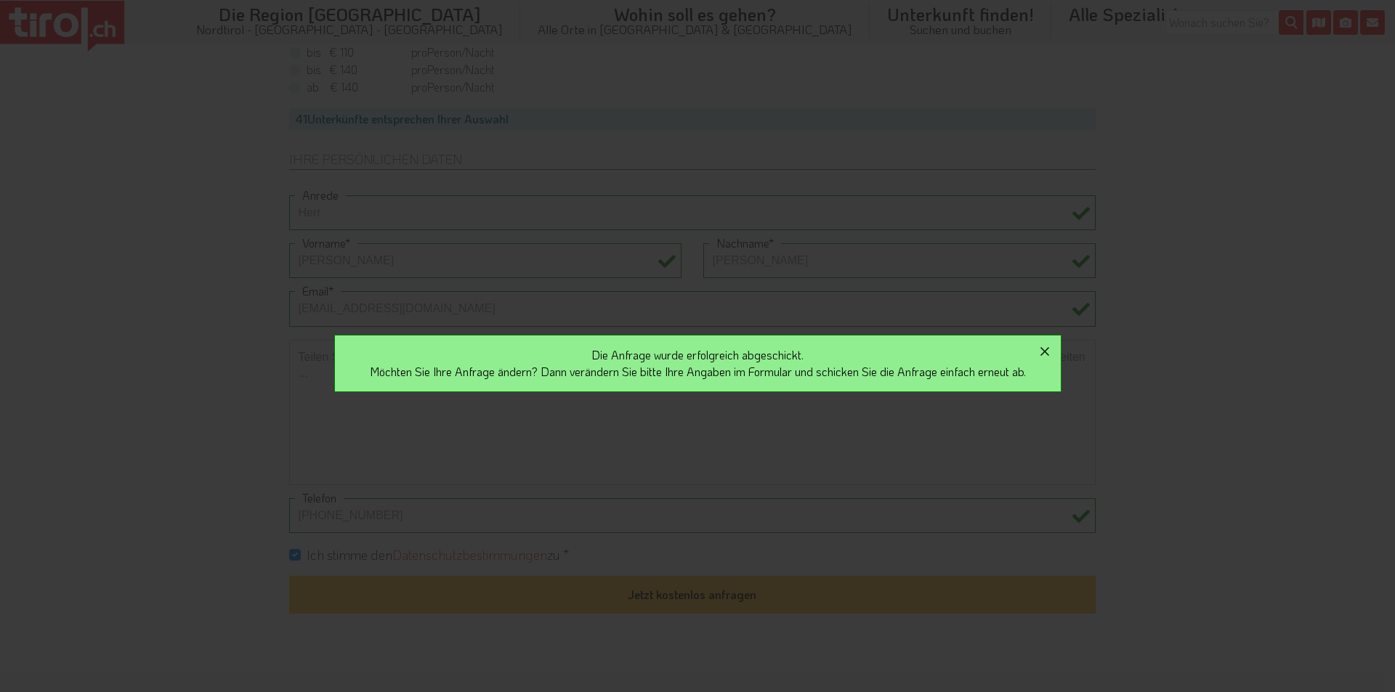
click at [1053, 348] on icon "button" at bounding box center [1044, 351] width 17 height 17
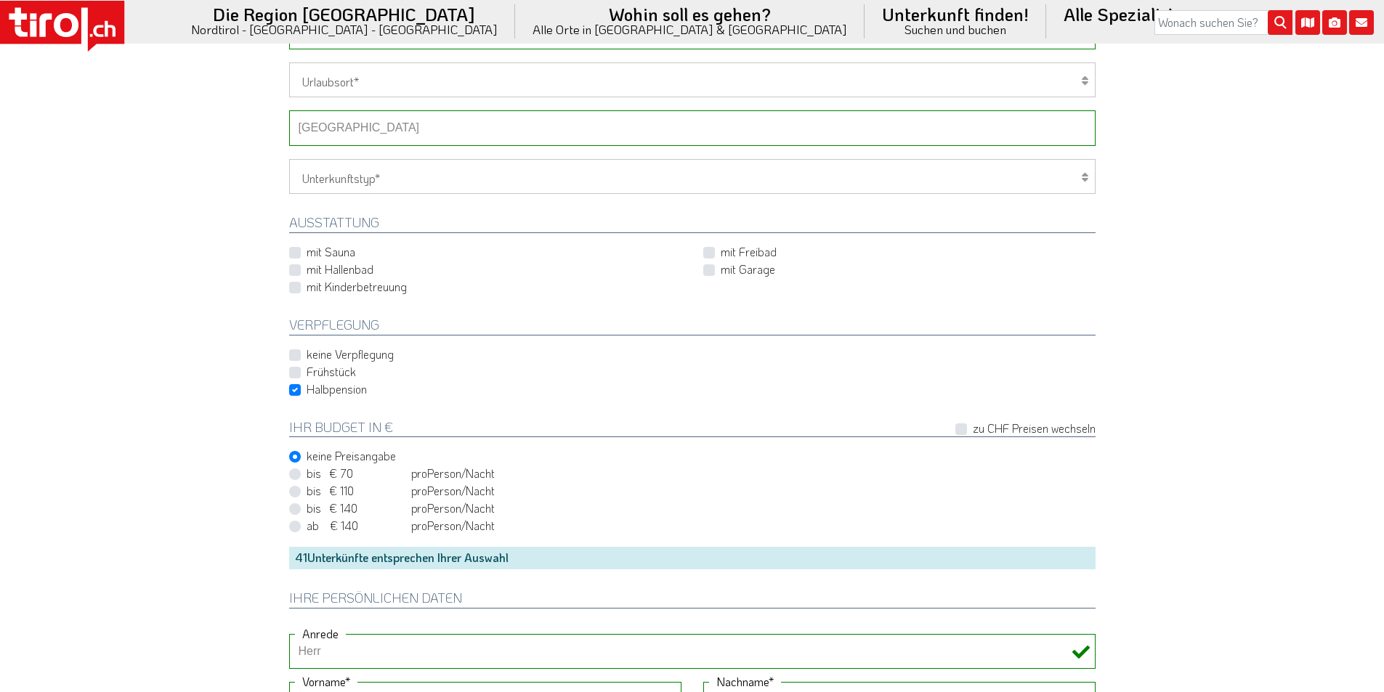
scroll to position [509, 0]
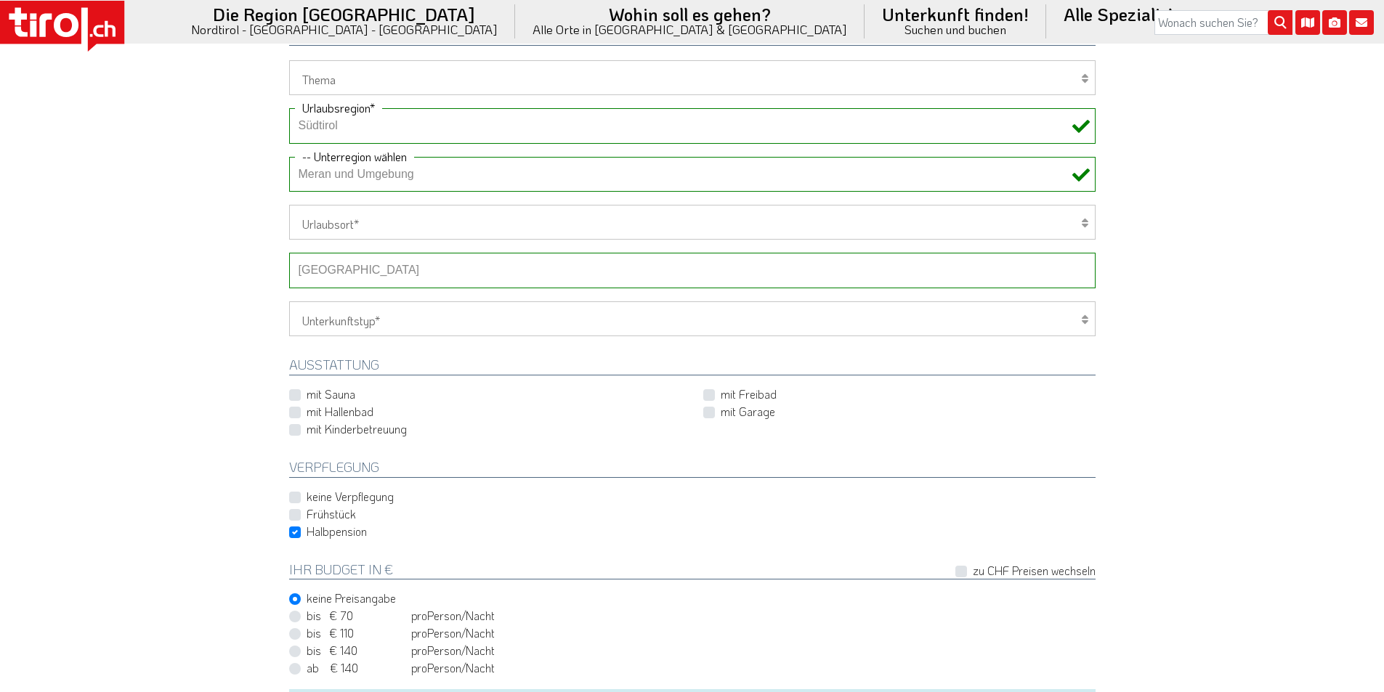
click at [346, 271] on select "-- Betrieb wählen ABINEA Dolomiti Romantic SPA Hotel [GEOGRAPHIC_DATA] - Oetz A…" at bounding box center [692, 270] width 806 height 35
click at [289, 253] on select "-- Betrieb wählen ABINEA Dolomiti Romantic SPA Hotel [GEOGRAPHIC_DATA] - Oetz A…" at bounding box center [692, 270] width 806 height 35
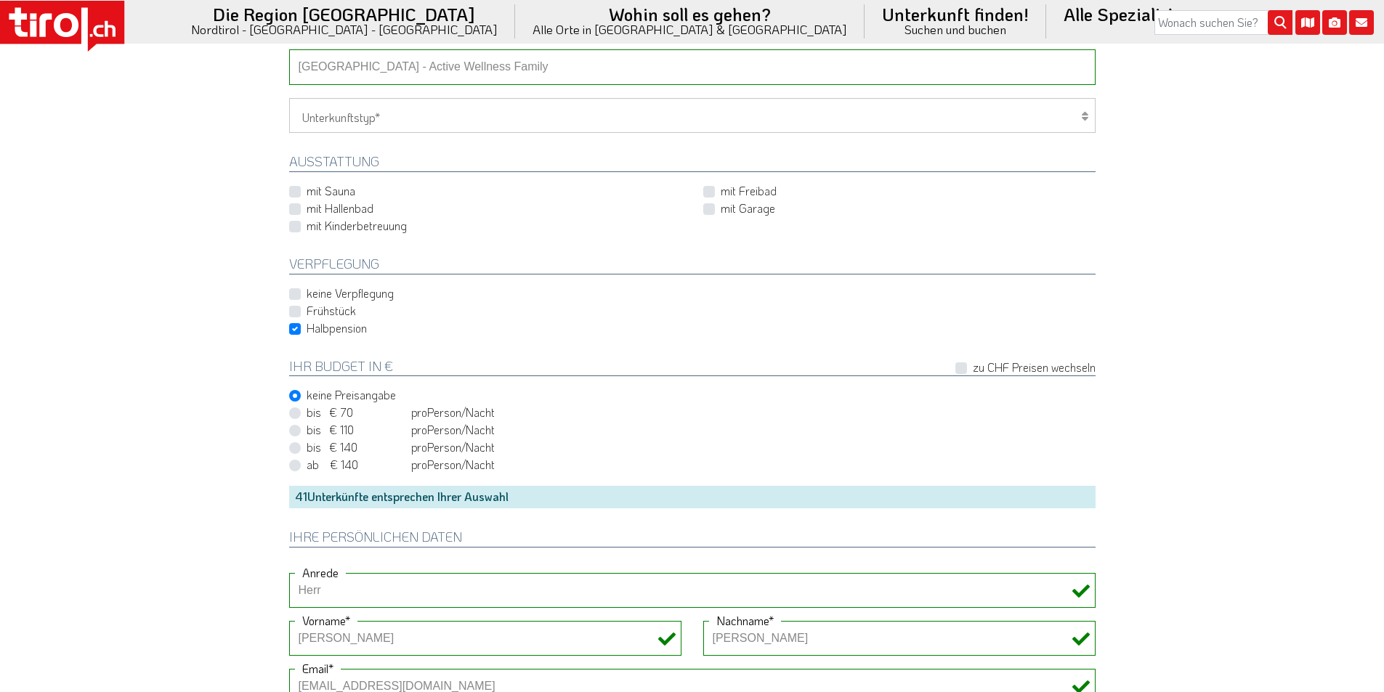
scroll to position [1017, 0]
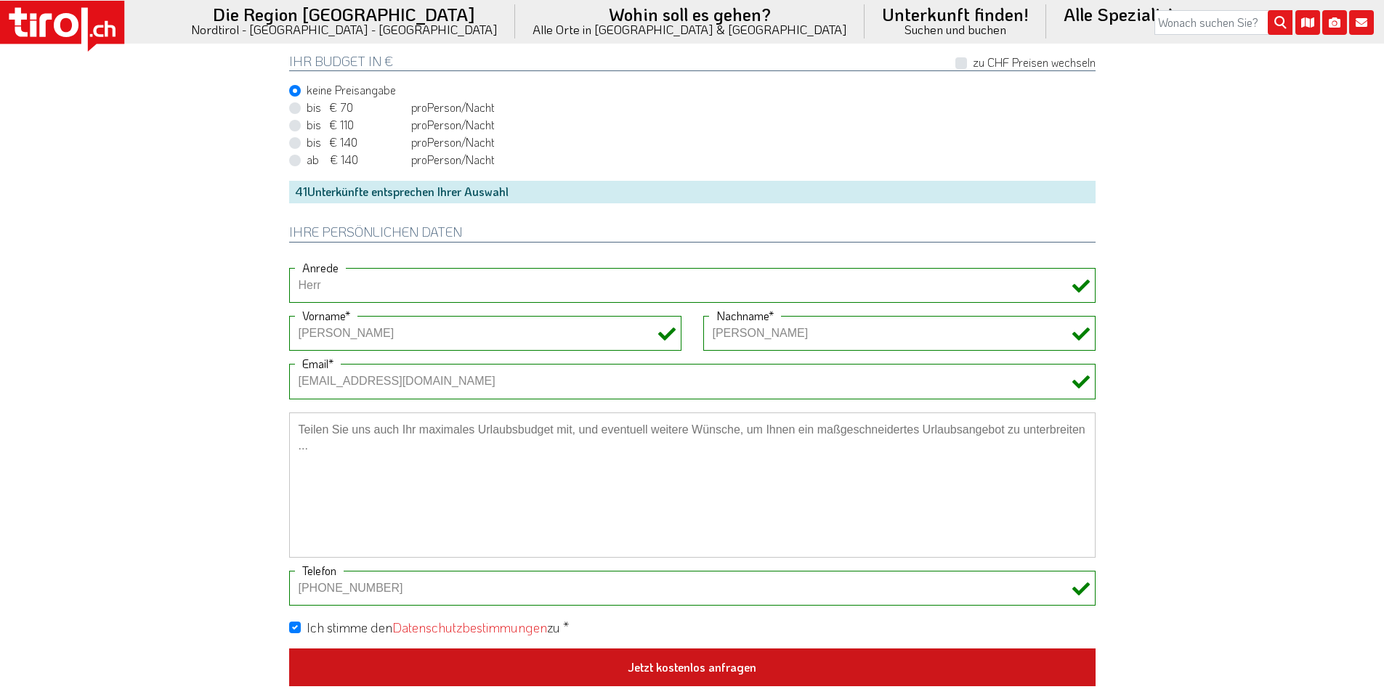
click at [699, 660] on button "Jetzt kostenlos anfragen" at bounding box center [692, 668] width 806 height 38
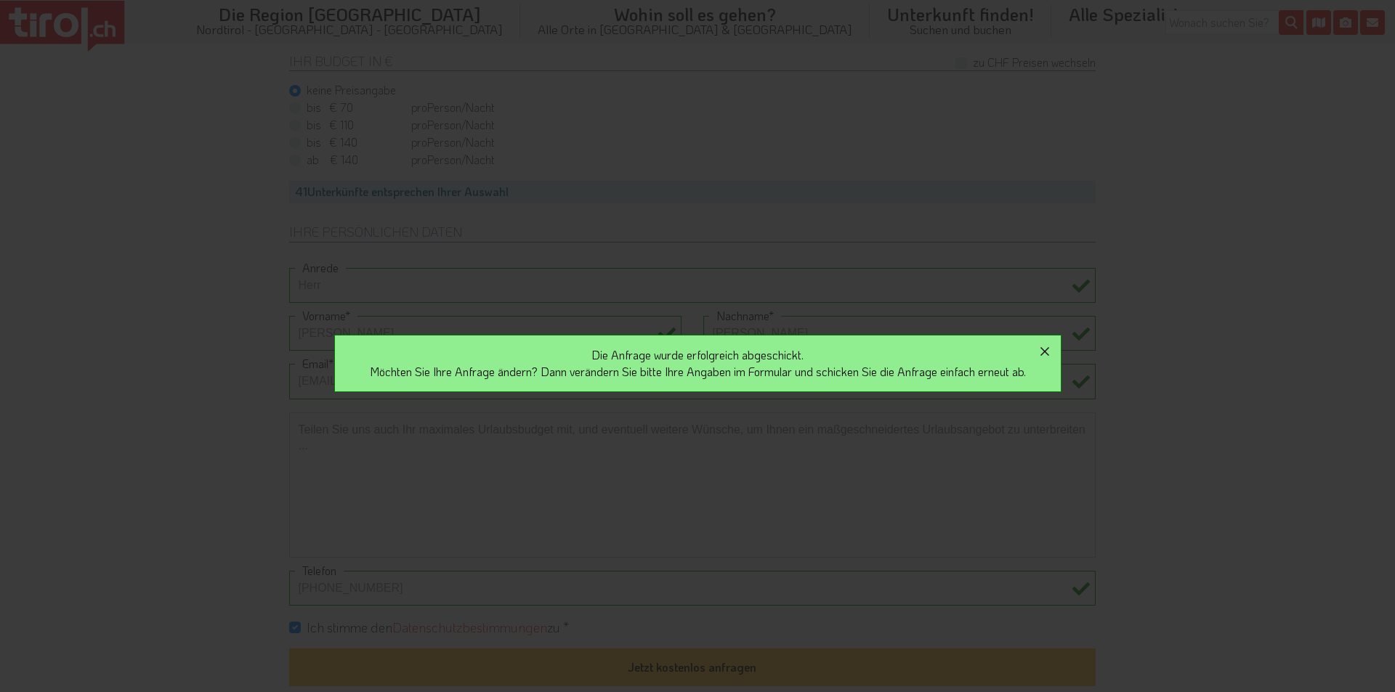
click at [1053, 347] on icon "button" at bounding box center [1044, 351] width 17 height 17
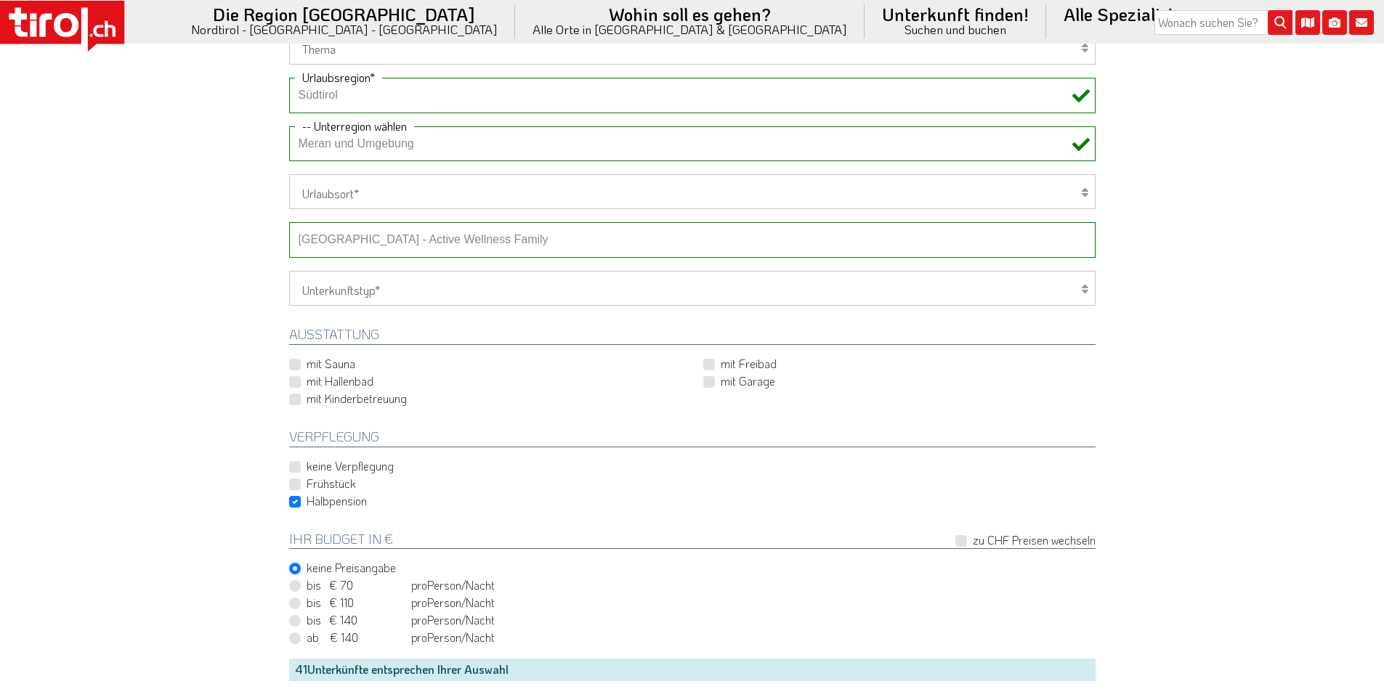
scroll to position [509, 0]
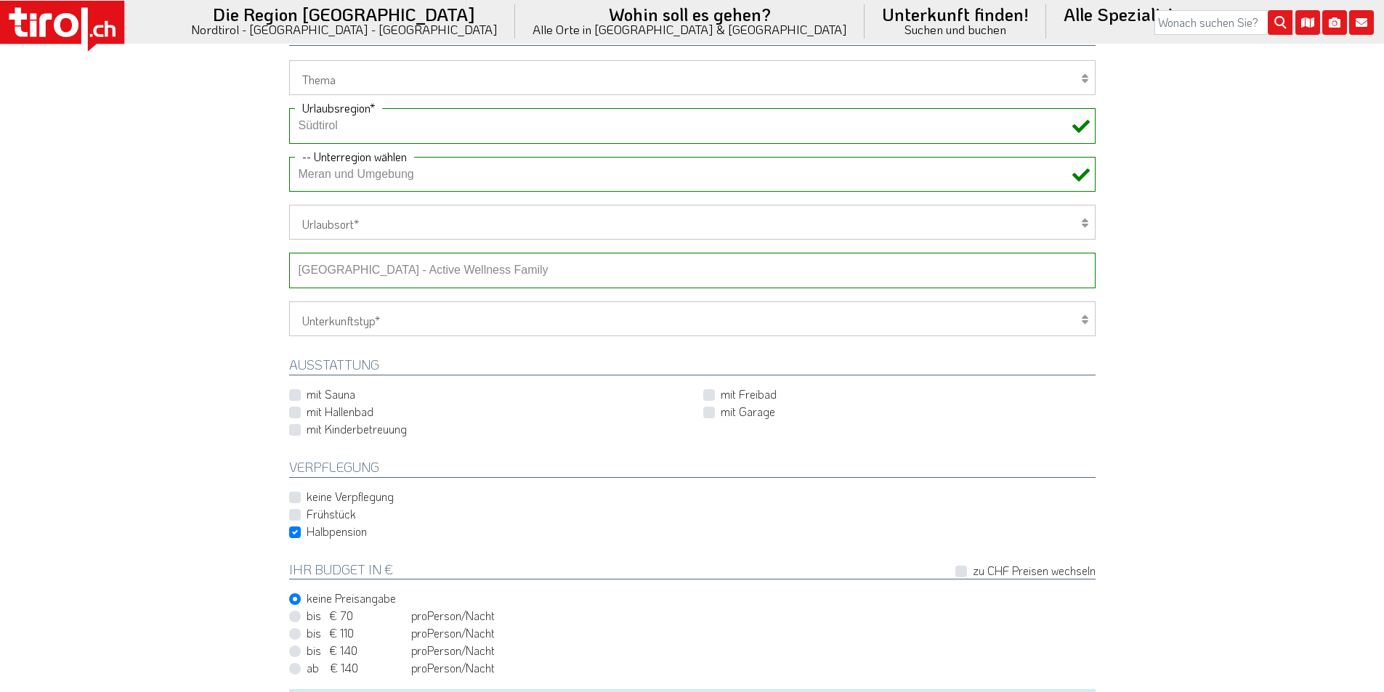
click at [422, 270] on select "-- Betrieb wählen ABINEA Dolomiti Romantic SPA Hotel [GEOGRAPHIC_DATA] - Oetz A…" at bounding box center [692, 270] width 806 height 35
click at [289, 253] on select "-- Betrieb wählen ABINEA Dolomiti Romantic SPA Hotel [GEOGRAPHIC_DATA] - Oetz A…" at bounding box center [692, 270] width 806 height 35
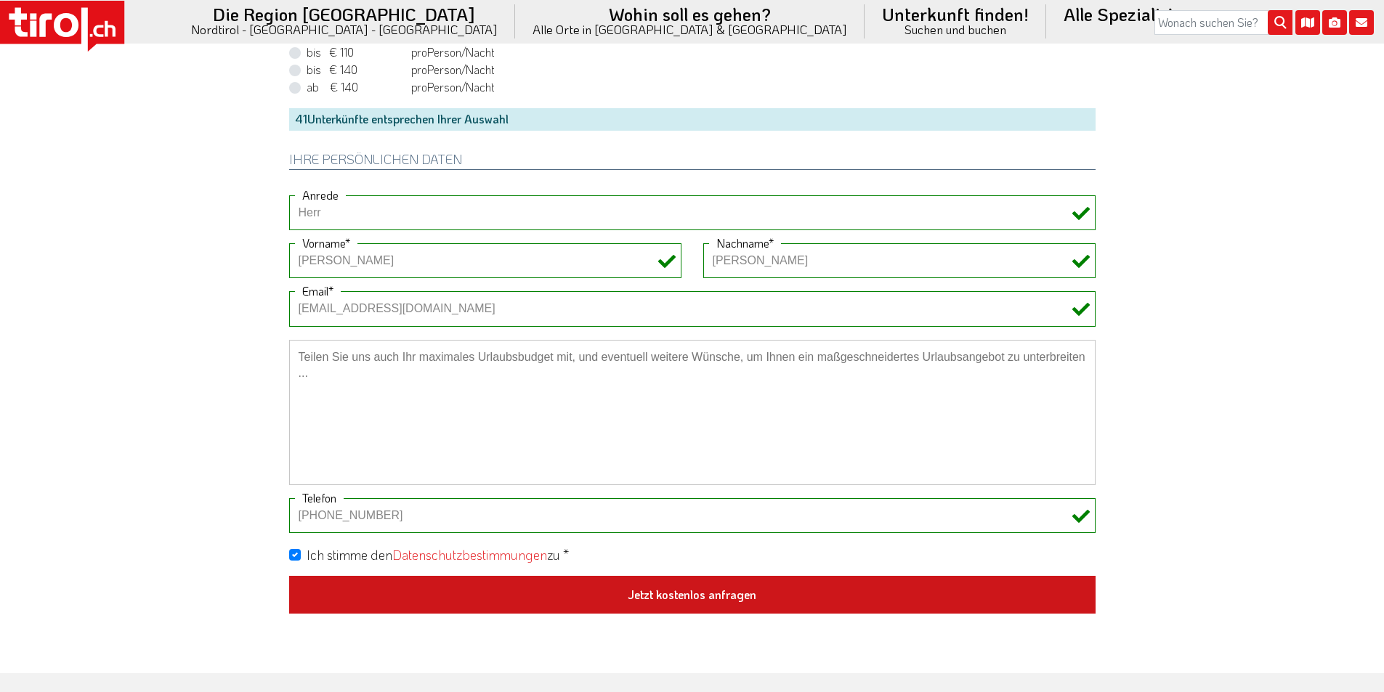
click at [682, 599] on button "Jetzt kostenlos anfragen" at bounding box center [692, 595] width 806 height 38
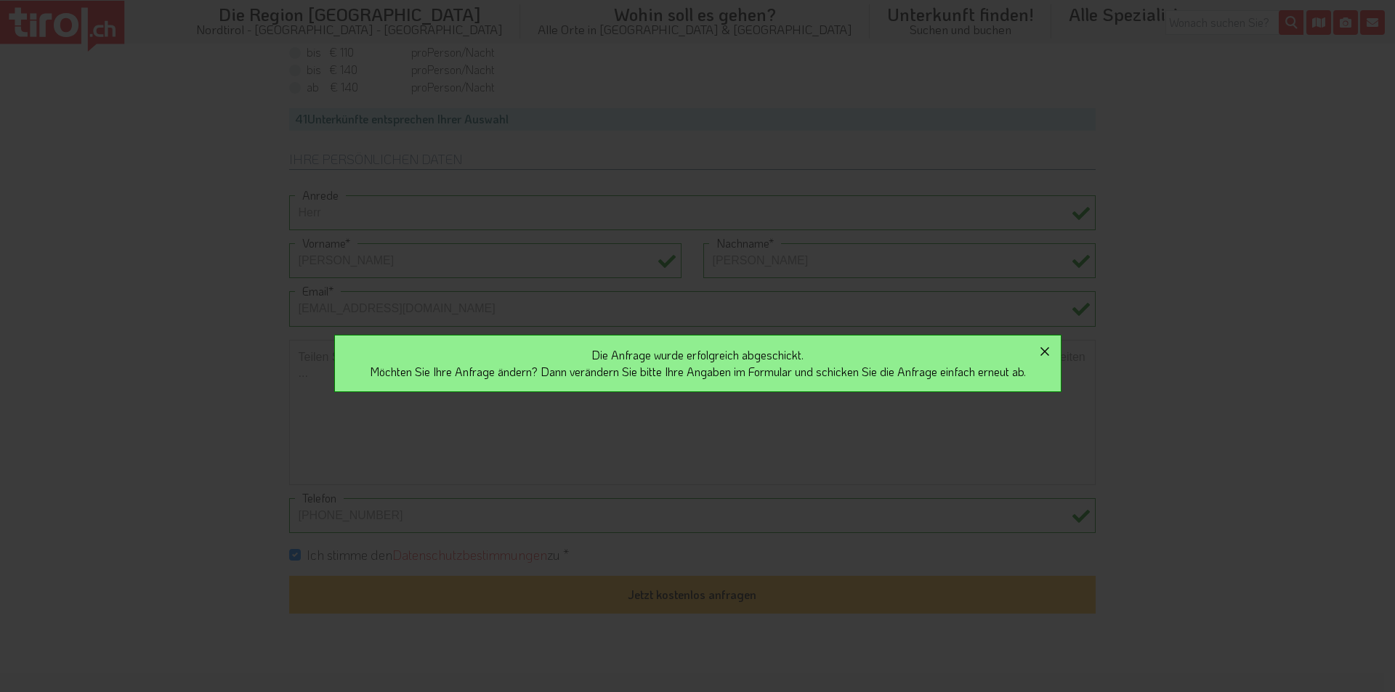
click at [1053, 344] on icon "button" at bounding box center [1044, 351] width 17 height 17
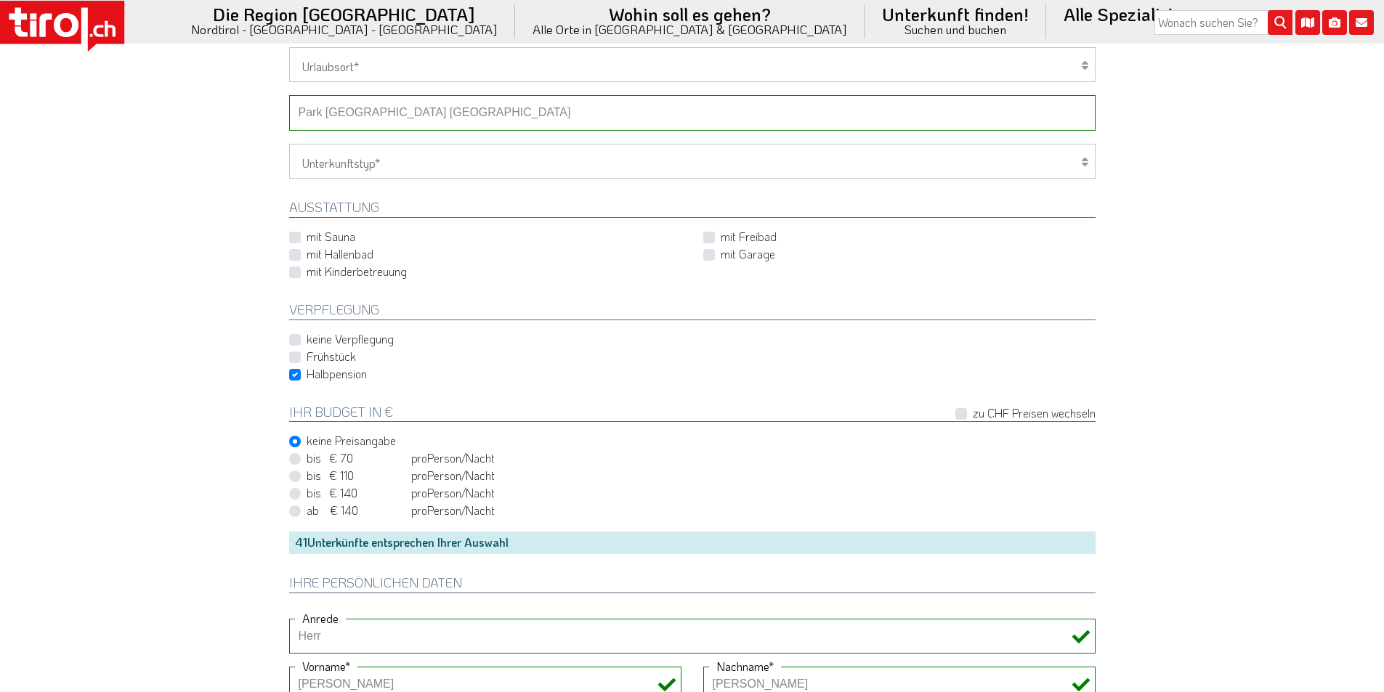
scroll to position [581, 0]
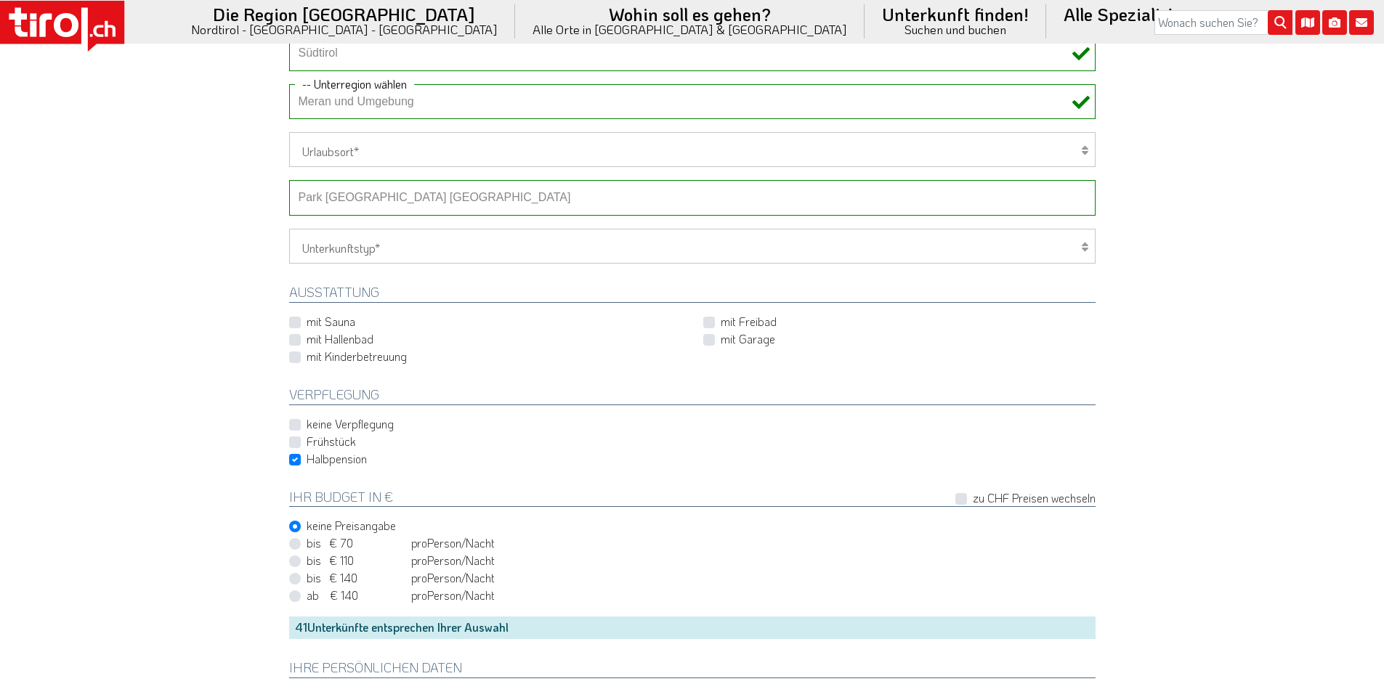
click at [356, 194] on select "-- Betrieb wählen ABINEA Dolomiti Romantic SPA Hotel [GEOGRAPHIC_DATA] - Oetz A…" at bounding box center [692, 197] width 806 height 35
select select "29098"
click at [289, 180] on select "-- Betrieb wählen ABINEA Dolomiti Romantic SPA Hotel [GEOGRAPHIC_DATA] - Oetz A…" at bounding box center [692, 197] width 806 height 35
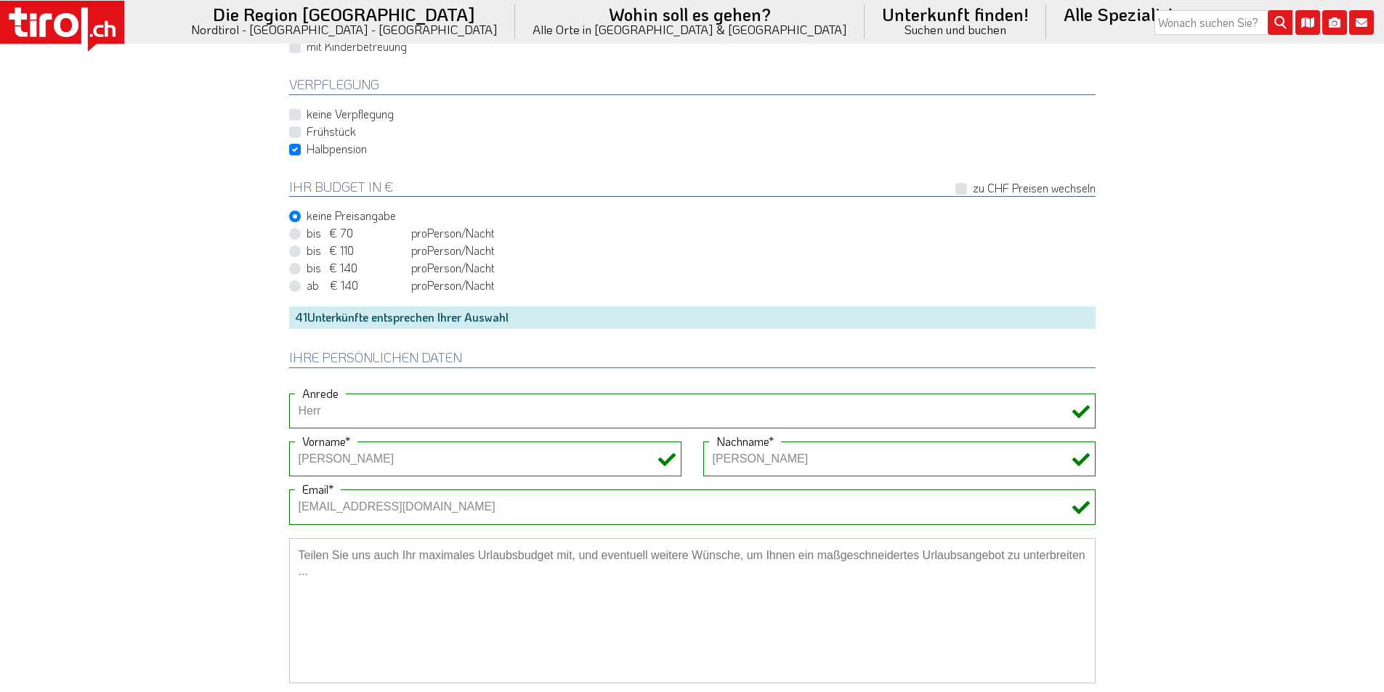
scroll to position [1162, 0]
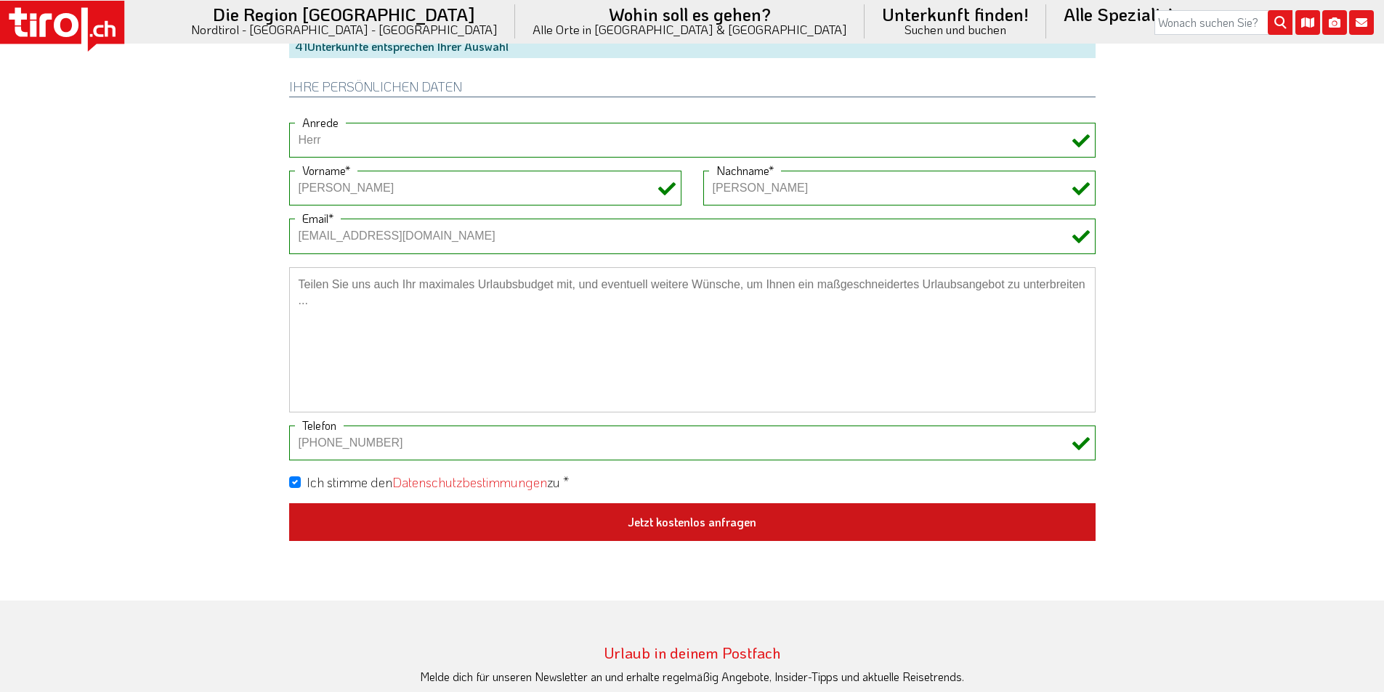
click at [724, 513] on button "Jetzt kostenlos anfragen" at bounding box center [692, 522] width 806 height 38
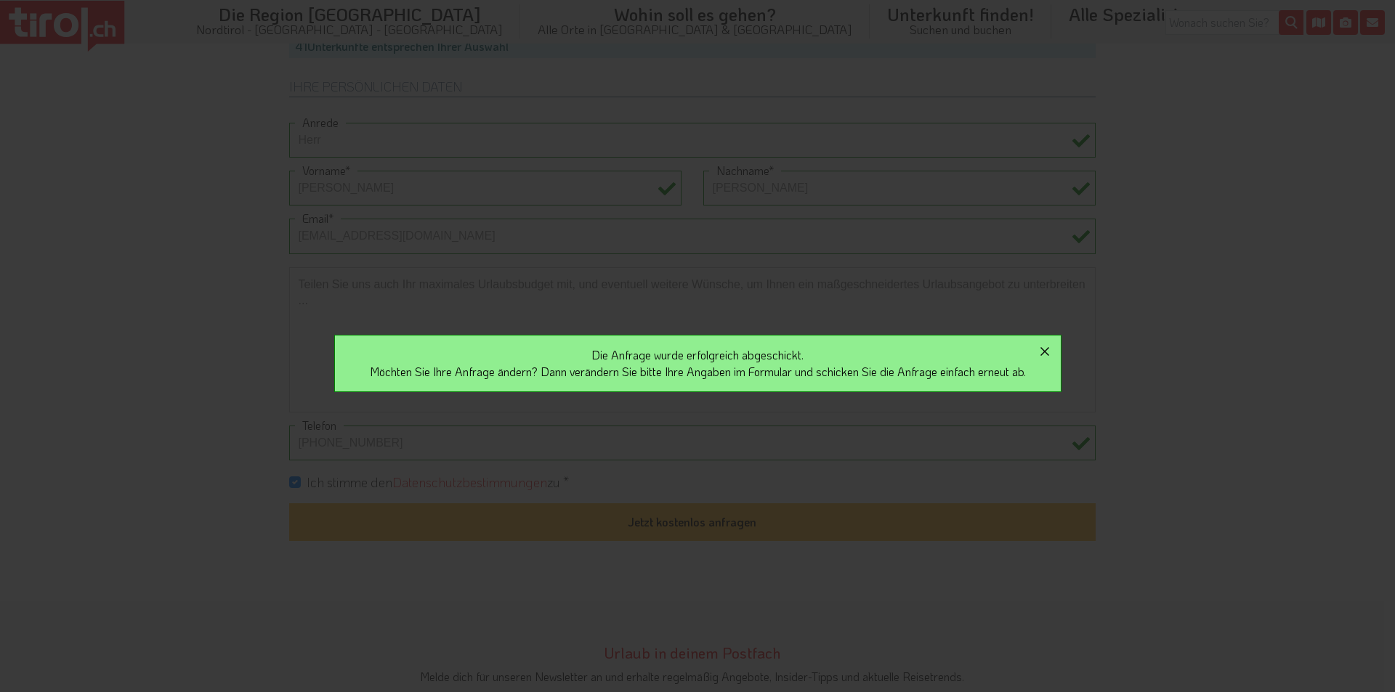
click at [1052, 349] on icon "button" at bounding box center [1044, 351] width 17 height 17
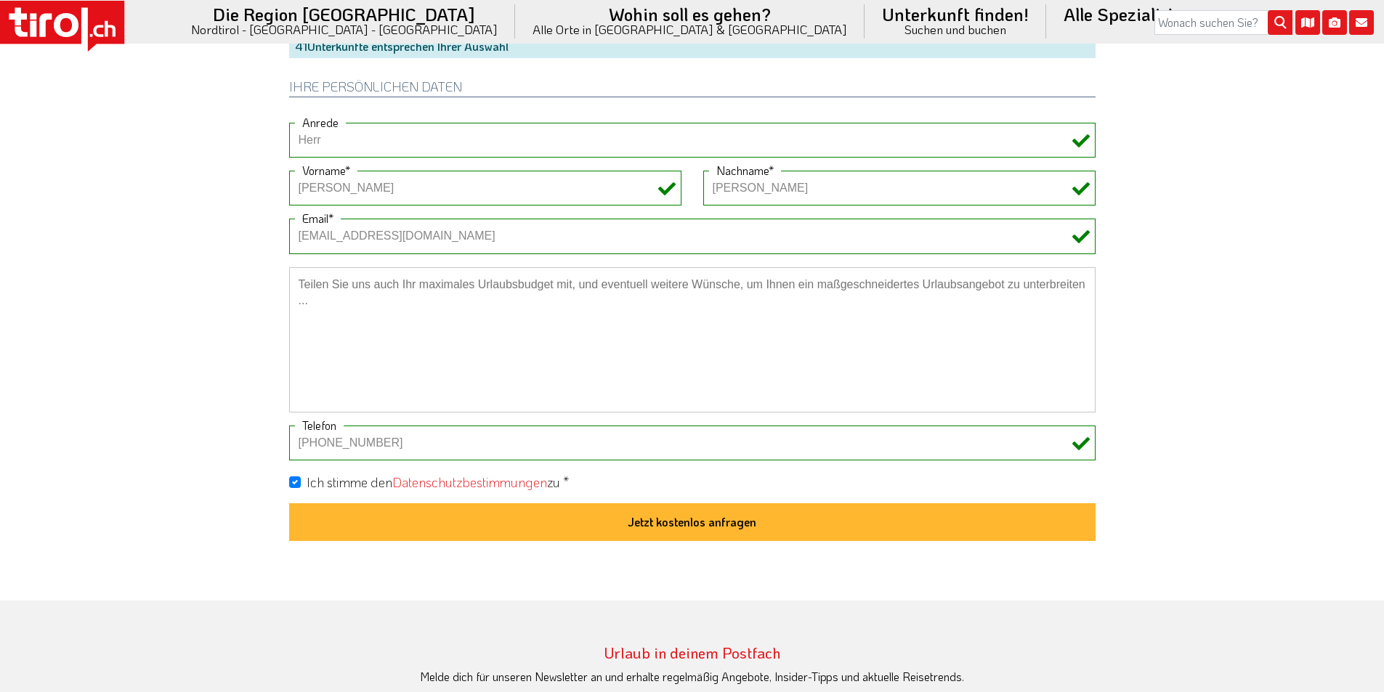
click at [81, 20] on icon at bounding box center [62, 26] width 124 height 51
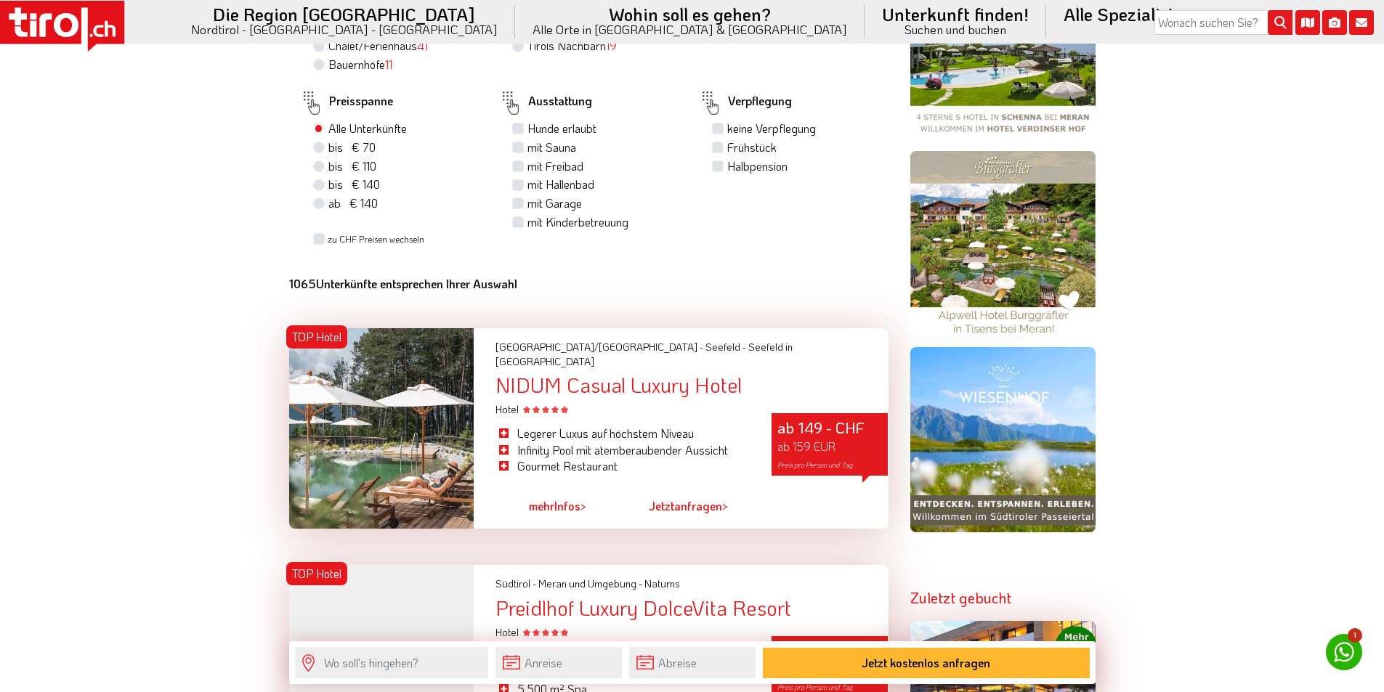
scroll to position [1308, 0]
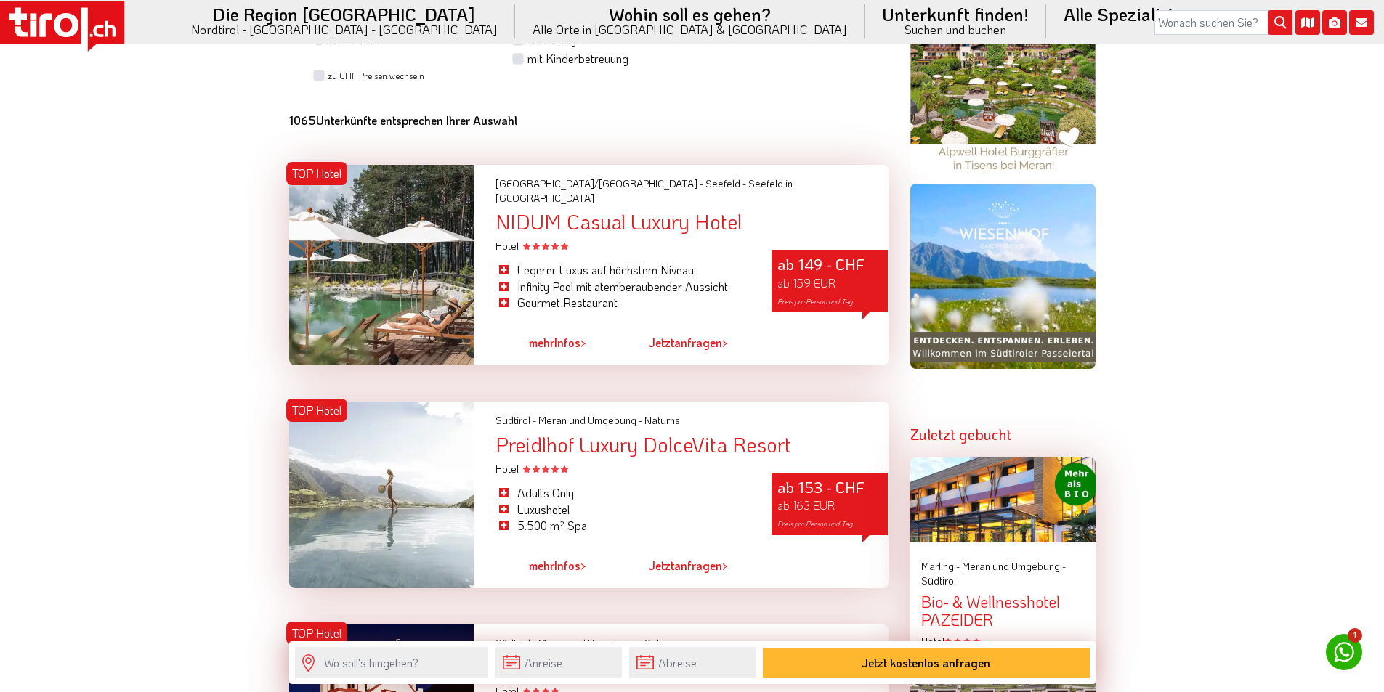
click at [44, 11] on icon at bounding box center [62, 26] width 124 height 51
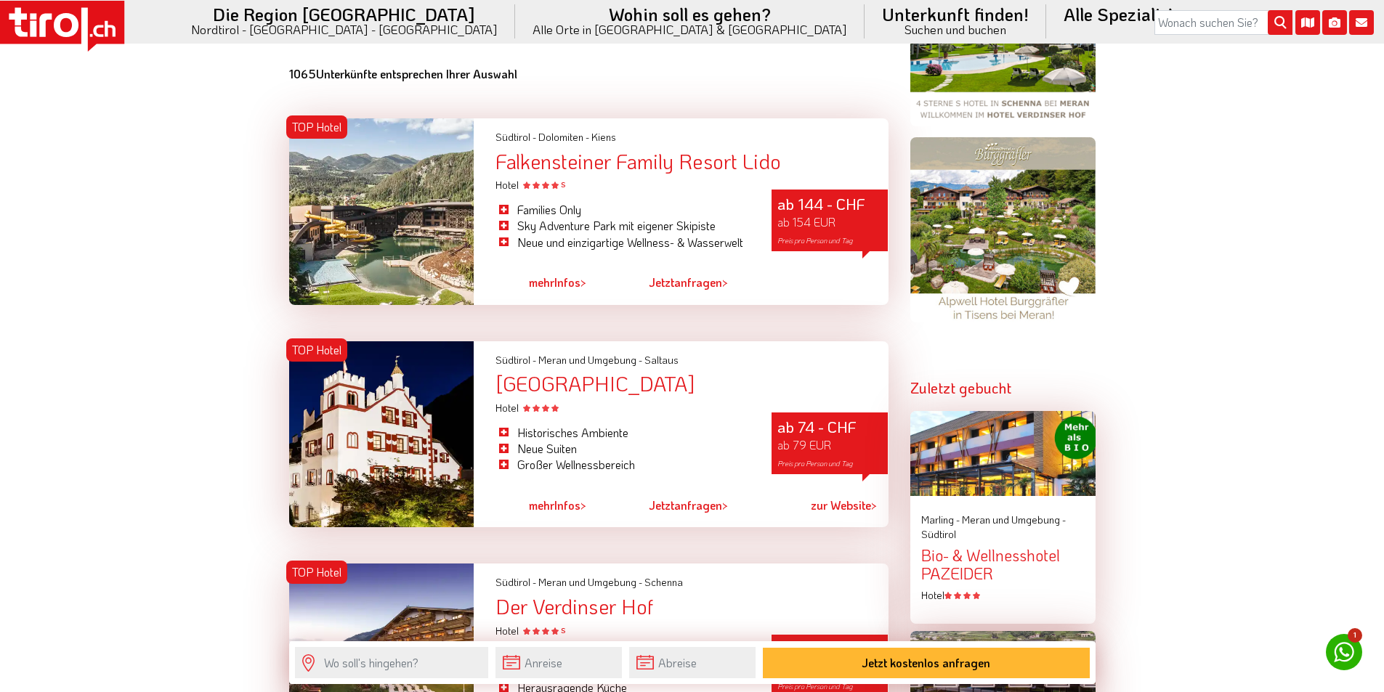
scroll to position [1453, 0]
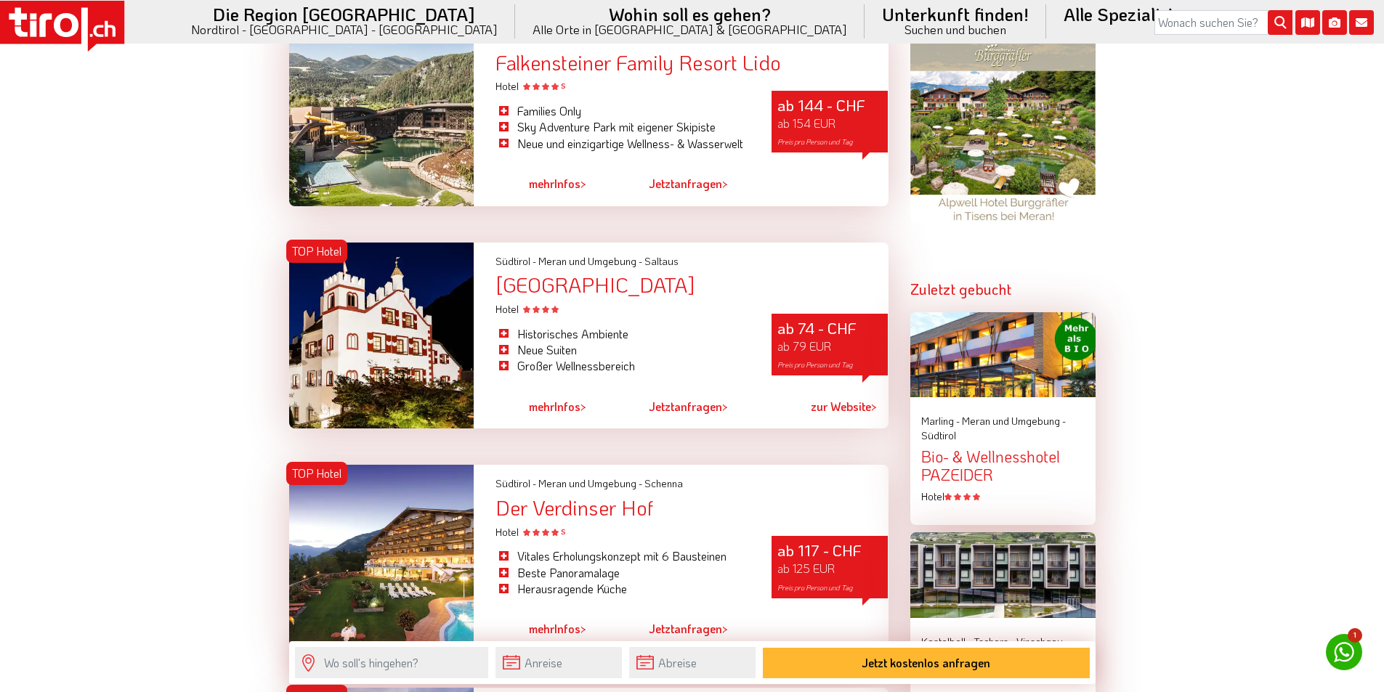
click at [89, 4] on icon at bounding box center [62, 26] width 124 height 51
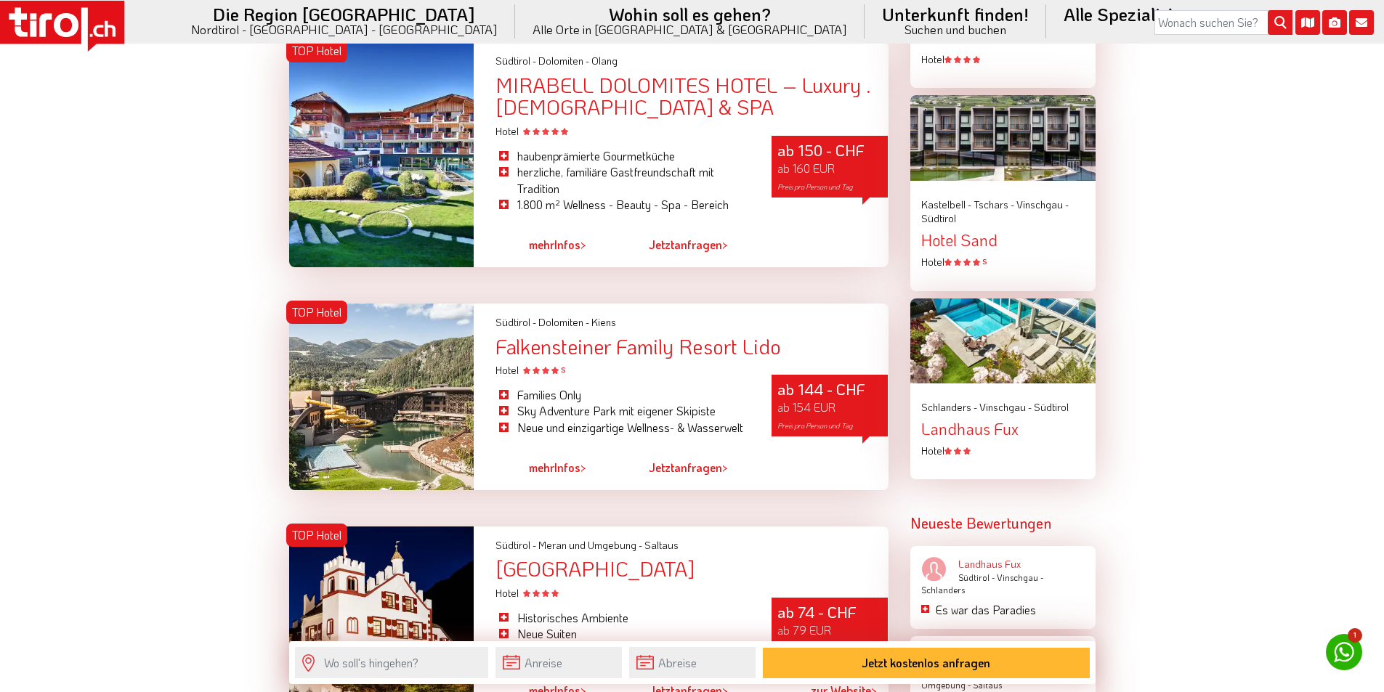
scroll to position [2034, 0]
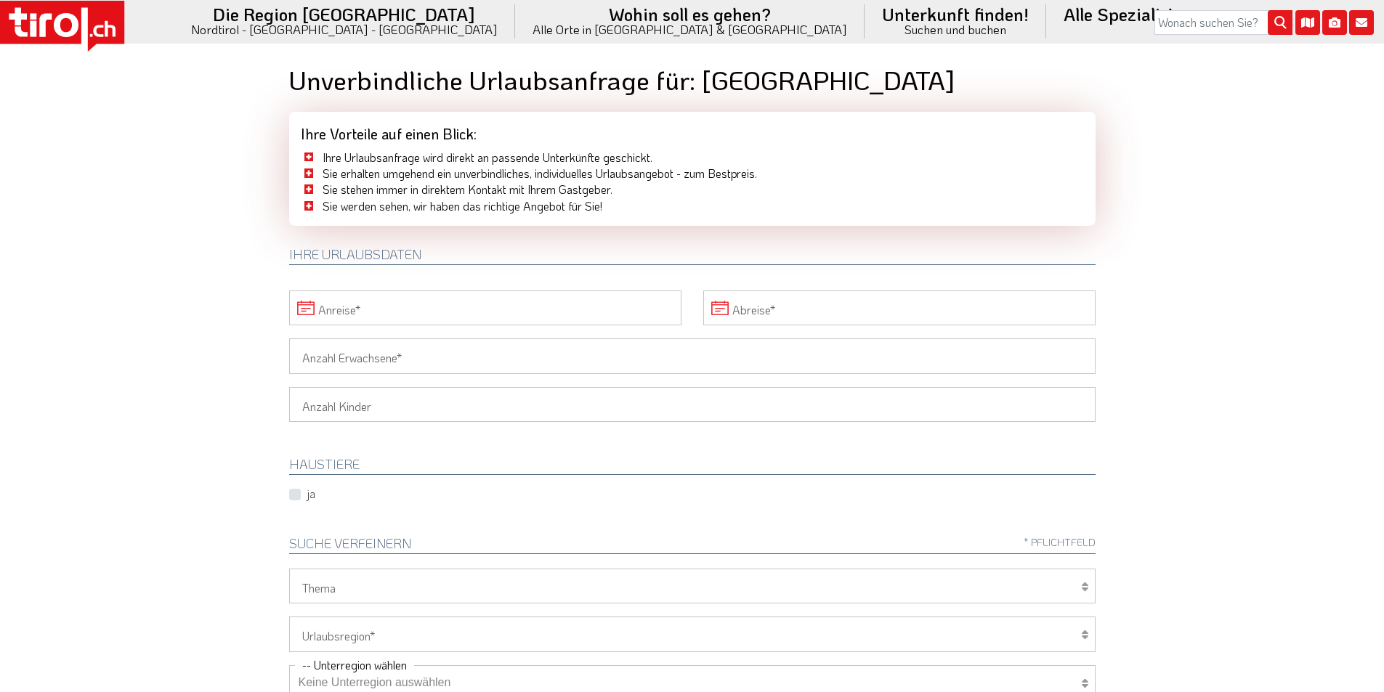
click at [378, 309] on input "Anreise" at bounding box center [485, 308] width 392 height 35
click at [721, 412] on span "14" at bounding box center [720, 416] width 28 height 28
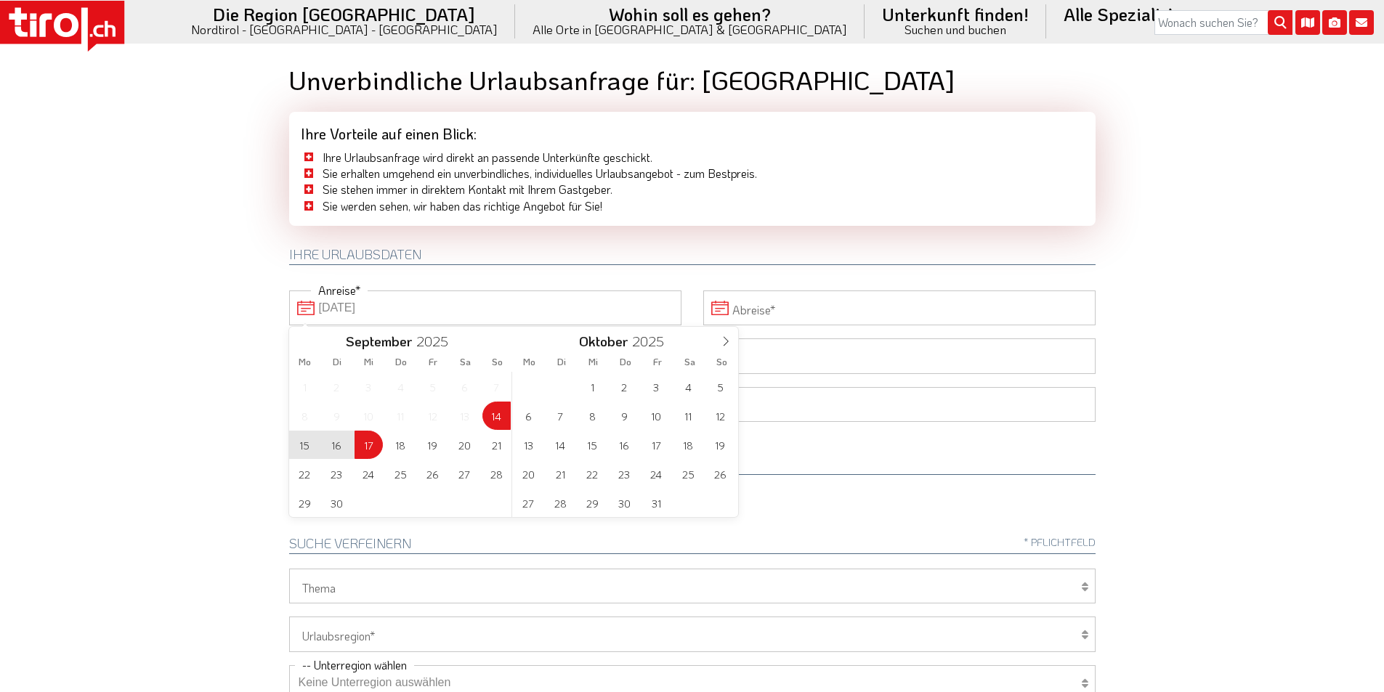
click at [365, 442] on span "17" at bounding box center [368, 445] width 28 height 28
type input "[DATE]"
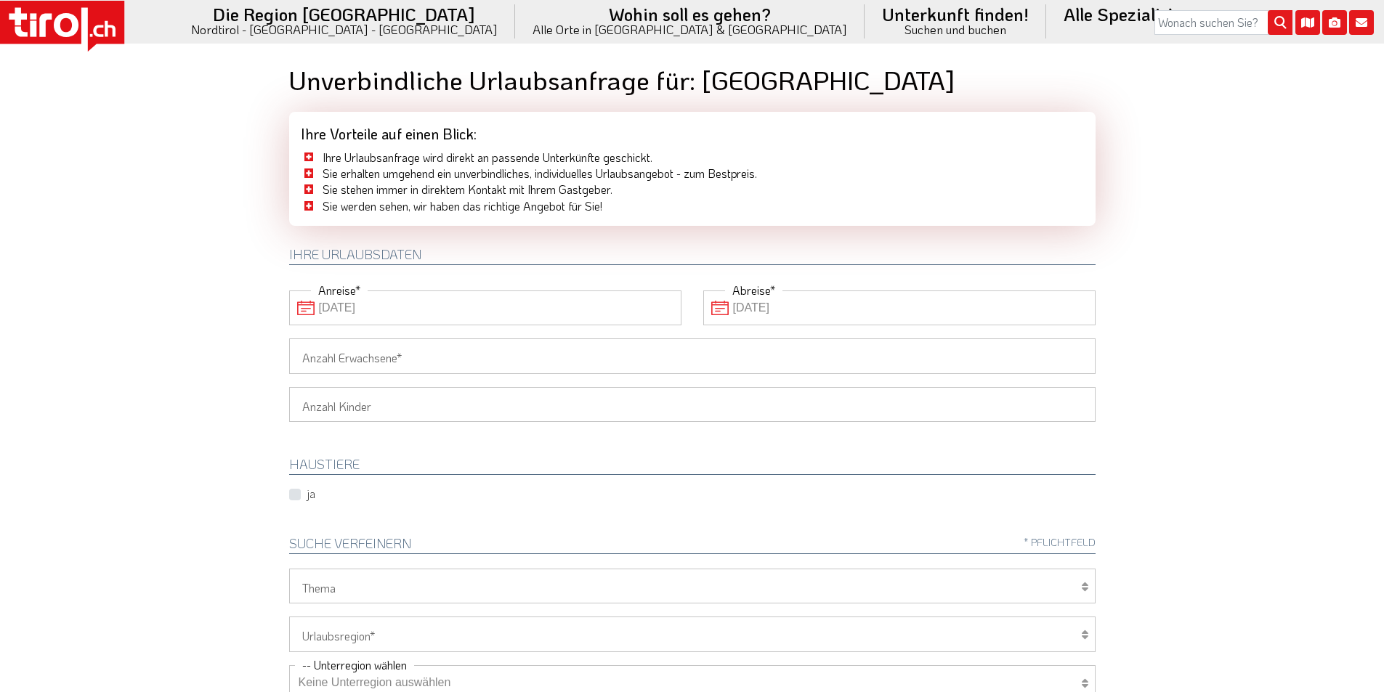
click at [320, 352] on input "Anzahl Erwachsene" at bounding box center [692, 356] width 806 height 35
type input "2"
click at [190, 342] on body ".st0{fill:#FFFFFF}.st1{fill:#E31017} Die Region [GEOGRAPHIC_DATA] [GEOGRAPHIC_D…" at bounding box center [692, 346] width 1384 height 692
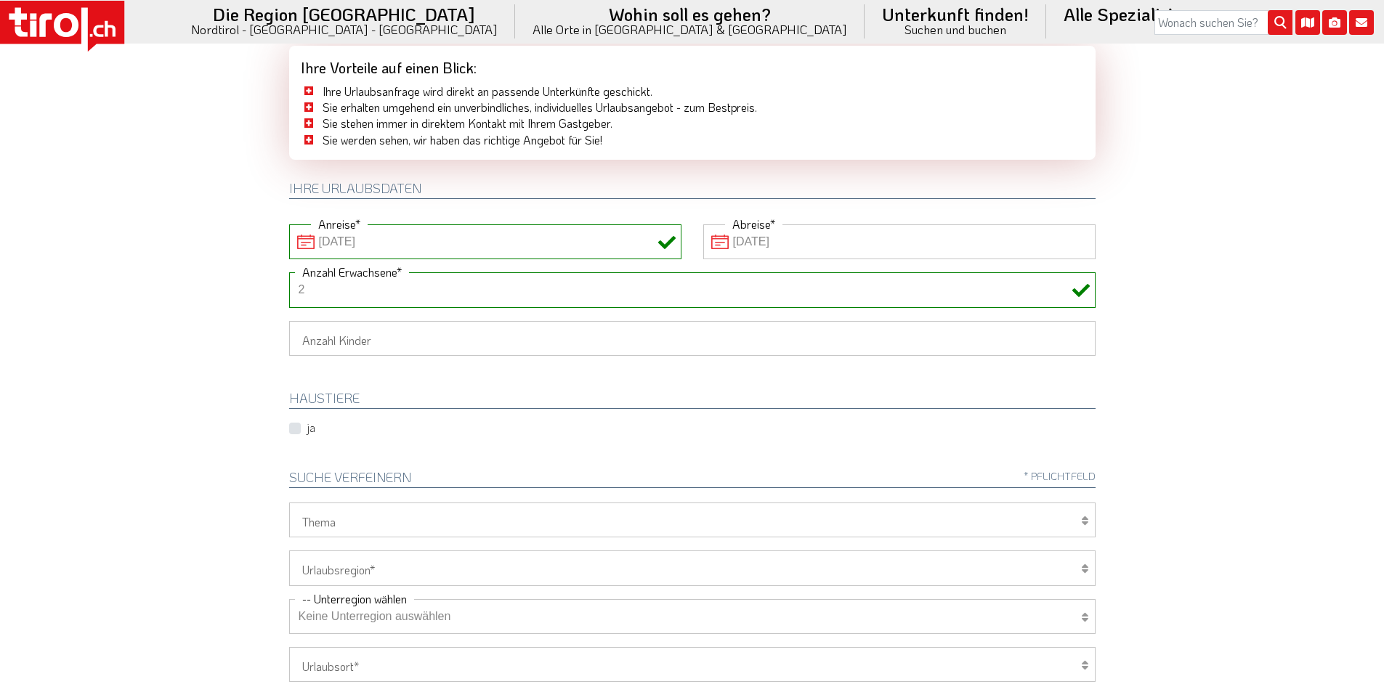
scroll to position [291, 0]
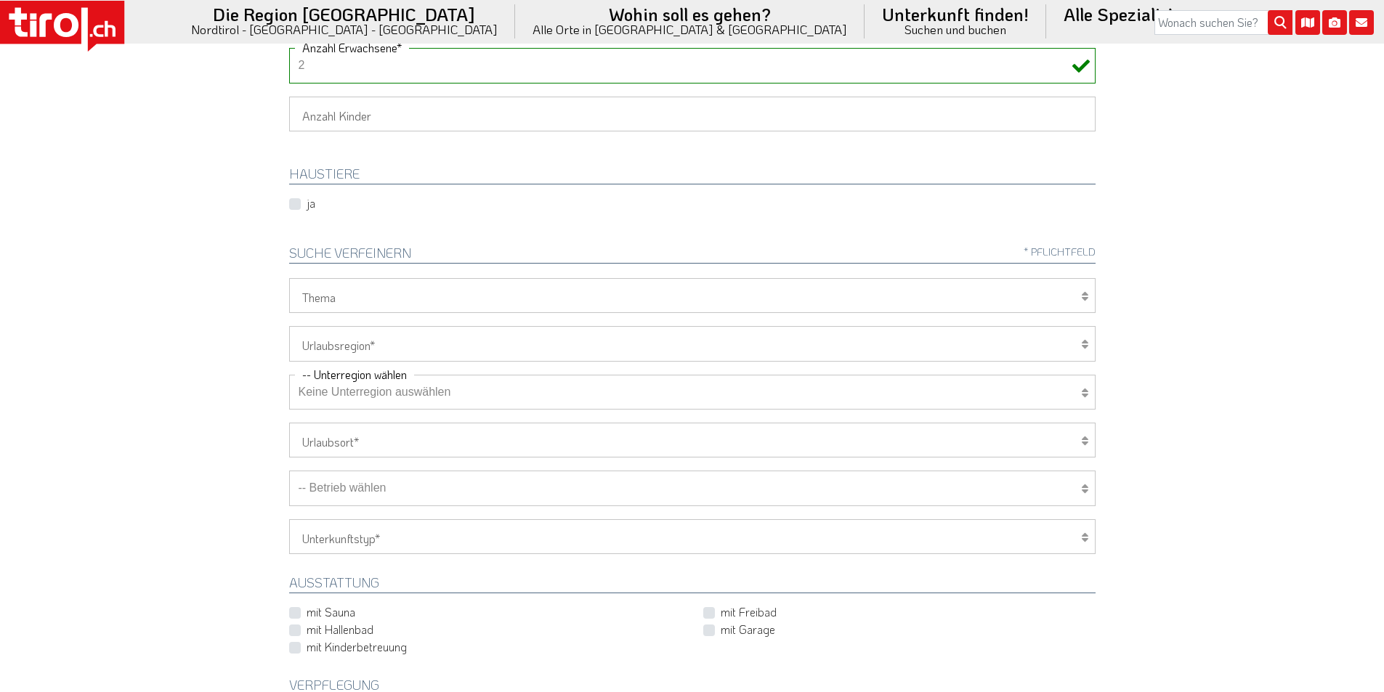
click at [344, 339] on select "[GEOGRAPHIC_DATA]/Nordtirol Osttirol [GEOGRAPHIC_DATA] Tirols Nachbarn" at bounding box center [692, 343] width 806 height 35
select select "7272"
click at [289, 326] on select "[GEOGRAPHIC_DATA]/Nordtirol Osttirol [GEOGRAPHIC_DATA] Tirols Nachbarn" at bounding box center [692, 343] width 806 height 35
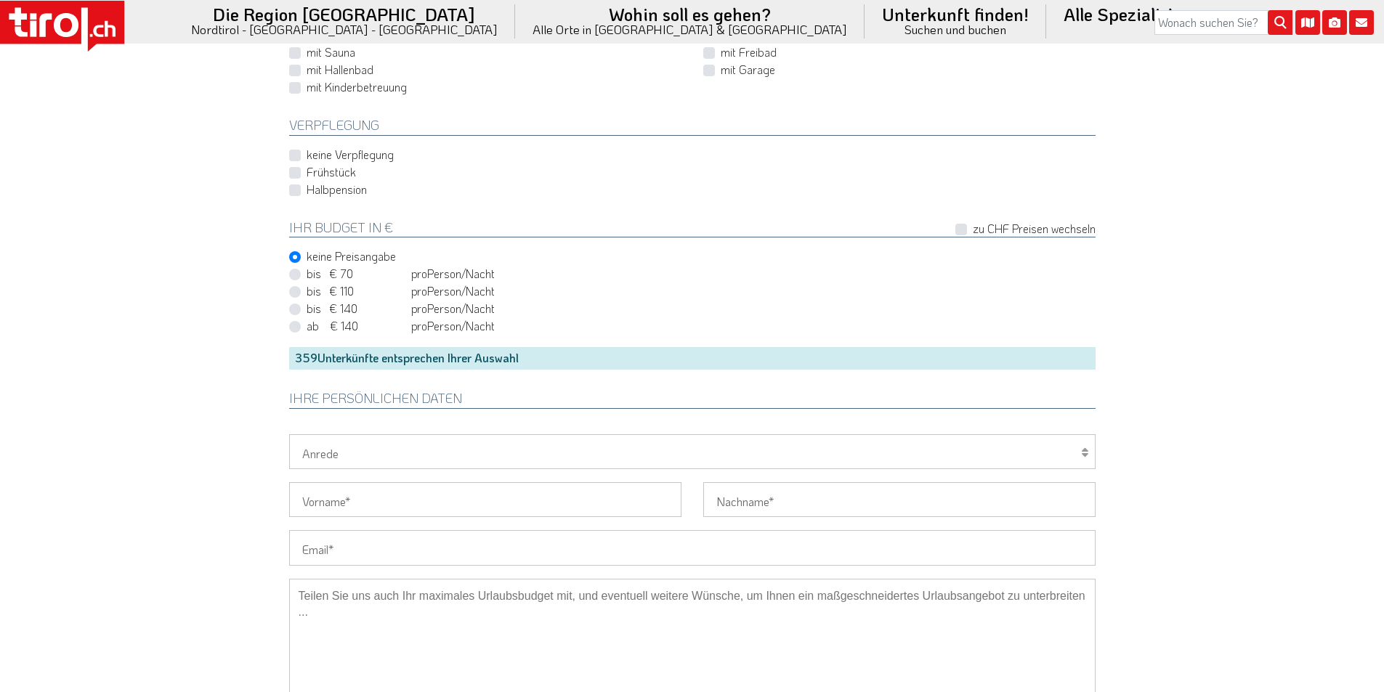
scroll to position [872, 0]
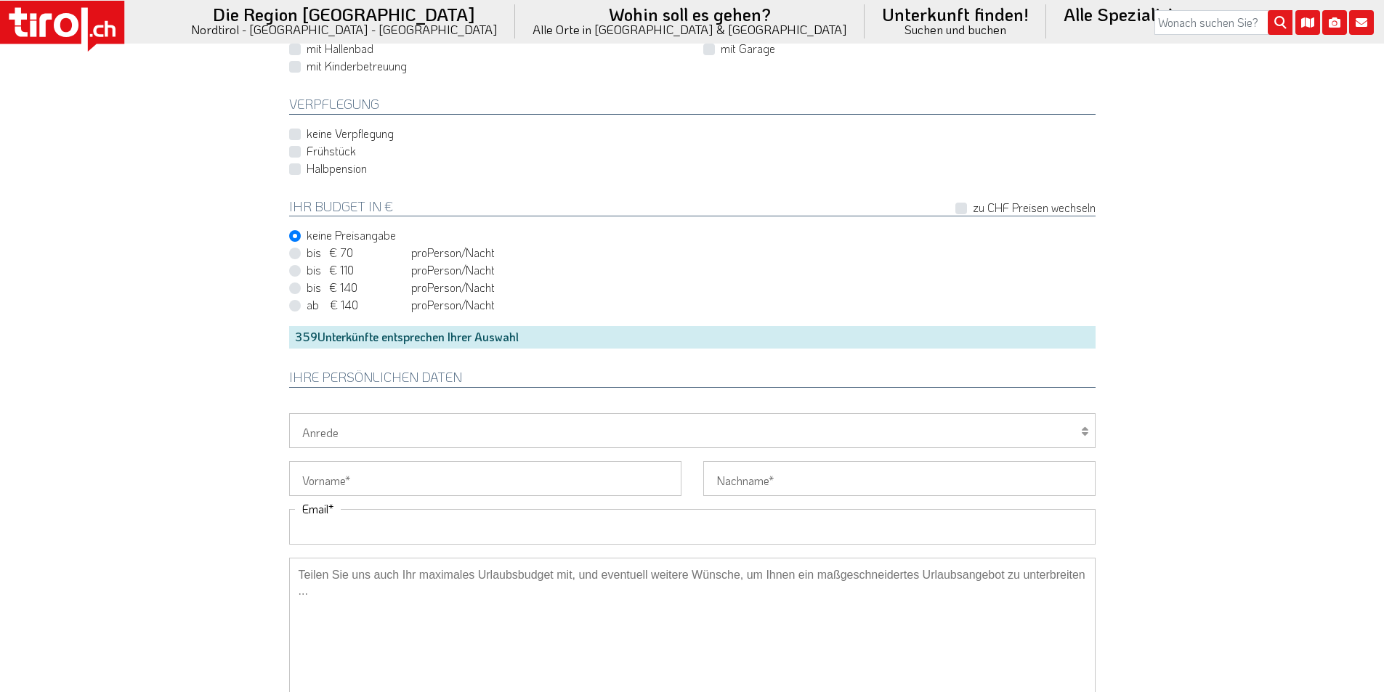
drag, startPoint x: 353, startPoint y: 528, endPoint x: 222, endPoint y: 495, distance: 135.0
click at [346, 528] on input "Email" at bounding box center [692, 526] width 806 height 35
paste input "[PERSON_NAME][EMAIL_ADDRESS][PERSON_NAME][DOMAIN_NAME]"
type input "[PERSON_NAME][EMAIL_ADDRESS][PERSON_NAME][DOMAIN_NAME]"
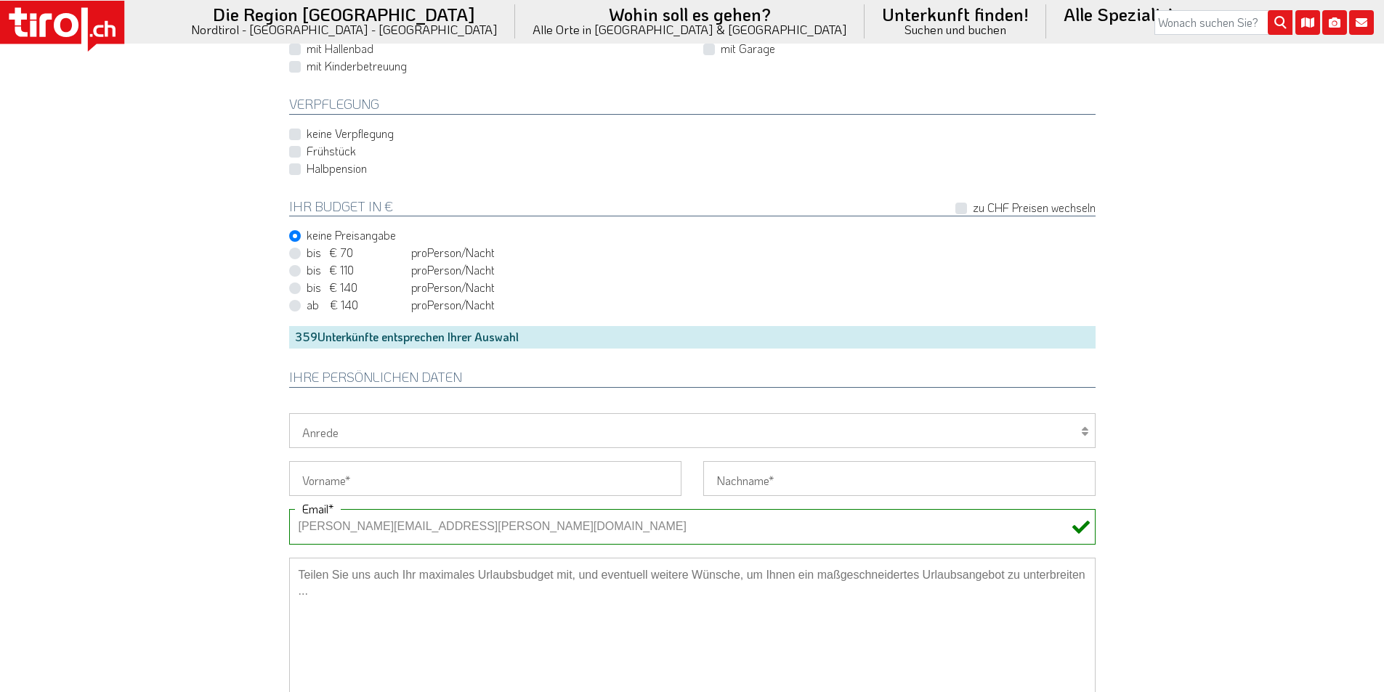
click at [337, 437] on select "Herr Frau Familie" at bounding box center [692, 430] width 806 height 35
select select "Frau"
click at [289, 413] on select "Herr Frau Familie" at bounding box center [692, 430] width 806 height 35
drag, startPoint x: 318, startPoint y: 487, endPoint x: 285, endPoint y: 471, distance: 36.1
click at [317, 486] on input "Vorname" at bounding box center [485, 478] width 392 height 35
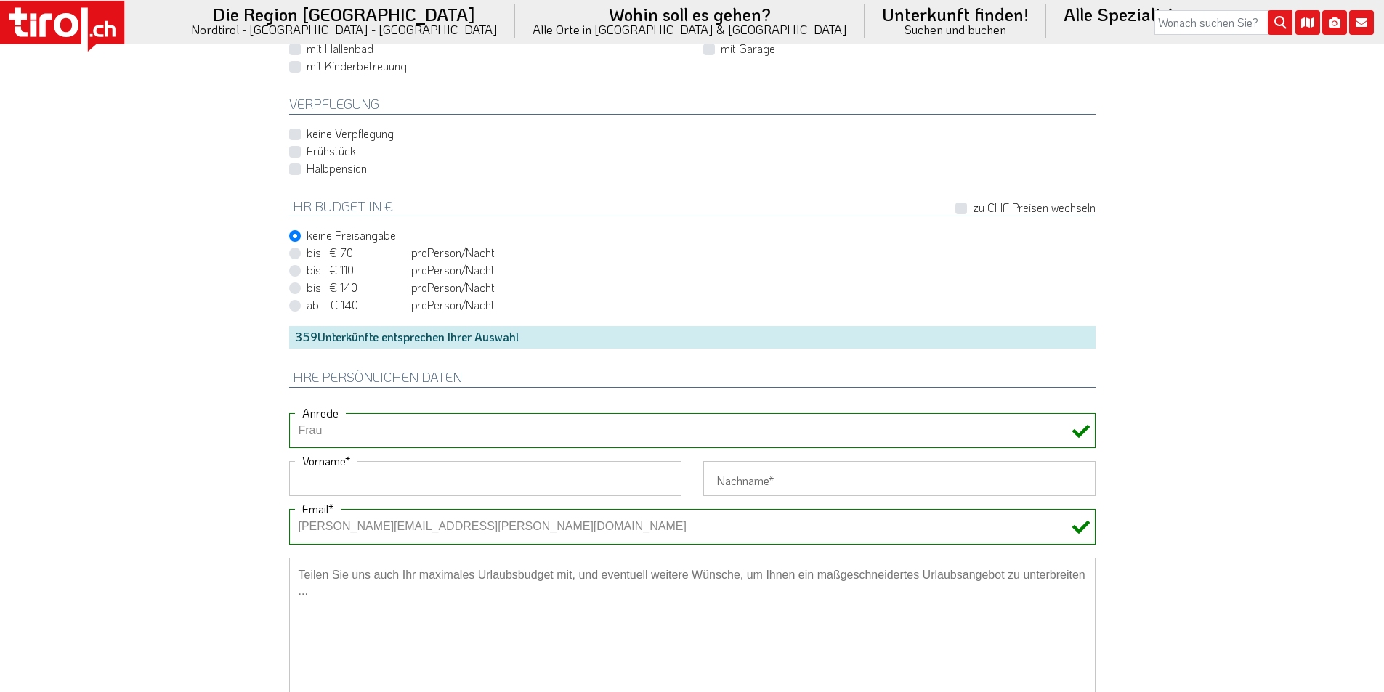
paste input "[PERSON_NAME]"
type input "[PERSON_NAME]"
click at [766, 481] on input "Nachname" at bounding box center [899, 478] width 392 height 35
paste input "[MEDICAL_DATA]"
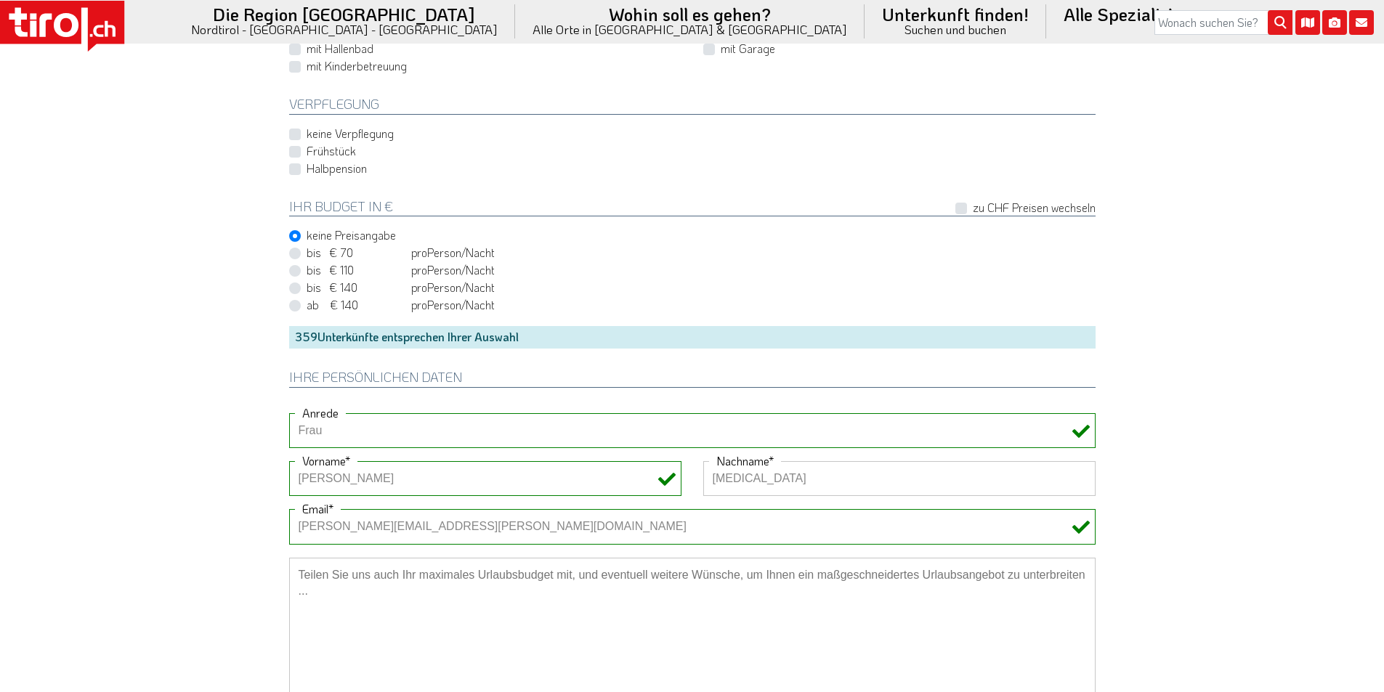
type input "[MEDICAL_DATA]"
click at [307, 150] on label "Frühstück" at bounding box center [331, 151] width 49 height 16
click at [296, 150] on input "Frühstück" at bounding box center [695, 150] width 806 height 9
checkbox input "true"
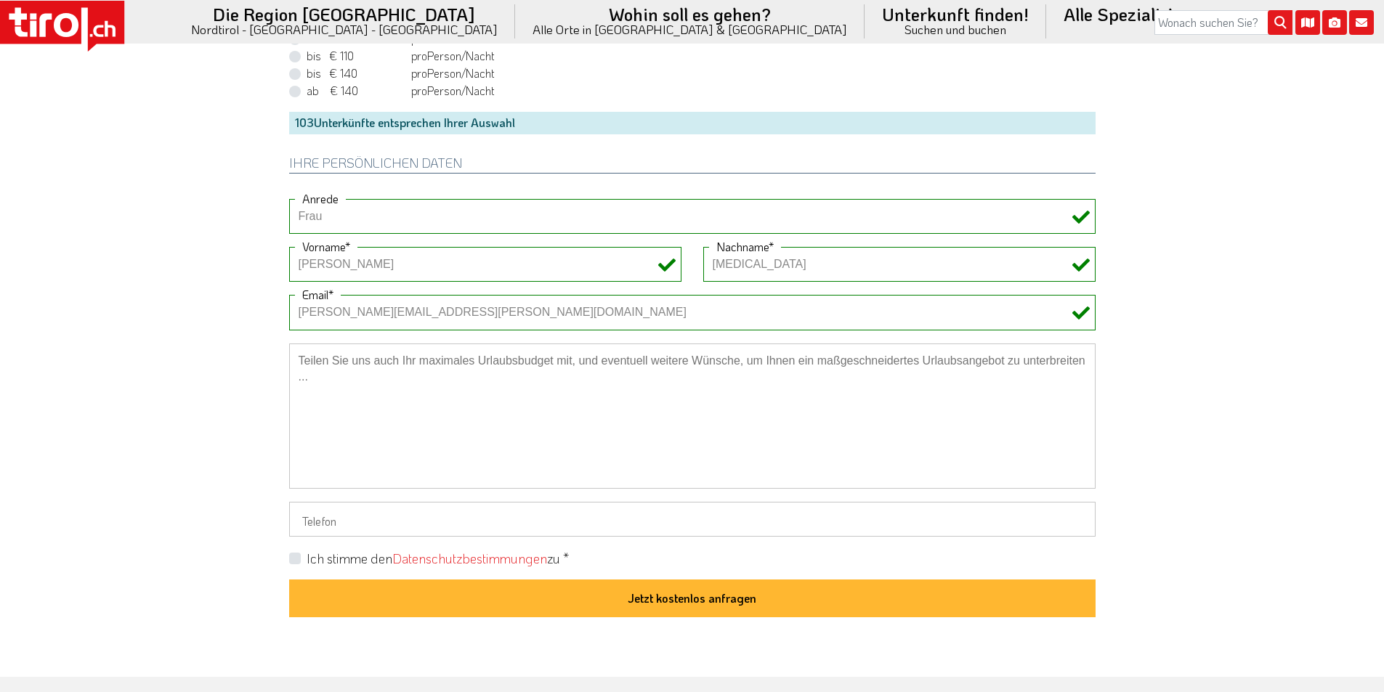
scroll to position [1090, 0]
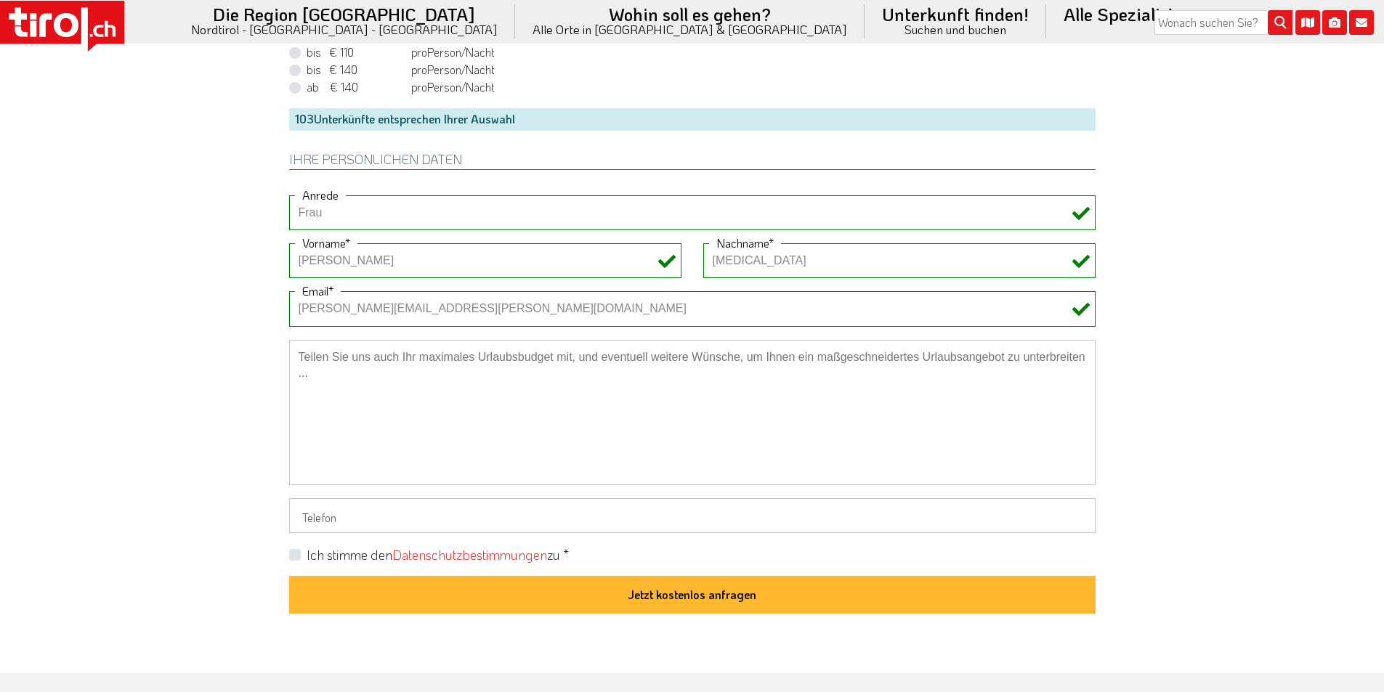
click at [307, 556] on label "Ich stimme den Datenschutzbestimmungen zu *" at bounding box center [438, 555] width 262 height 18
click at [293, 556] on input "Ich stimme den Datenschutzbestimmungen zu *" at bounding box center [695, 554] width 806 height 9
checkbox input "true"
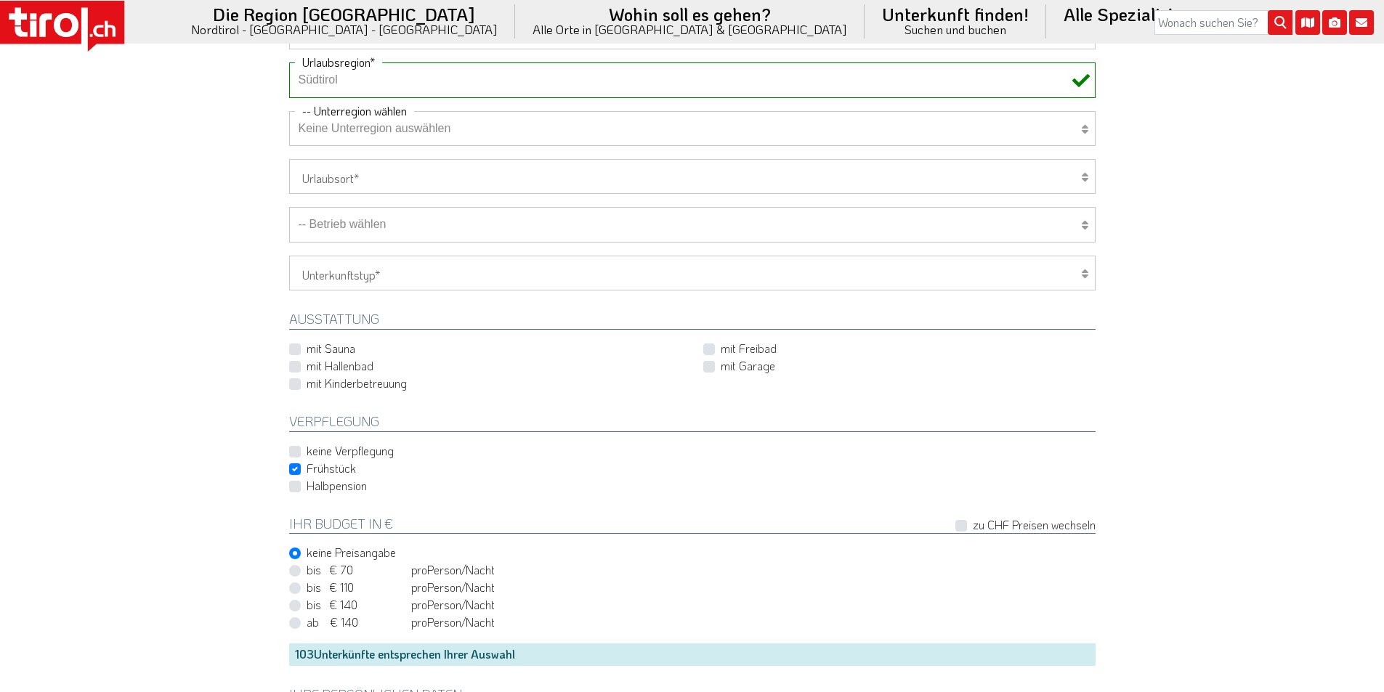
scroll to position [509, 0]
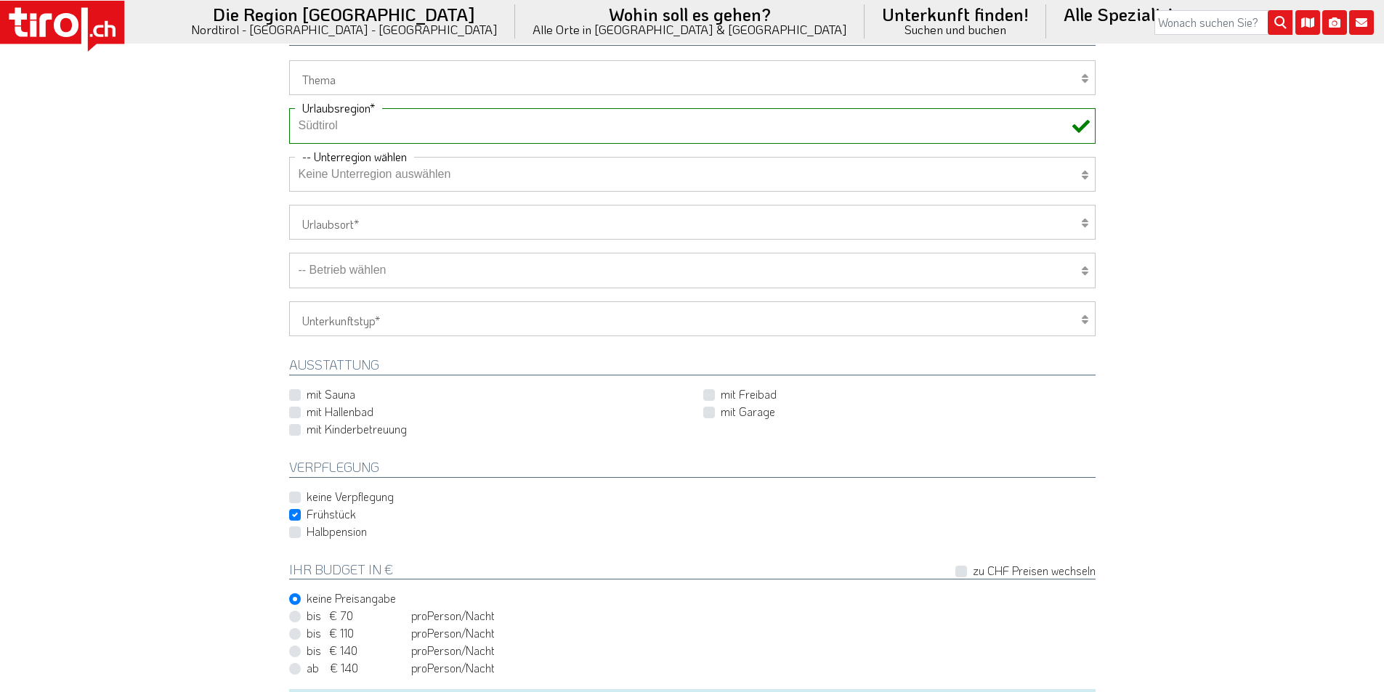
click at [357, 274] on select "-- Betrieb wählen ABINEA Dolomiti Romantic SPA Hotel [GEOGRAPHIC_DATA] - Oetz A…" at bounding box center [692, 270] width 806 height 35
click at [289, 253] on select "-- Betrieb wählen ABINEA Dolomiti Romantic SPA Hotel [GEOGRAPHIC_DATA] - Oetz A…" at bounding box center [692, 270] width 806 height 35
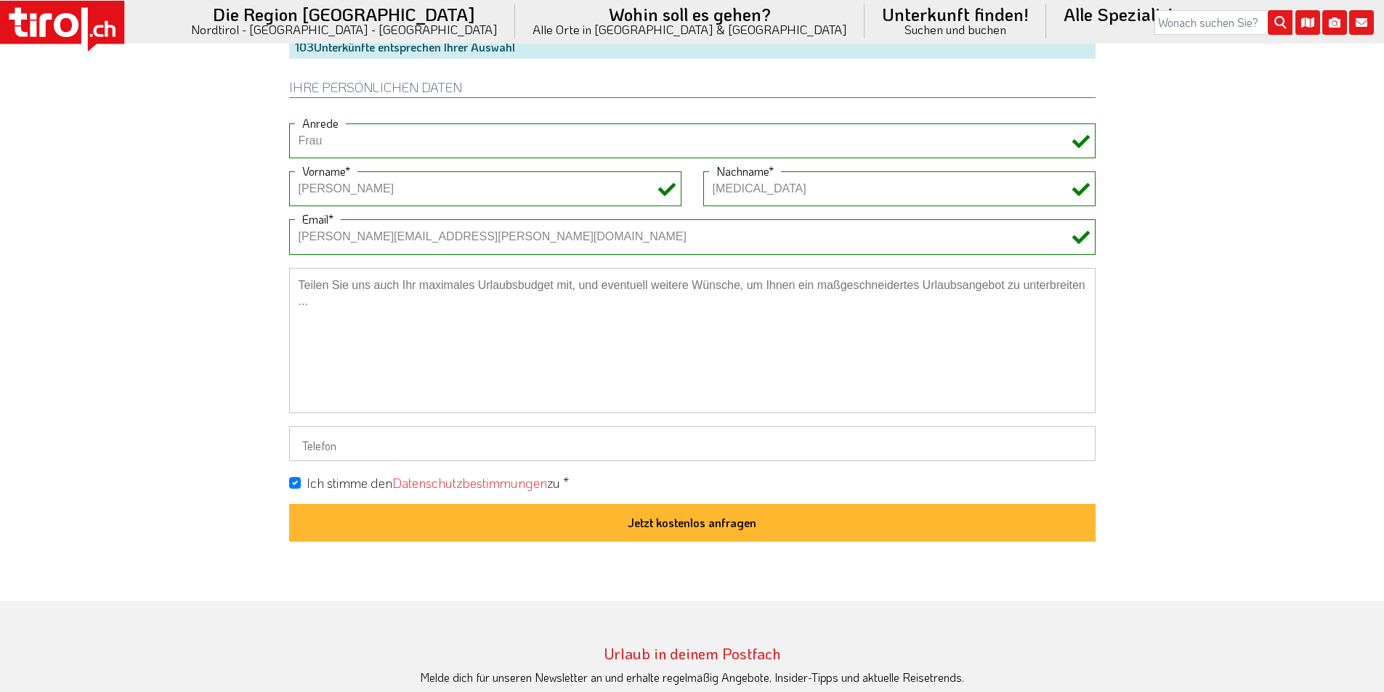
scroll to position [1162, 0]
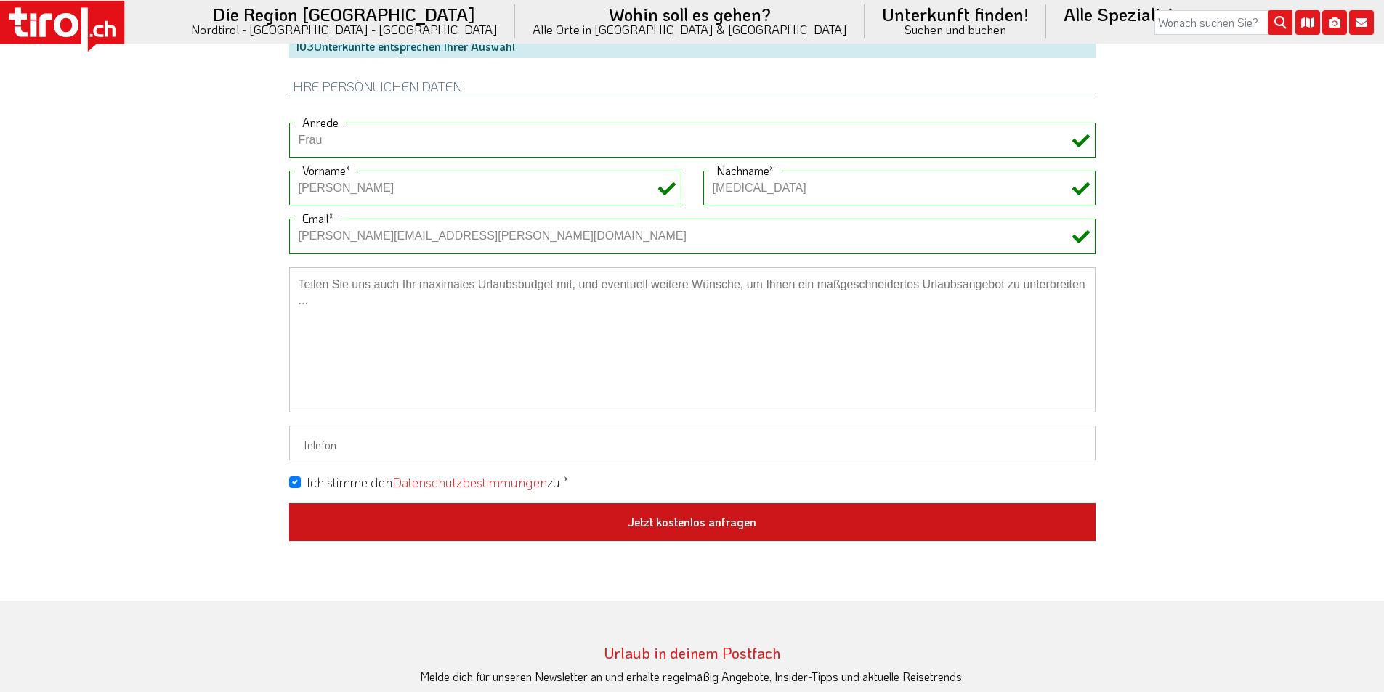
click at [723, 527] on button "Jetzt kostenlos anfragen" at bounding box center [692, 522] width 806 height 38
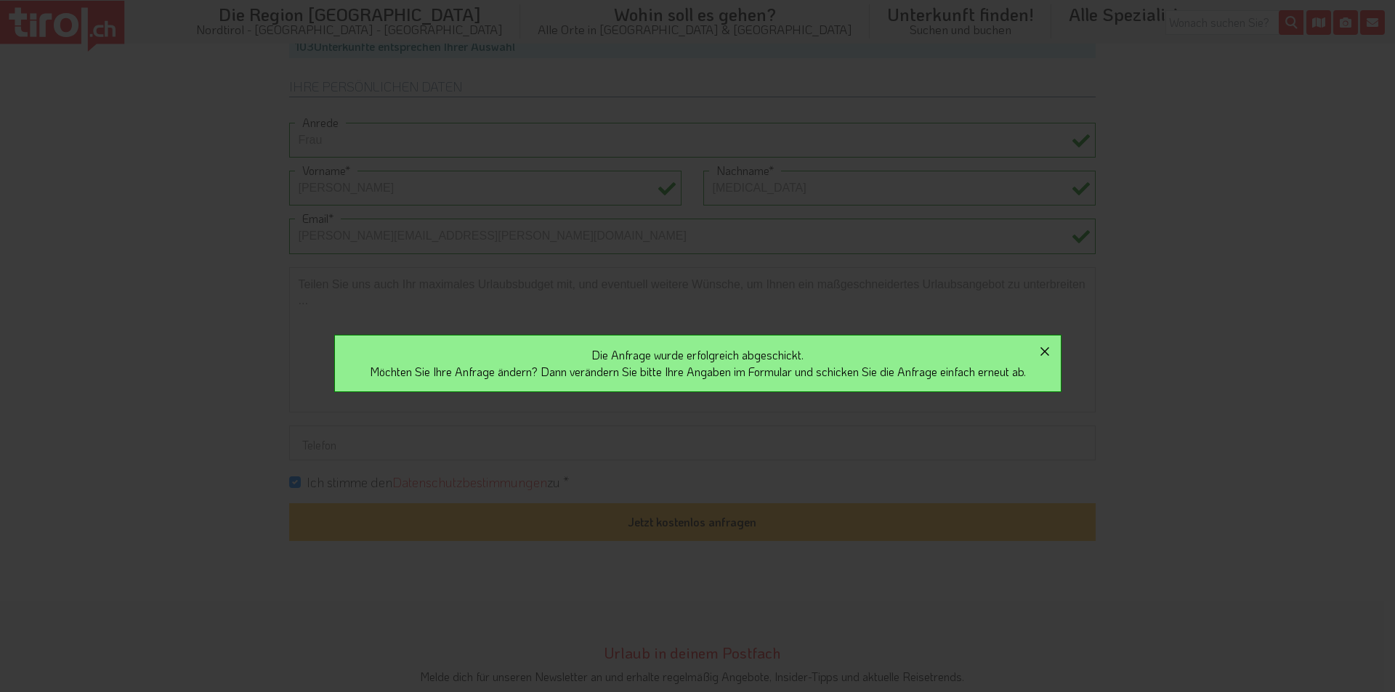
click at [1053, 348] on icon "button" at bounding box center [1044, 351] width 17 height 17
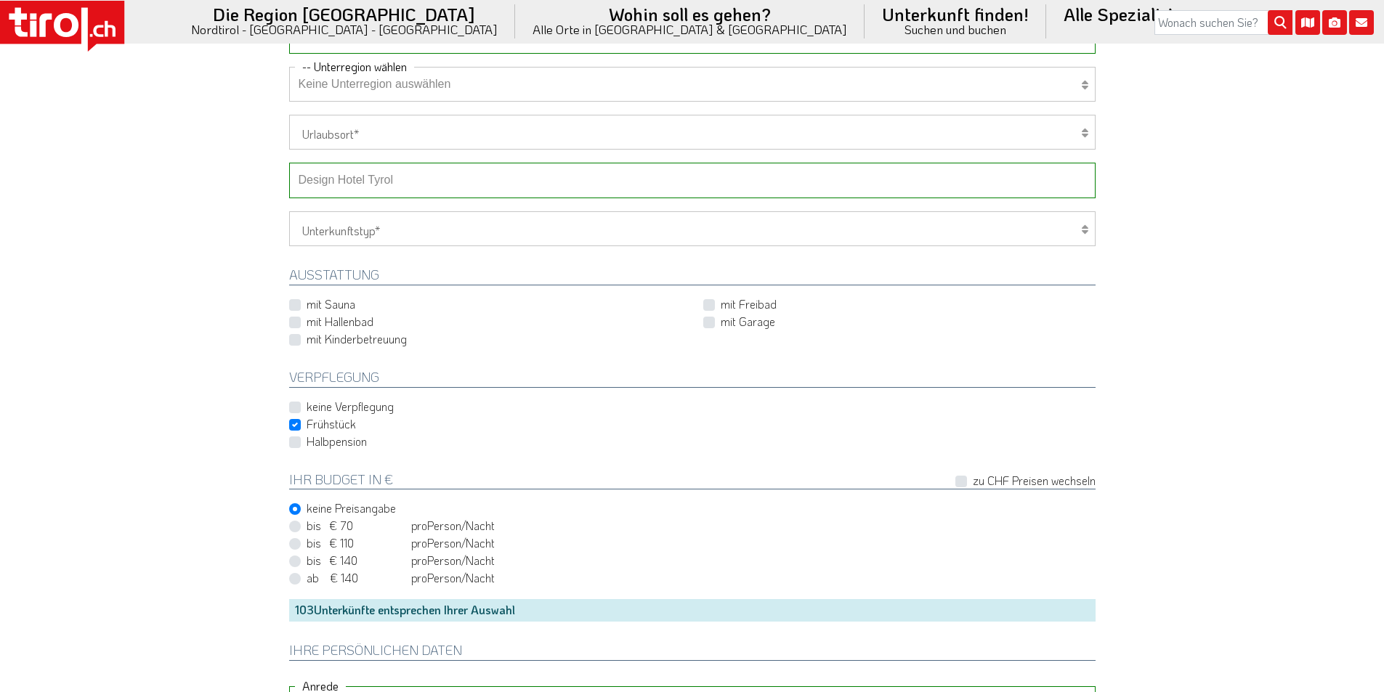
scroll to position [581, 0]
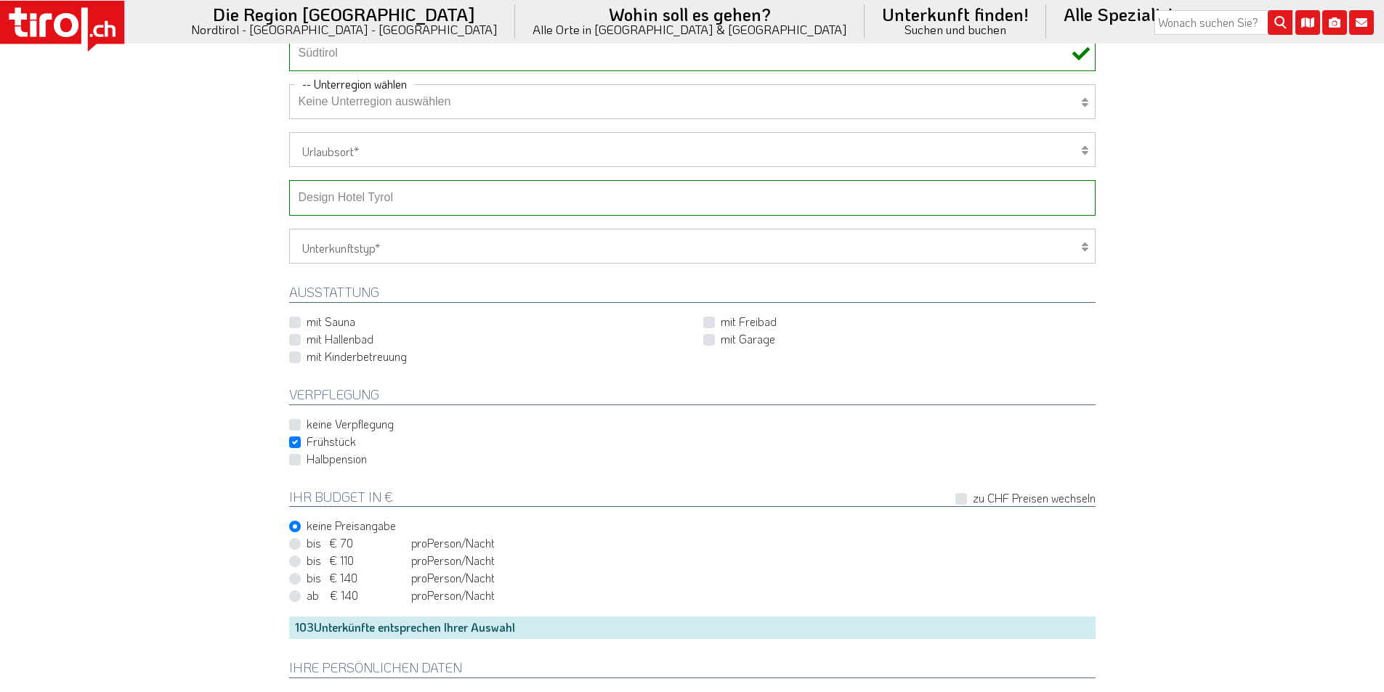
click at [362, 198] on select "-- Betrieb wählen ABINEA Dolomiti Romantic SPA Hotel [GEOGRAPHIC_DATA] - Oetz A…" at bounding box center [692, 197] width 806 height 35
select select "48338"
click at [289, 180] on select "-- Betrieb wählen ABINEA Dolomiti Romantic SPA Hotel [GEOGRAPHIC_DATA] - Oetz A…" at bounding box center [692, 197] width 806 height 35
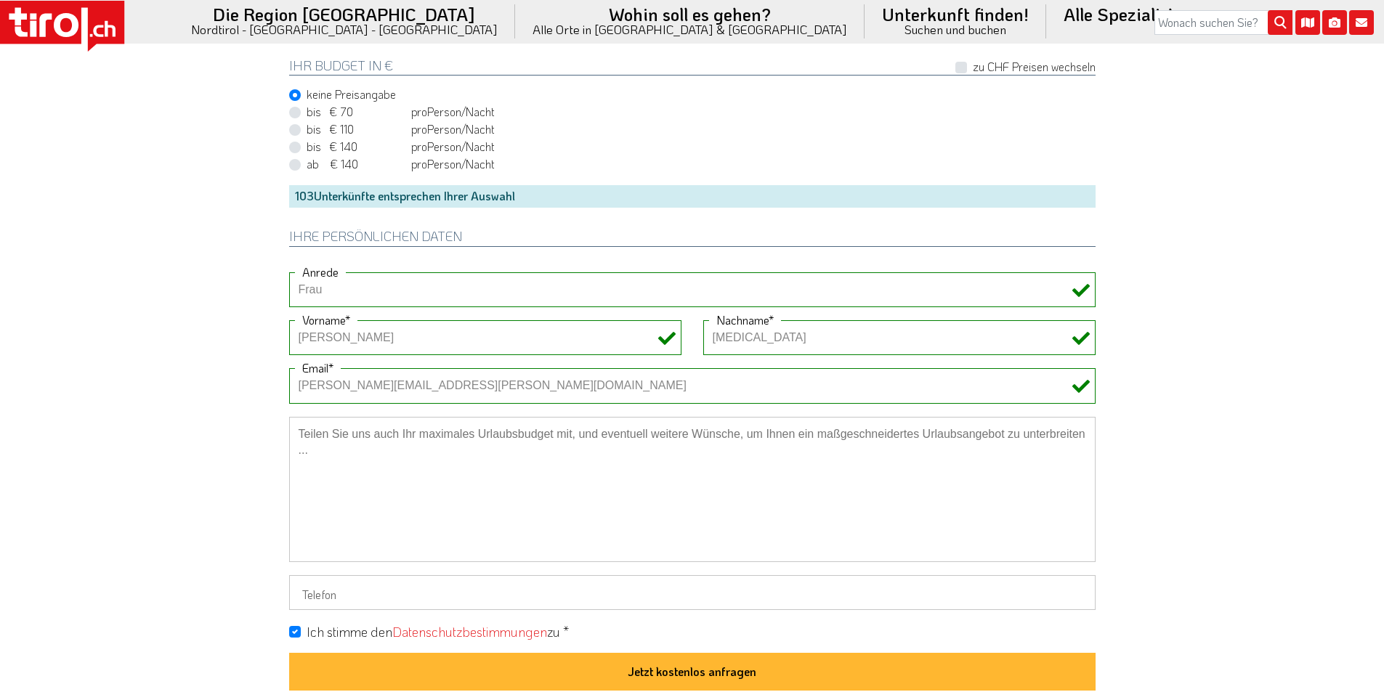
scroll to position [1017, 0]
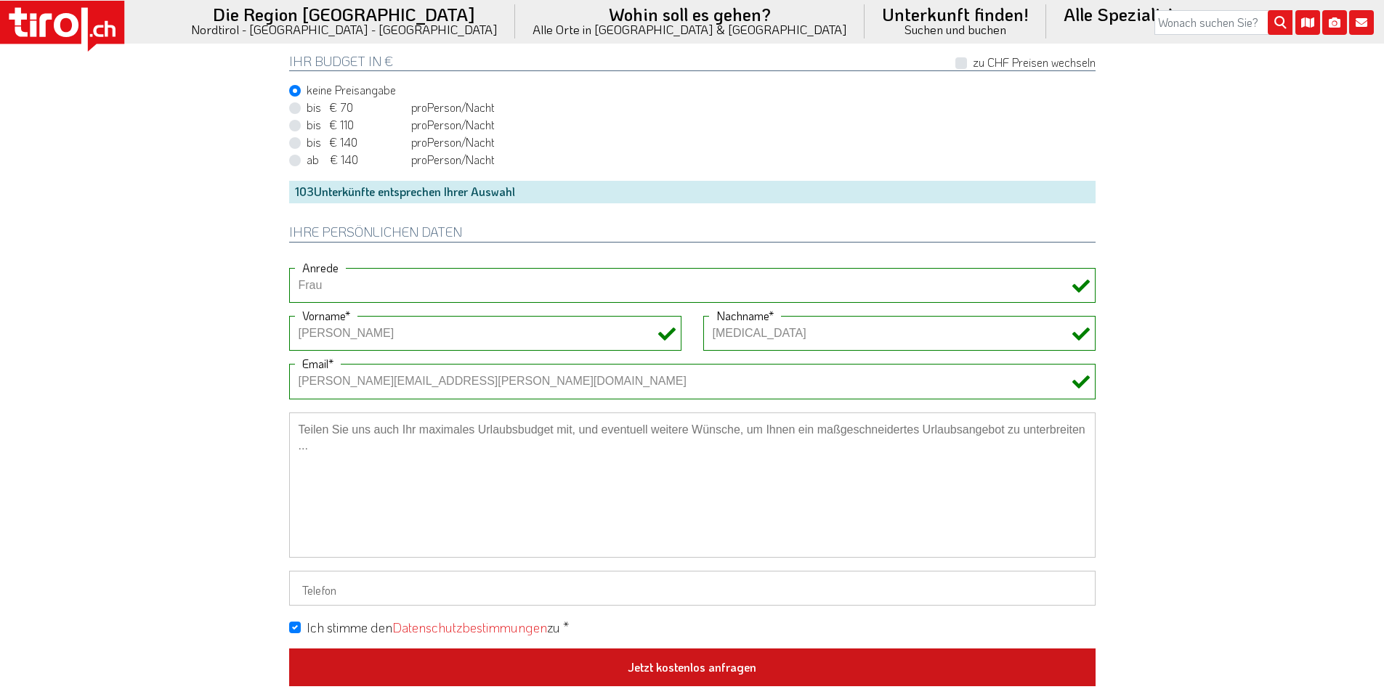
click at [743, 667] on button "Jetzt kostenlos anfragen" at bounding box center [692, 668] width 806 height 38
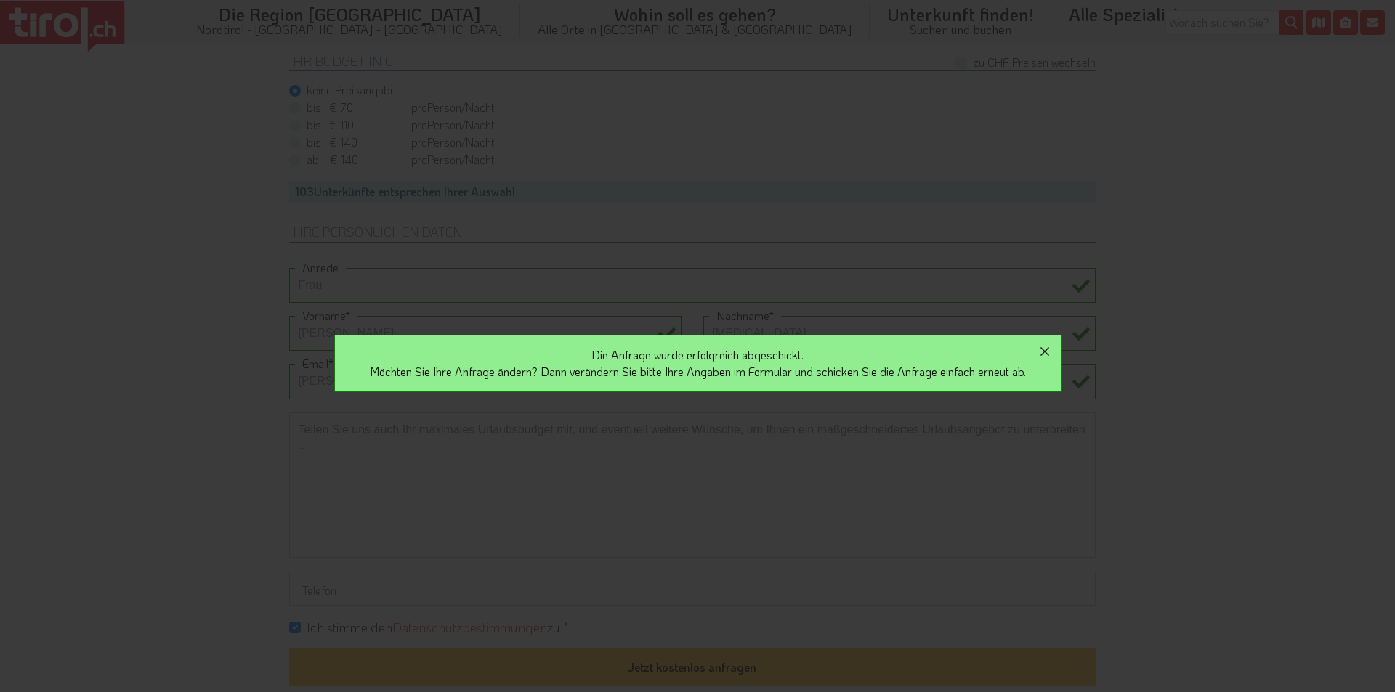
click at [1053, 352] on icon "button" at bounding box center [1044, 351] width 17 height 17
